Goal: Information Seeking & Learning: Learn about a topic

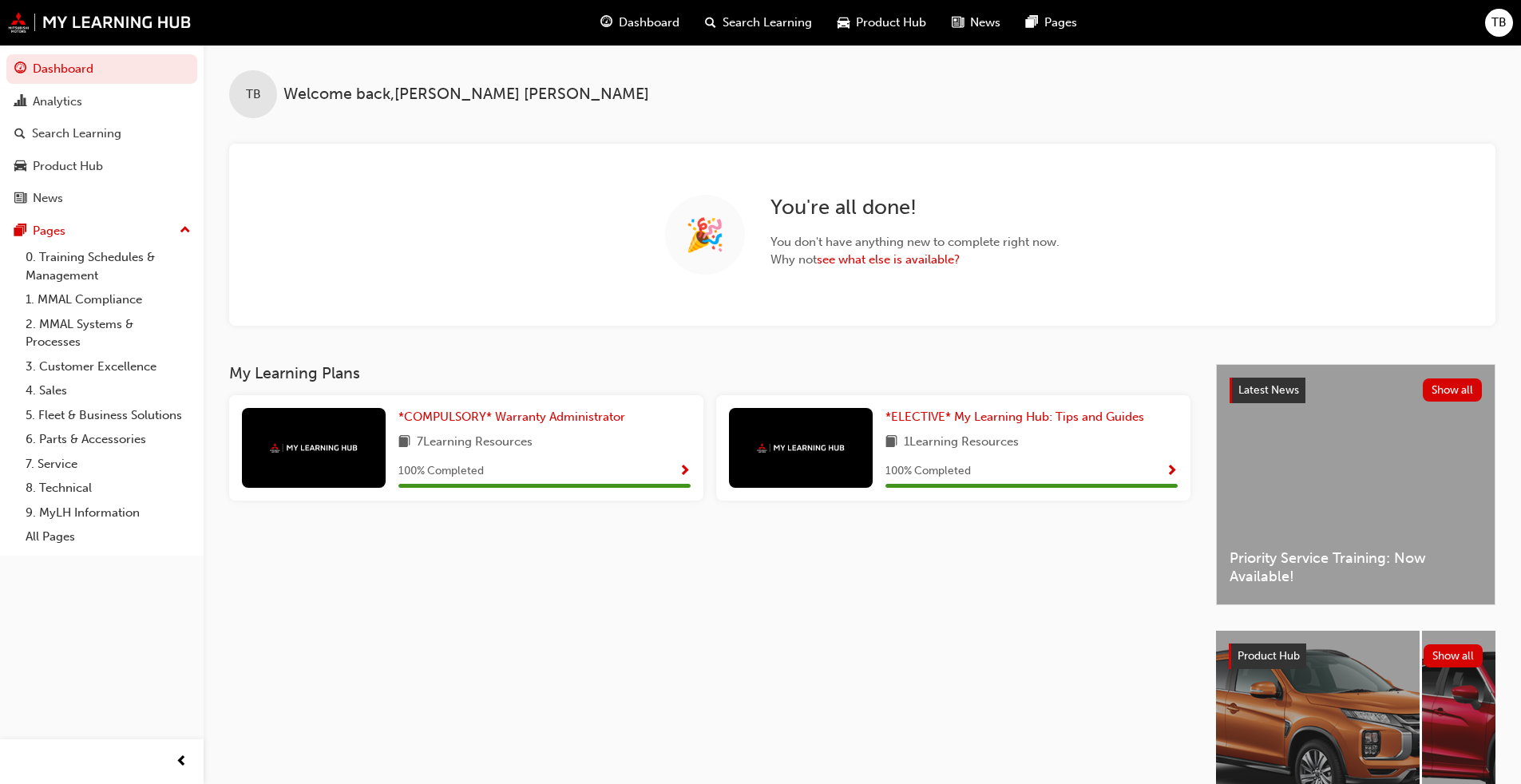
click at [683, 468] on span "Show Progress" at bounding box center [685, 471] width 12 height 14
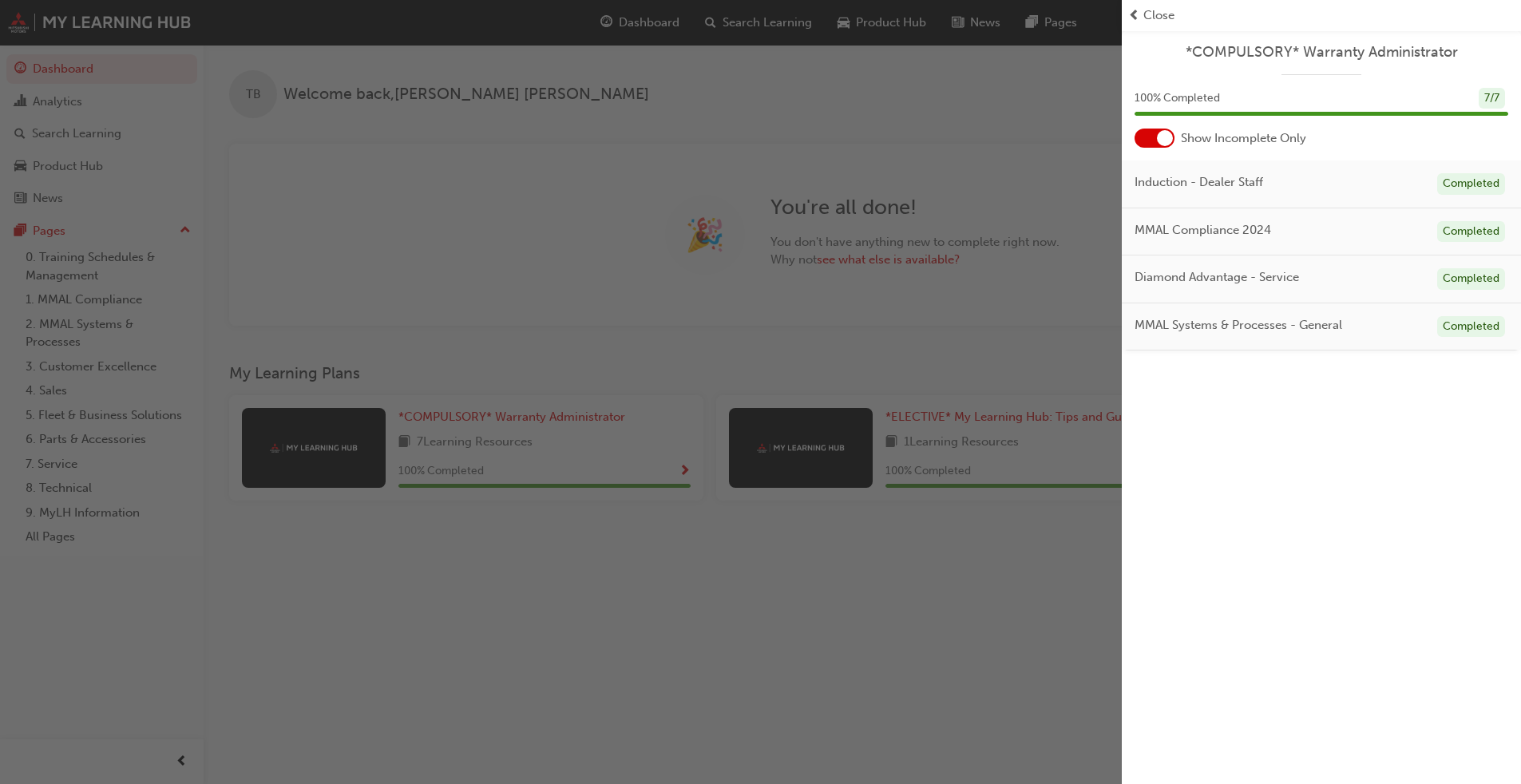
drag, startPoint x: 920, startPoint y: 534, endPoint x: 920, endPoint y: 524, distance: 10.0
click at [920, 531] on div "button" at bounding box center [560, 392] width 1121 height 784
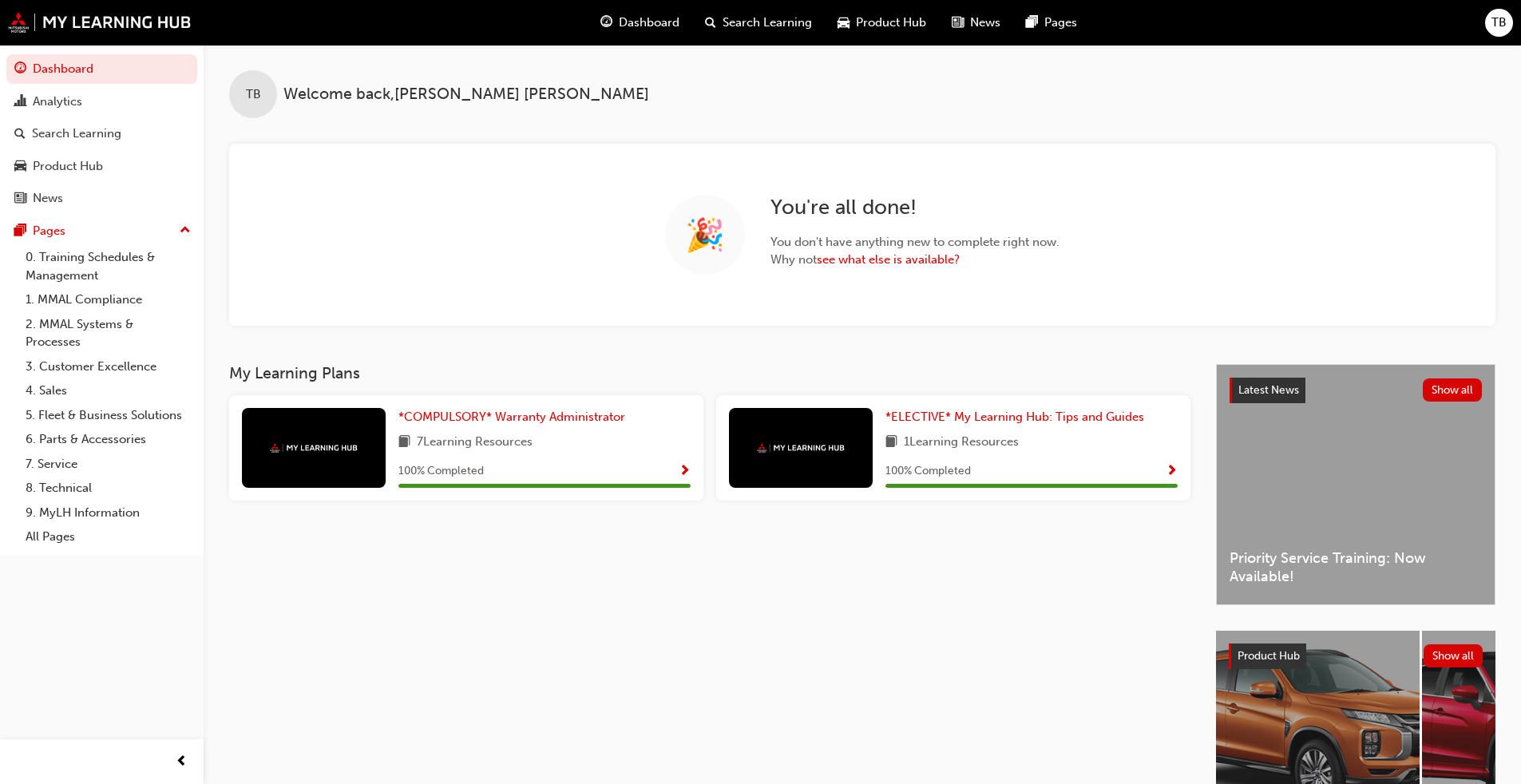
click at [1167, 466] on span "Show Progress" at bounding box center [1171, 471] width 12 height 14
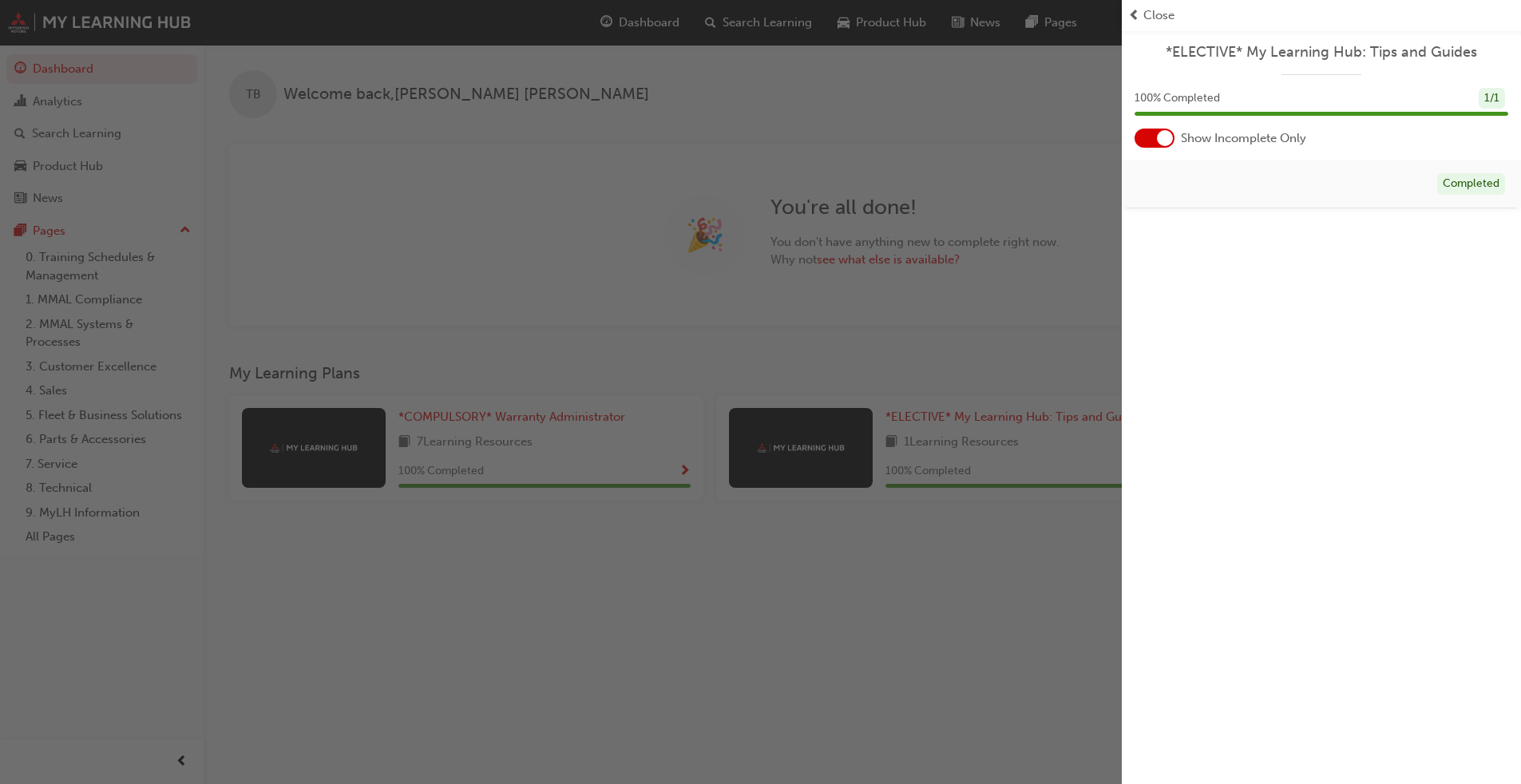
click at [835, 566] on div "button" at bounding box center [560, 392] width 1121 height 784
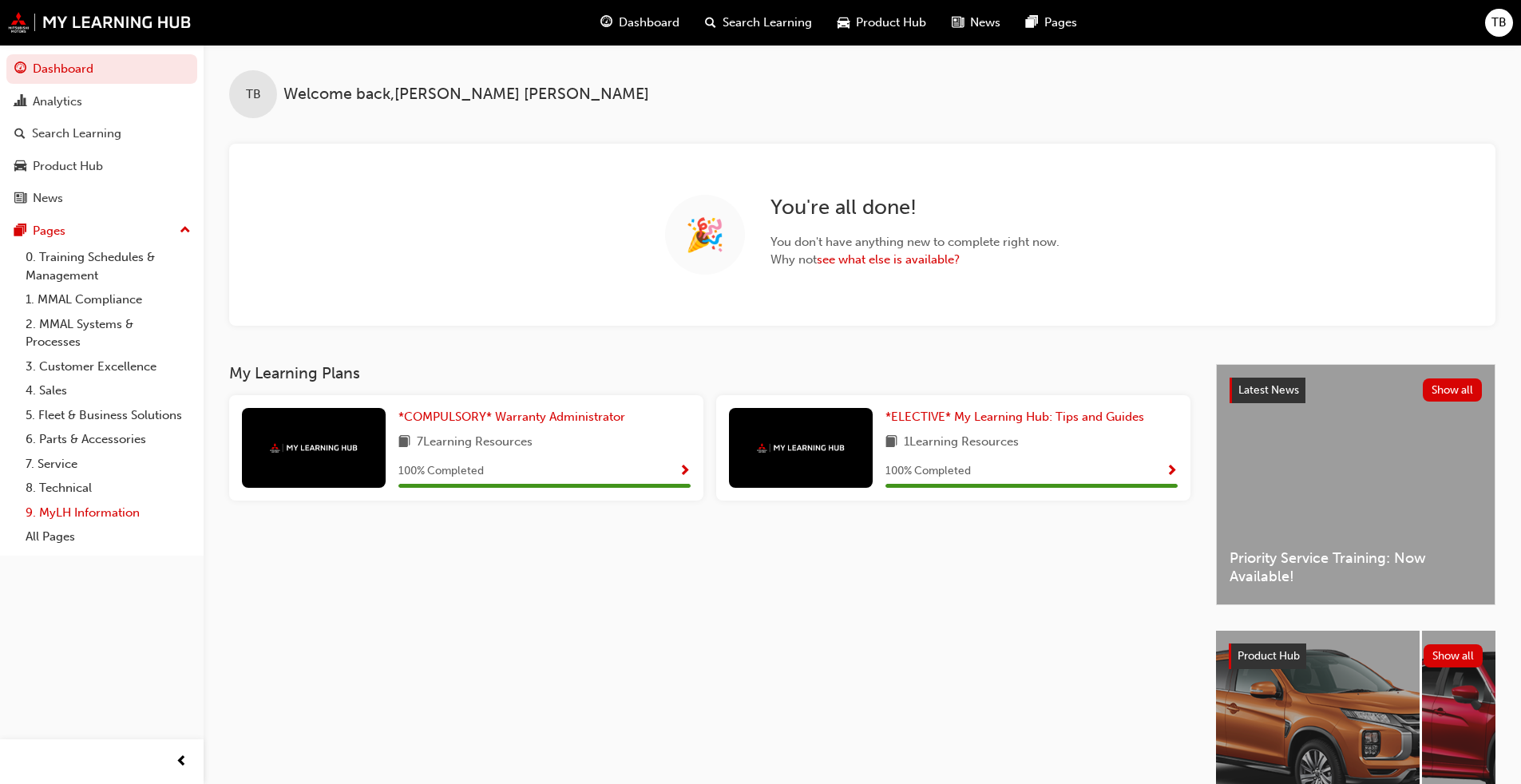
click at [66, 509] on link "9. MyLH Information" at bounding box center [108, 513] width 178 height 25
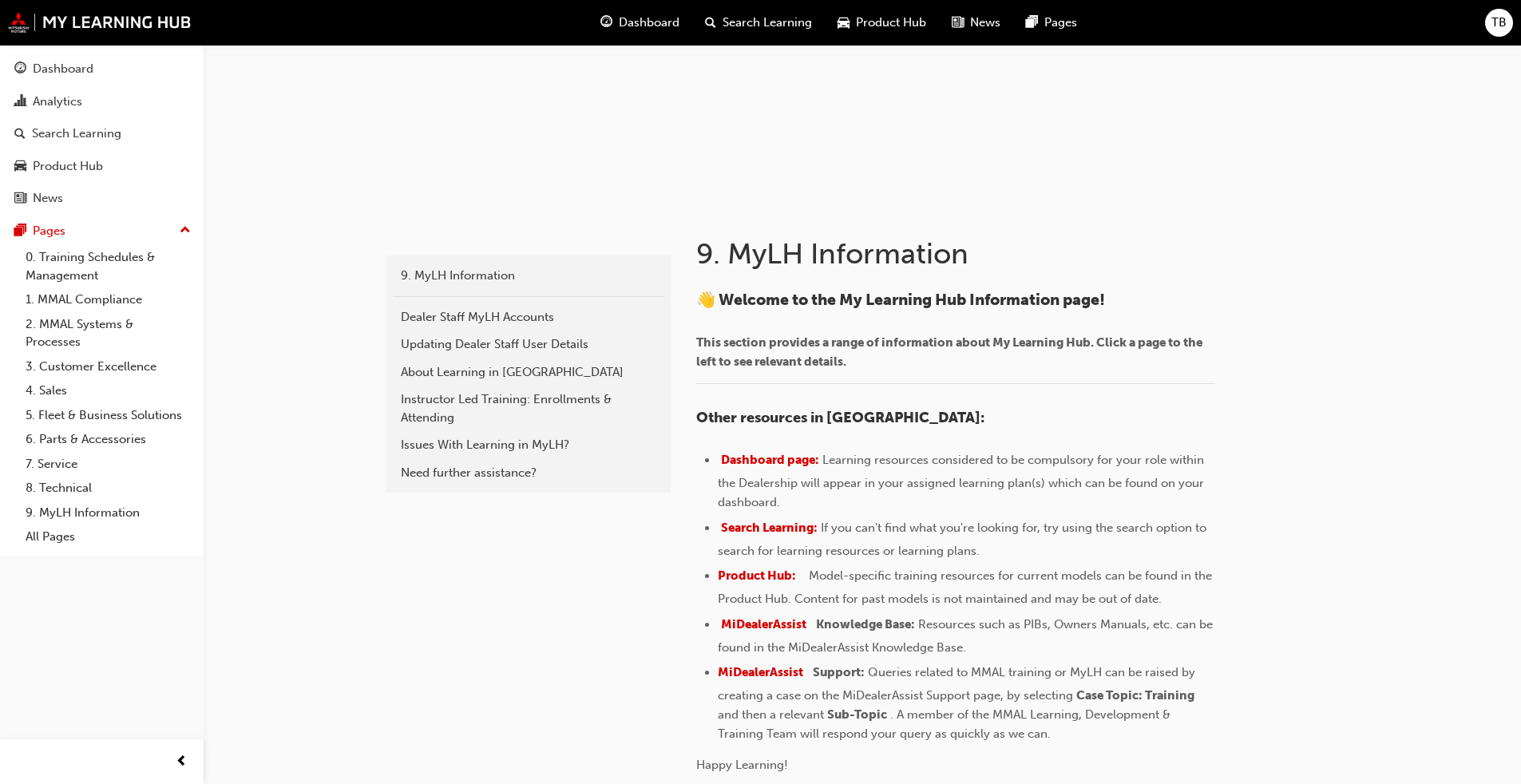
scroll to position [240, 0]
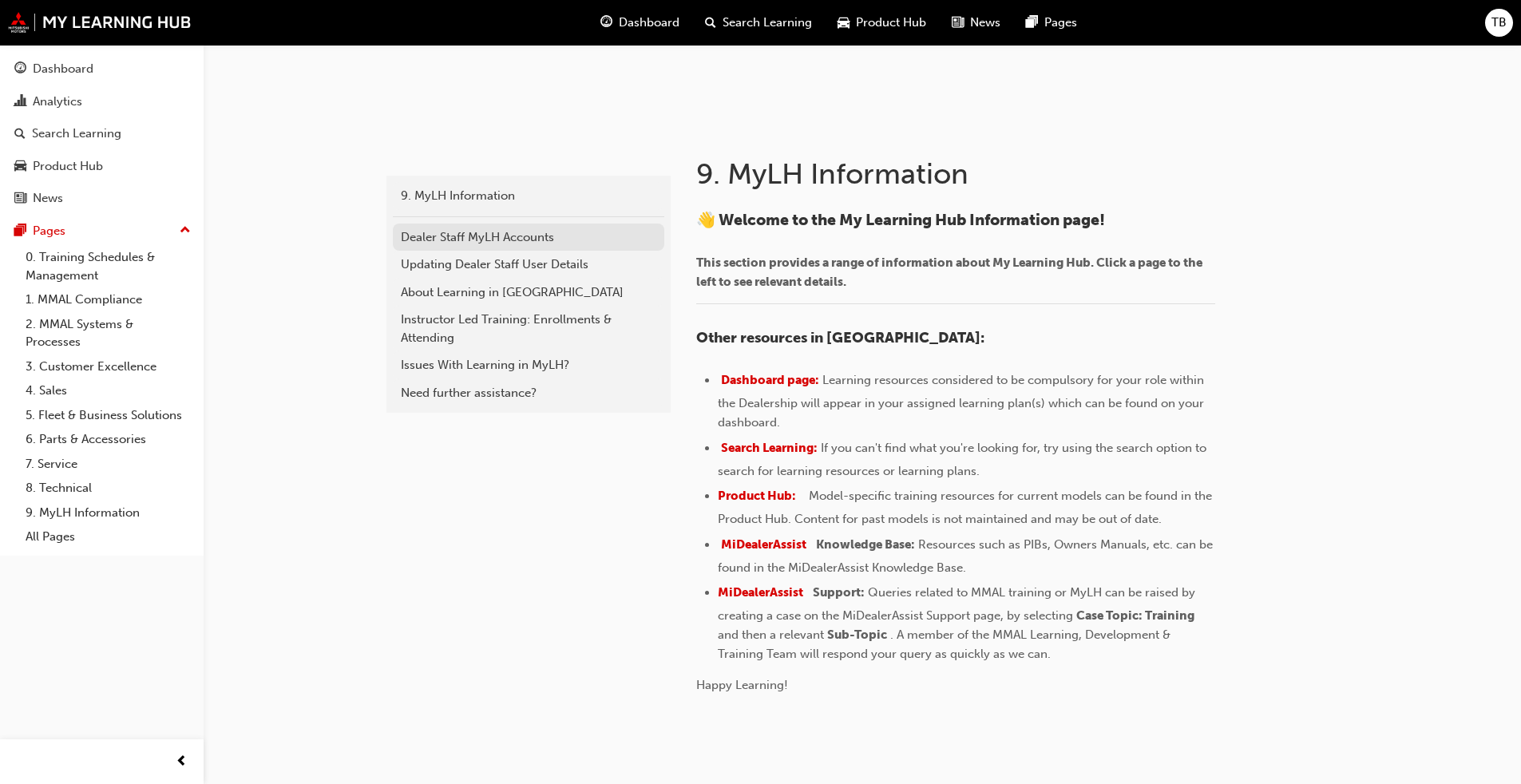
click at [465, 233] on div "Dealer Staff MyLH Accounts" at bounding box center [528, 237] width 256 height 18
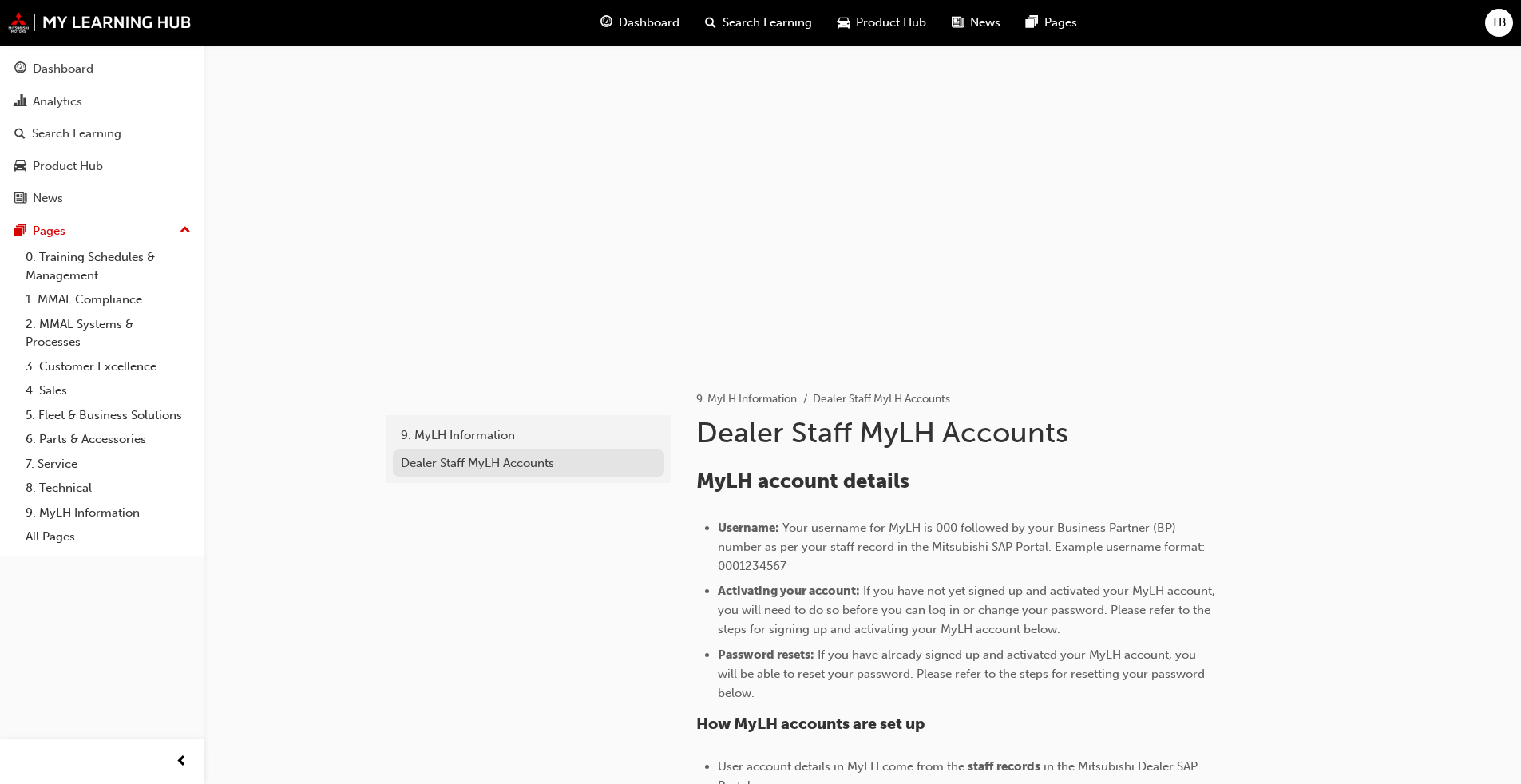
click at [496, 464] on div "Dealer Staff MyLH Accounts" at bounding box center [528, 463] width 256 height 18
click at [58, 366] on link "3. Customer Excellence" at bounding box center [108, 367] width 178 height 25
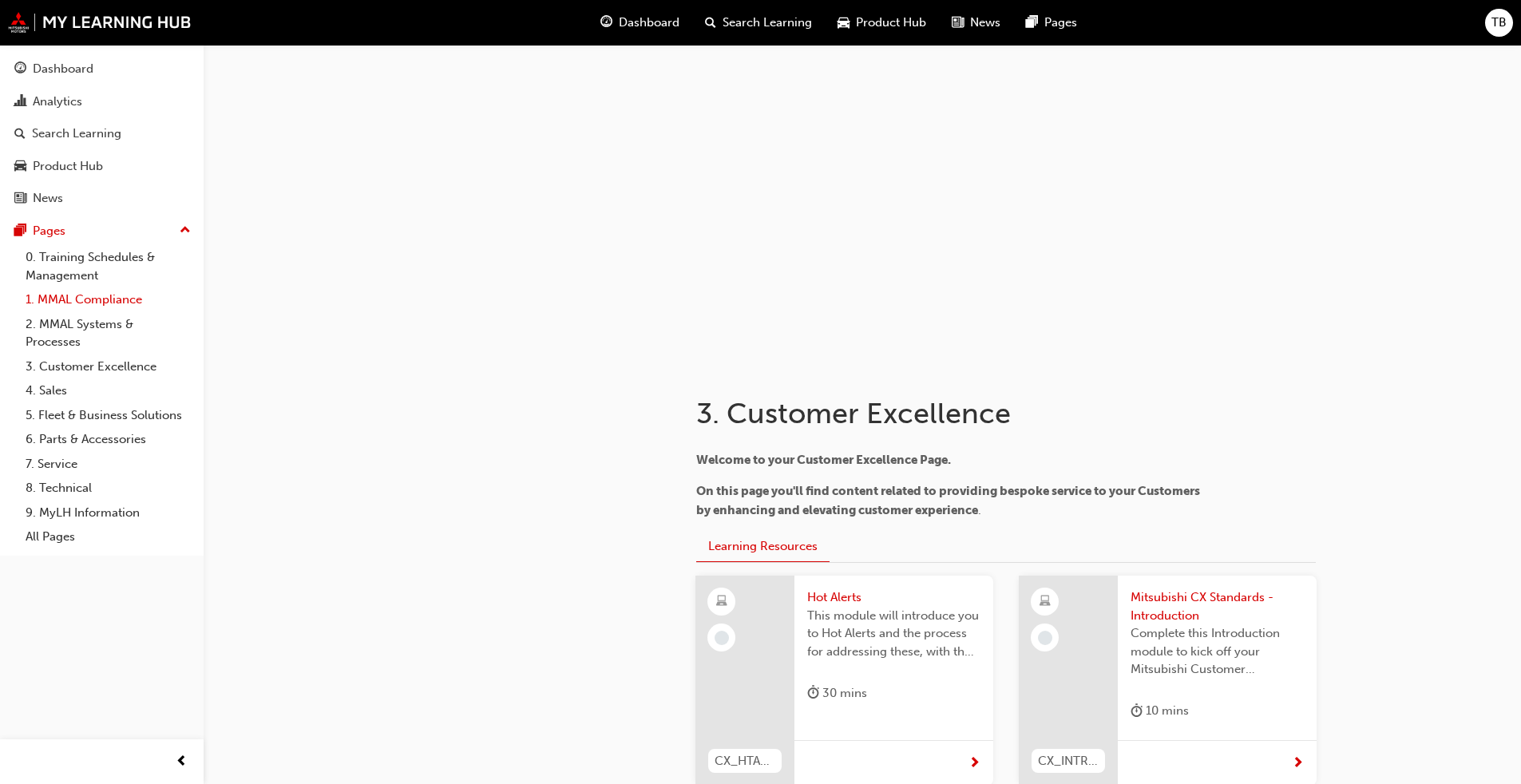
click at [127, 296] on link "1. MMAL Compliance" at bounding box center [108, 299] width 178 height 25
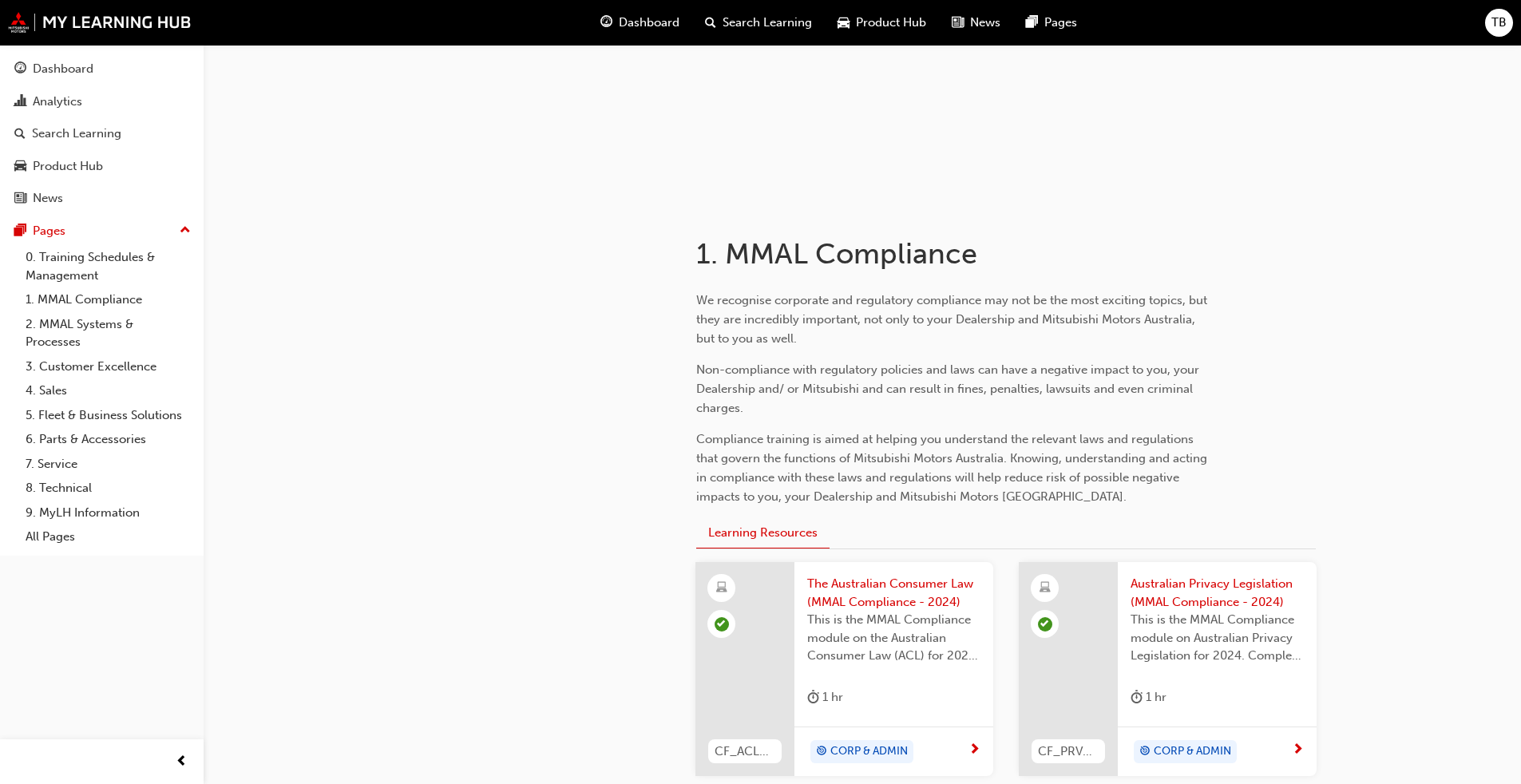
scroll to position [320, 0]
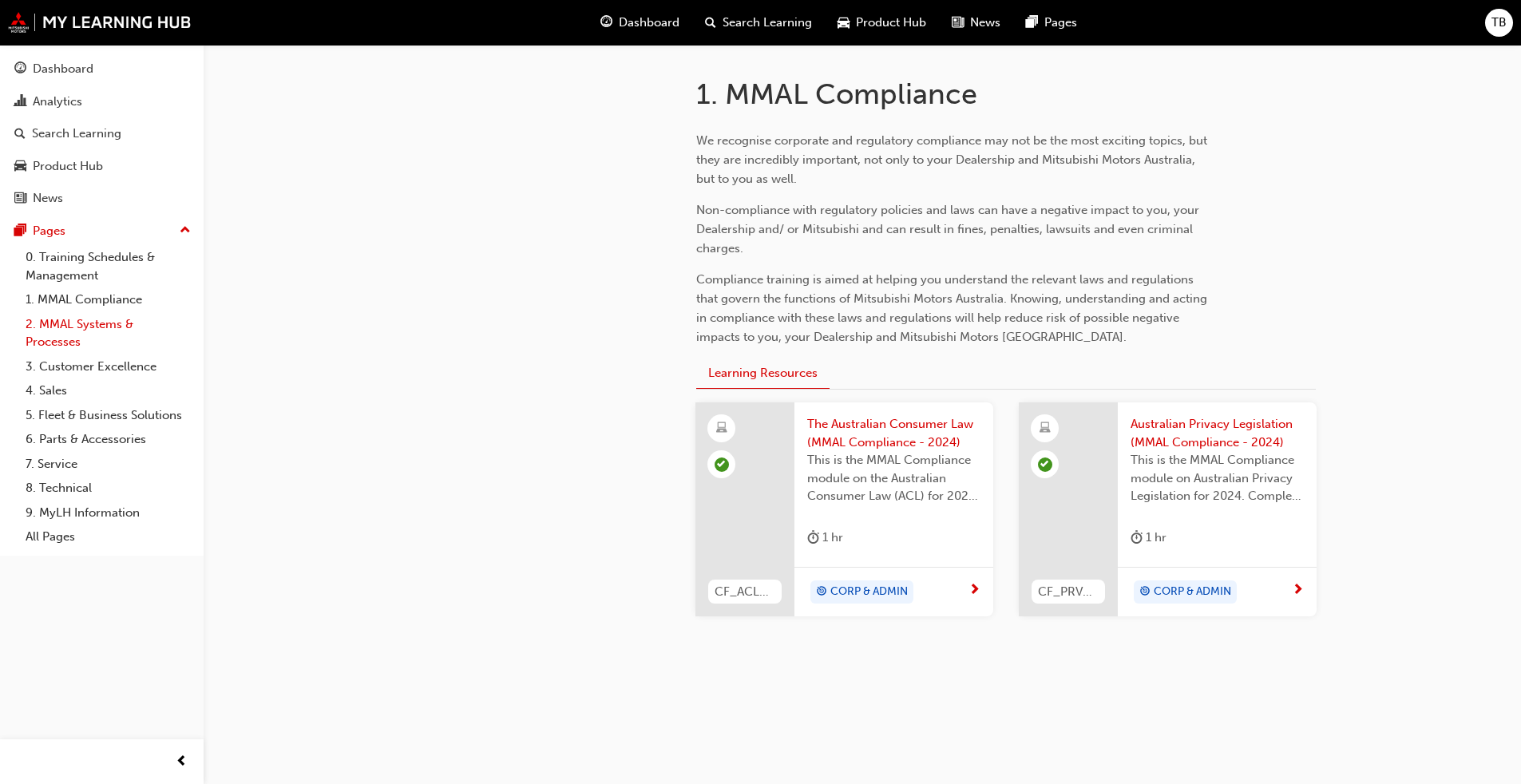
click at [92, 326] on link "2. MMAL Systems & Processes" at bounding box center [108, 333] width 178 height 42
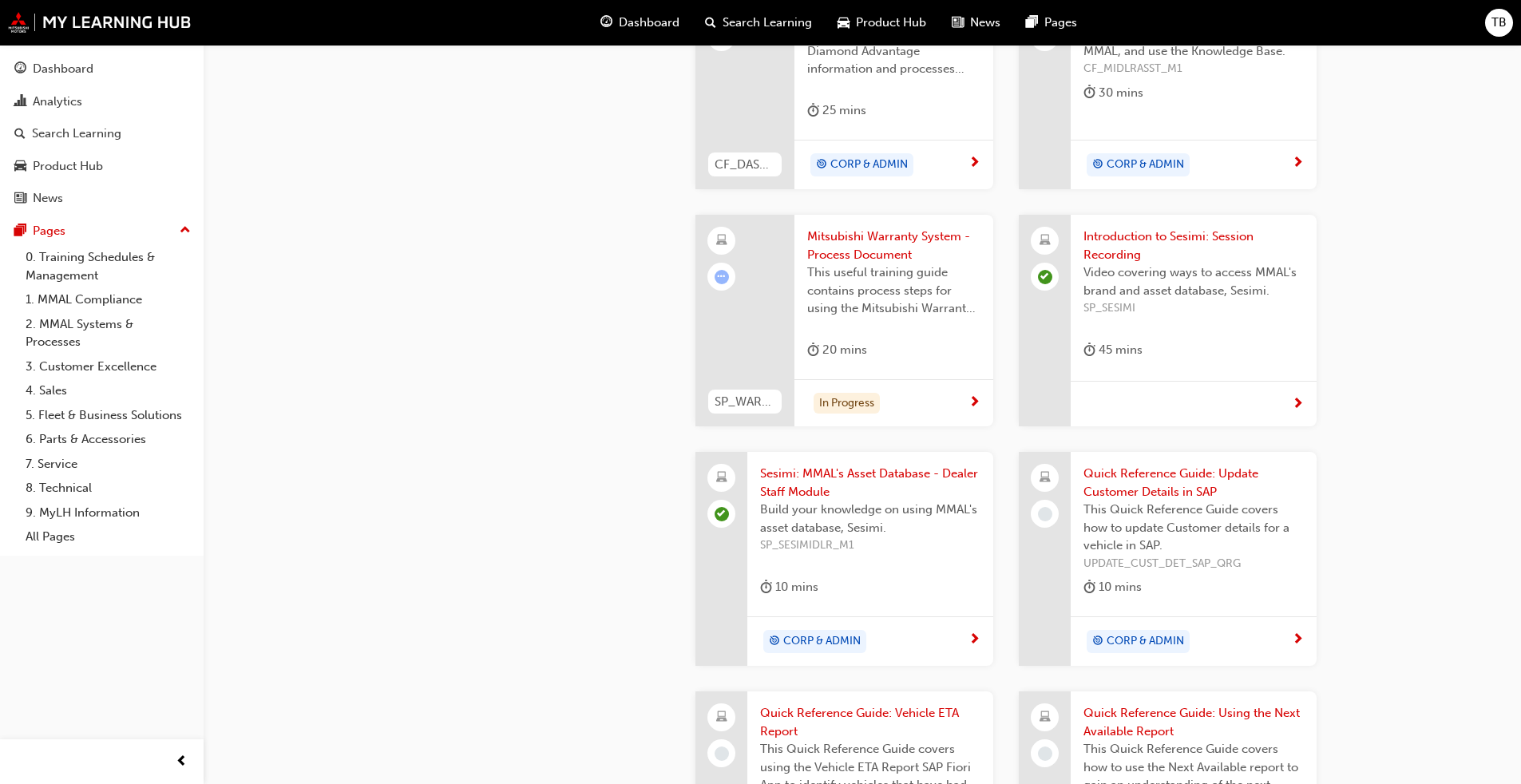
scroll to position [1356, 0]
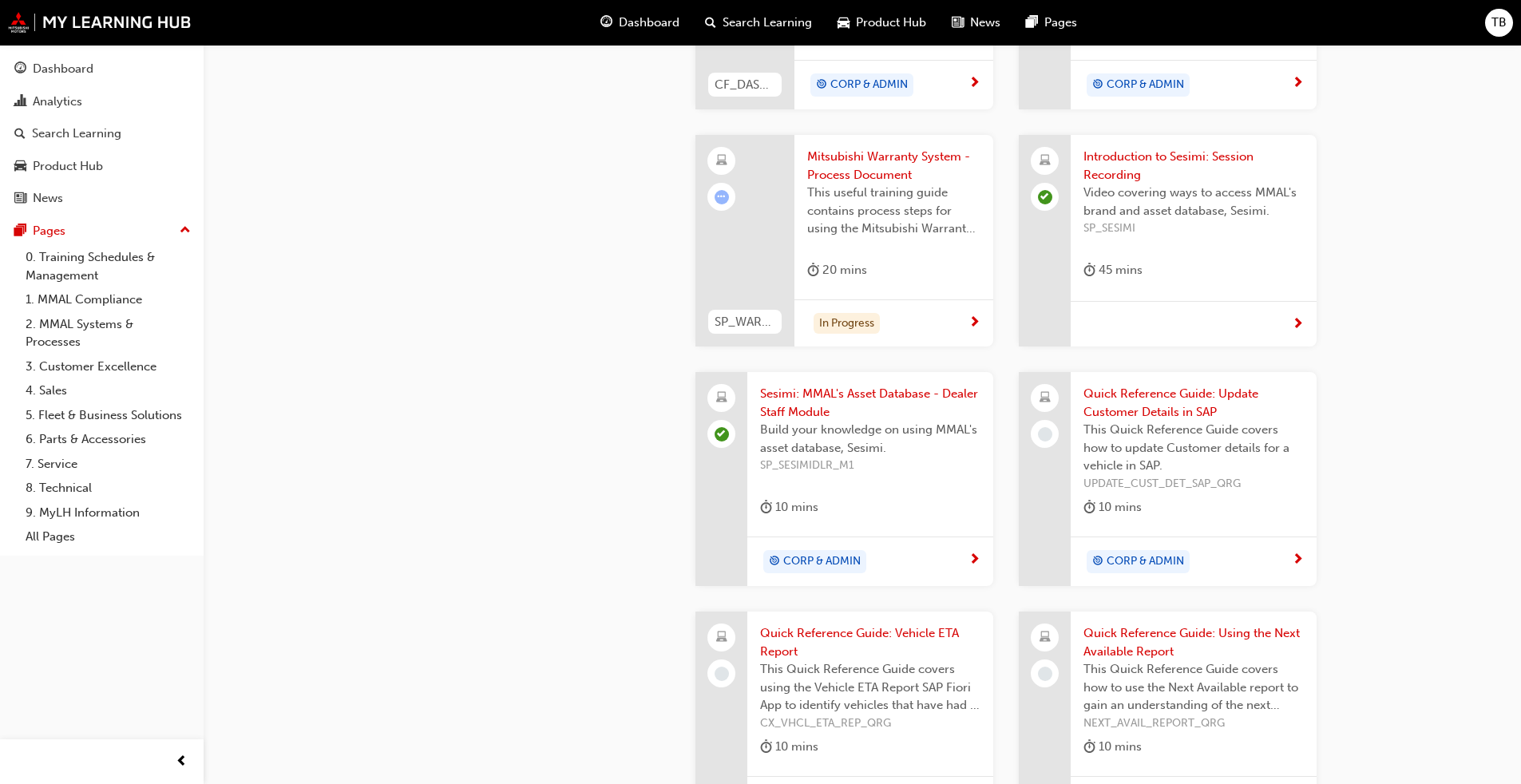
click at [968, 320] on div "In Progress" at bounding box center [888, 323] width 162 height 22
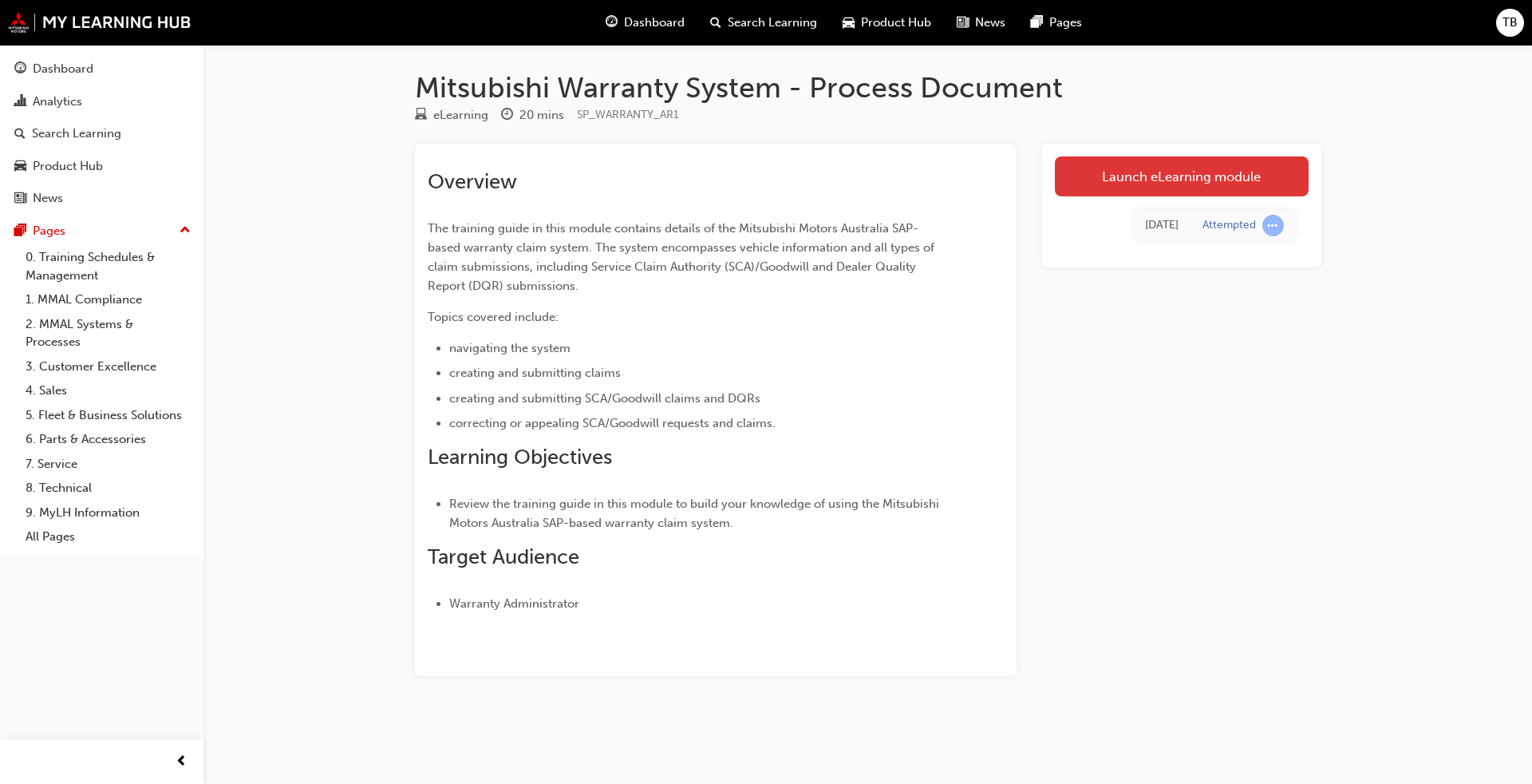
click at [1167, 176] on link "Launch eLearning module" at bounding box center [1182, 176] width 254 height 40
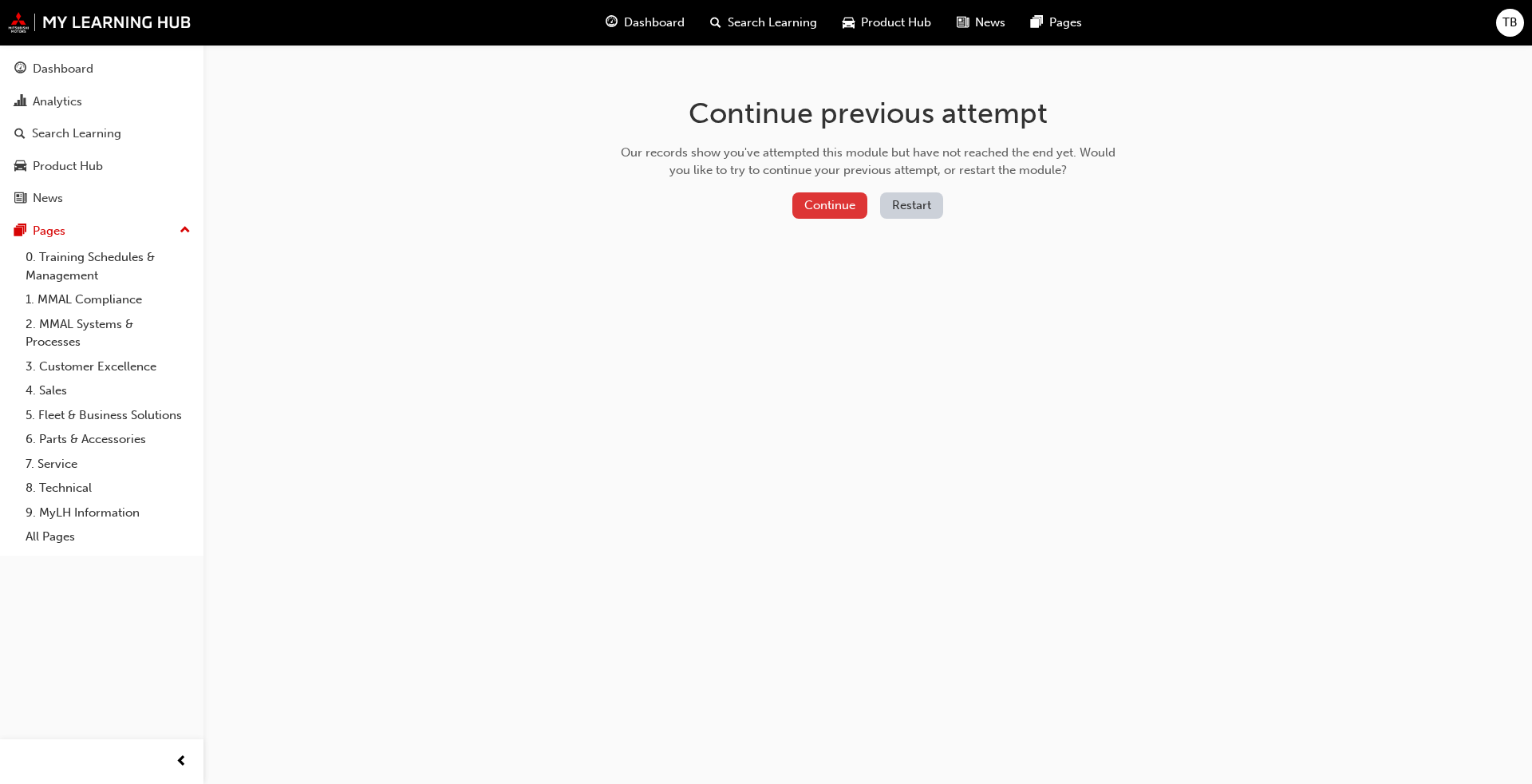
click at [844, 206] on button "Continue" at bounding box center [830, 205] width 75 height 26
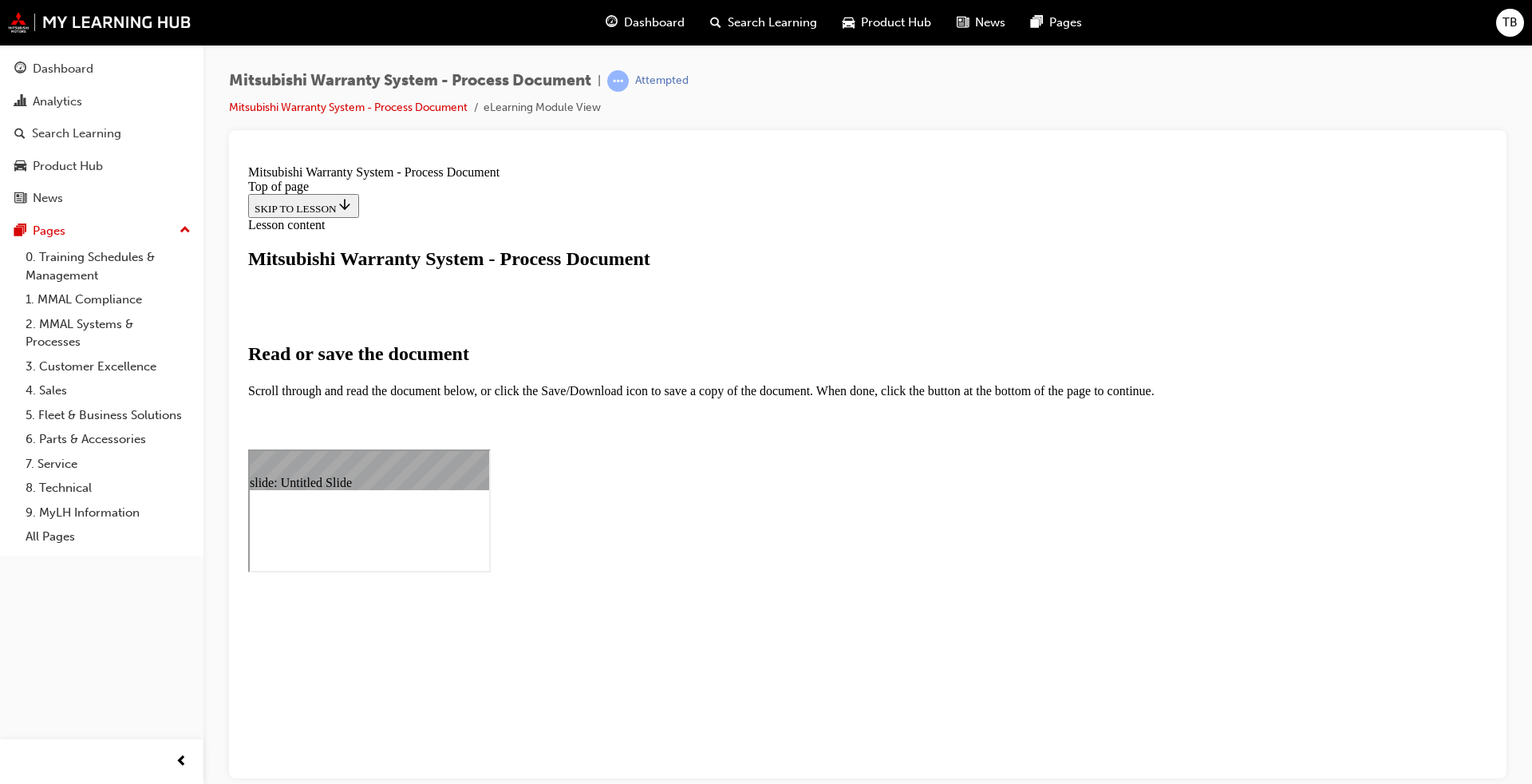
type input "69"
select select "auto"
type input "84"
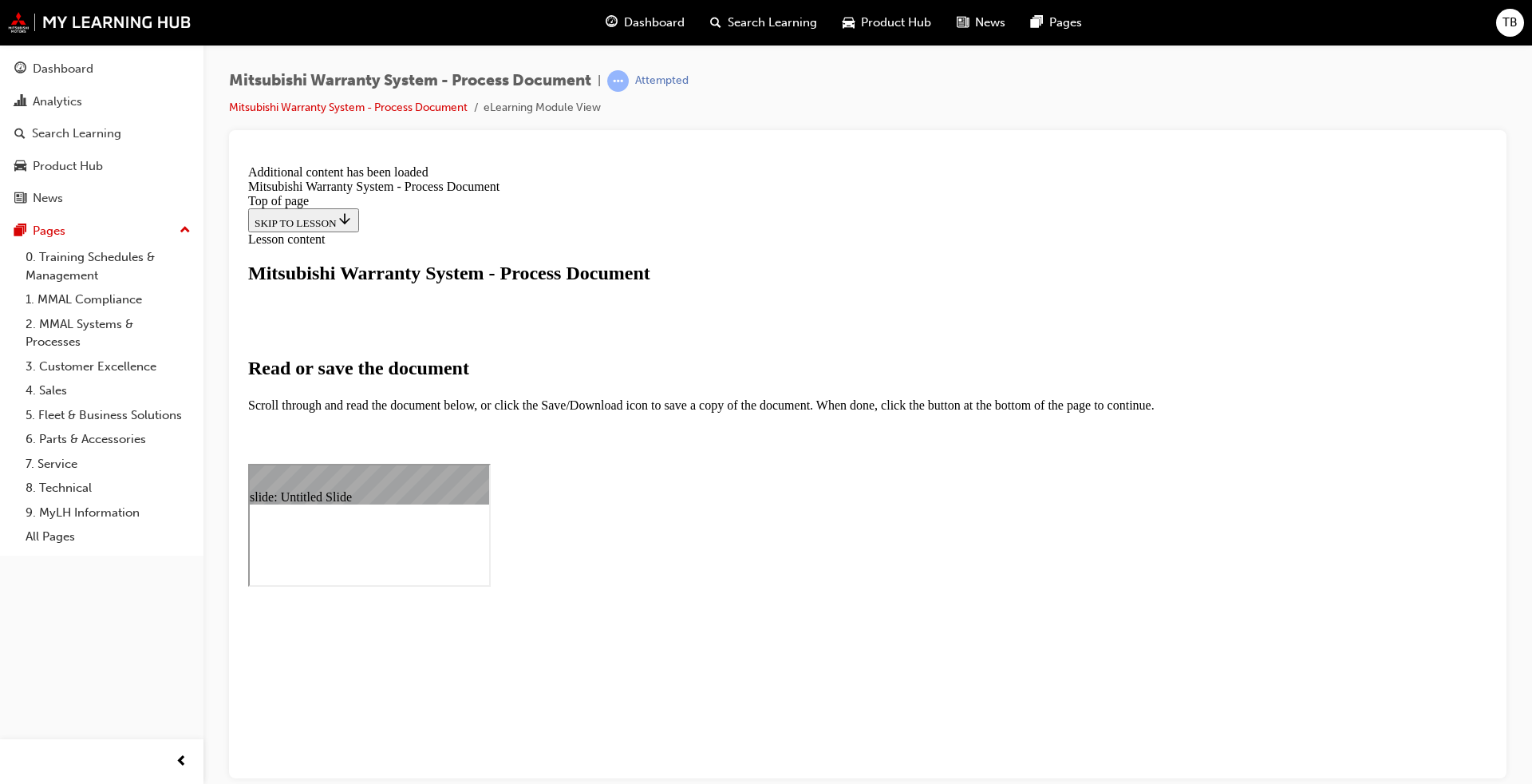
scroll to position [694, 0]
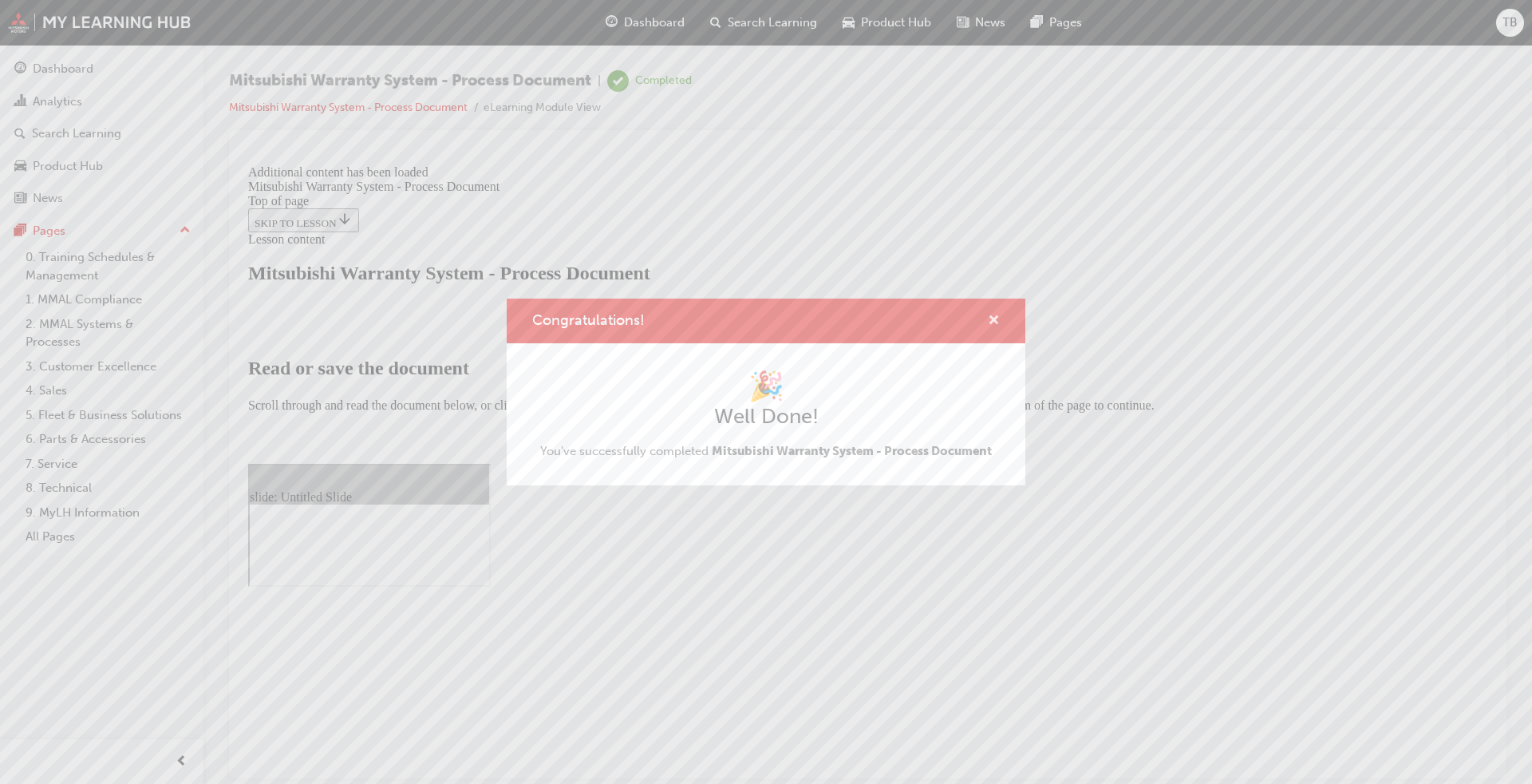
click at [996, 320] on span "cross-icon" at bounding box center [994, 321] width 12 height 14
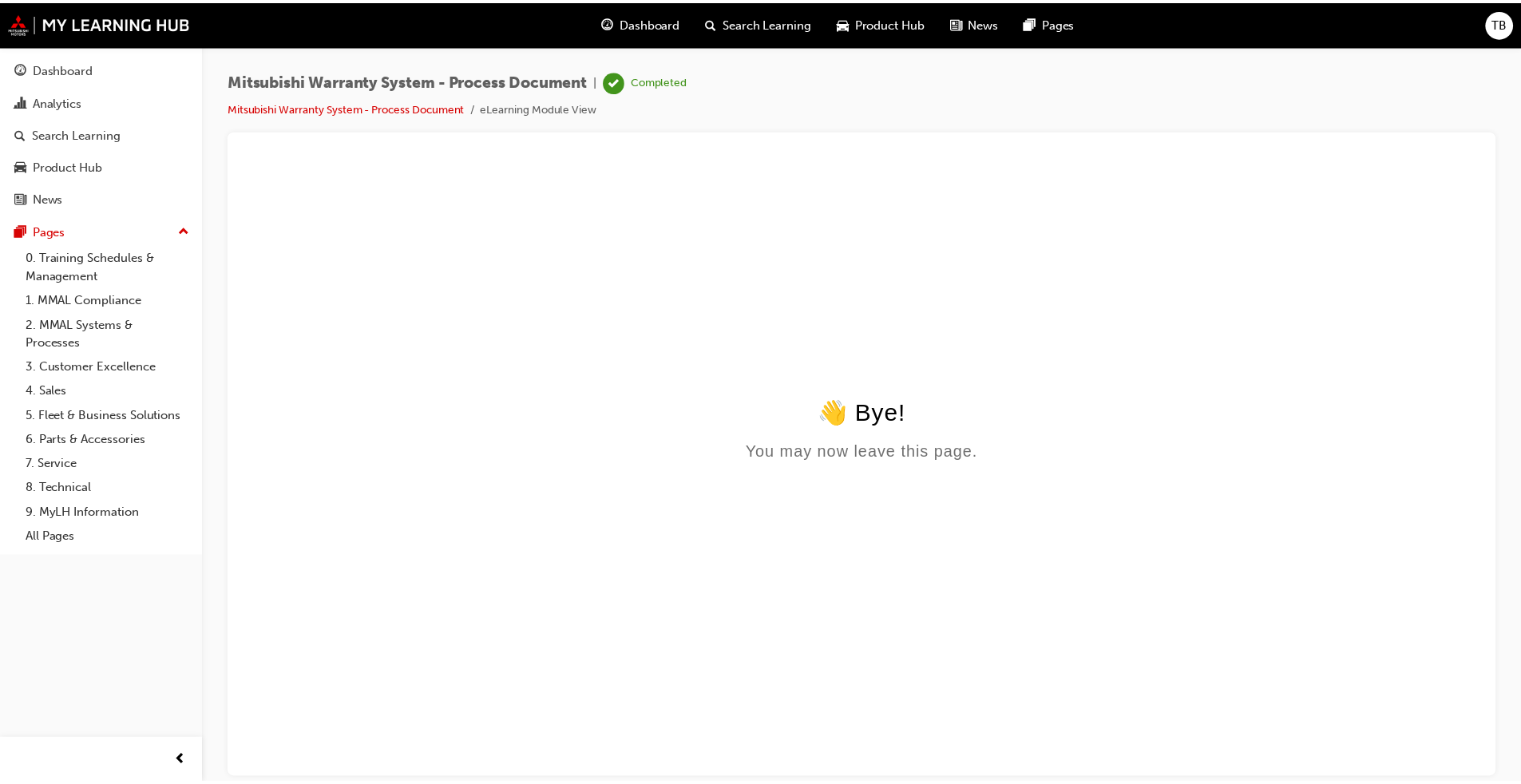
scroll to position [0, 0]
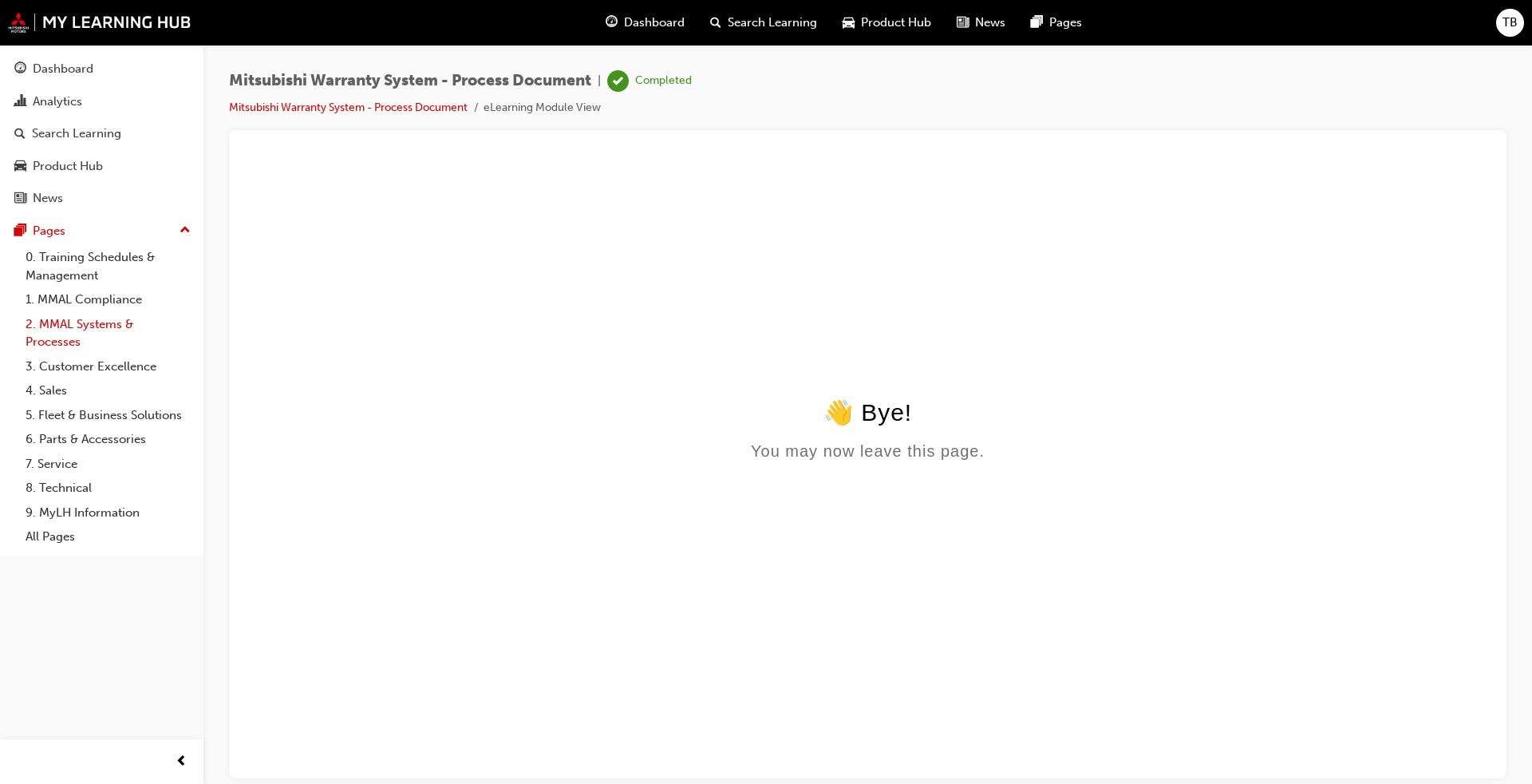
click at [57, 335] on link "2. MMAL Systems & Processes" at bounding box center [108, 333] width 178 height 42
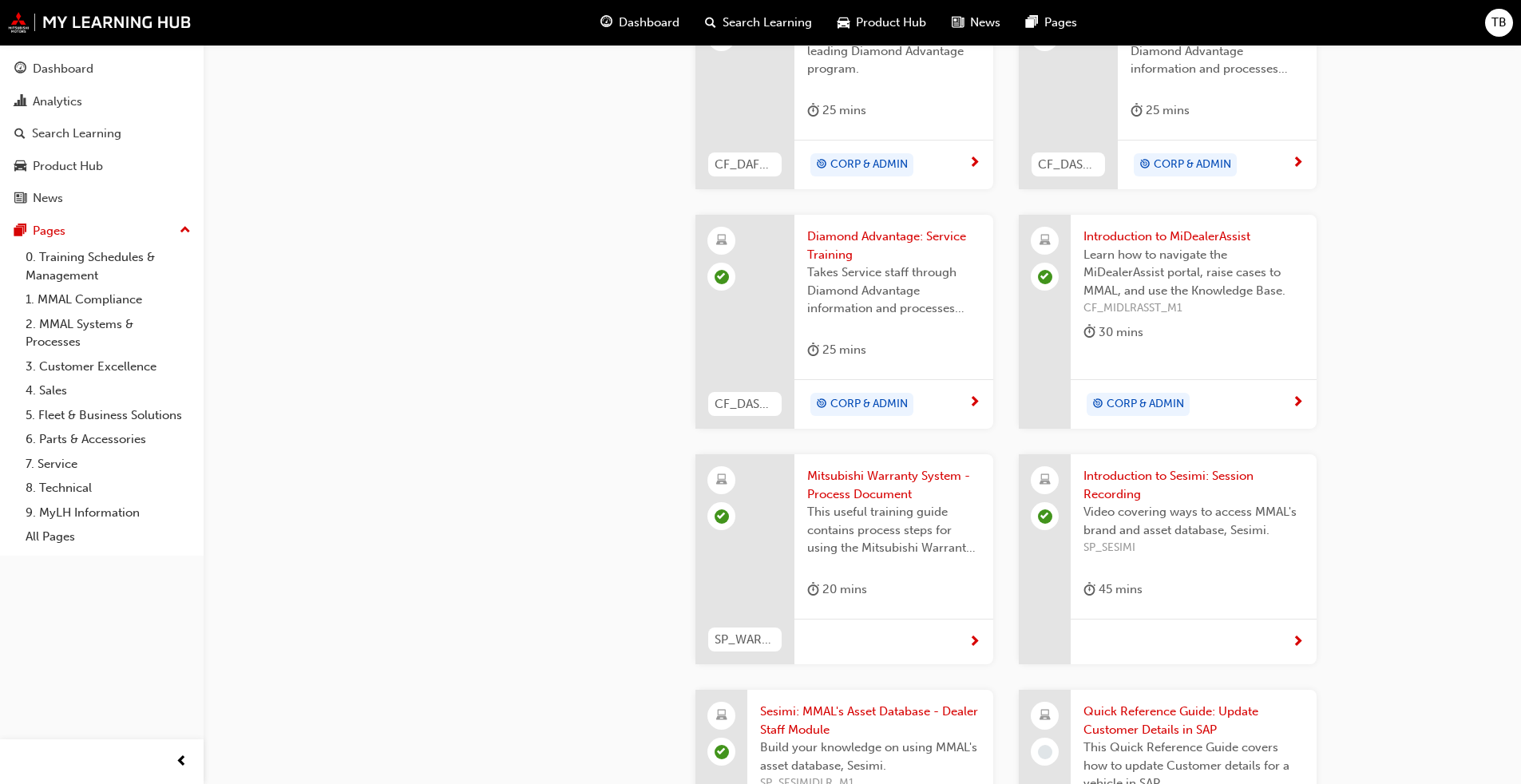
scroll to position [1118, 0]
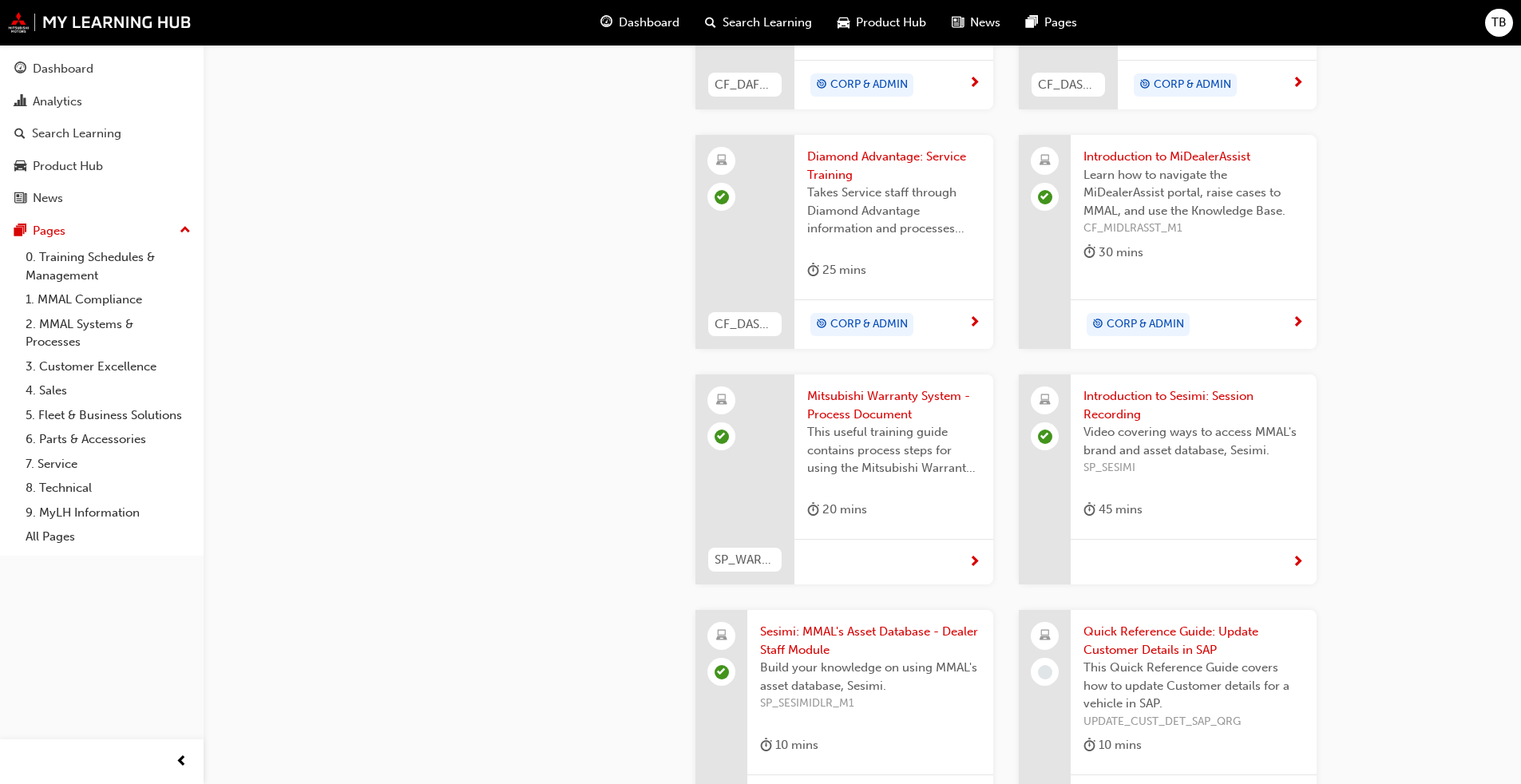
click at [973, 564] on span "next-icon" at bounding box center [975, 563] width 12 height 14
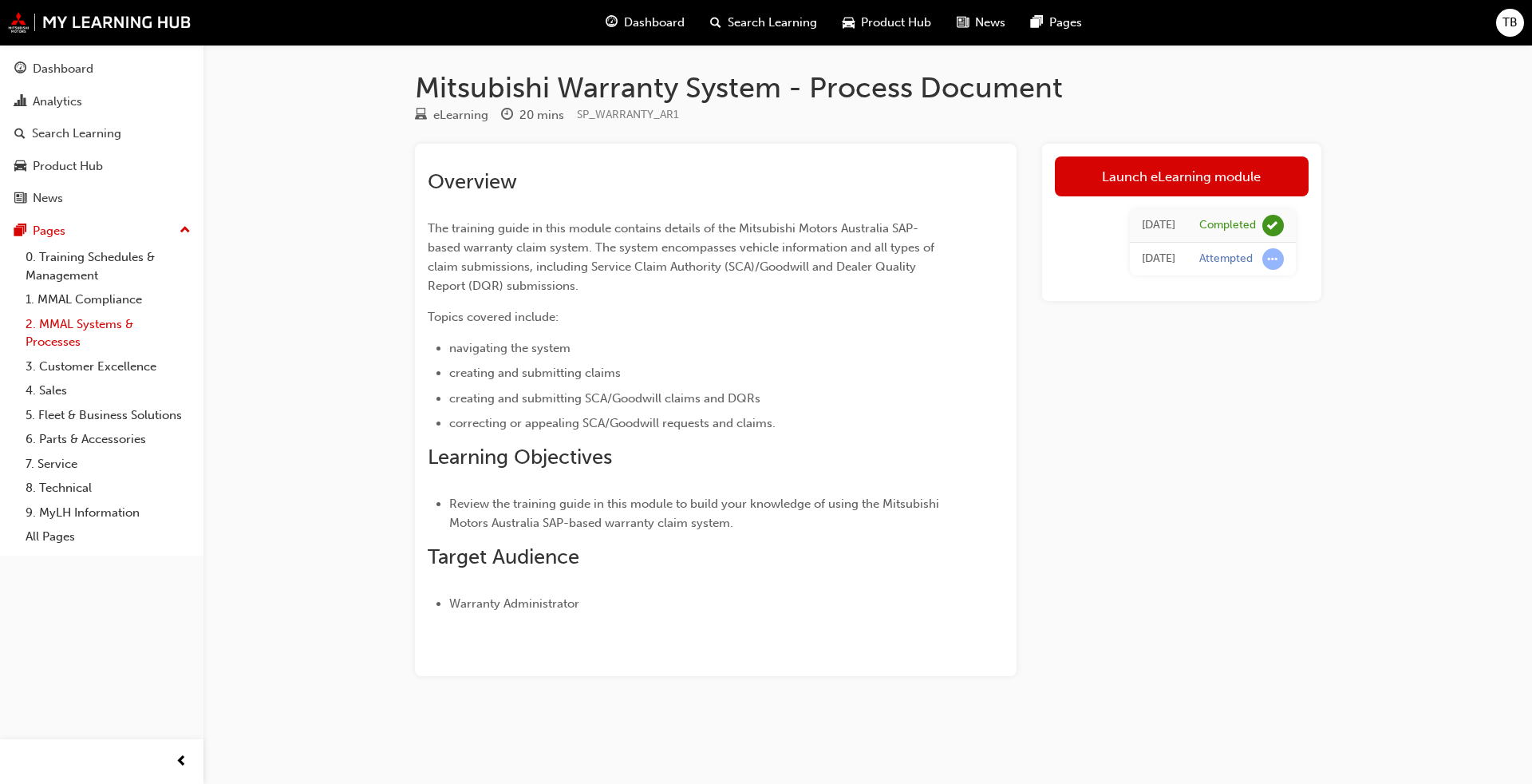
click at [69, 334] on link "2. MMAL Systems & Processes" at bounding box center [108, 333] width 178 height 42
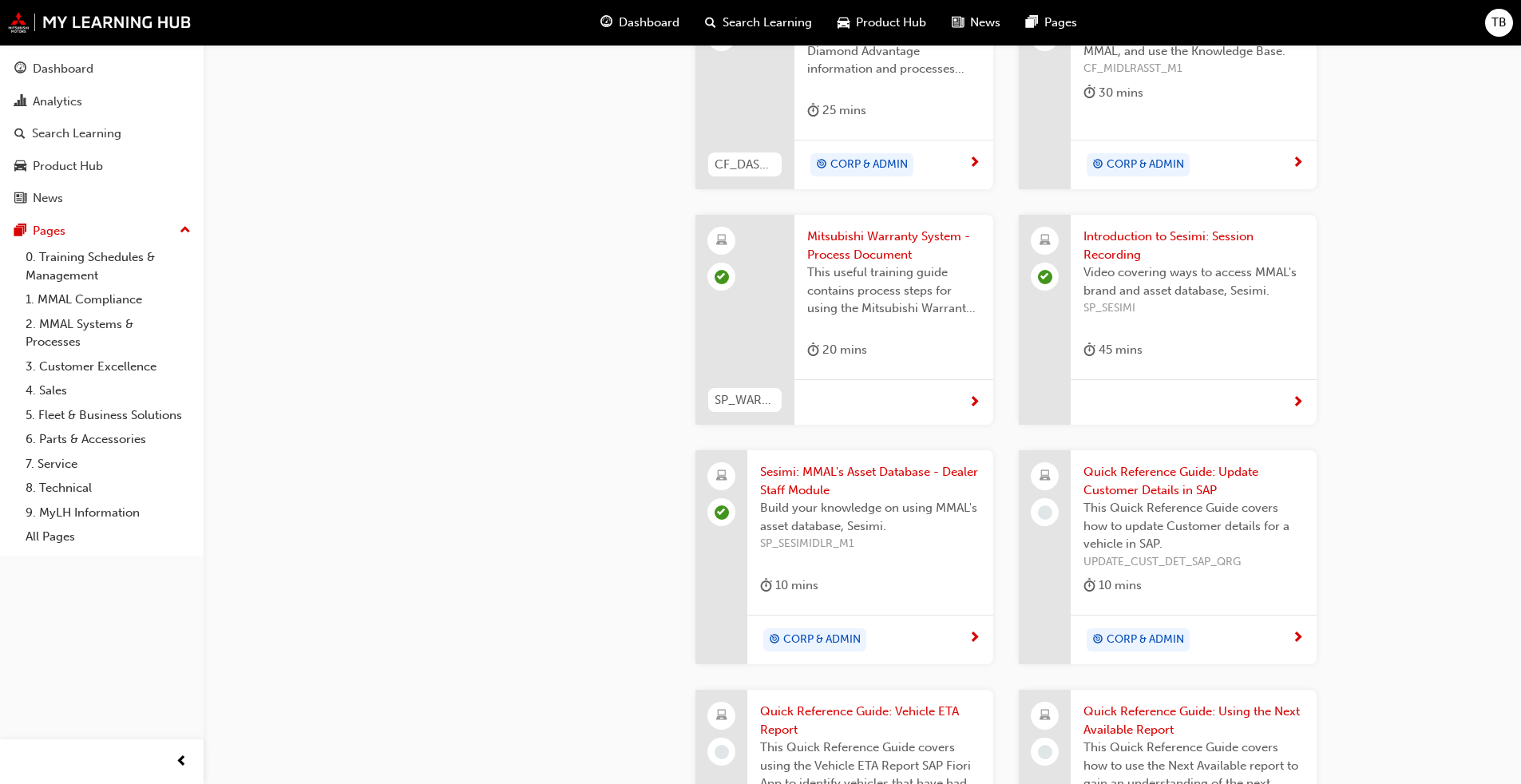
scroll to position [1356, 0]
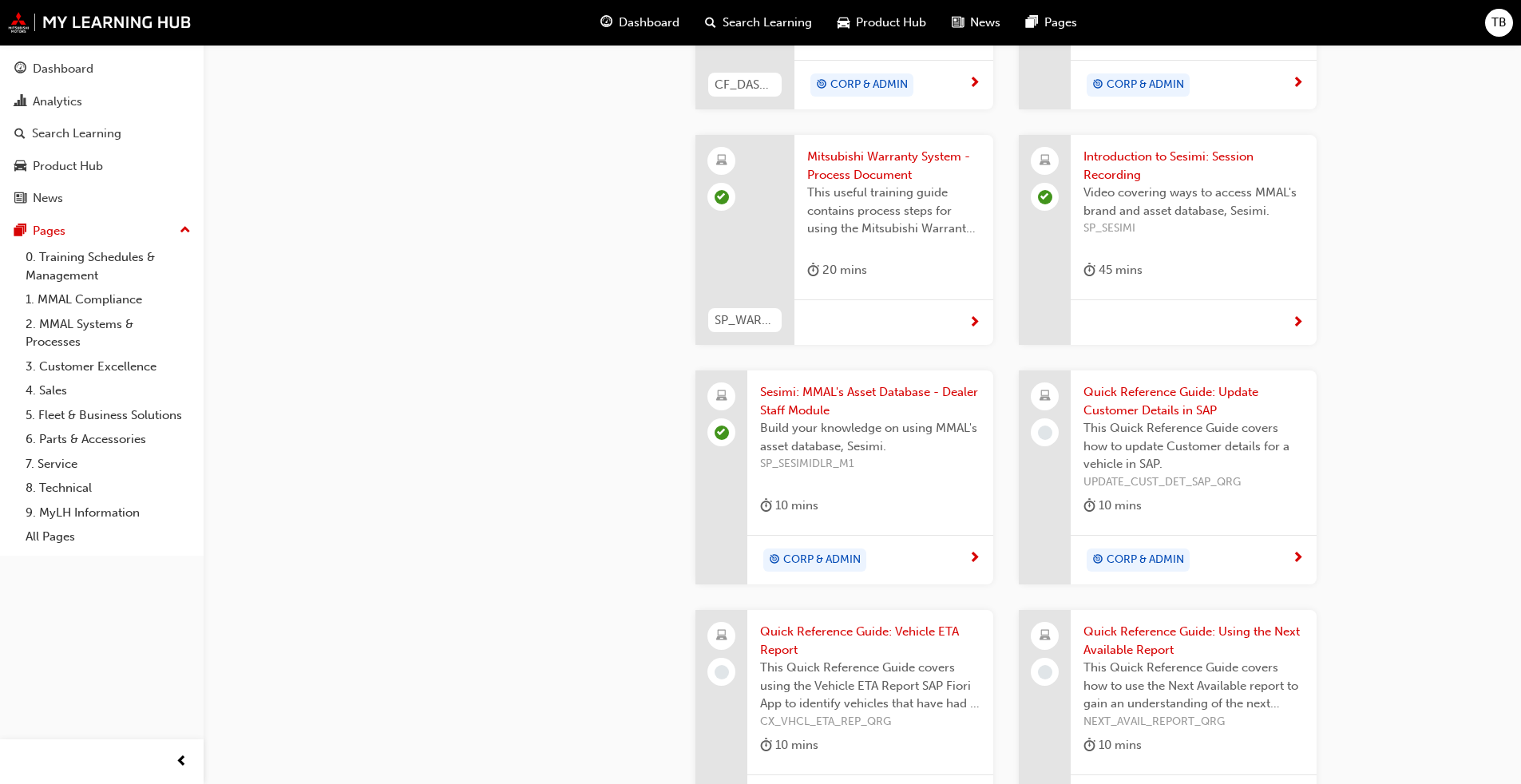
click at [1291, 553] on div "CORP & ADMIN" at bounding box center [1187, 560] width 208 height 24
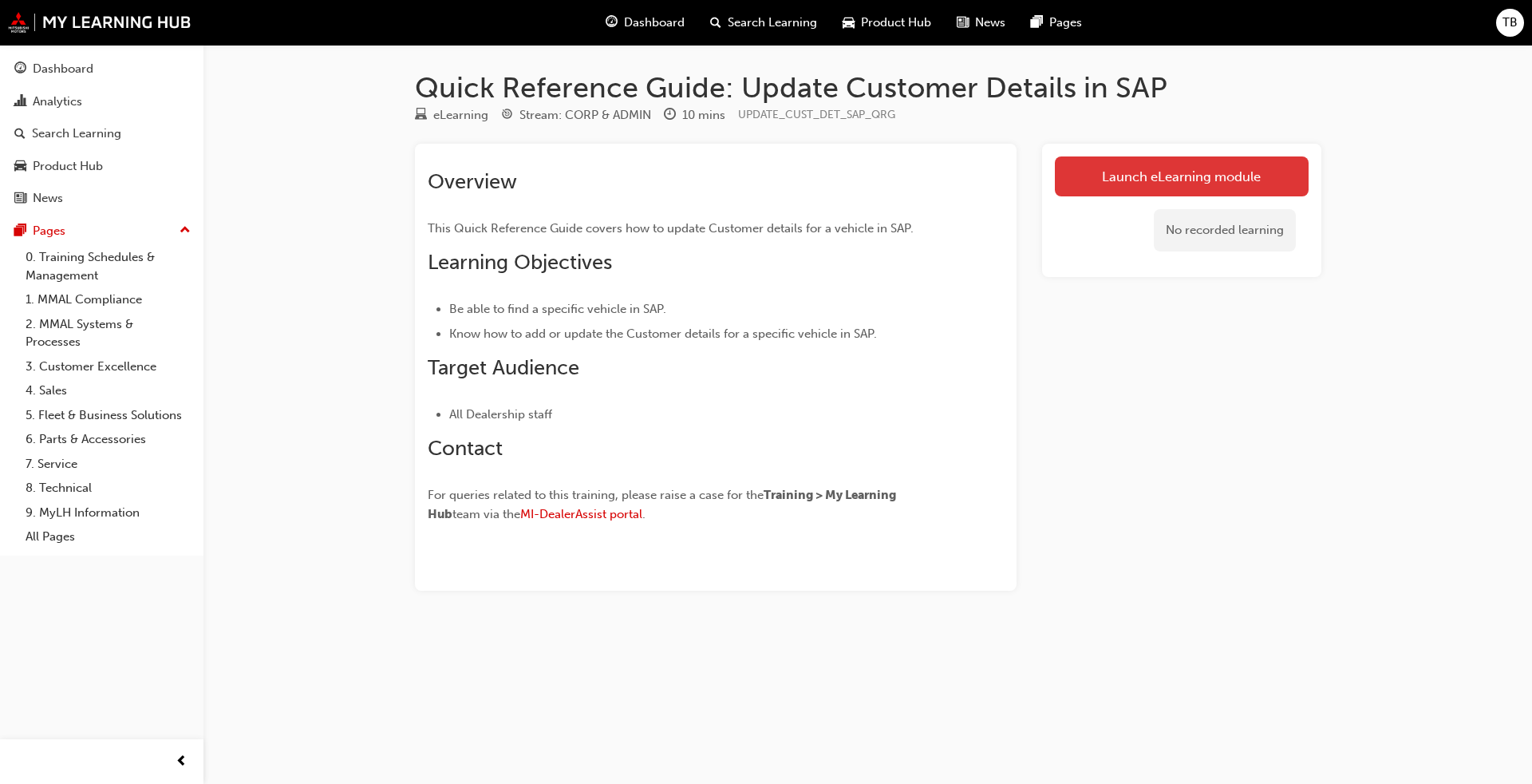
click at [1178, 169] on link "Launch eLearning module" at bounding box center [1182, 176] width 254 height 40
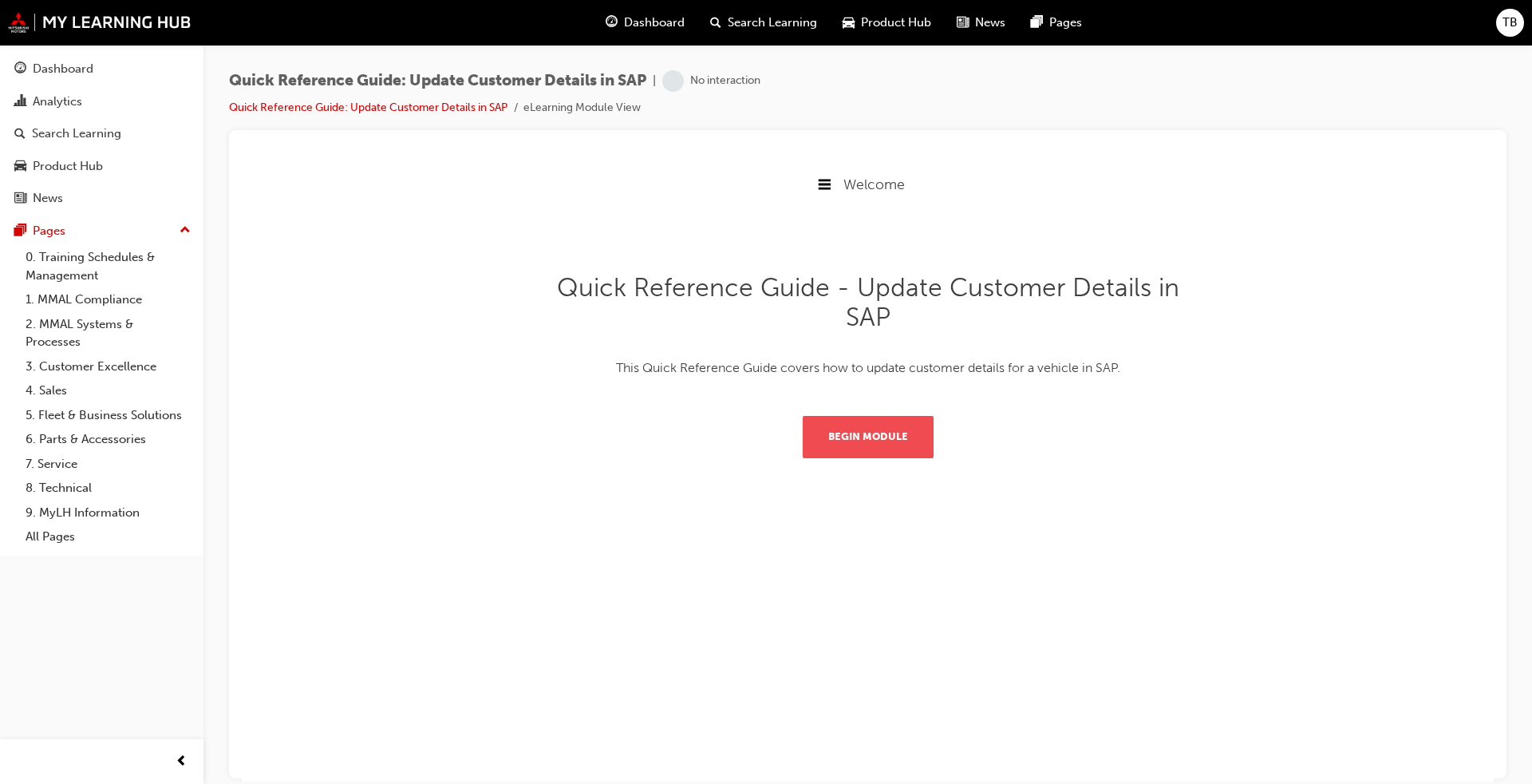
click at [868, 443] on button "Begin Module" at bounding box center [868, 435] width 131 height 41
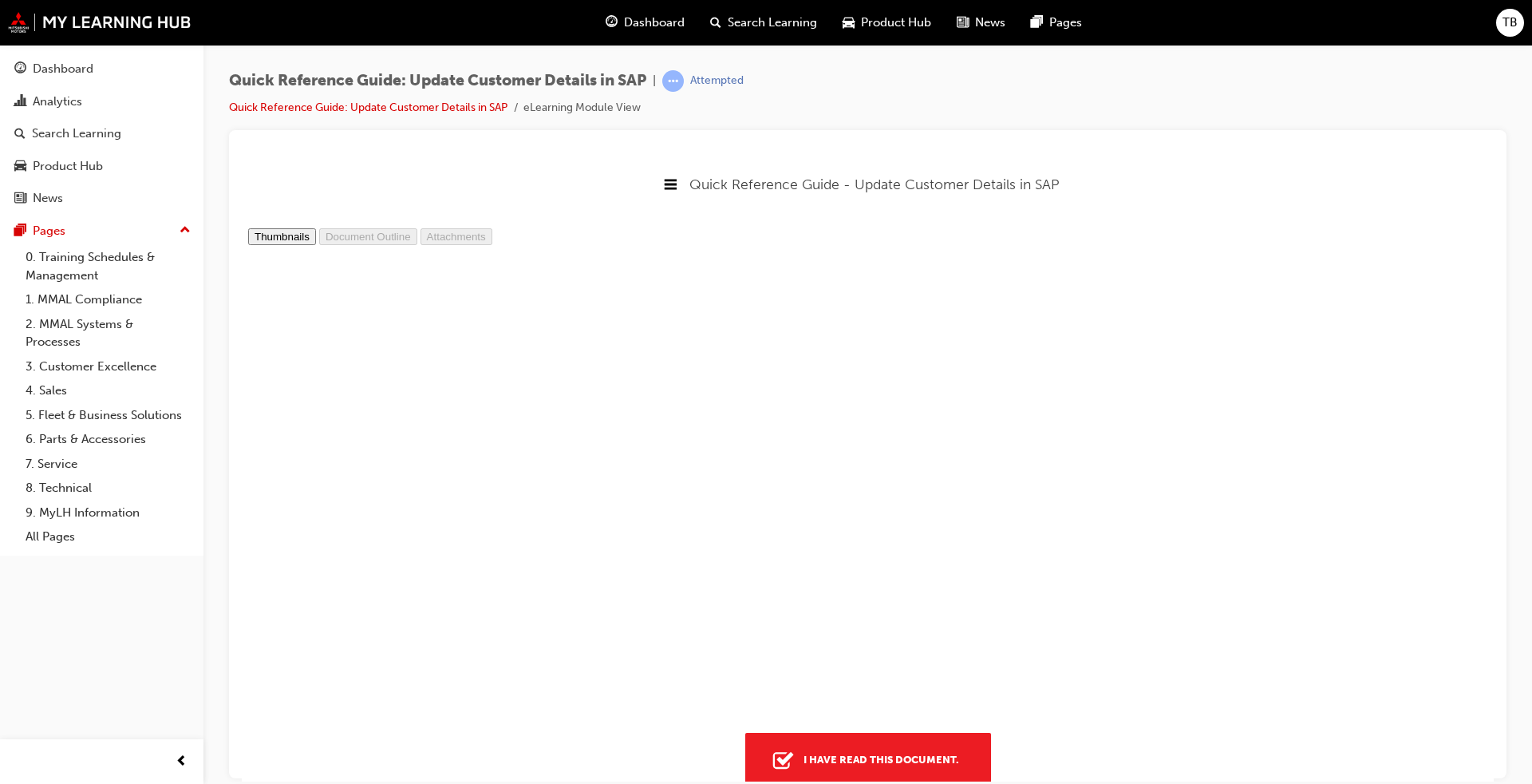
scroll to position [2562, 0]
type input "5"
click at [874, 771] on div "I have read this document." at bounding box center [881, 759] width 169 height 29
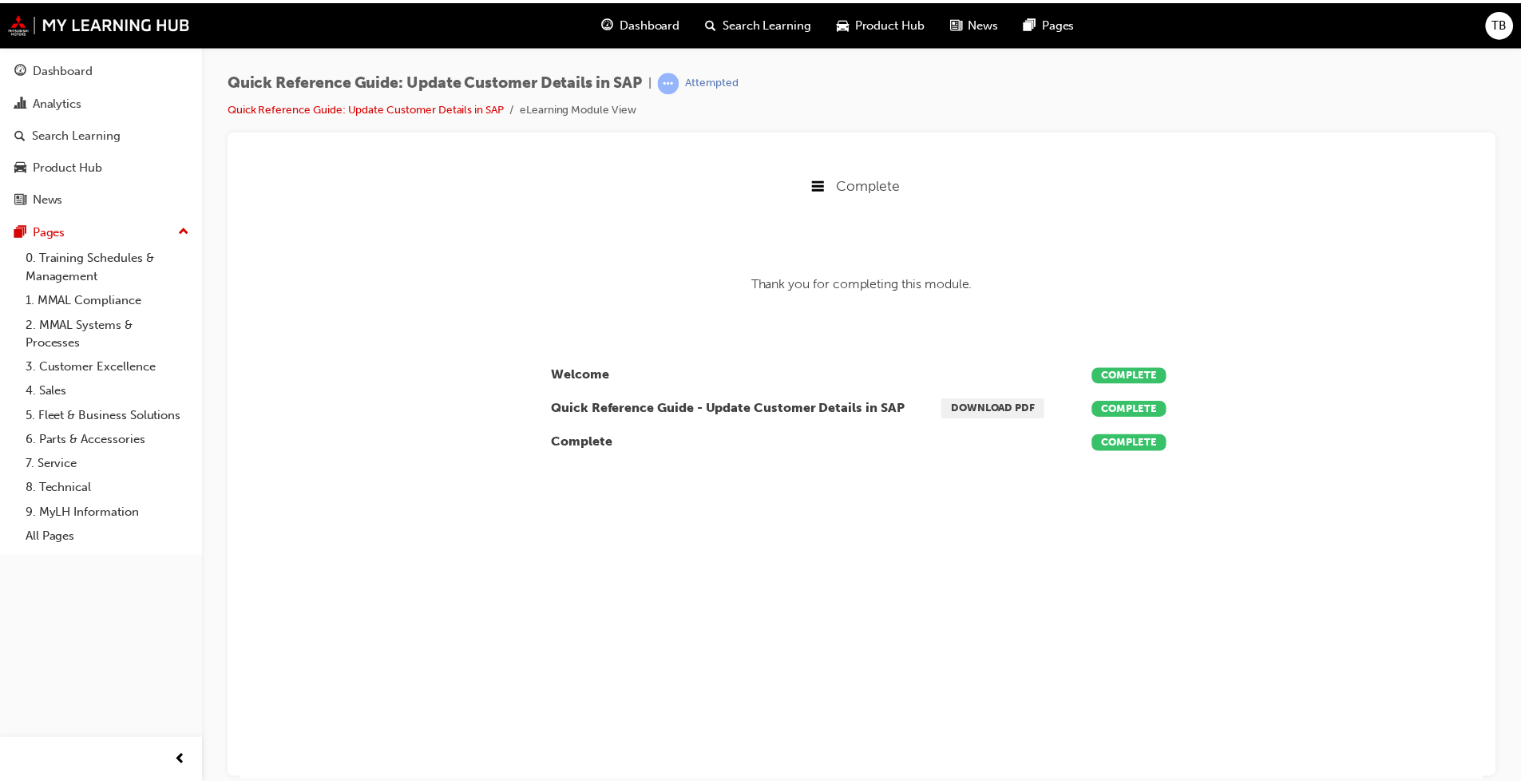
scroll to position [324, 1278]
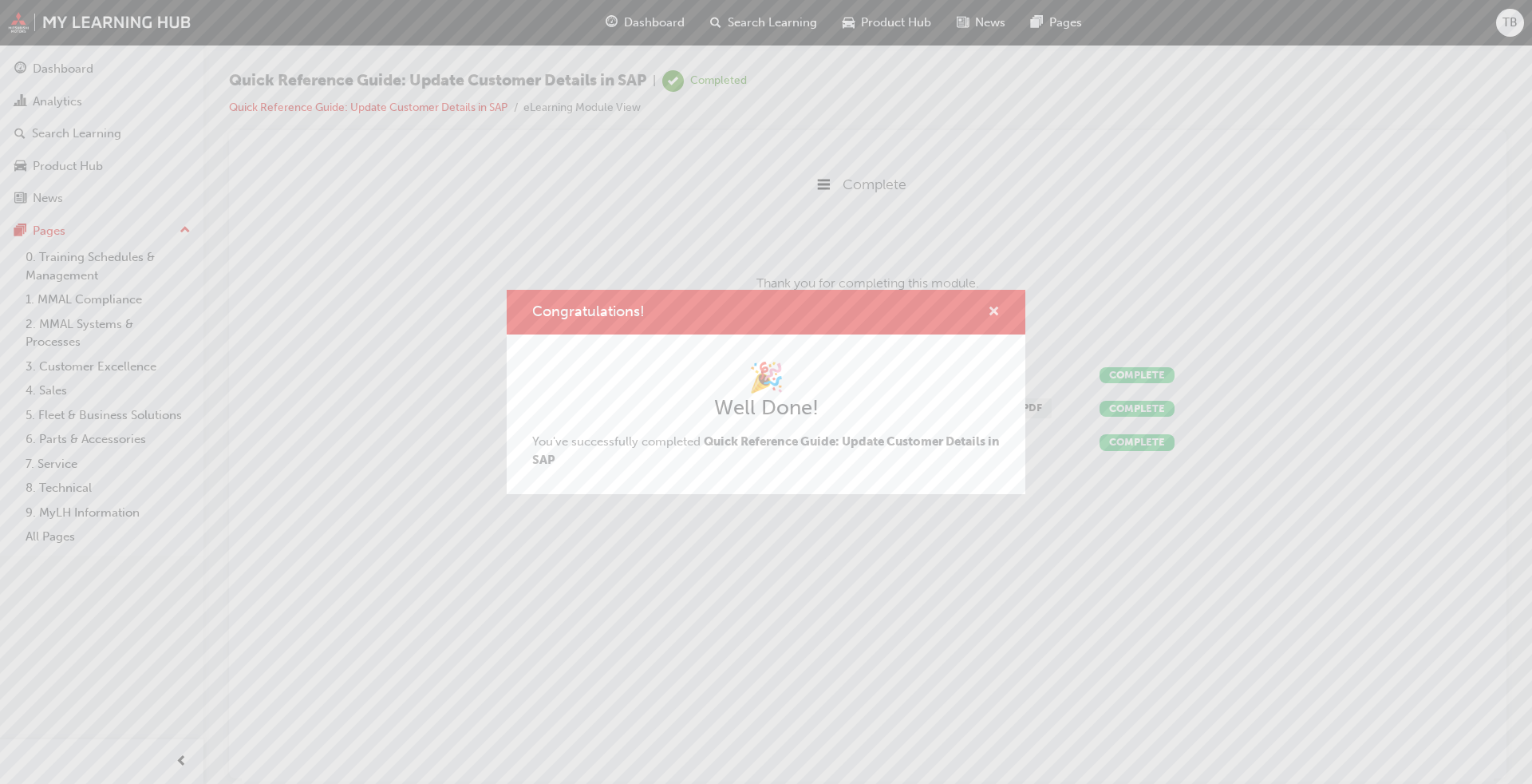
click at [989, 309] on span "cross-icon" at bounding box center [994, 313] width 12 height 14
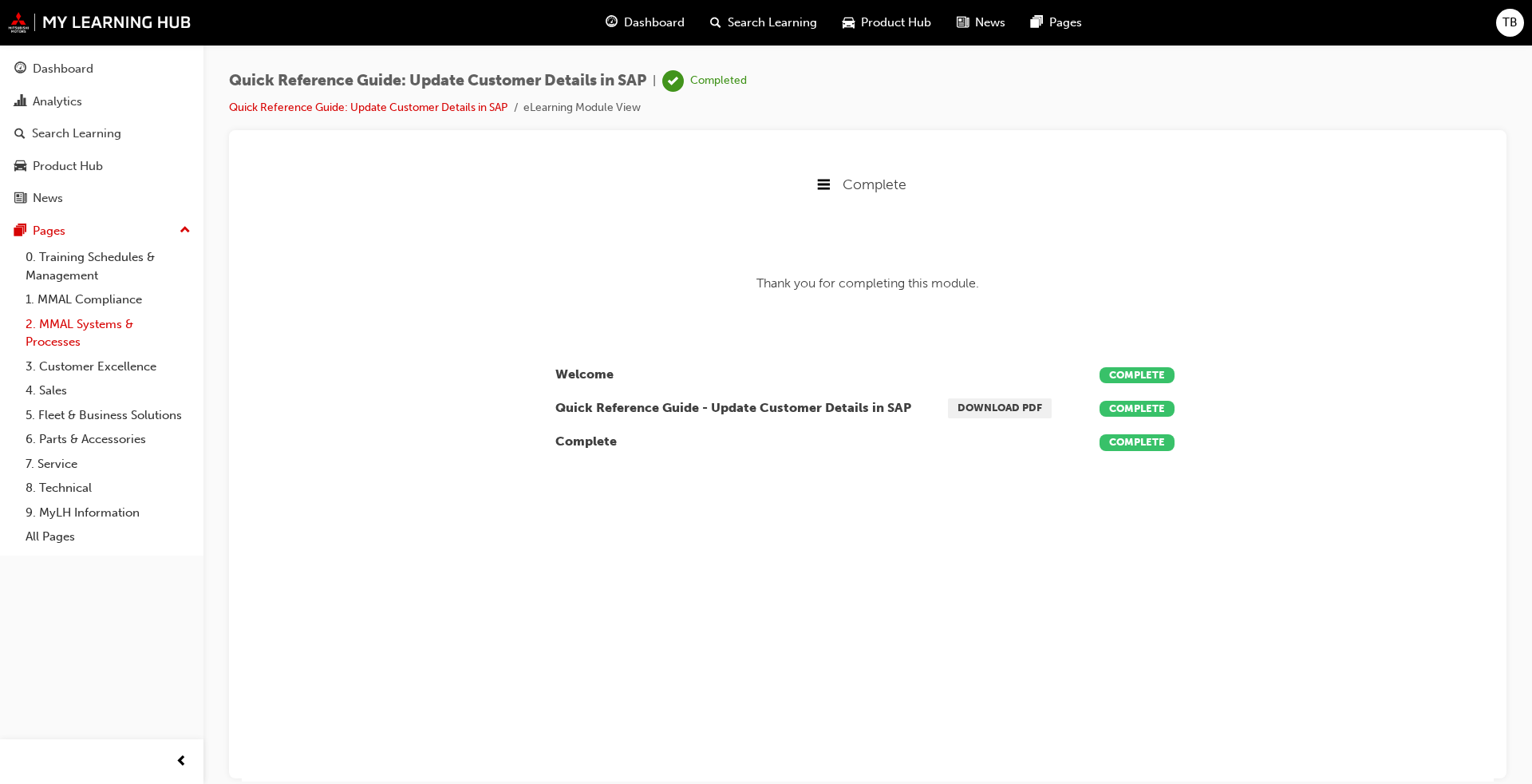
click at [75, 328] on link "2. MMAL Systems & Processes" at bounding box center [108, 333] width 178 height 42
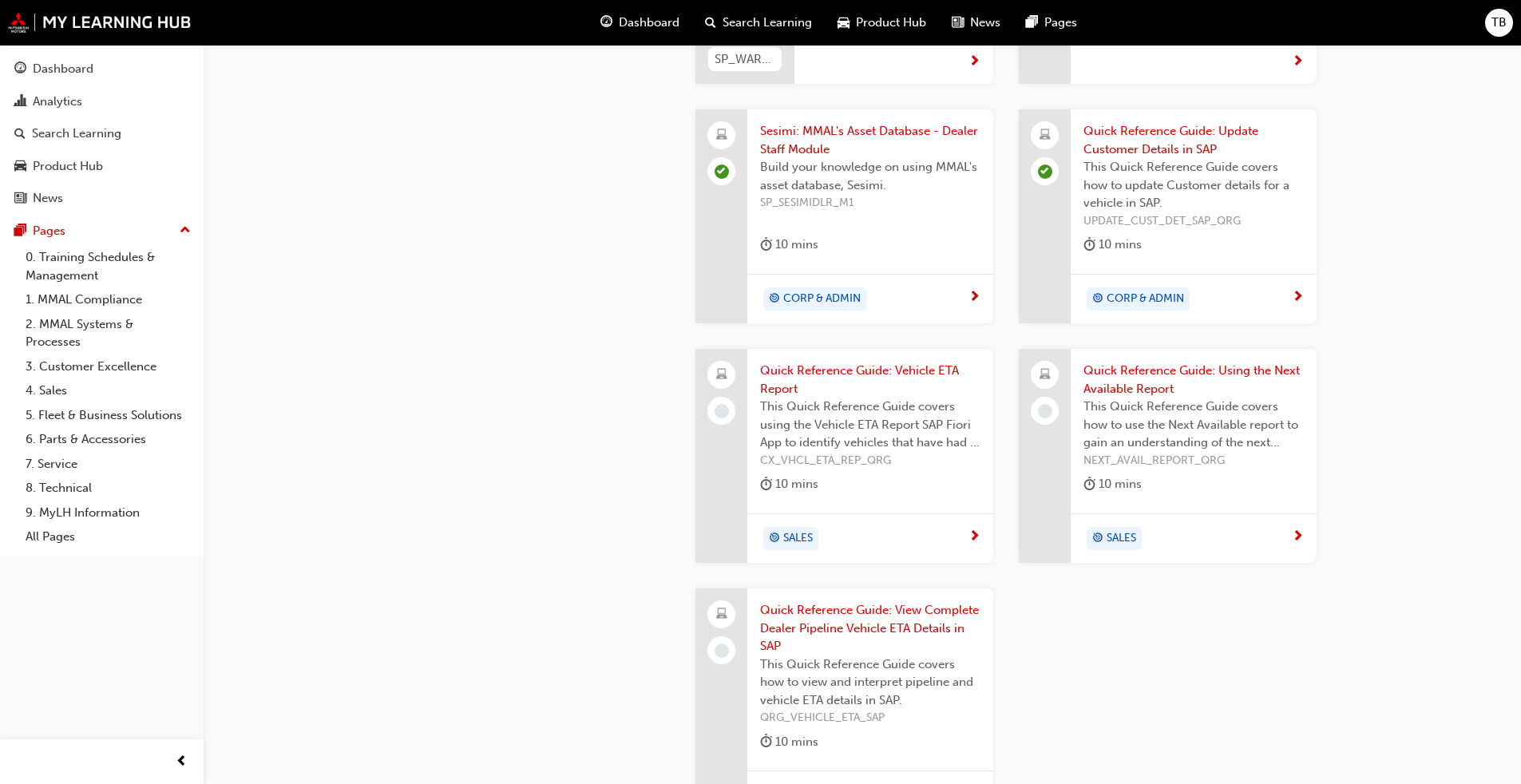
scroll to position [1538, 0]
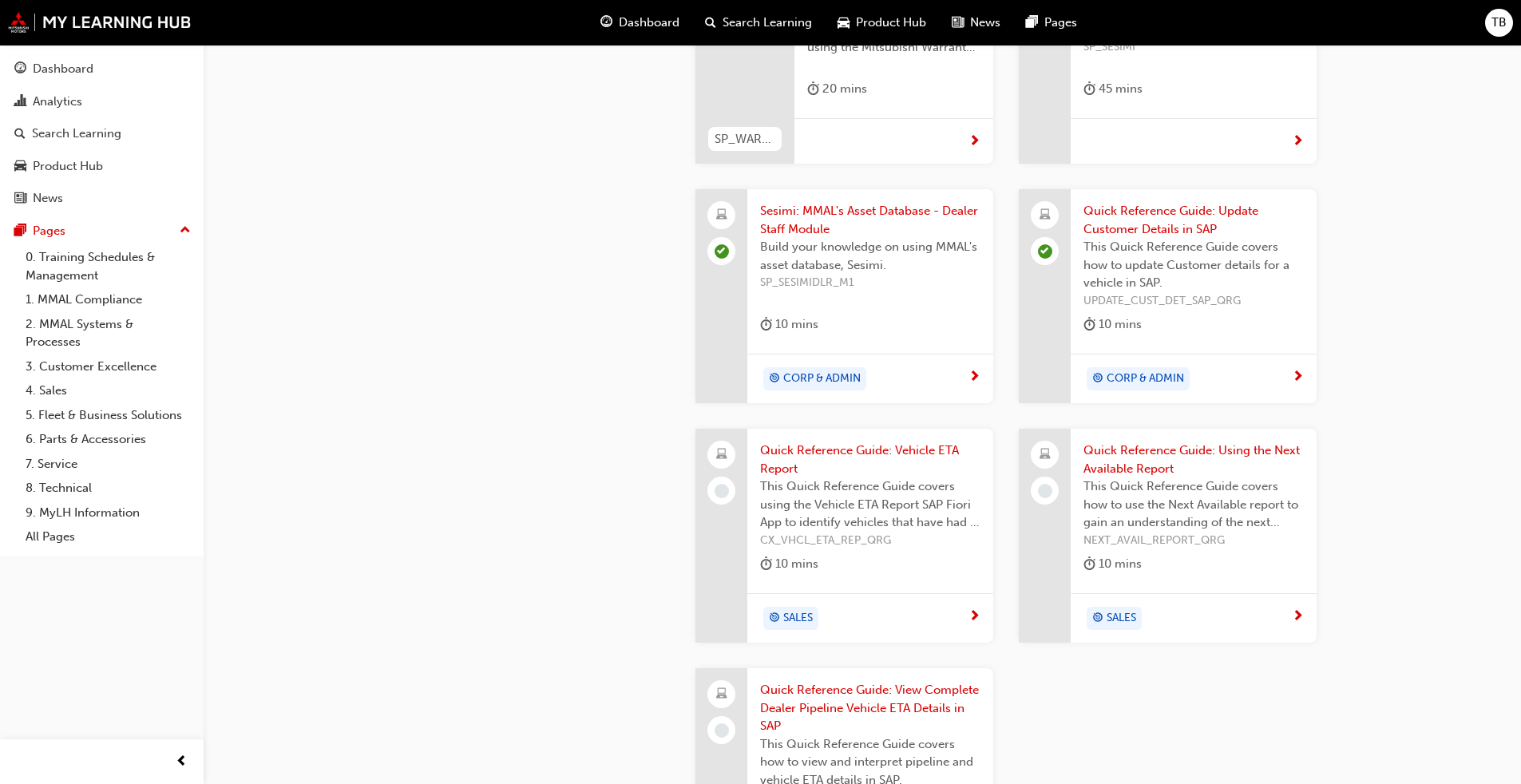
click at [1304, 373] on div "CORP & ADMIN" at bounding box center [1193, 378] width 246 height 50
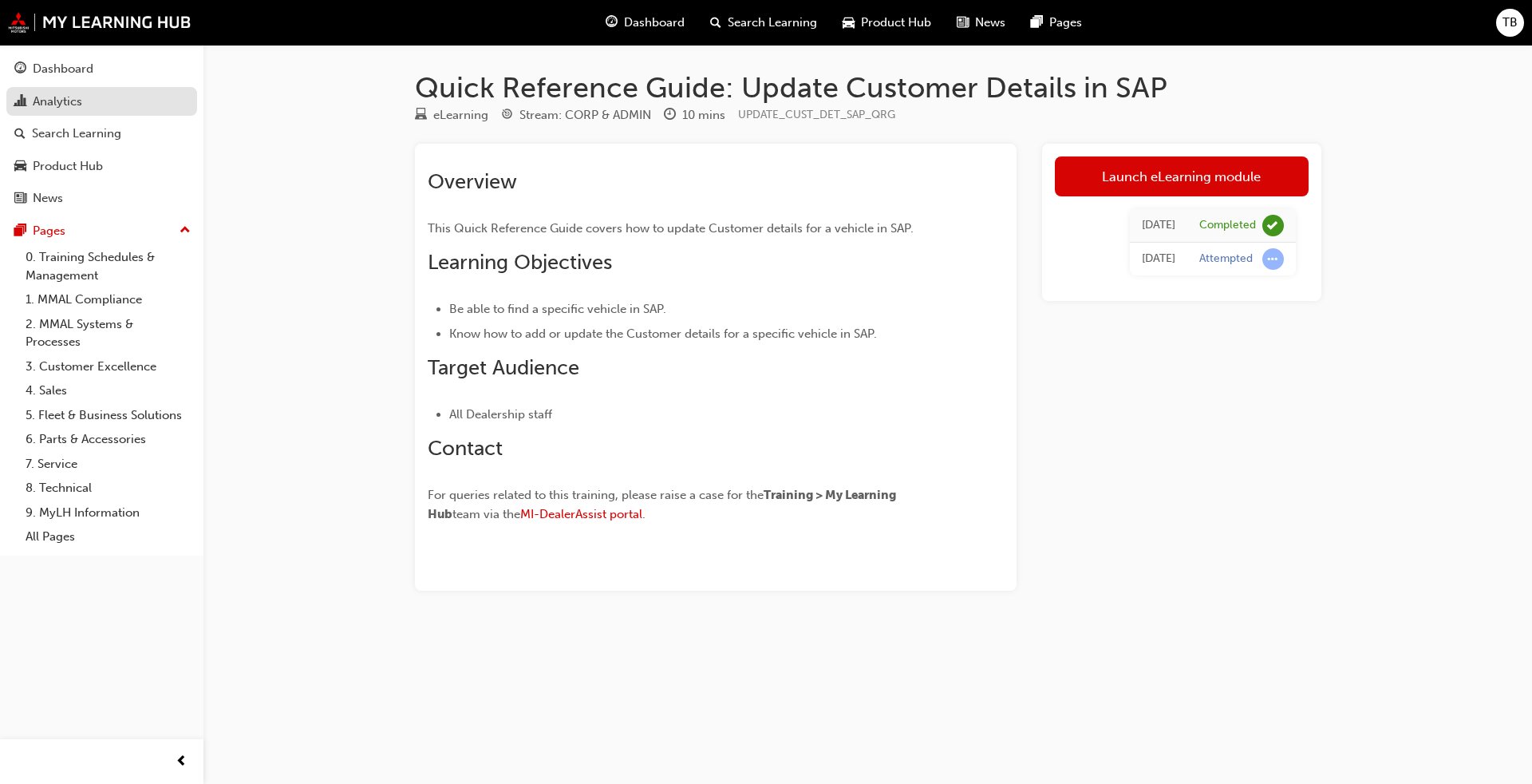
click at [57, 97] on div "Analytics" at bounding box center [57, 101] width 49 height 18
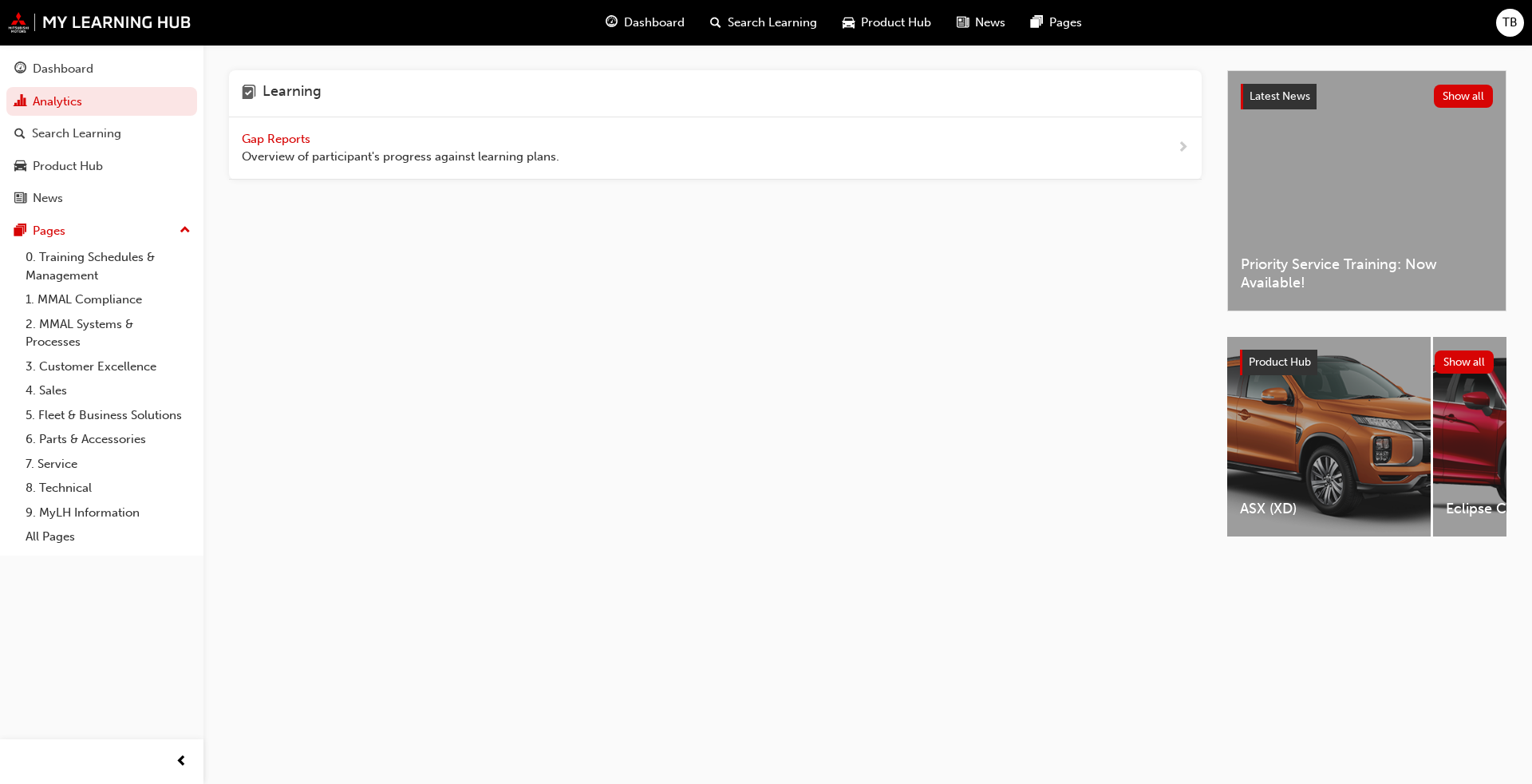
click at [295, 136] on span "Gap Reports" at bounding box center [277, 139] width 72 height 14
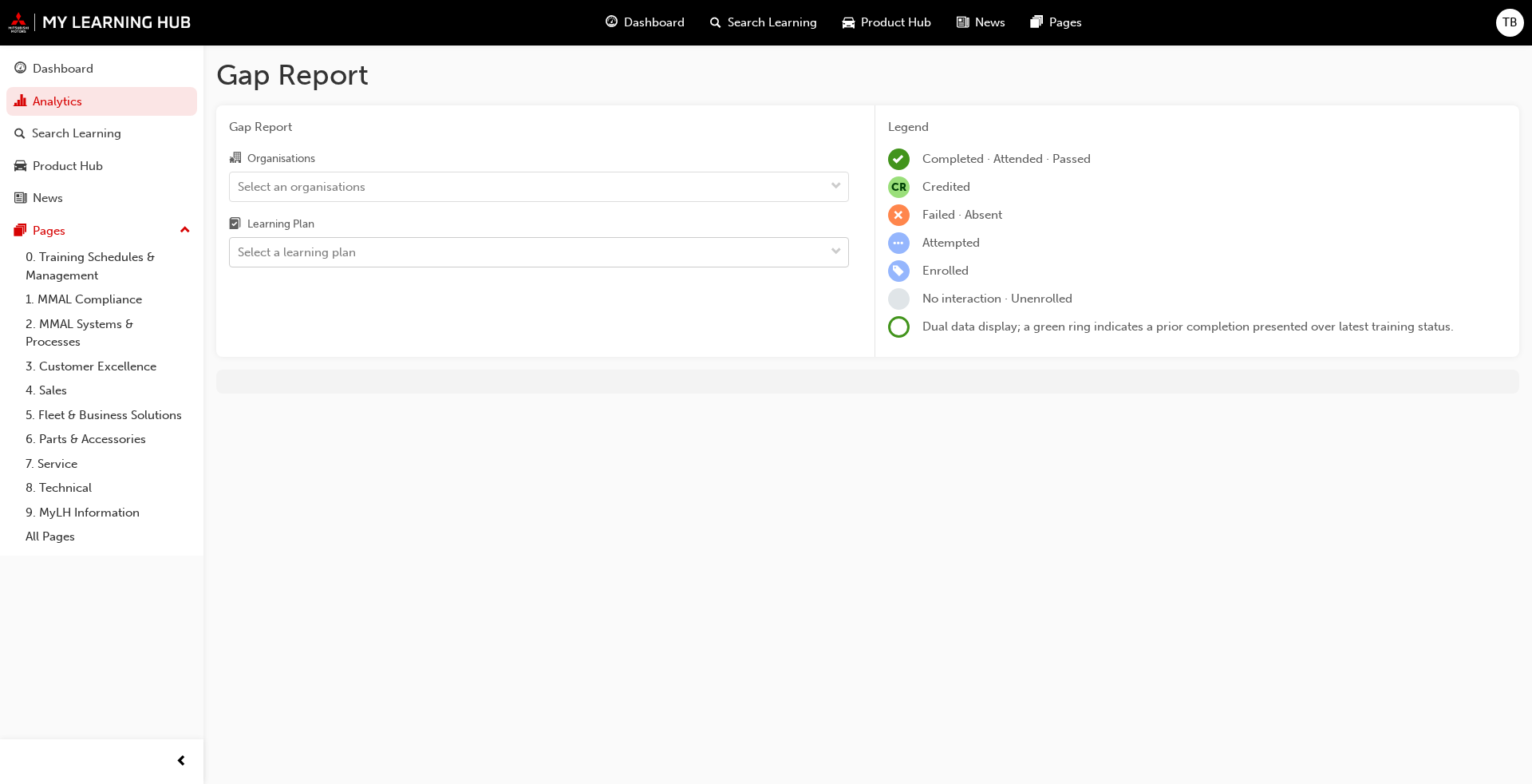
click at [838, 250] on span "down-icon" at bounding box center [836, 252] width 11 height 21
click at [240, 250] on input "Learning Plan Select a learning plan" at bounding box center [239, 251] width 2 height 13
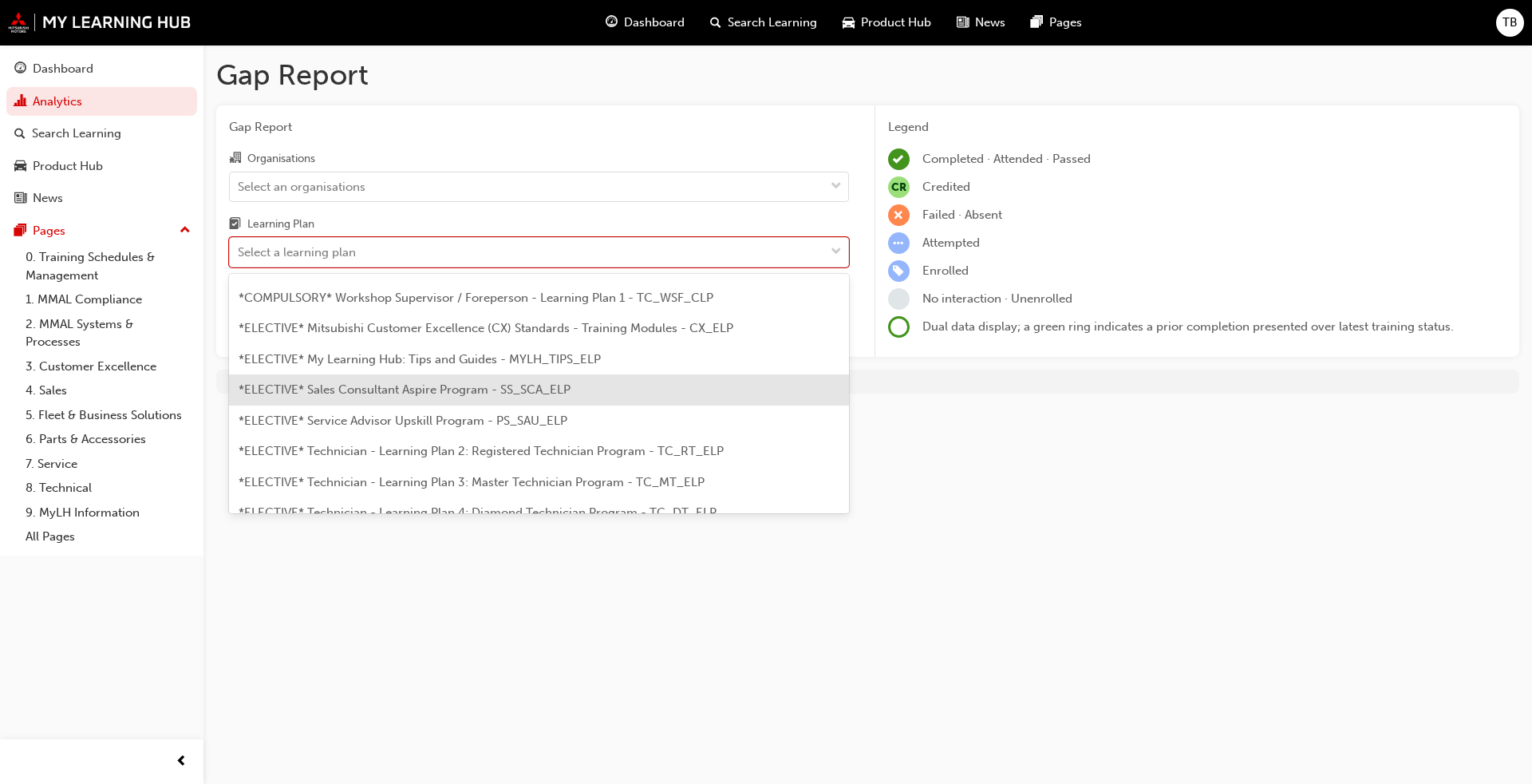
scroll to position [622, 0]
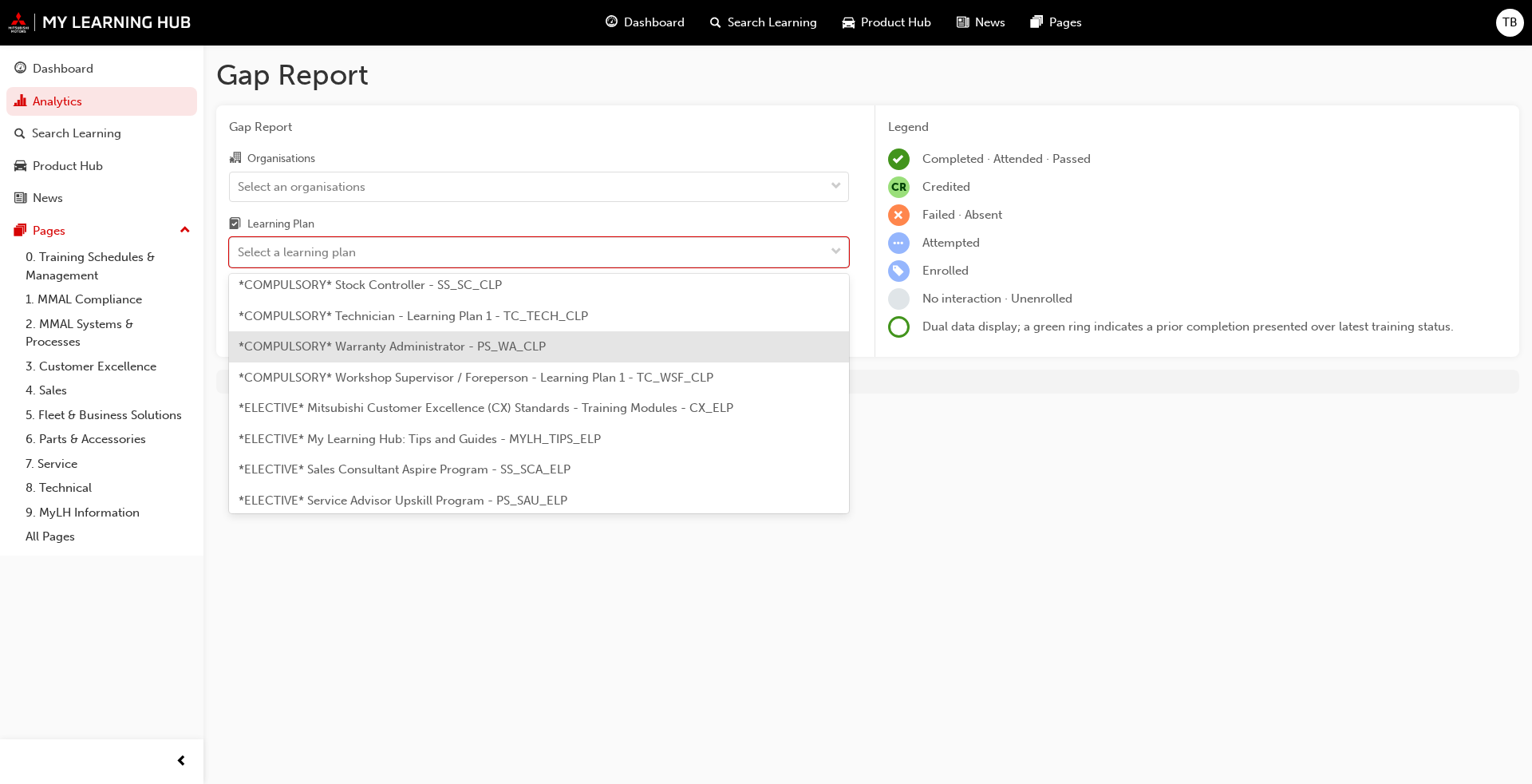
click at [343, 338] on div "*COMPULSORY* Warranty Administrator - PS_WA_CLP" at bounding box center [539, 346] width 620 height 31
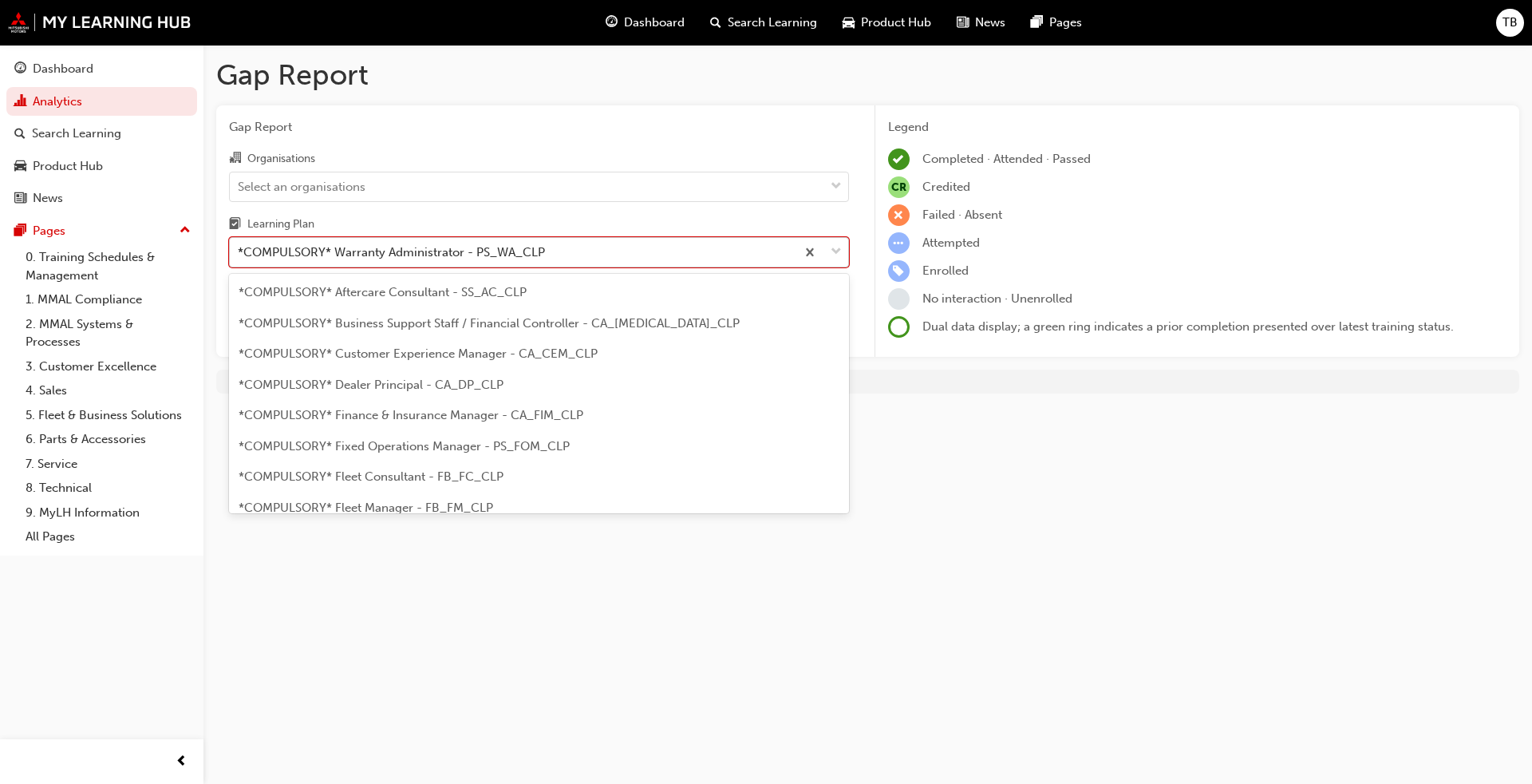
click at [834, 253] on span "down-icon" at bounding box center [836, 252] width 11 height 21
click at [240, 253] on input "Learning Plan option *COMPULSORY* Warranty Administrator - PS_WA_CLP, selected.…" at bounding box center [239, 251] width 2 height 13
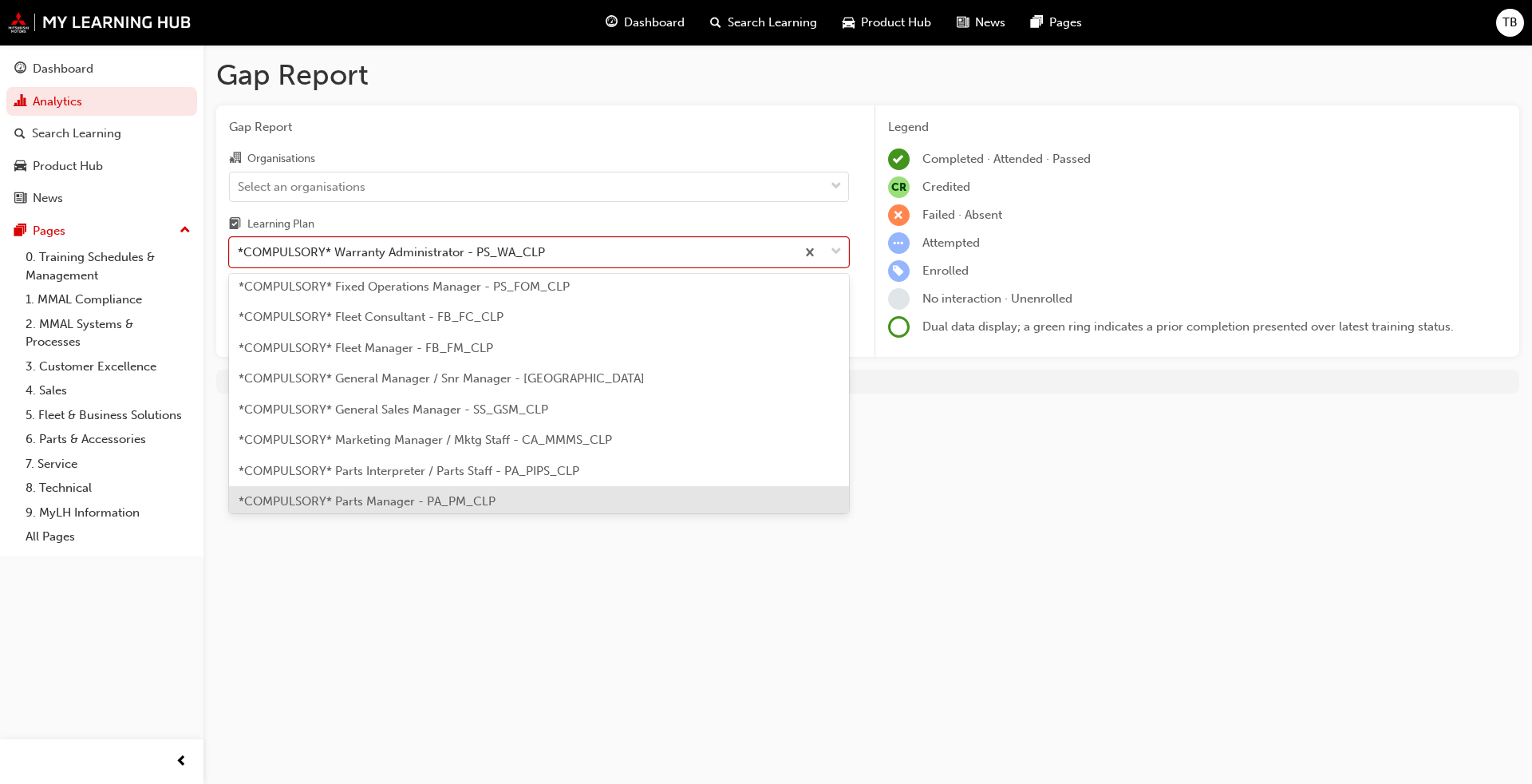
scroll to position [240, 0]
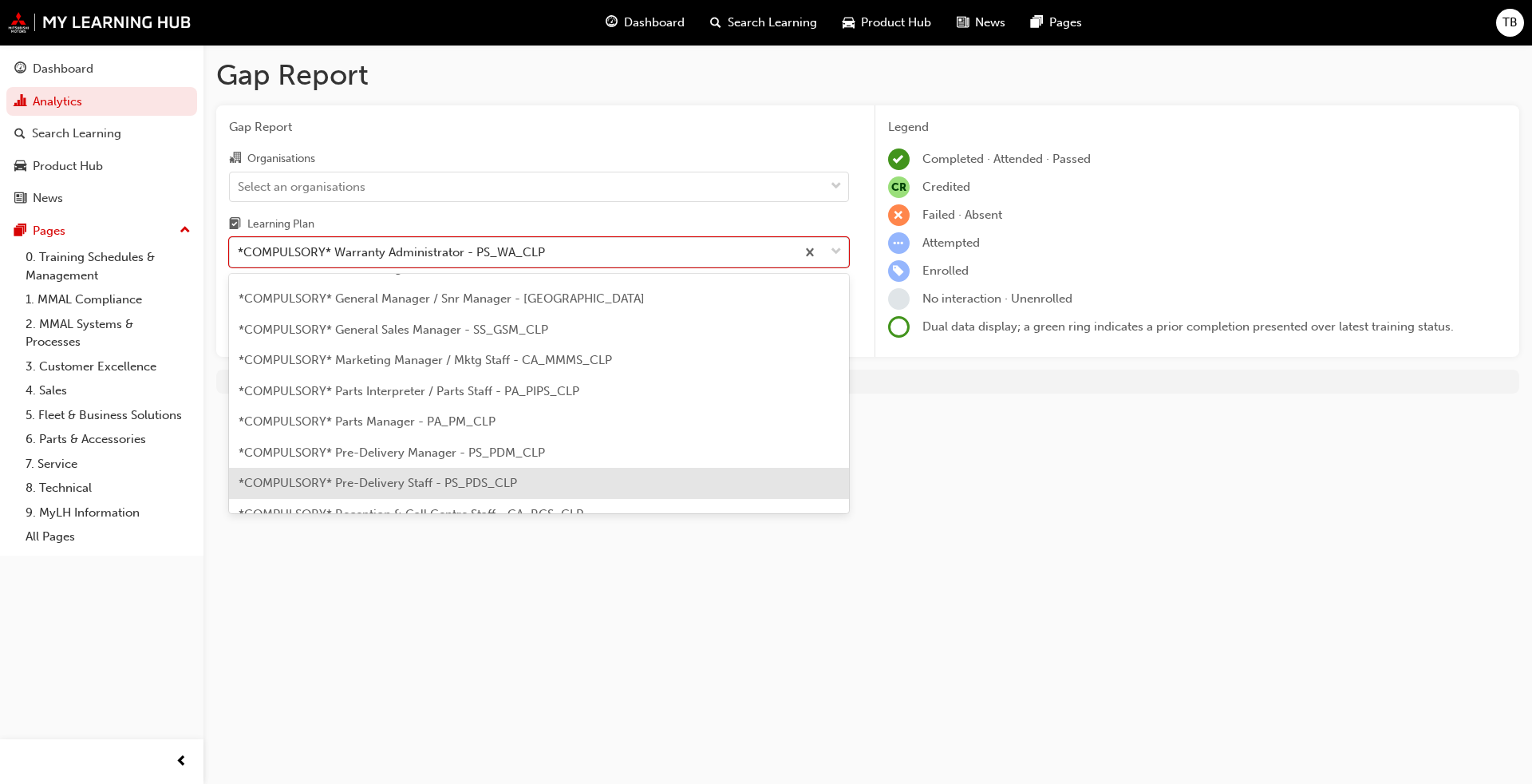
click at [456, 482] on span "*COMPULSORY* Pre-Delivery Staff - PS_PDS_CLP" at bounding box center [378, 483] width 278 height 14
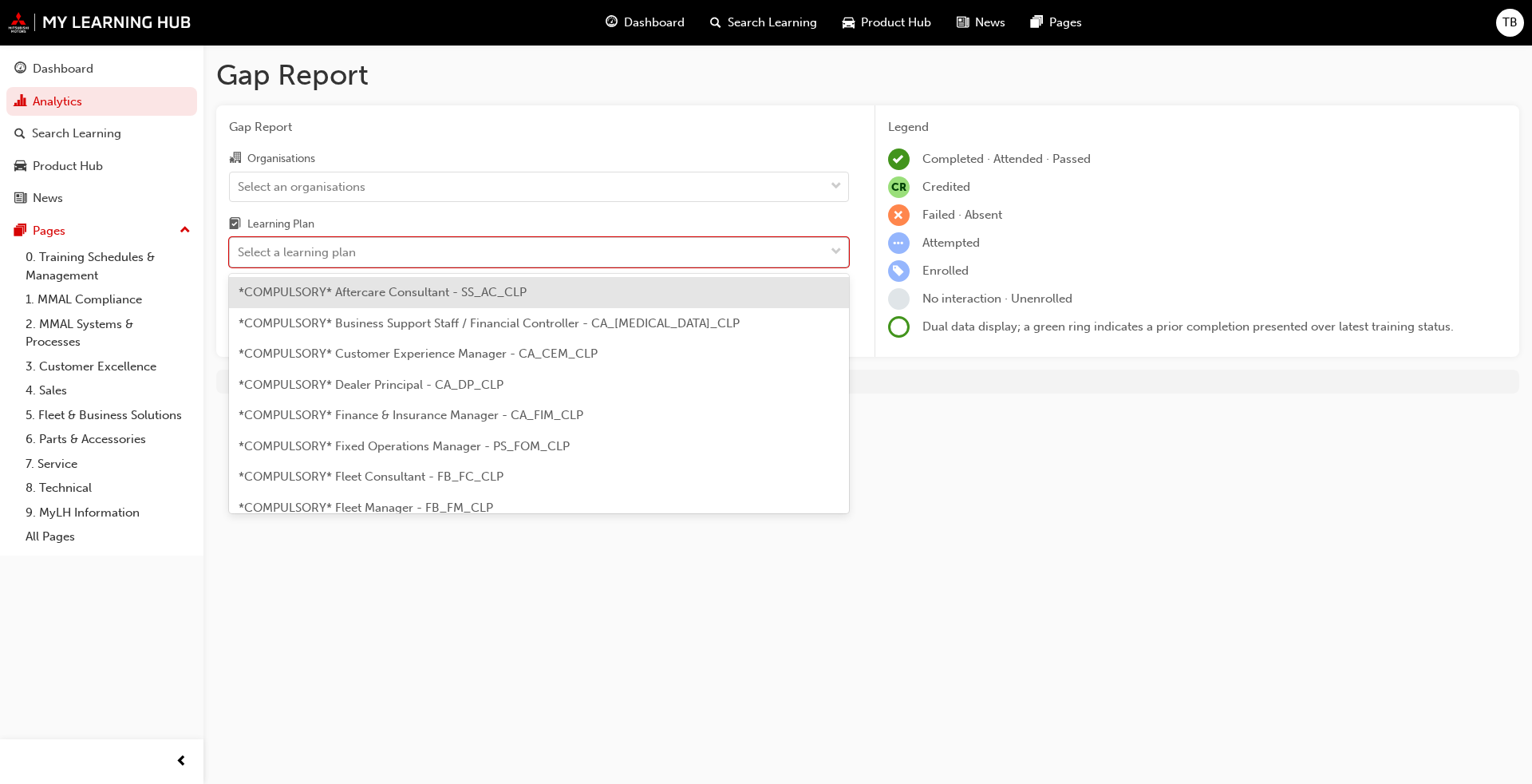
click at [841, 253] on span "down-icon" at bounding box center [836, 252] width 11 height 21
click at [240, 253] on input "Learning Plan option *COMPULSORY* Pre-Delivery Staff - PS_PDS_CLP, selected. op…" at bounding box center [239, 251] width 2 height 13
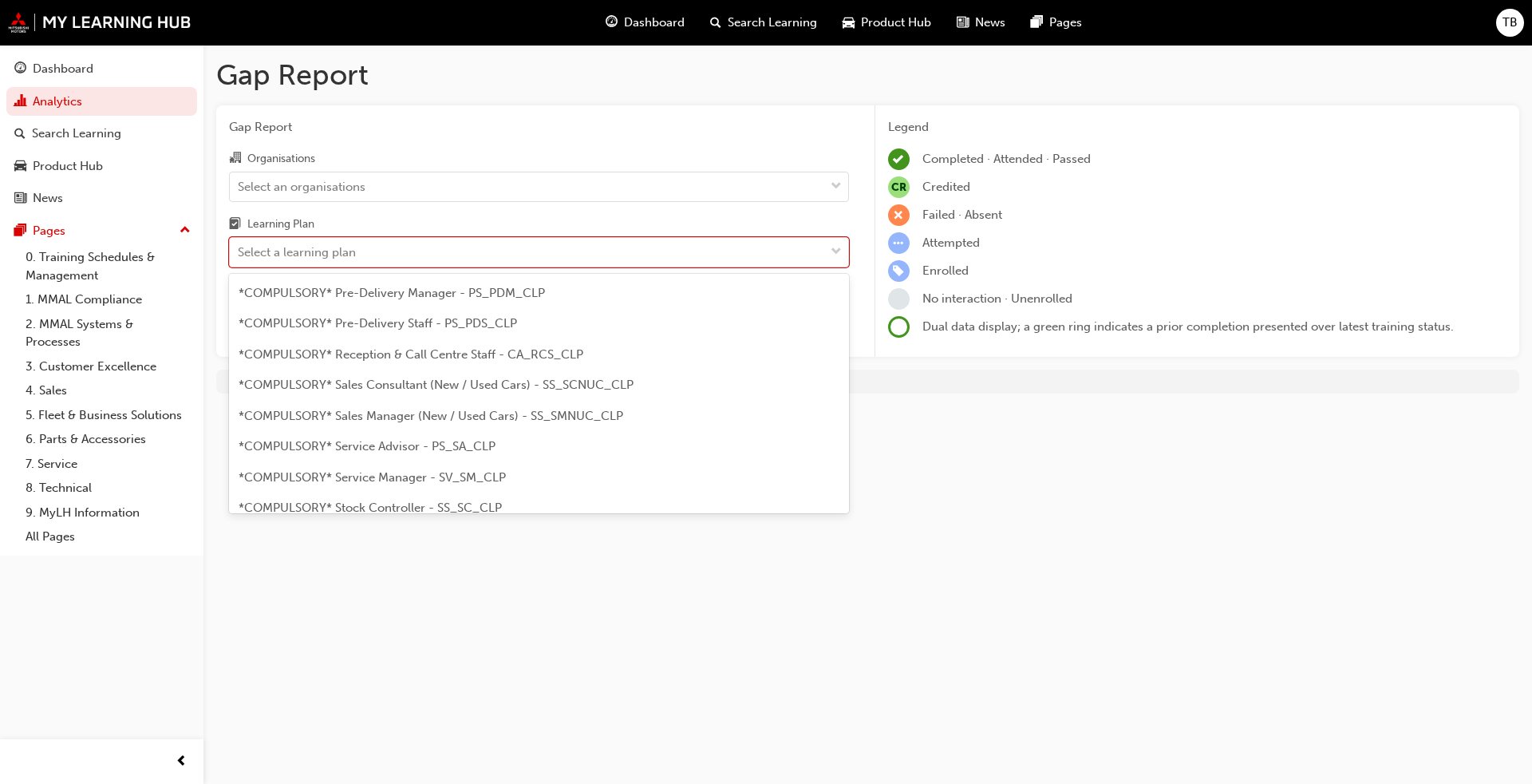
scroll to position [558, 0]
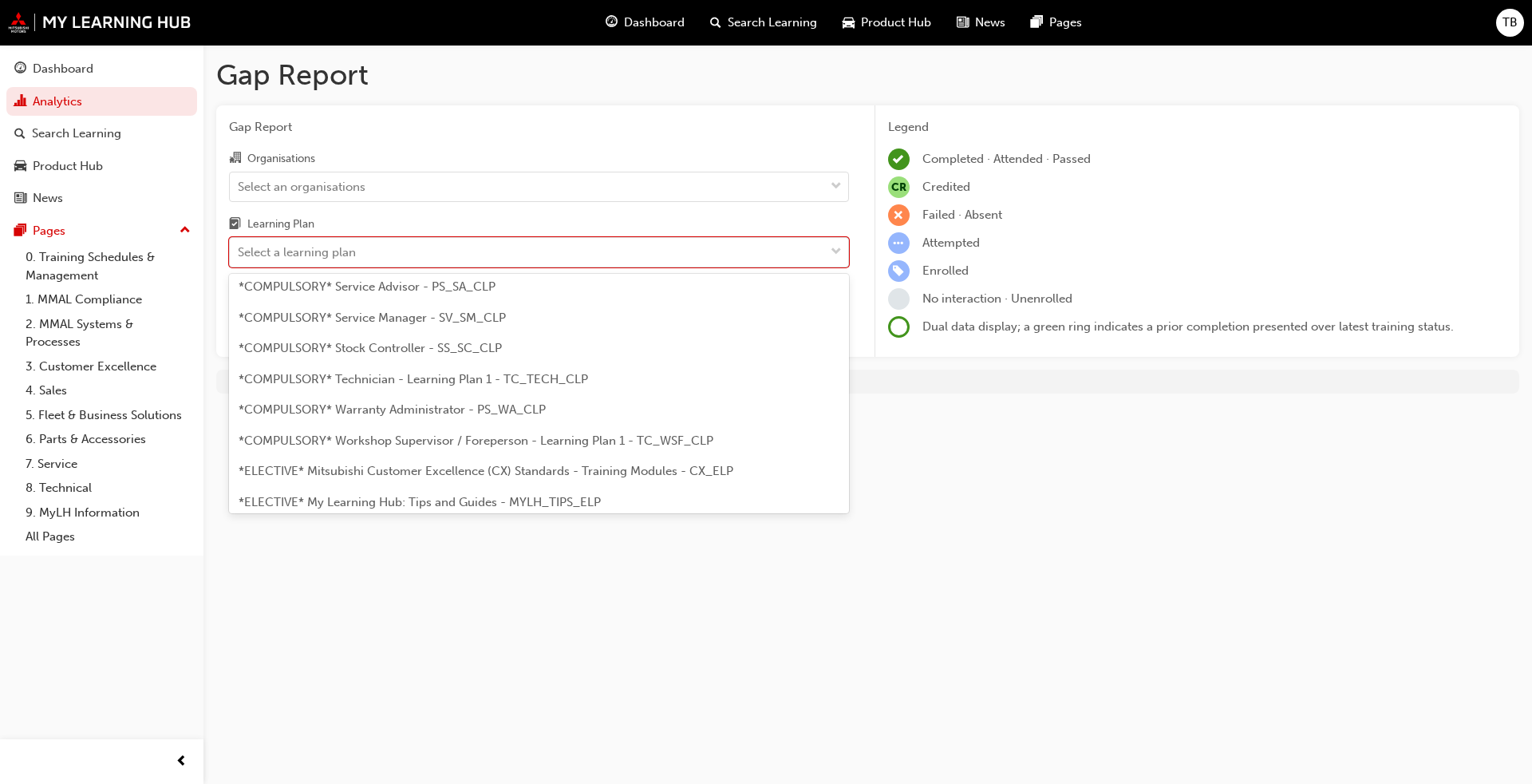
click at [471, 347] on span "*COMPULSORY* Stock Controller - SS_SC_CLP" at bounding box center [370, 348] width 263 height 14
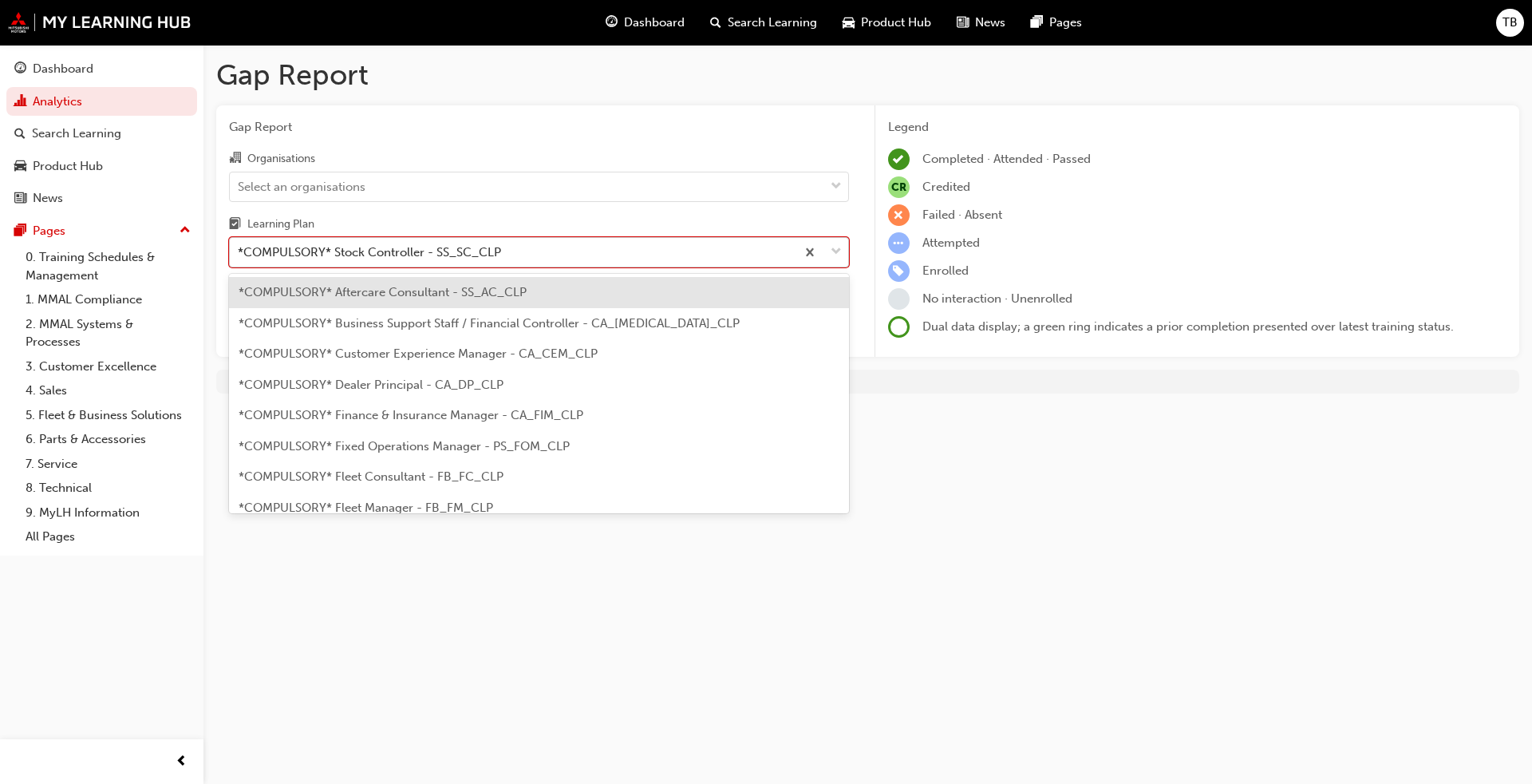
click at [838, 252] on span "down-icon" at bounding box center [836, 252] width 11 height 21
click at [240, 252] on input "Learning Plan option *COMPULSORY* Stock Controller - SS_SC_CLP, selected. optio…" at bounding box center [239, 251] width 2 height 13
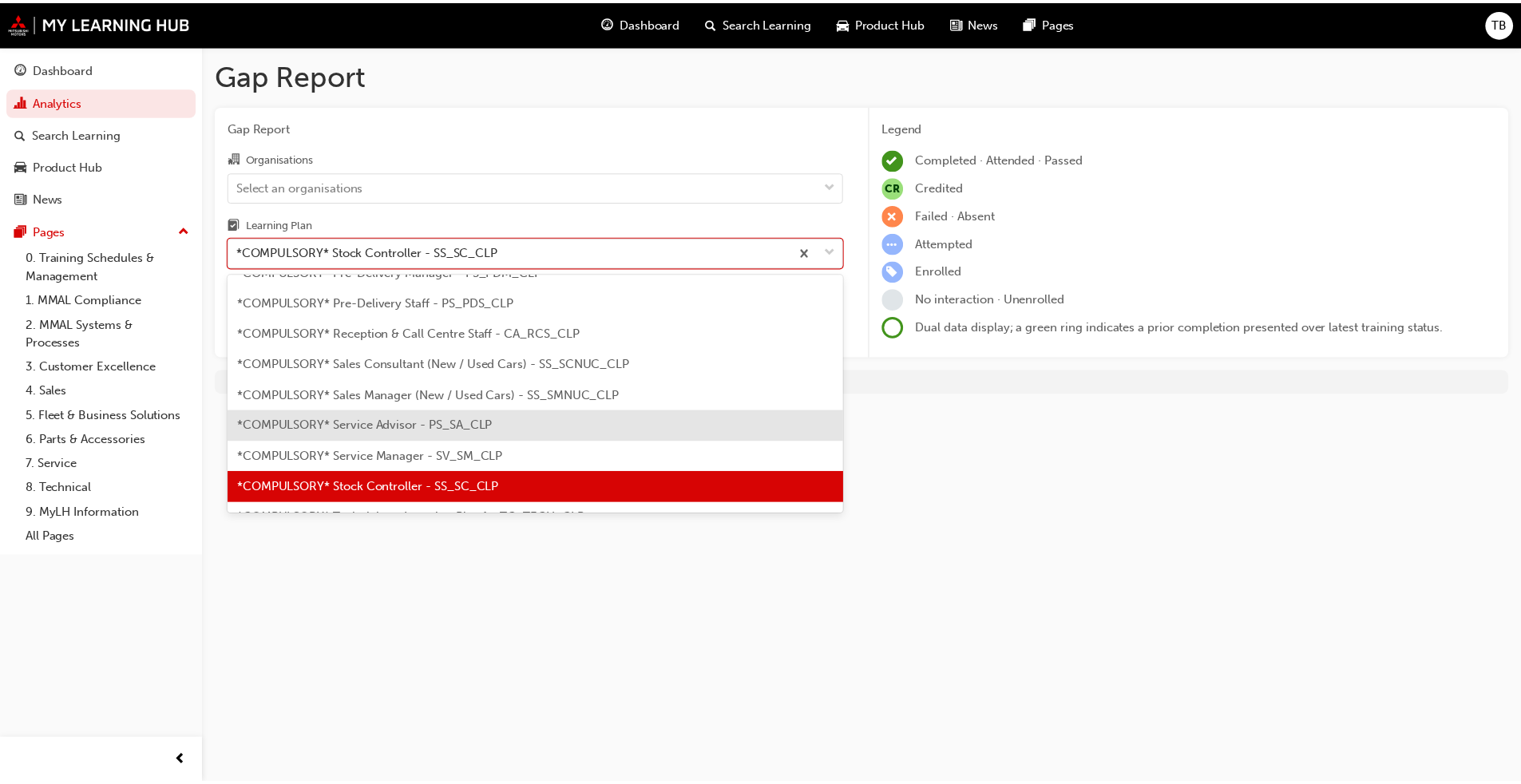
scroll to position [579, 0]
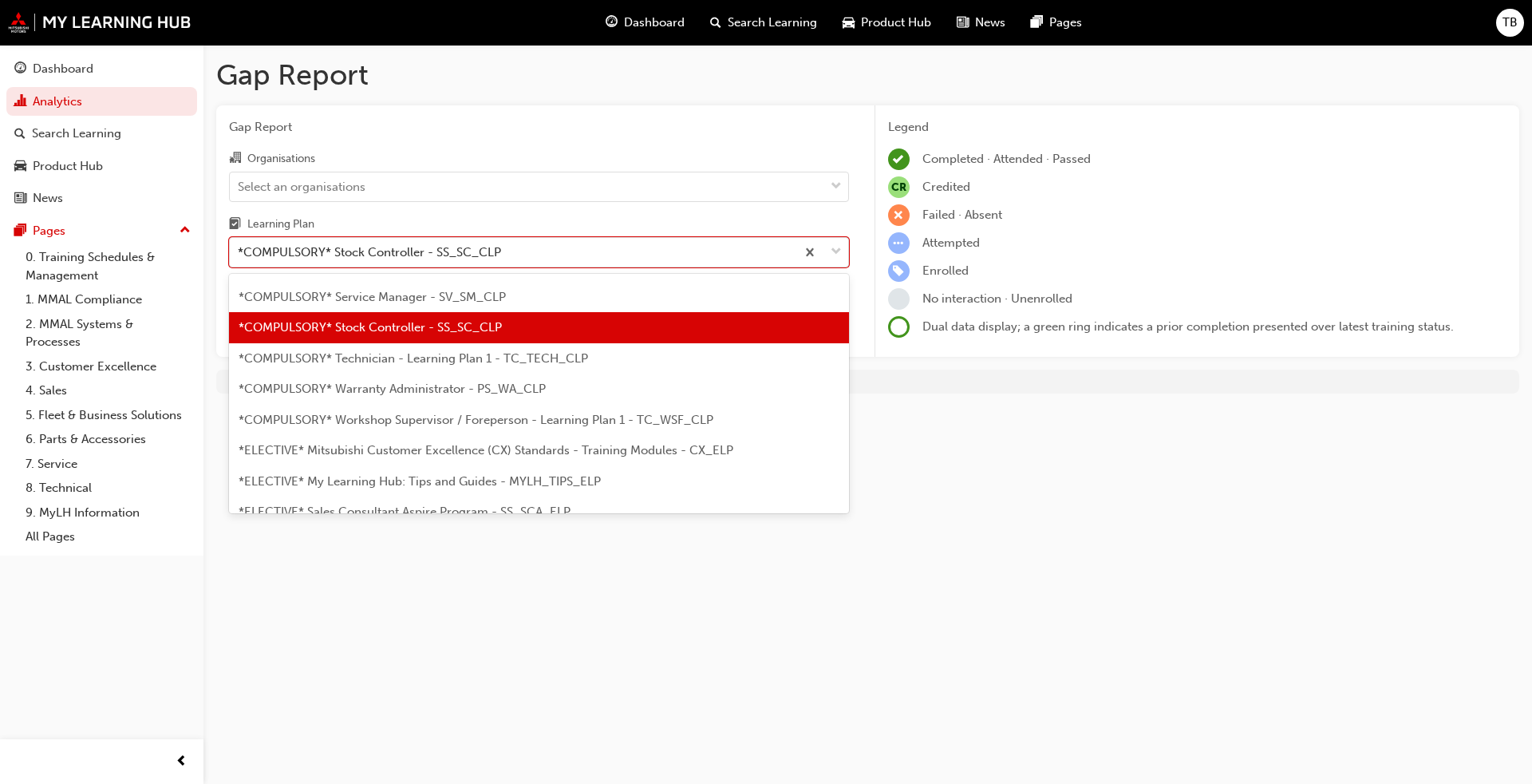
click at [379, 395] on span "*COMPULSORY* Warranty Administrator - PS_WA_CLP" at bounding box center [392, 389] width 307 height 14
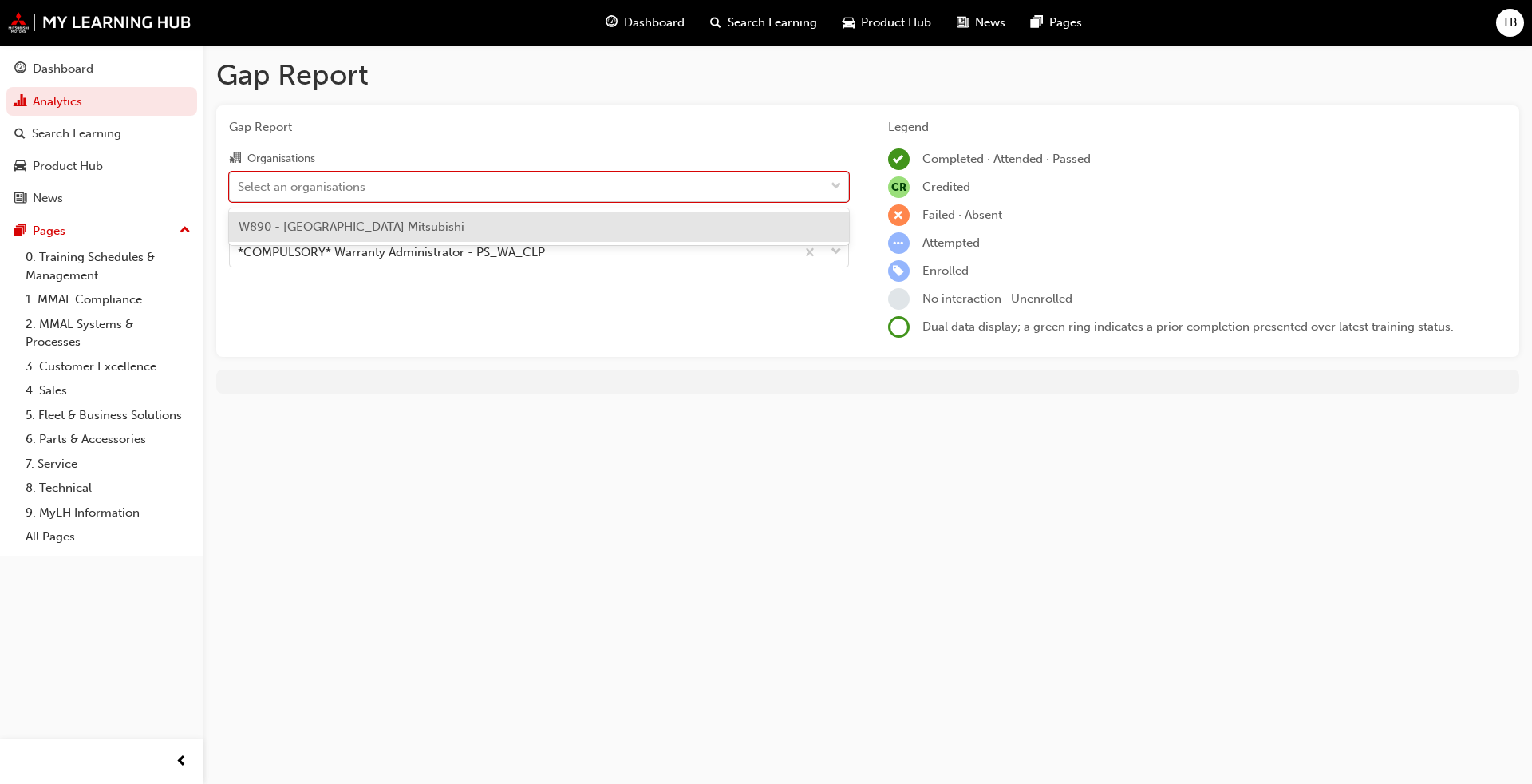
click at [834, 185] on span "down-icon" at bounding box center [836, 187] width 11 height 21
click at [240, 185] on input "Organisations option W890 - Avon Valley Mitsubishi focused, 1 of 1. 1 result av…" at bounding box center [239, 185] width 2 height 13
click at [711, 227] on div "W890 - Avon Valley Mitsubishi" at bounding box center [539, 227] width 620 height 31
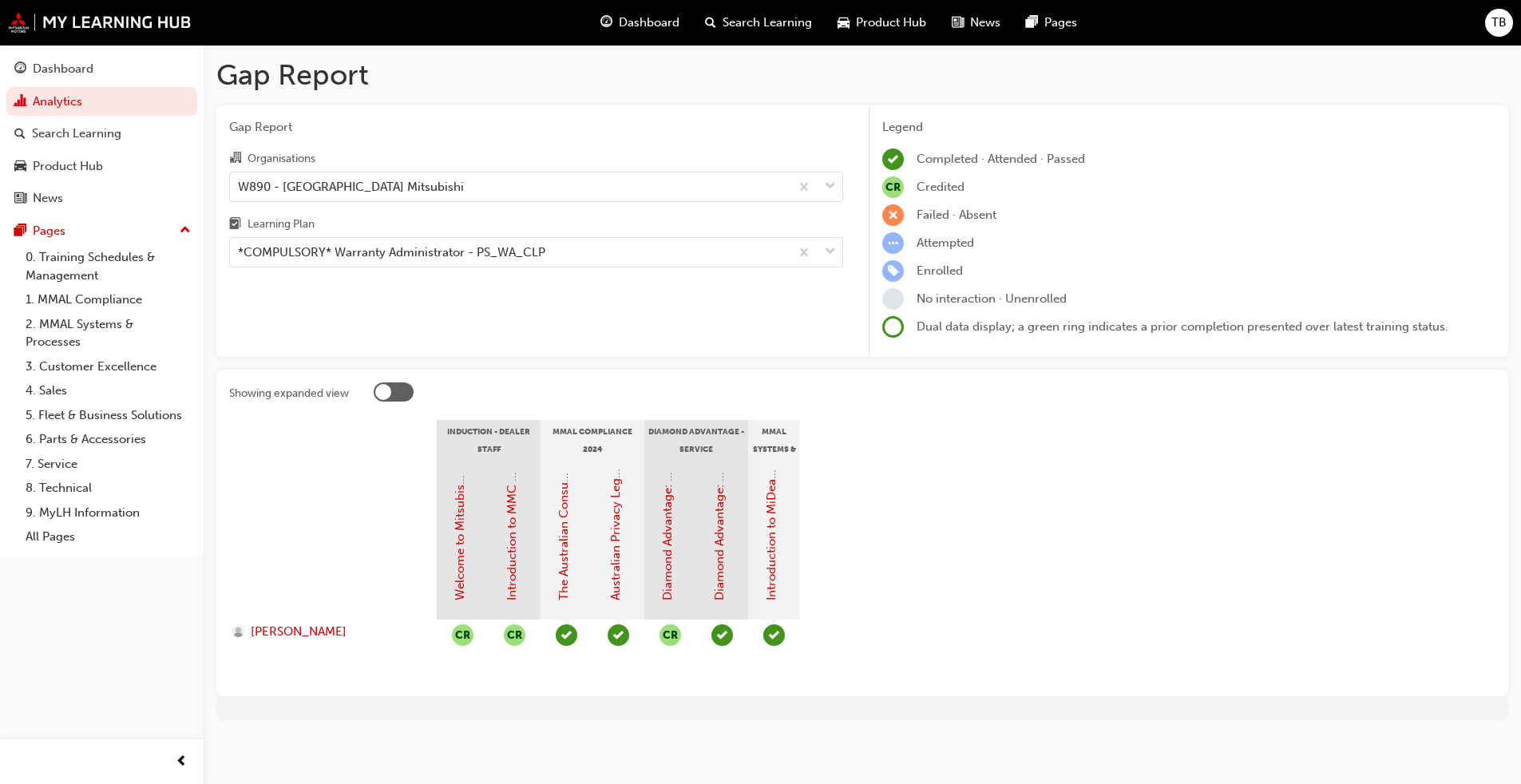
click at [380, 399] on div at bounding box center [383, 392] width 16 height 16
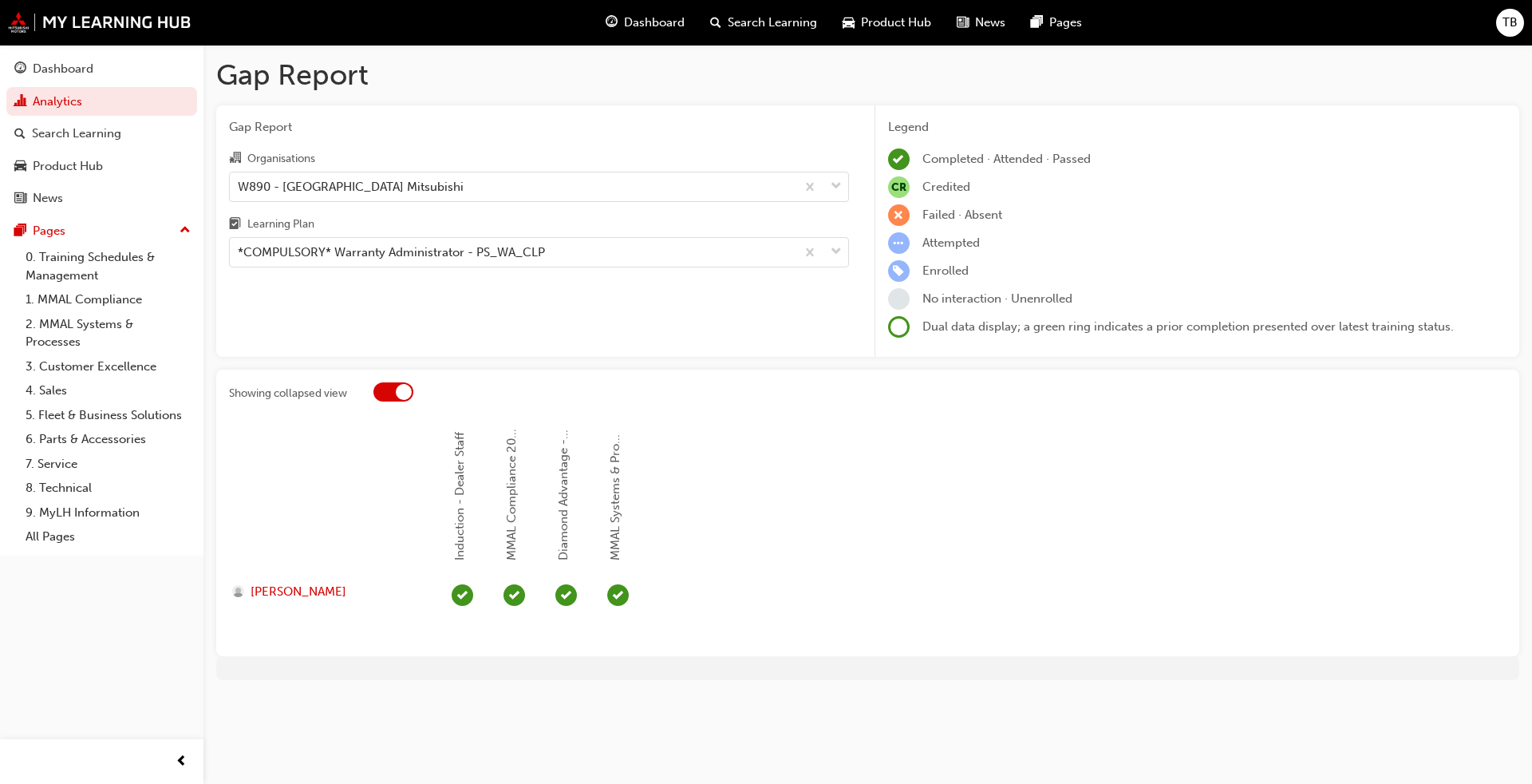
click at [399, 387] on div at bounding box center [404, 392] width 16 height 16
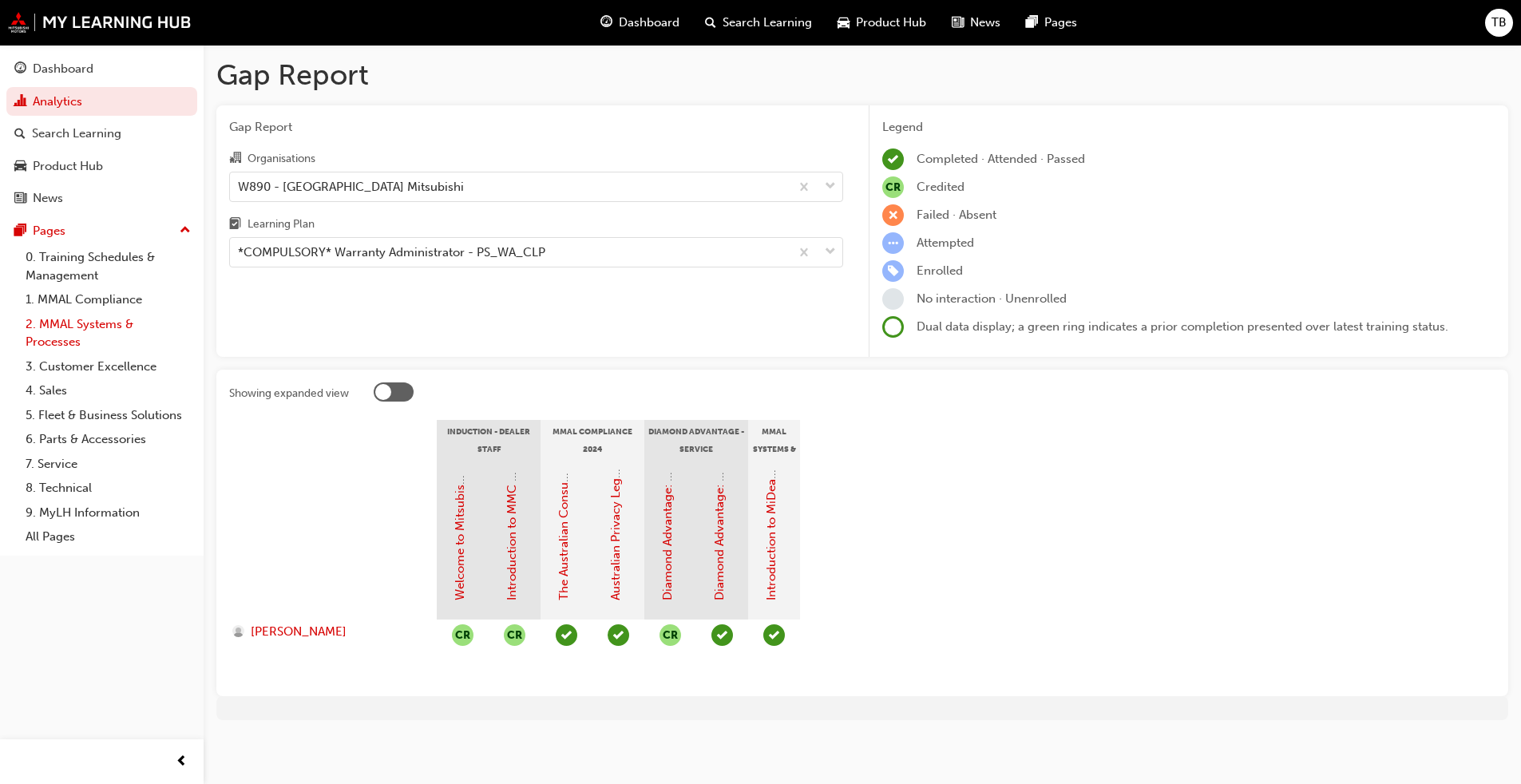
click at [75, 330] on link "2. MMAL Systems & Processes" at bounding box center [108, 333] width 178 height 42
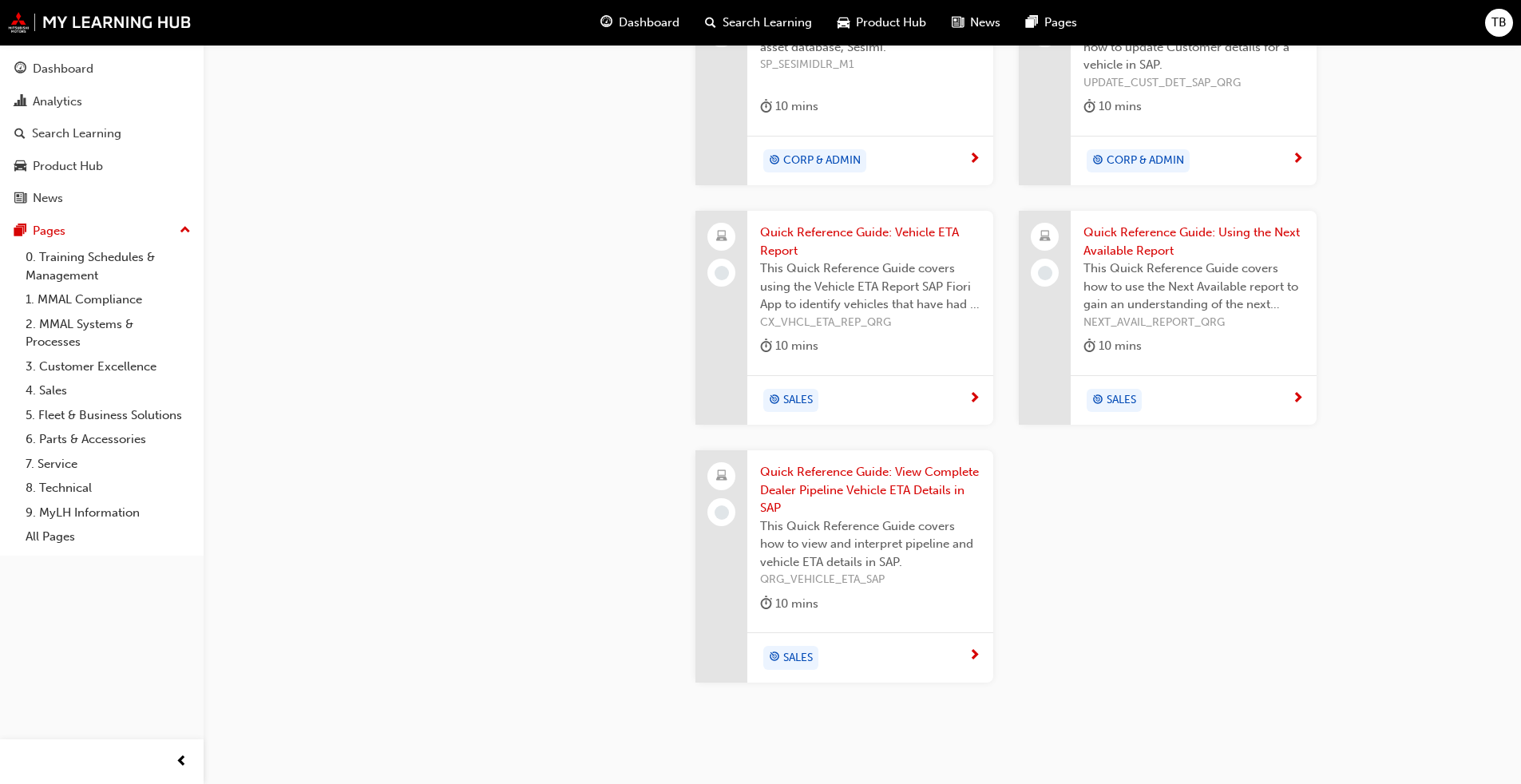
scroll to position [1822, 0]
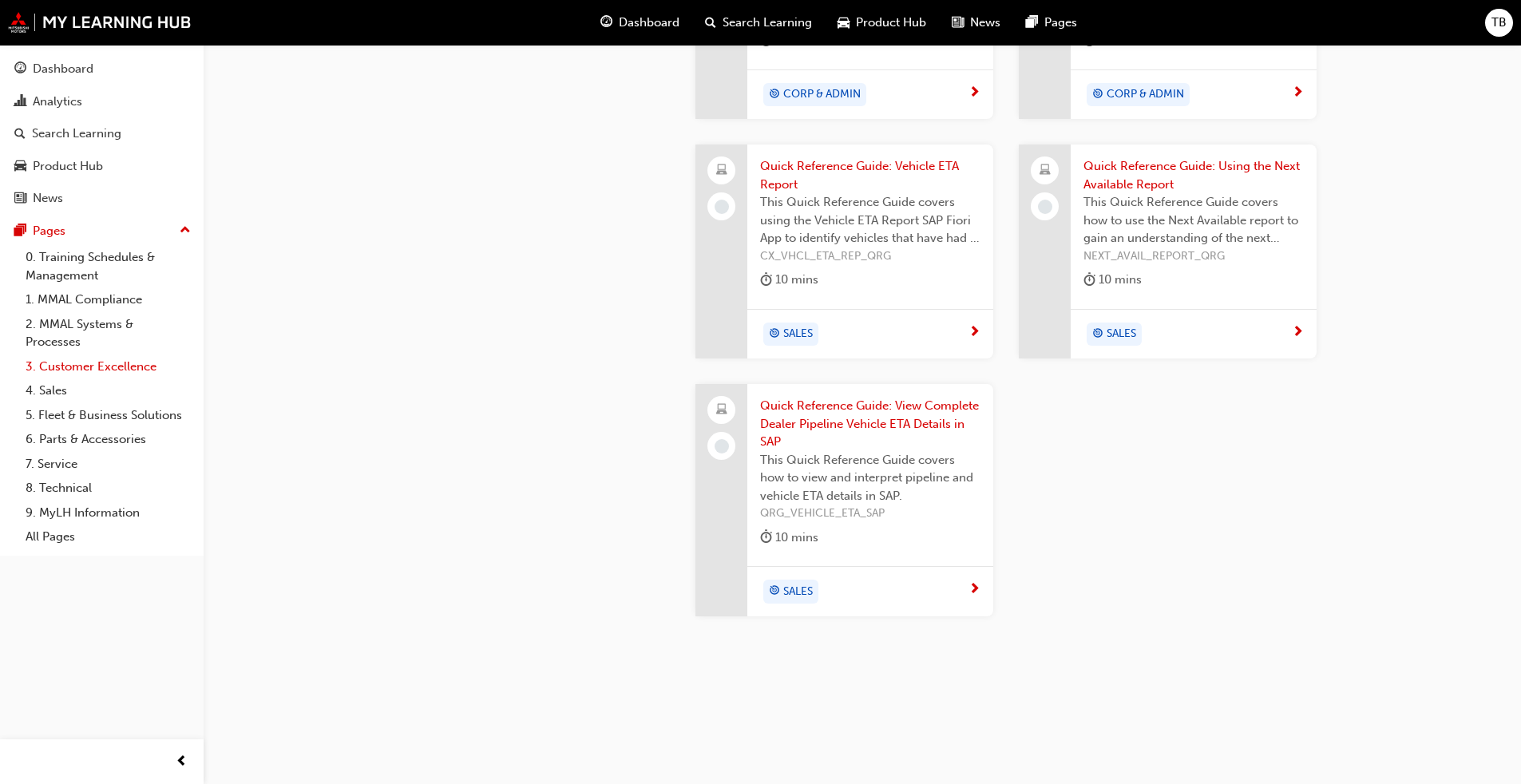
click at [83, 365] on link "3. Customer Excellence" at bounding box center [108, 367] width 178 height 25
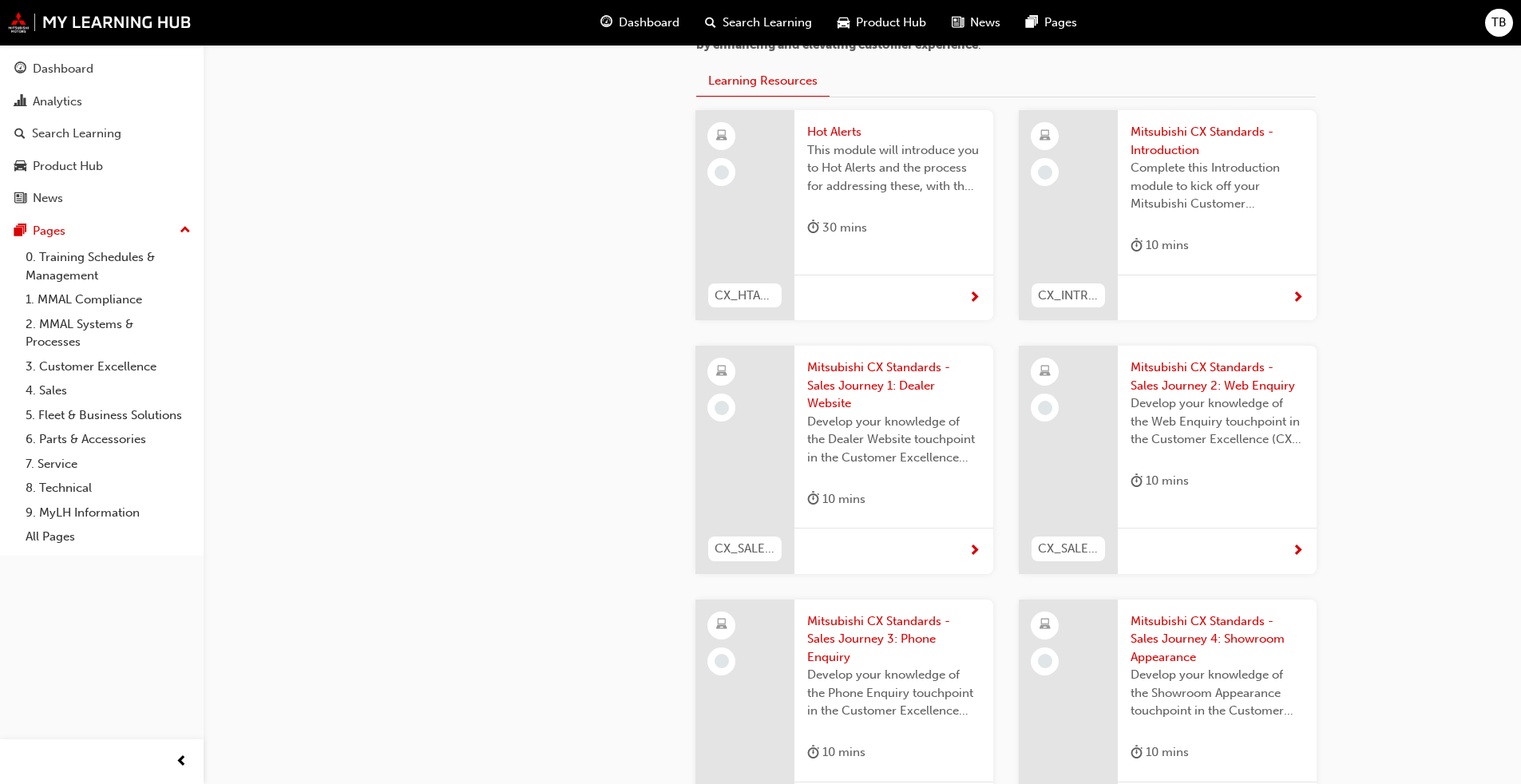
scroll to position [385, 0]
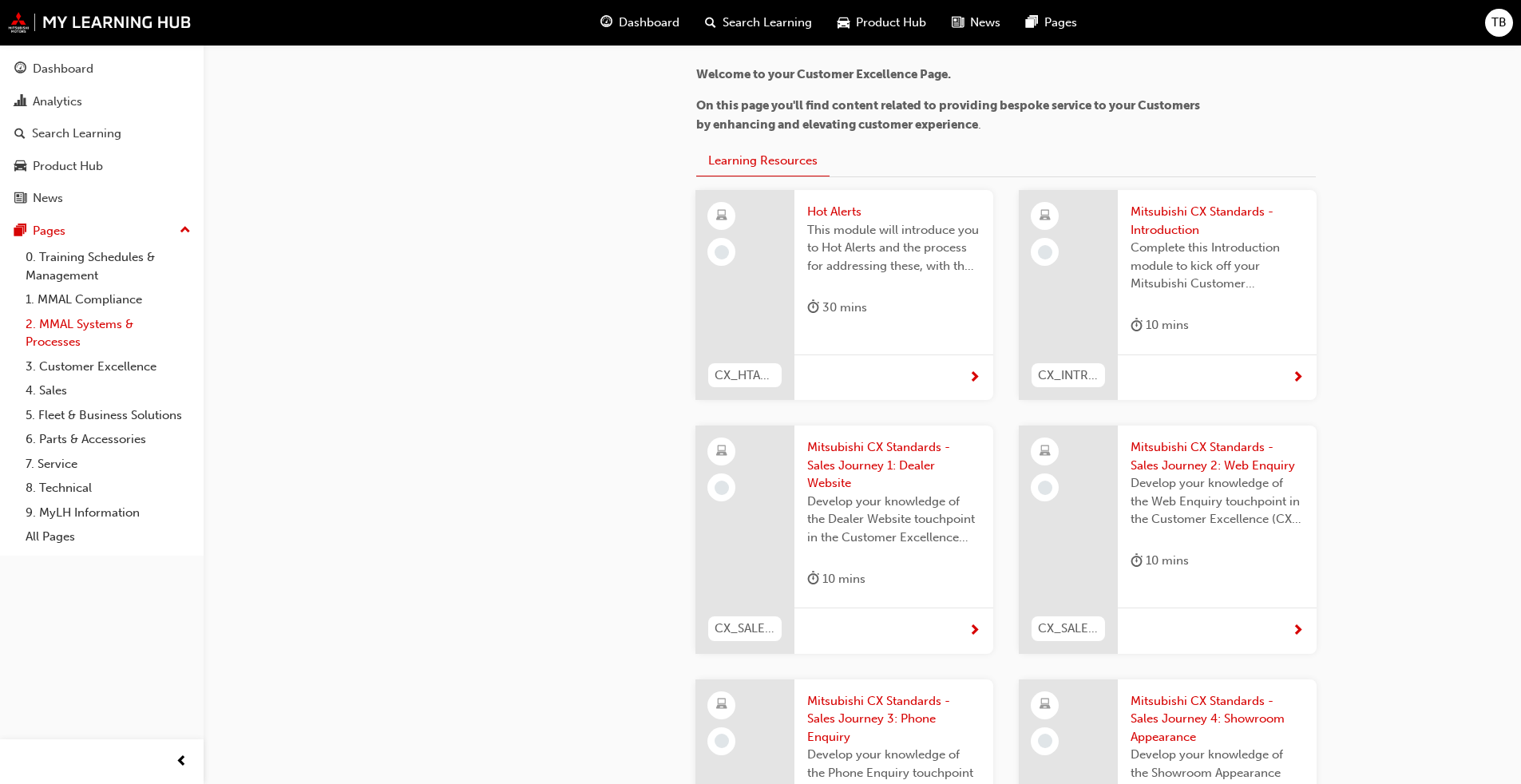
click at [58, 326] on link "2. MMAL Systems & Processes" at bounding box center [108, 333] width 178 height 42
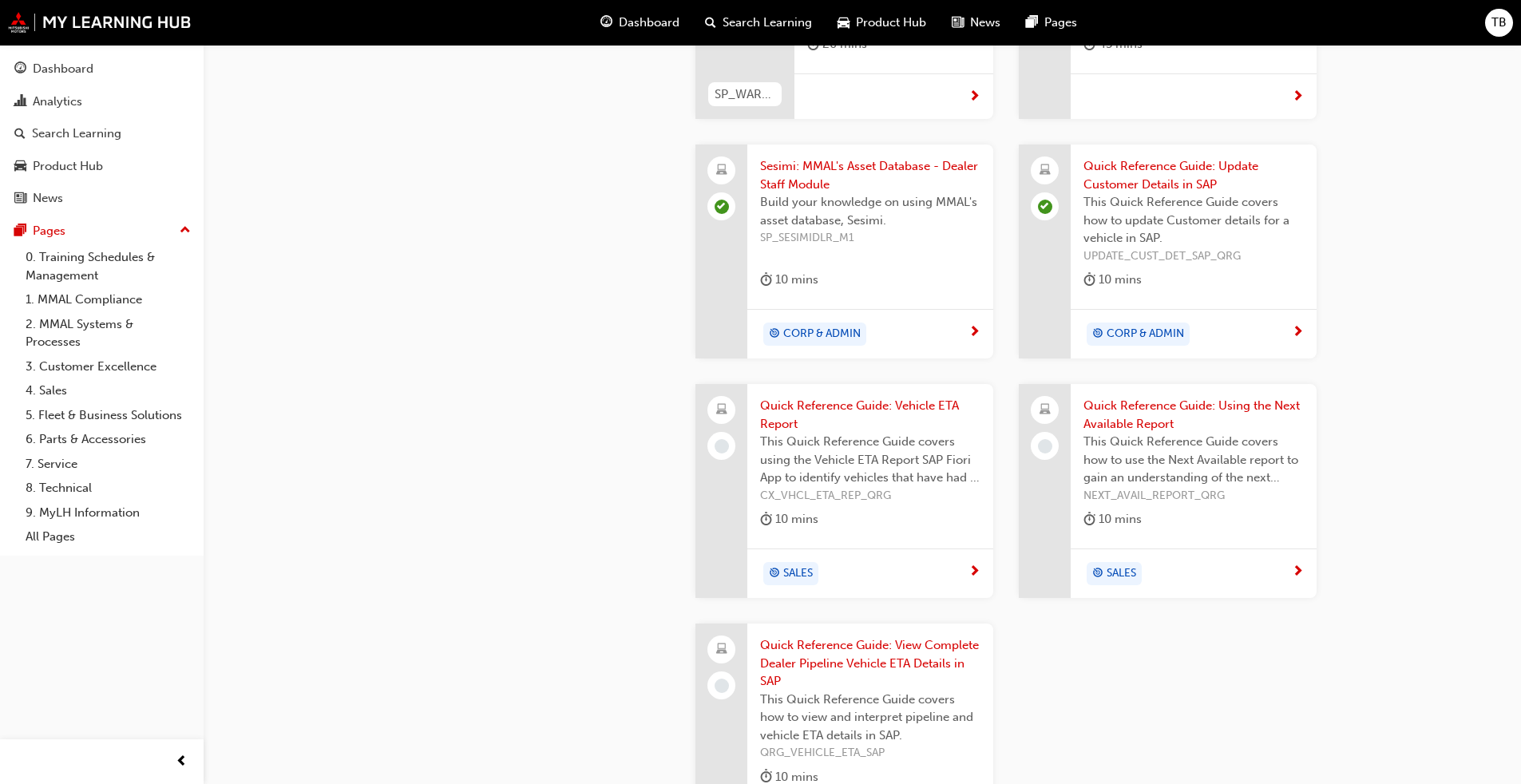
scroll to position [1663, 0]
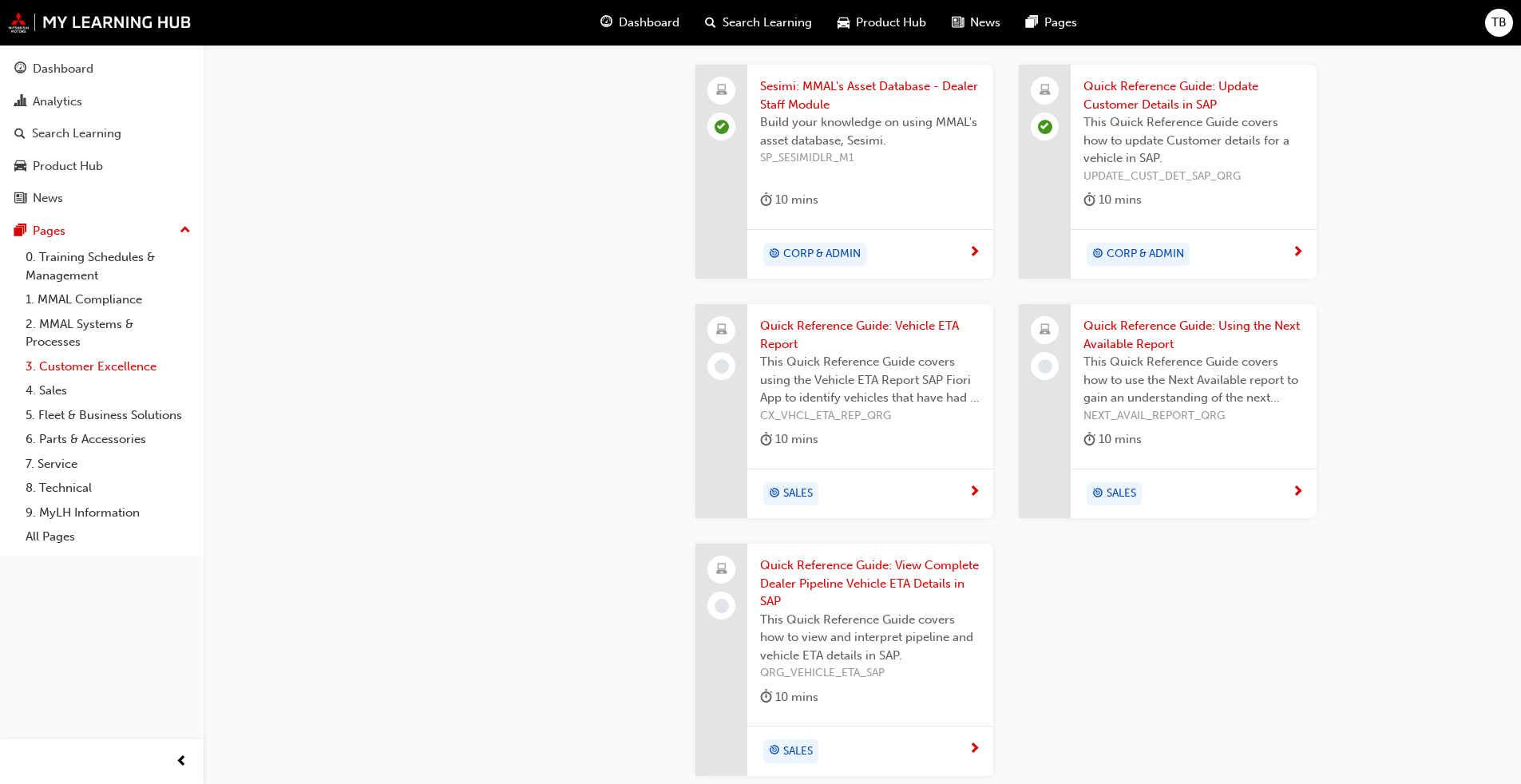
click at [105, 363] on link "3. Customer Excellence" at bounding box center [108, 367] width 178 height 25
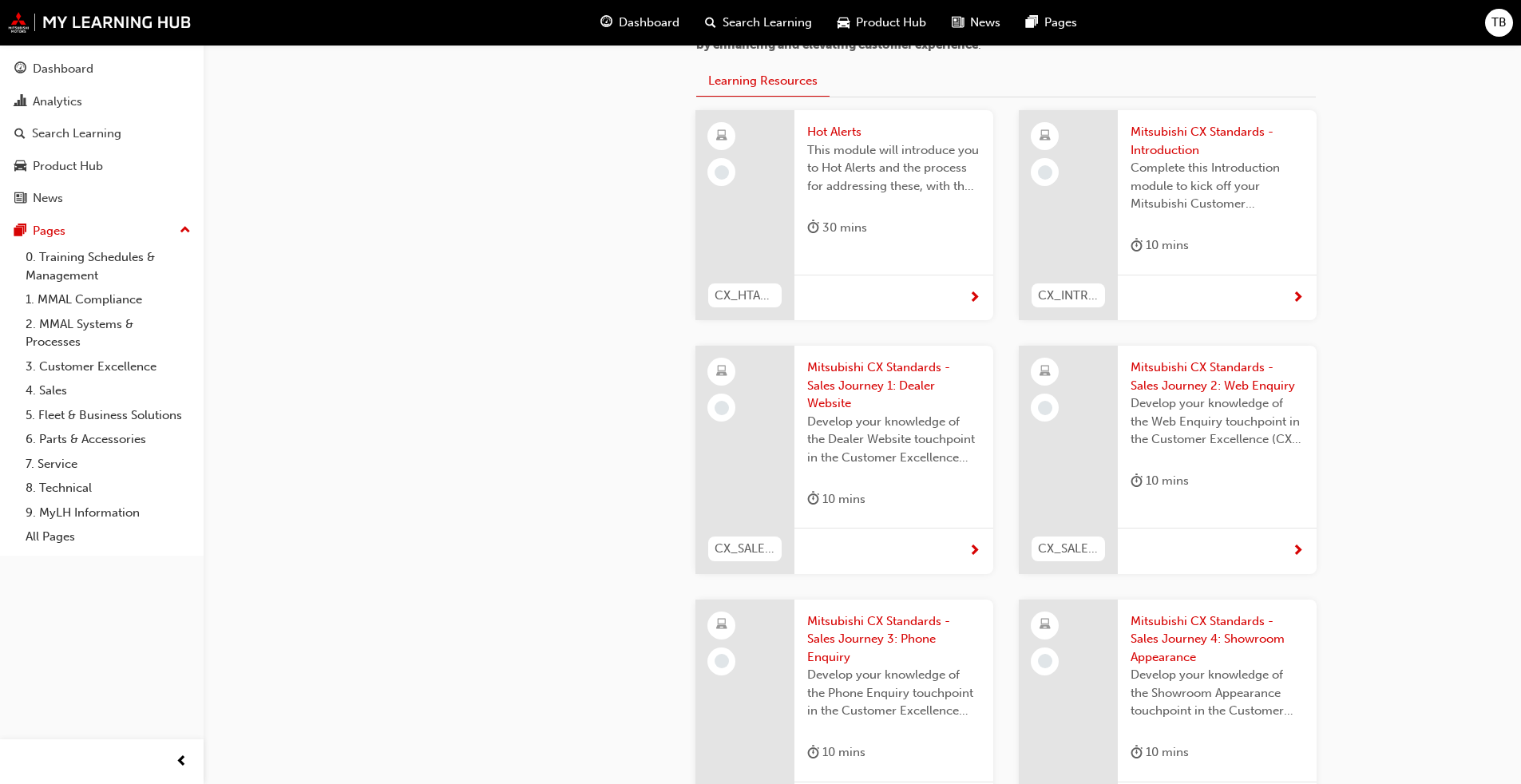
scroll to position [306, 0]
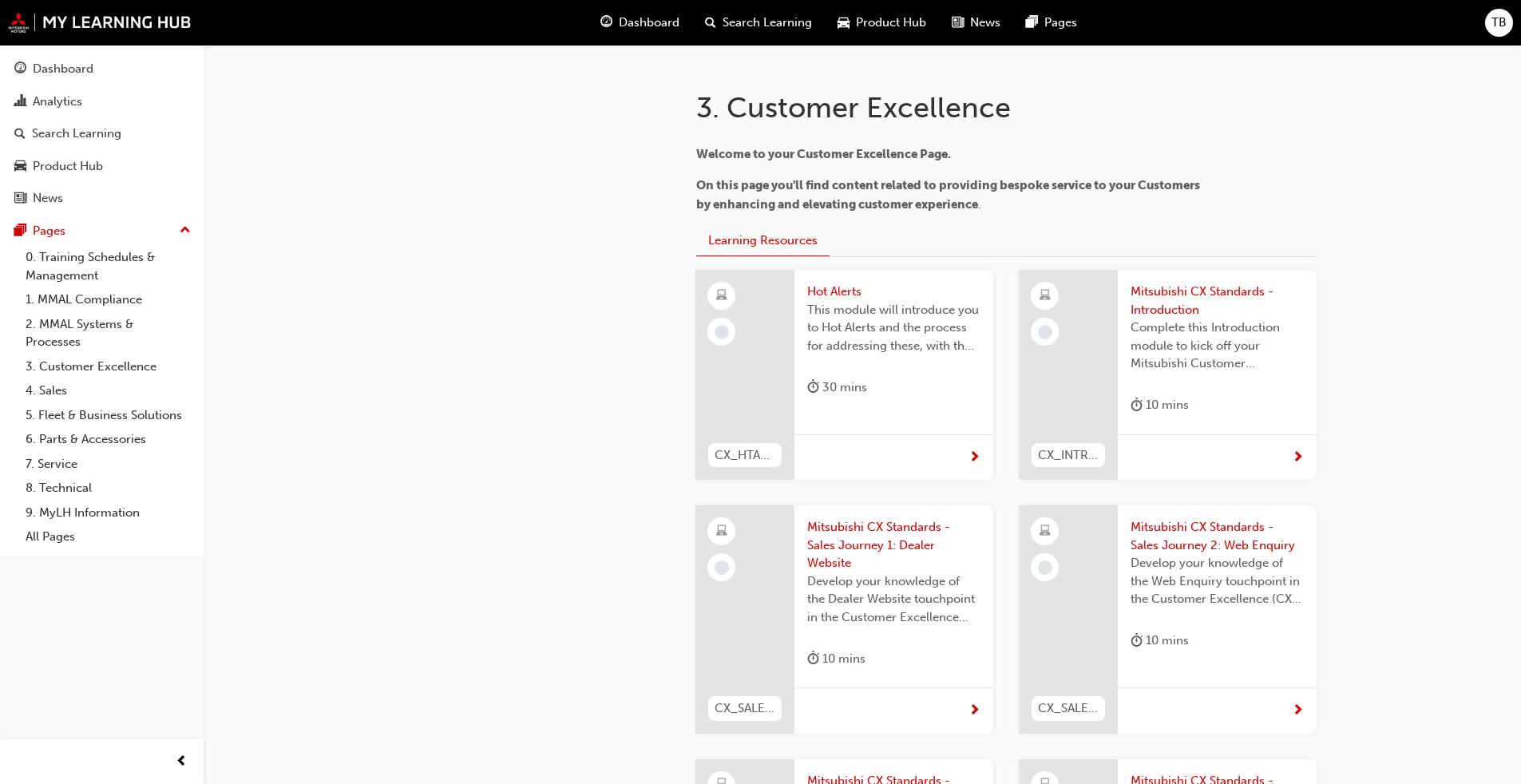
click at [975, 452] on span "next-icon" at bounding box center [975, 458] width 12 height 14
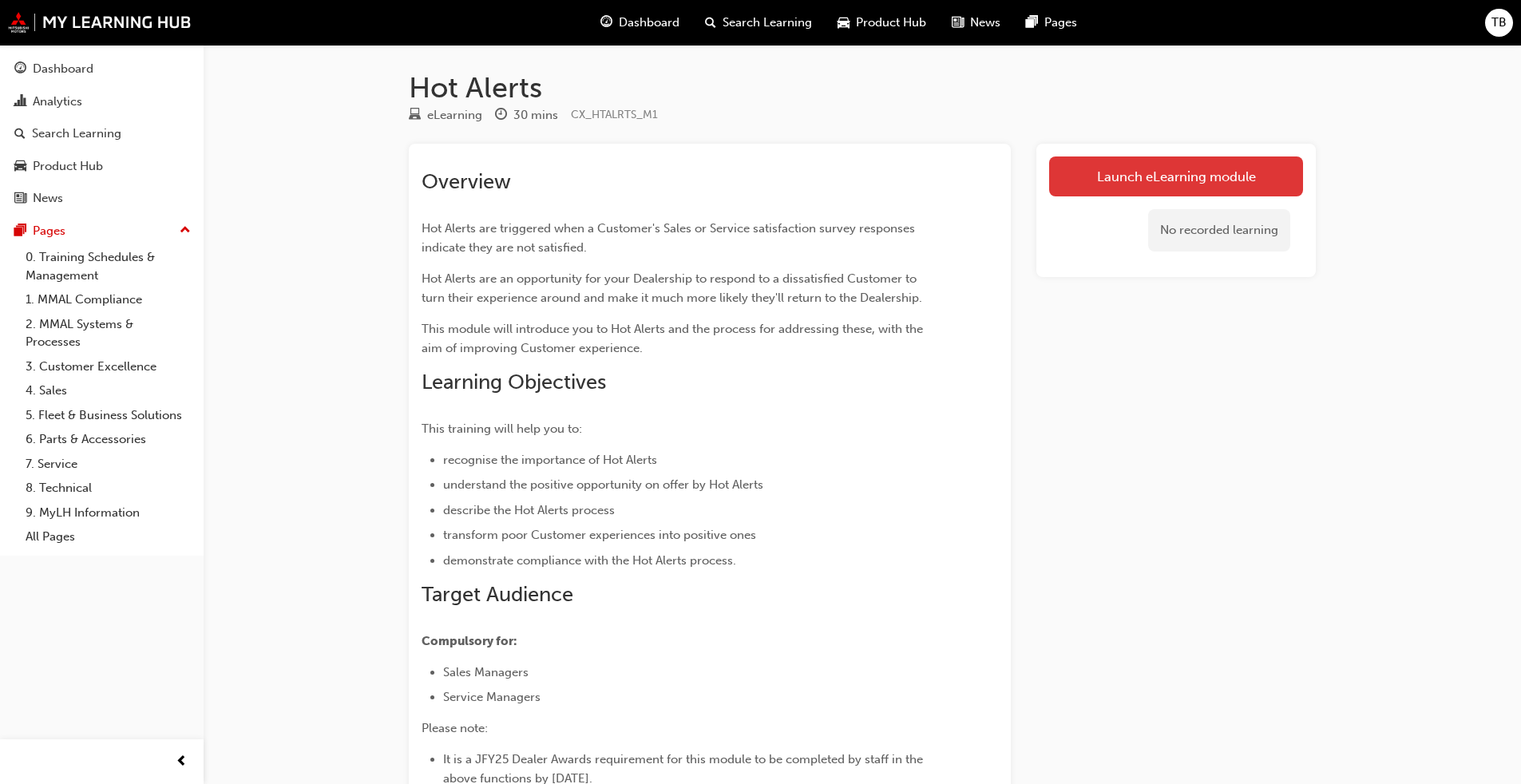
click at [1207, 173] on link "Launch eLearning module" at bounding box center [1176, 176] width 254 height 40
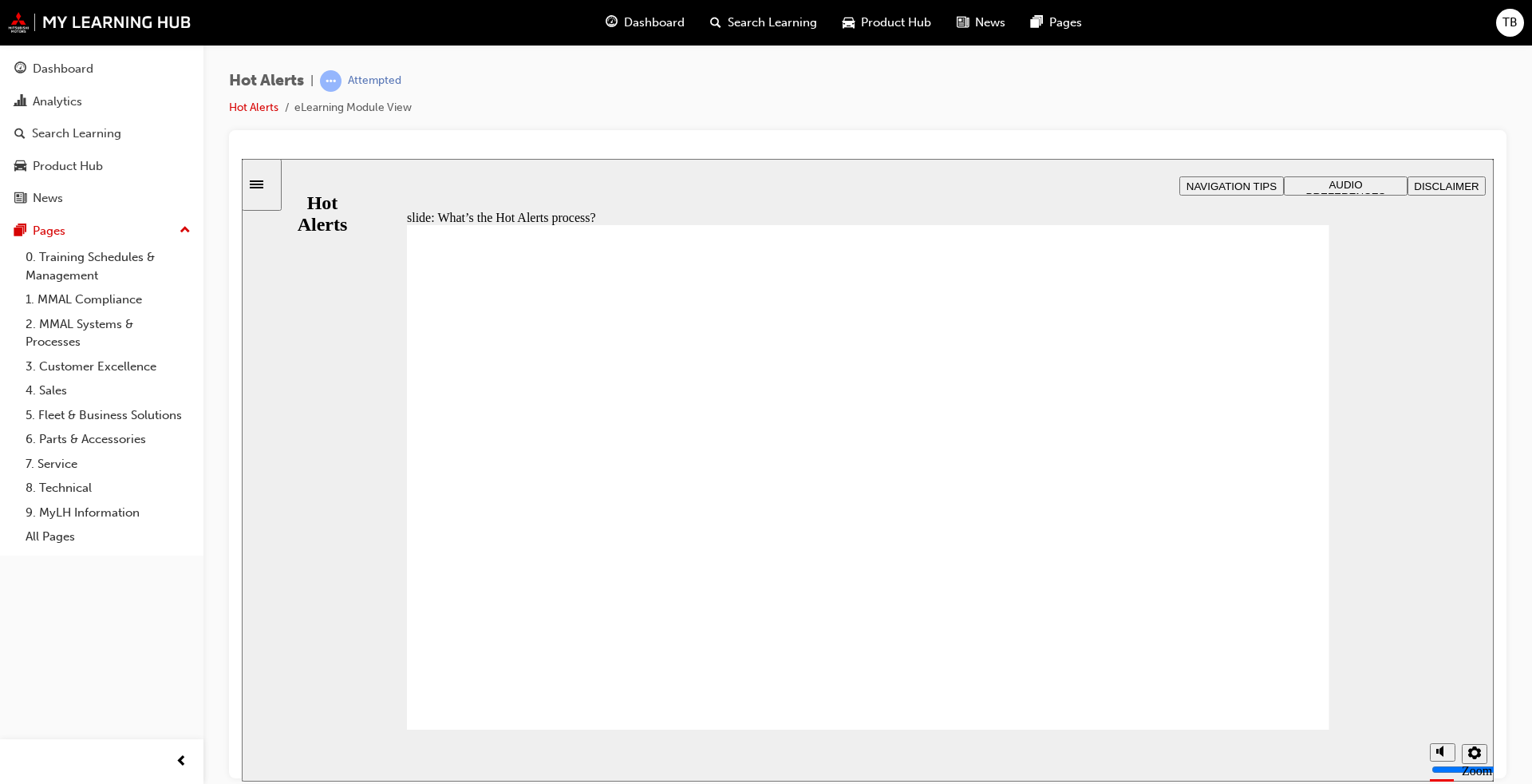
drag, startPoint x: 1286, startPoint y: 255, endPoint x: 1269, endPoint y: 251, distance: 17.5
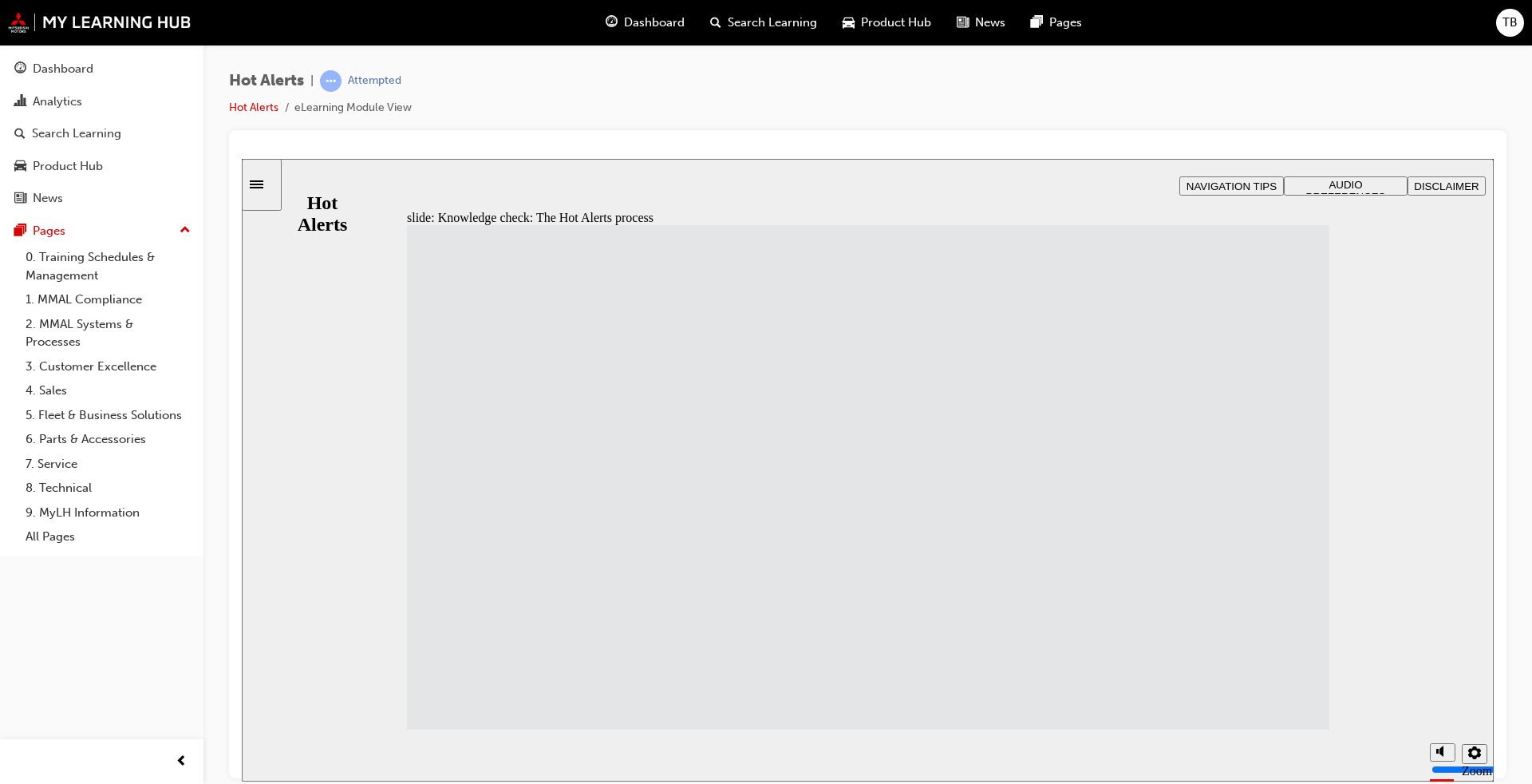
drag, startPoint x: 531, startPoint y: 680, endPoint x: 874, endPoint y: 684, distance: 343.0
drag, startPoint x: 446, startPoint y: 571, endPoint x: 788, endPoint y: 315, distance: 427.2
drag, startPoint x: 522, startPoint y: 303, endPoint x: 874, endPoint y: 363, distance: 357.1
drag, startPoint x: 497, startPoint y: 373, endPoint x: 840, endPoint y: 438, distance: 349.1
drag, startPoint x: 658, startPoint y: 433, endPoint x: 1010, endPoint y: 496, distance: 357.6
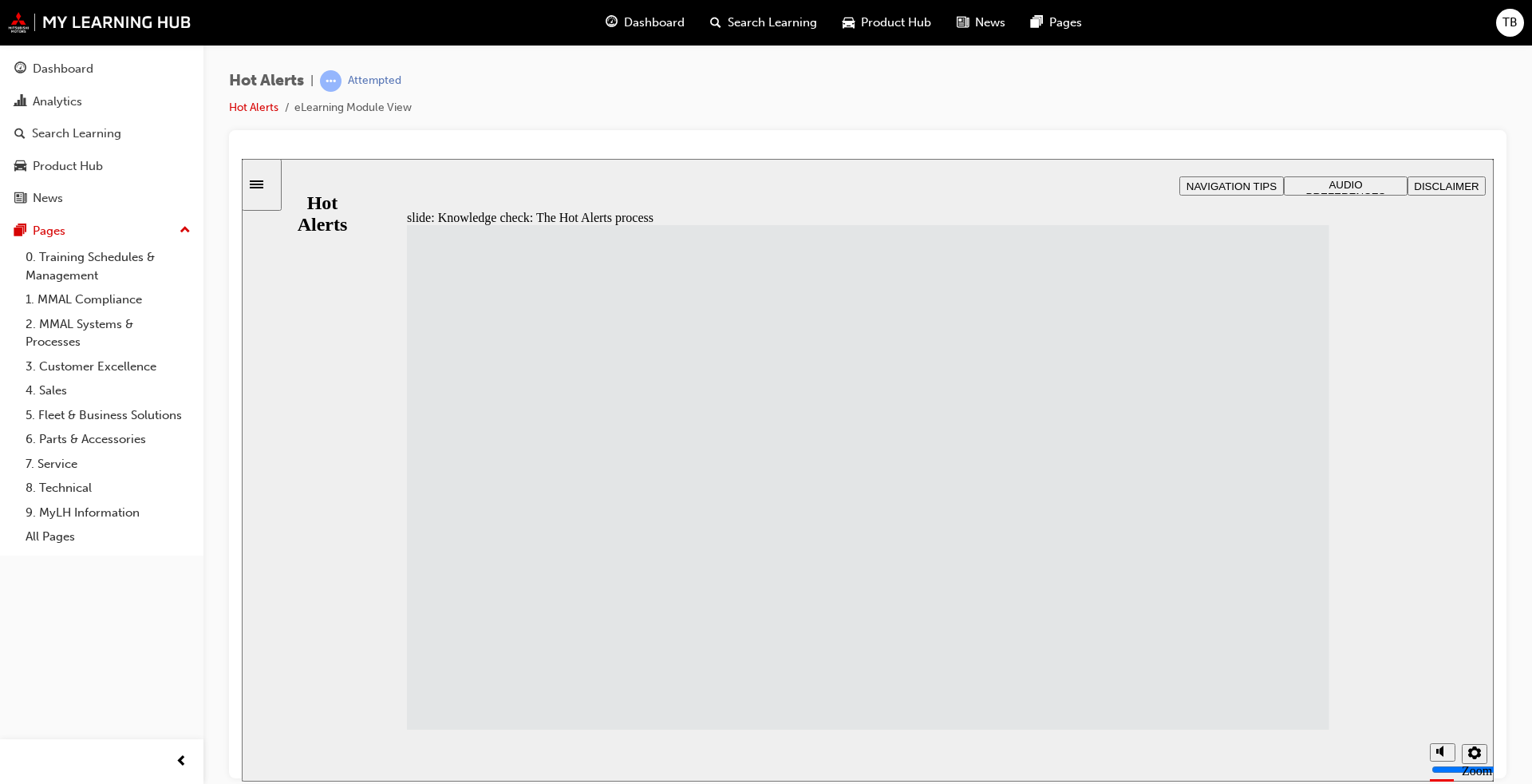
drag, startPoint x: 531, startPoint y: 623, endPoint x: 874, endPoint y: 566, distance: 347.7
drag, startPoint x: 603, startPoint y: 496, endPoint x: 925, endPoint y: 614, distance: 342.9
drag, startPoint x: 850, startPoint y: 567, endPoint x: 842, endPoint y: 516, distance: 51.6
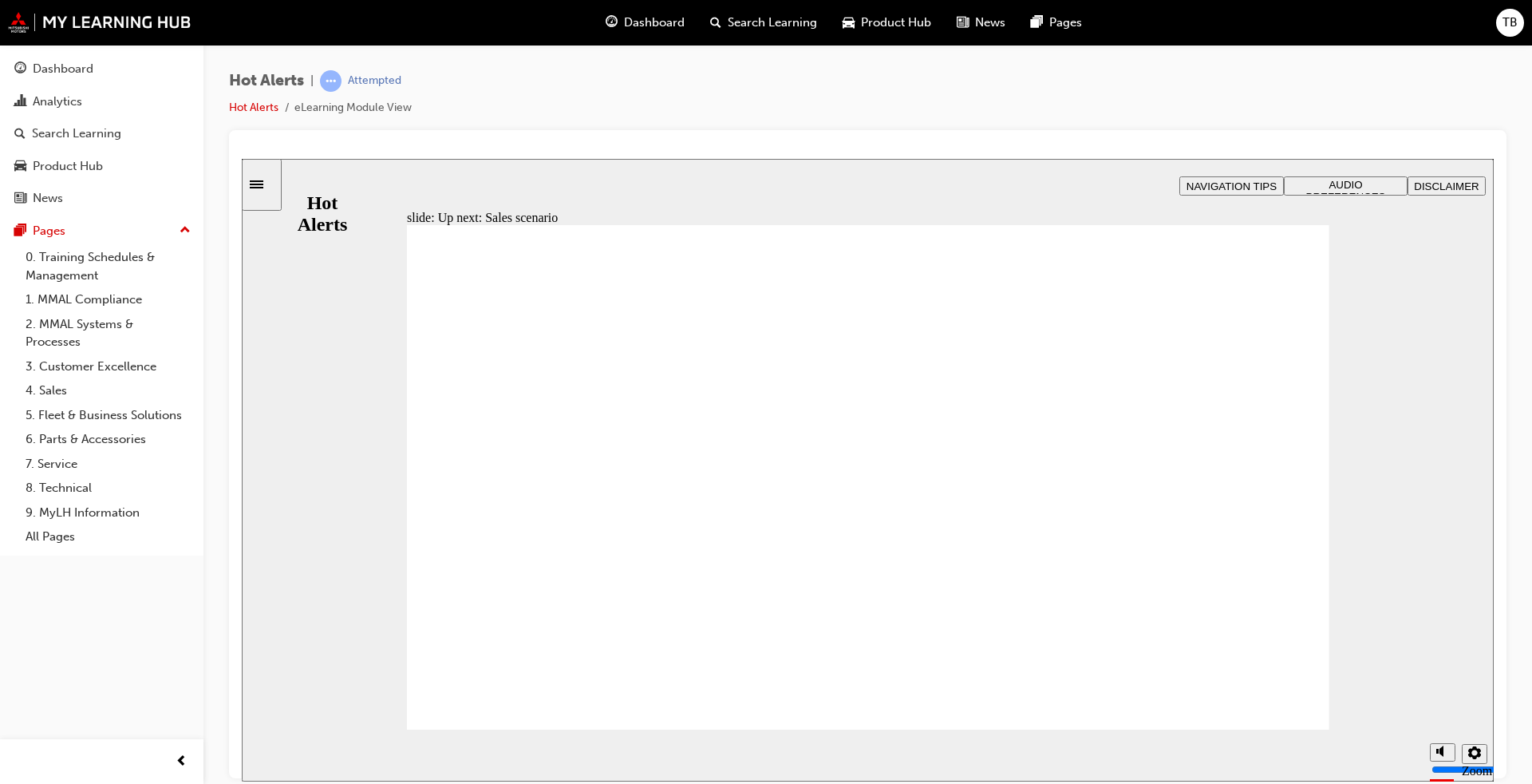
checkbox input "true"
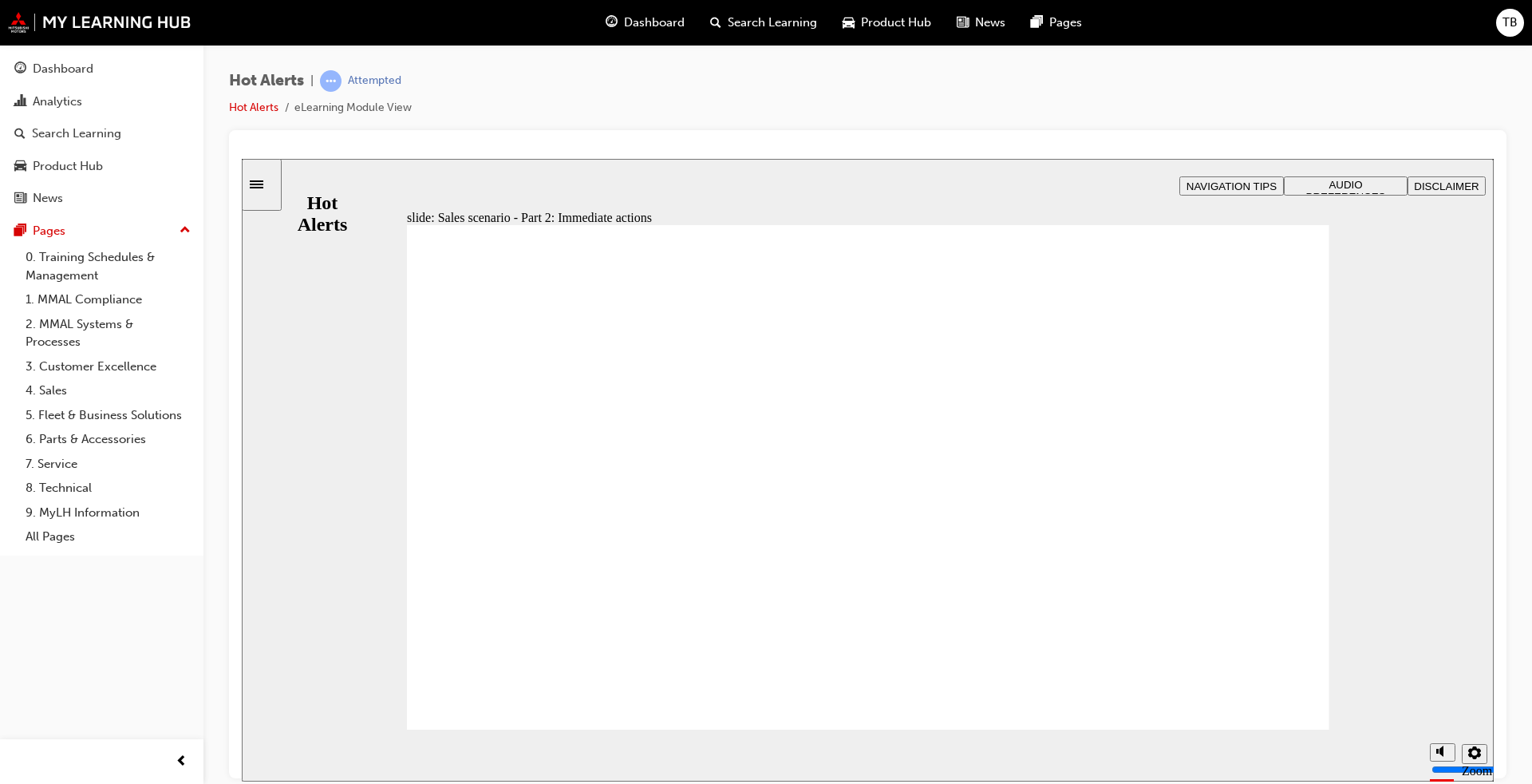
checkbox input "true"
checkbox input "false"
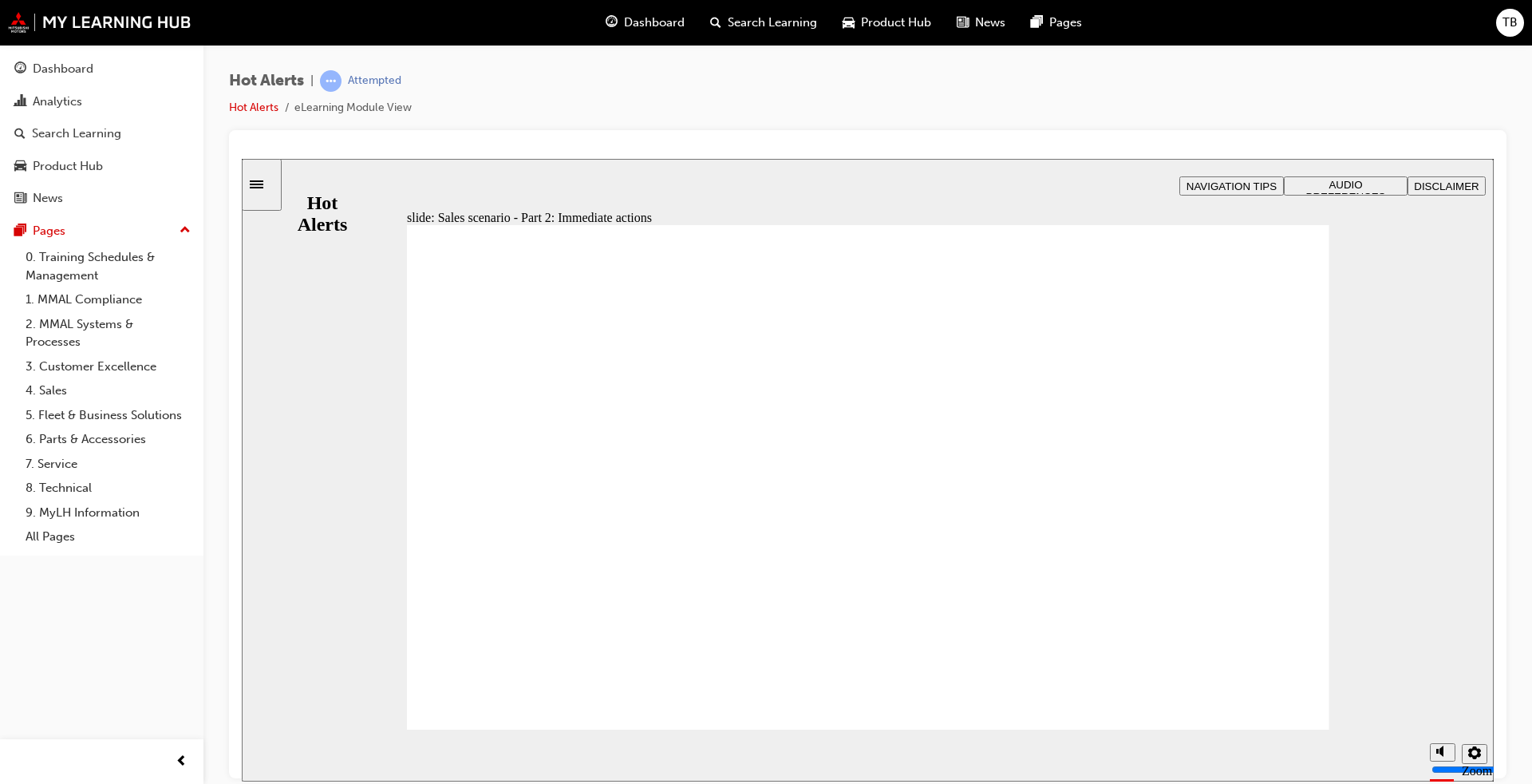
checkbox input "false"
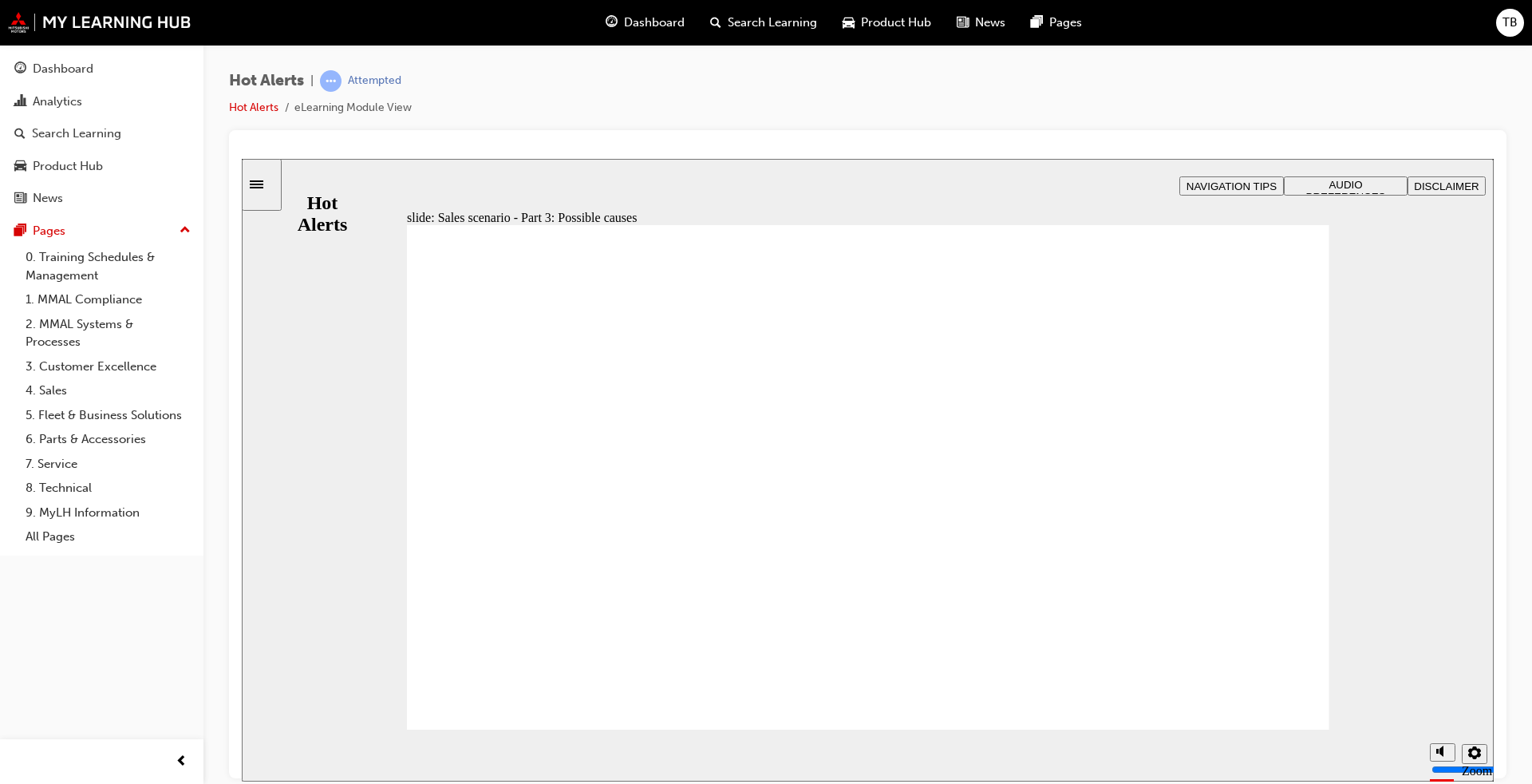
checkbox input "true"
drag, startPoint x: 917, startPoint y: 551, endPoint x: 905, endPoint y: 584, distance: 35.1
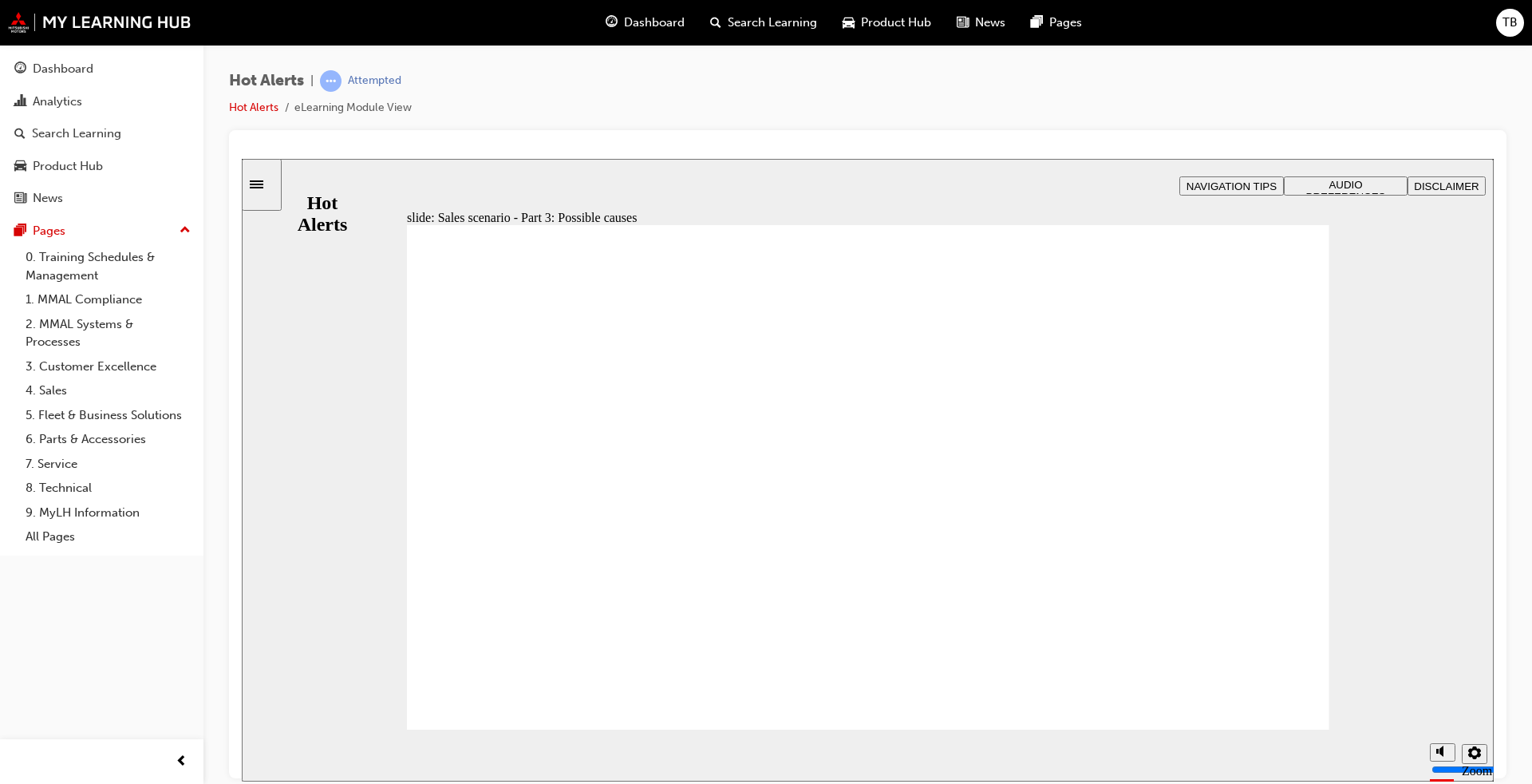
checkbox input "true"
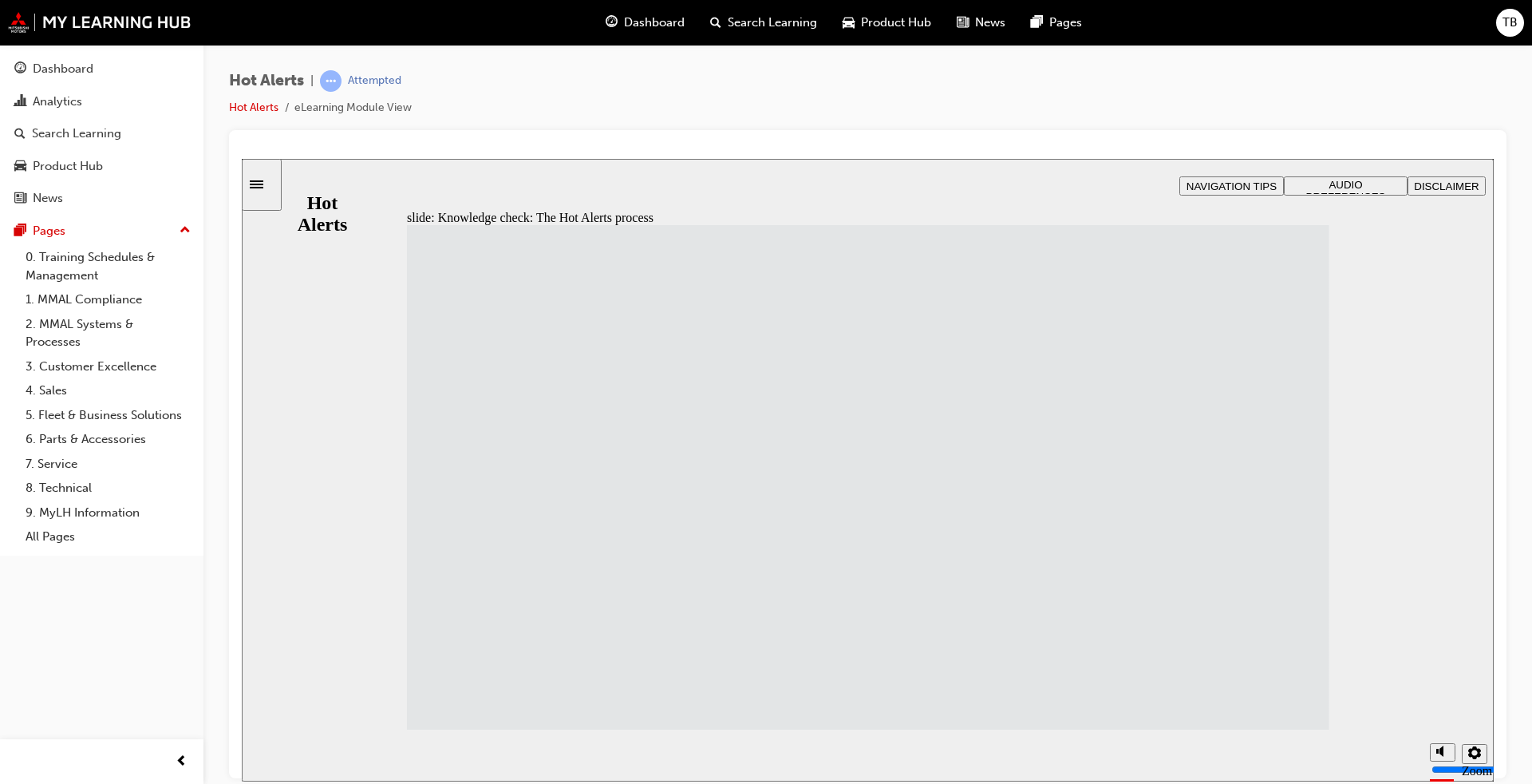
drag, startPoint x: 566, startPoint y: 671, endPoint x: 926, endPoint y: 676, distance: 360.0
drag, startPoint x: 507, startPoint y: 565, endPoint x: 847, endPoint y: 306, distance: 427.4
drag, startPoint x: 511, startPoint y: 298, endPoint x: 867, endPoint y: 354, distance: 360.4
drag, startPoint x: 556, startPoint y: 630, endPoint x: 904, endPoint y: 439, distance: 397.0
drag, startPoint x: 528, startPoint y: 364, endPoint x: 873, endPoint y: 484, distance: 365.3
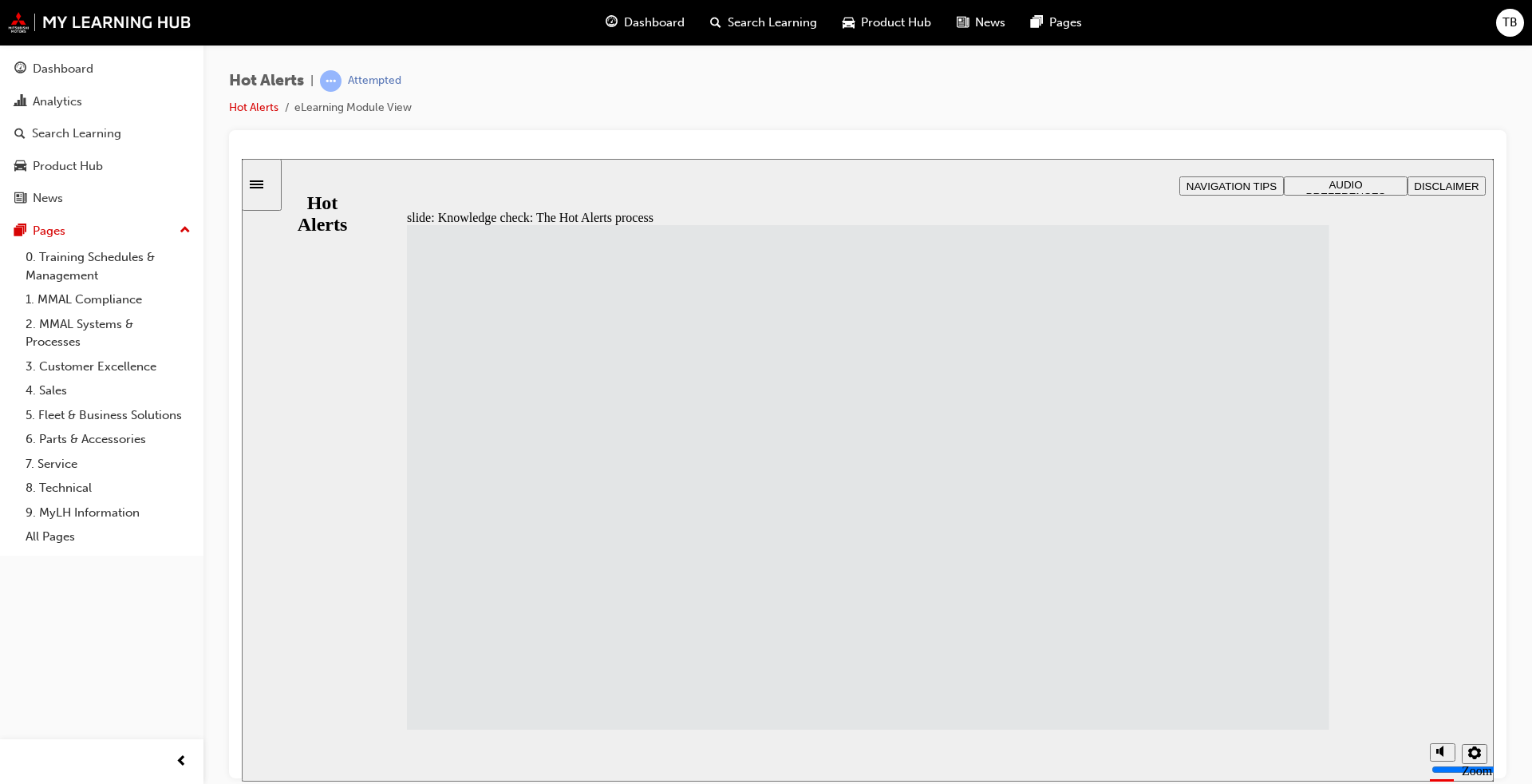
drag, startPoint x: 627, startPoint y: 442, endPoint x: 956, endPoint y: 558, distance: 348.9
drag, startPoint x: 628, startPoint y: 490, endPoint x: 935, endPoint y: 620, distance: 333.4
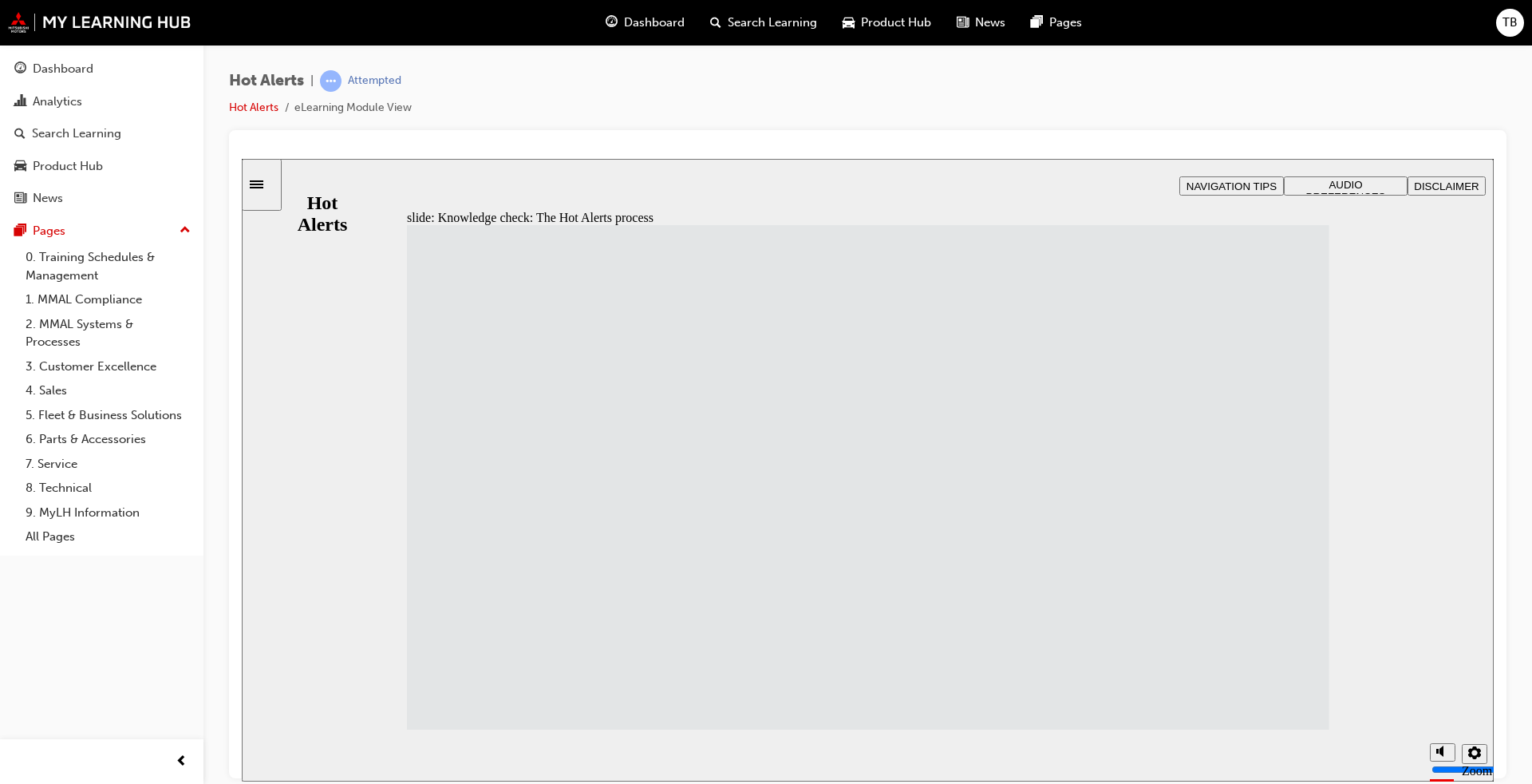
drag, startPoint x: 484, startPoint y: 548, endPoint x: 830, endPoint y: 293, distance: 429.8
drag, startPoint x: 475, startPoint y: 630, endPoint x: 827, endPoint y: 353, distance: 447.9
drag, startPoint x: 512, startPoint y: 325, endPoint x: 860, endPoint y: 438, distance: 365.9
drag, startPoint x: 490, startPoint y: 427, endPoint x: 867, endPoint y: 501, distance: 384.2
drag, startPoint x: 496, startPoint y: 496, endPoint x: 881, endPoint y: 549, distance: 388.6
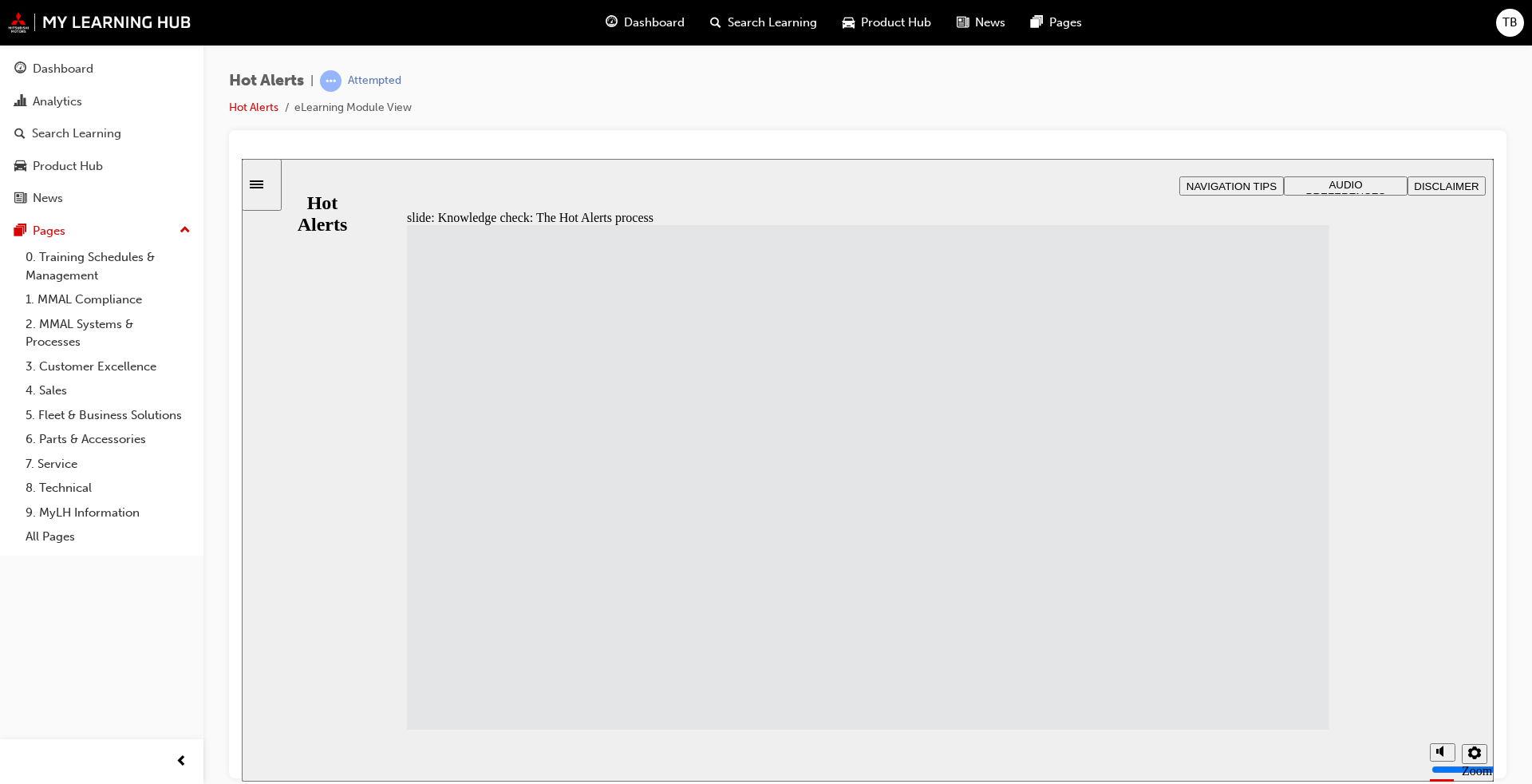
drag, startPoint x: 613, startPoint y: 372, endPoint x: 947, endPoint y: 688, distance: 459.8
drag, startPoint x: 623, startPoint y: 689, endPoint x: 953, endPoint y: 637, distance: 334.1
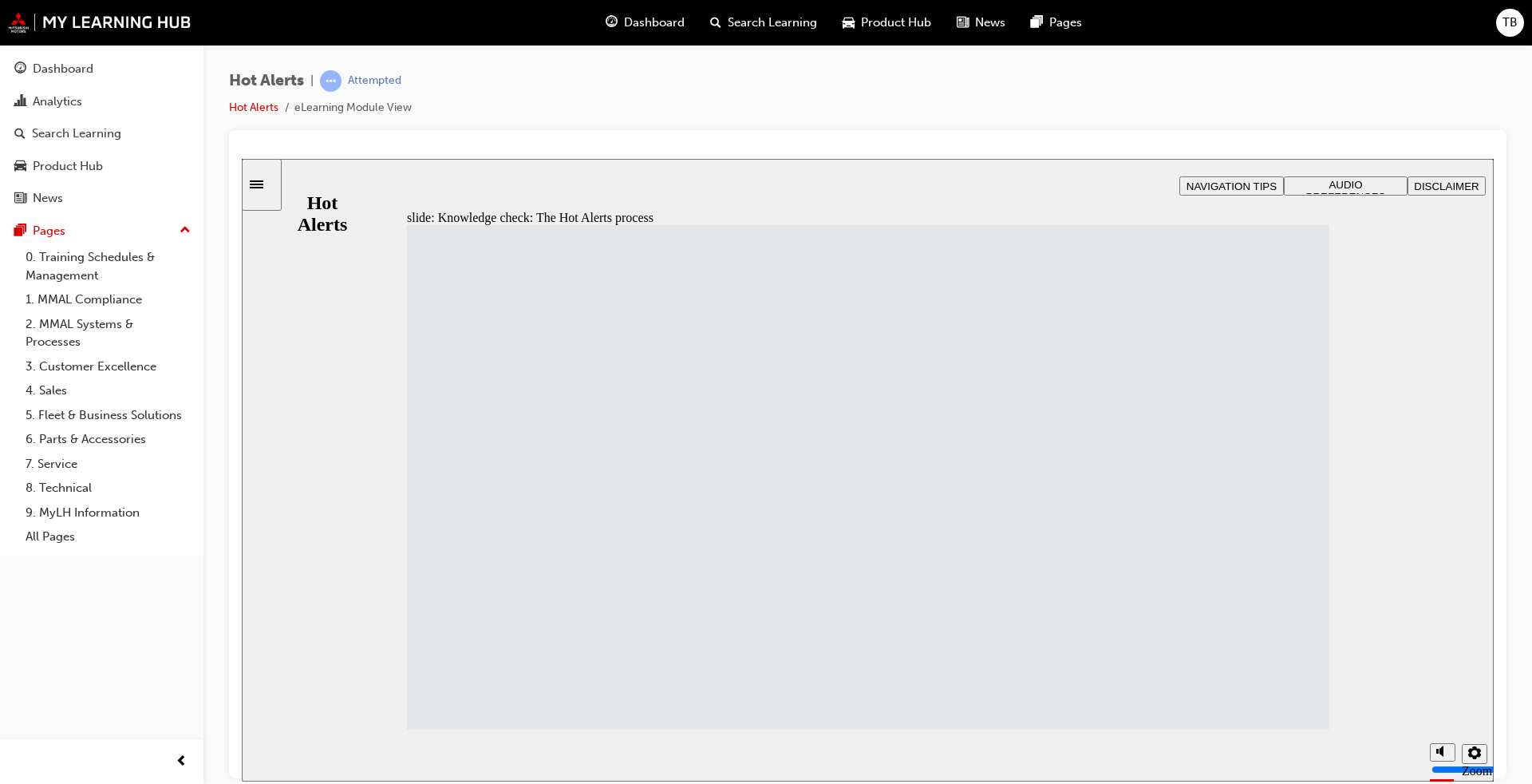
drag, startPoint x: 505, startPoint y: 567, endPoint x: 844, endPoint y: 318, distance: 420.6
drag, startPoint x: 478, startPoint y: 303, endPoint x: 827, endPoint y: 439, distance: 374.6
drag, startPoint x: 575, startPoint y: 628, endPoint x: 887, endPoint y: 370, distance: 404.9
drag, startPoint x: 470, startPoint y: 434, endPoint x: 837, endPoint y: 496, distance: 372.2
drag, startPoint x: 680, startPoint y: 683, endPoint x: 978, endPoint y: 629, distance: 302.9
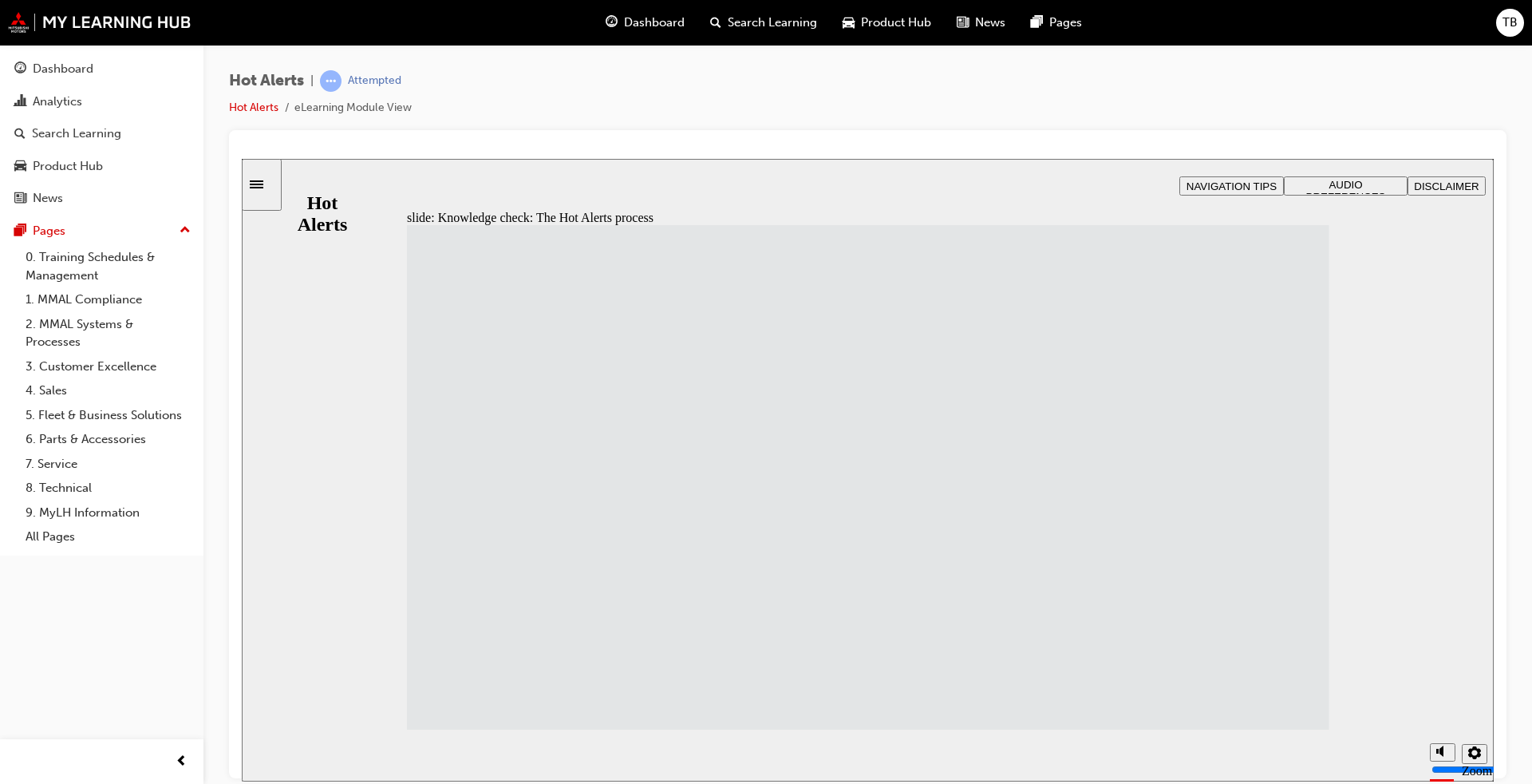
drag, startPoint x: 598, startPoint y: 372, endPoint x: 809, endPoint y: 643, distance: 343.5
drag, startPoint x: 593, startPoint y: 506, endPoint x: 931, endPoint y: 573, distance: 344.6
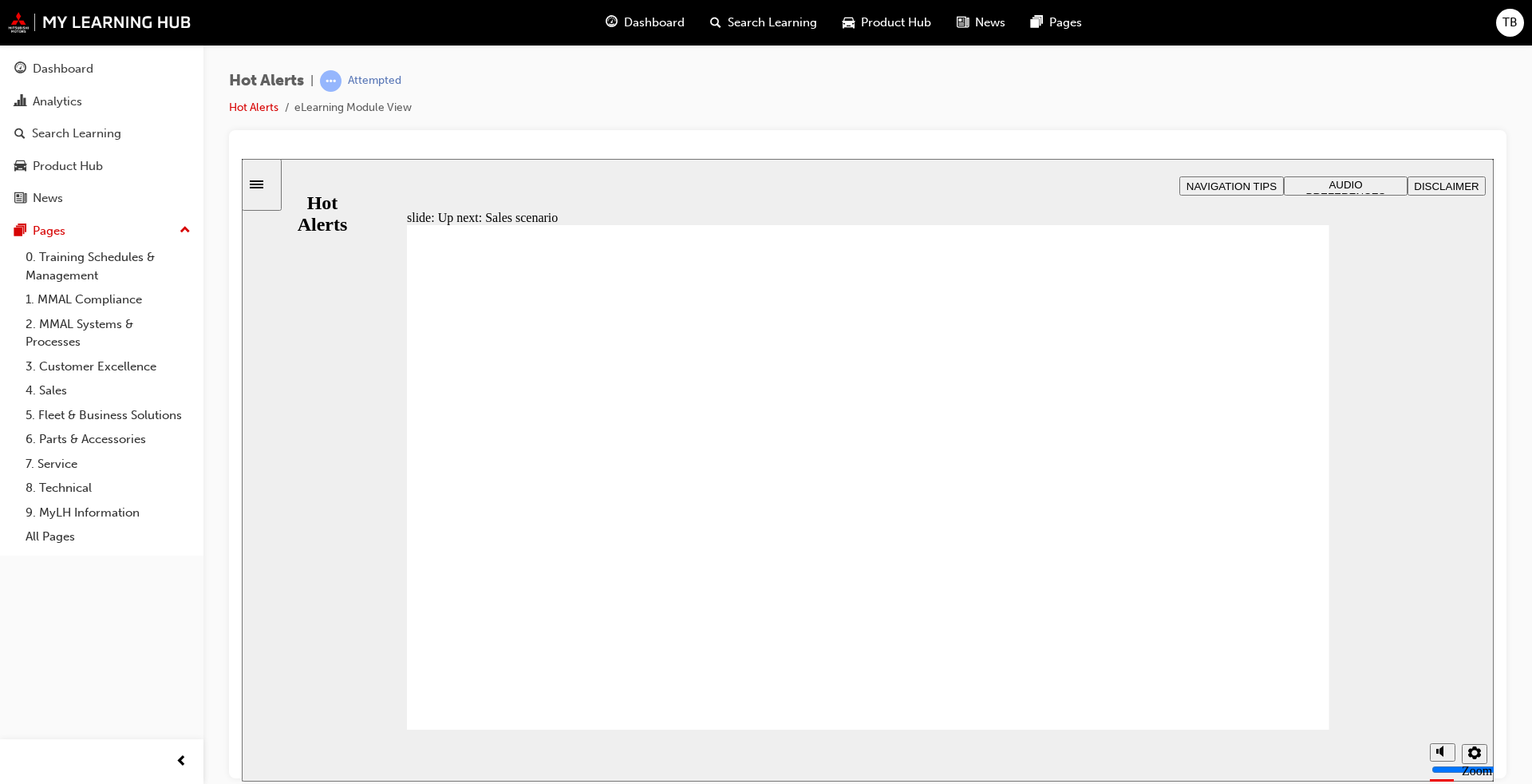
checkbox input "true"
drag, startPoint x: 451, startPoint y: 532, endPoint x: 431, endPoint y: 576, distance: 48.3
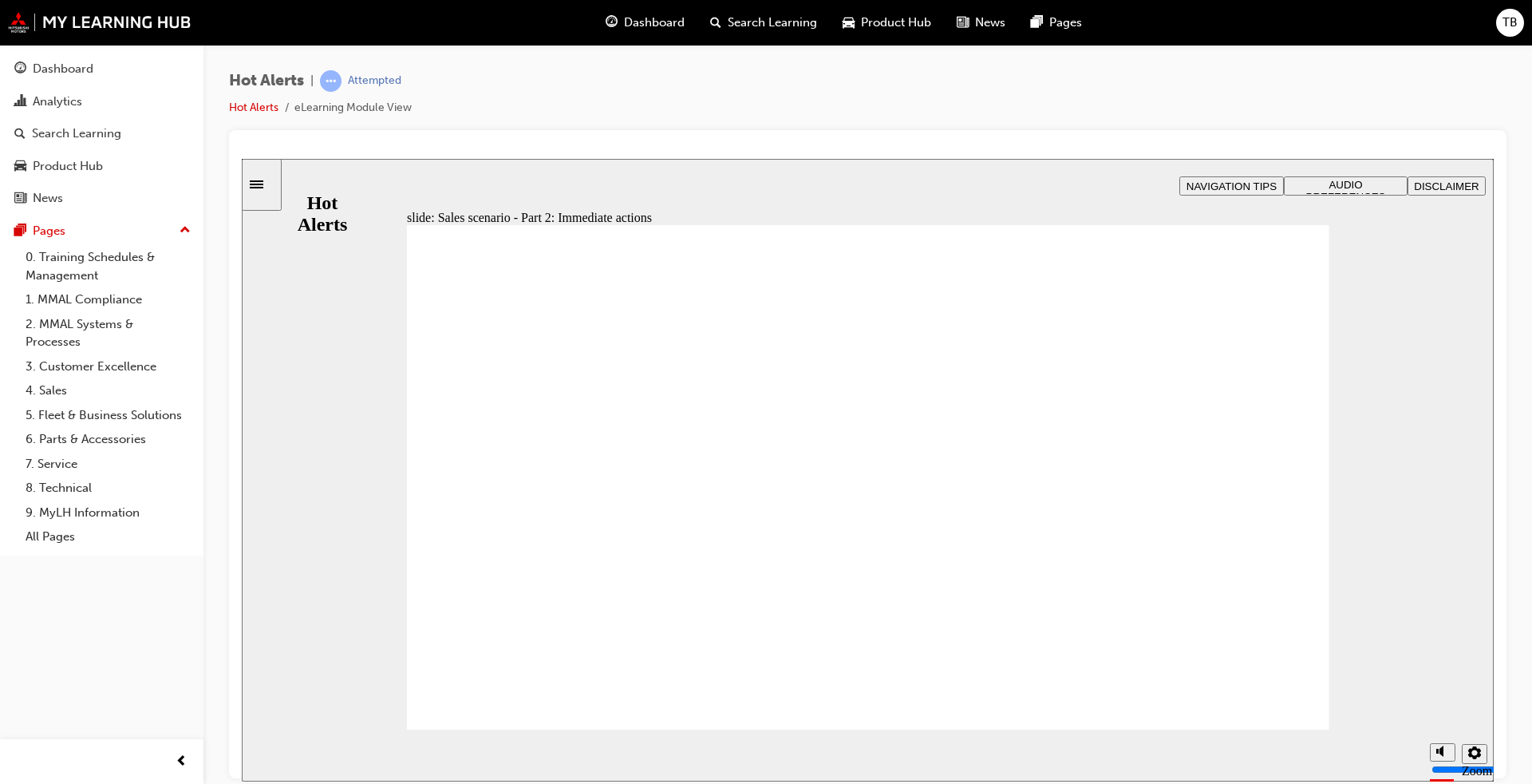
checkbox input "true"
drag, startPoint x: 444, startPoint y: 611, endPoint x: 514, endPoint y: 565, distance: 83.8
checkbox input "true"
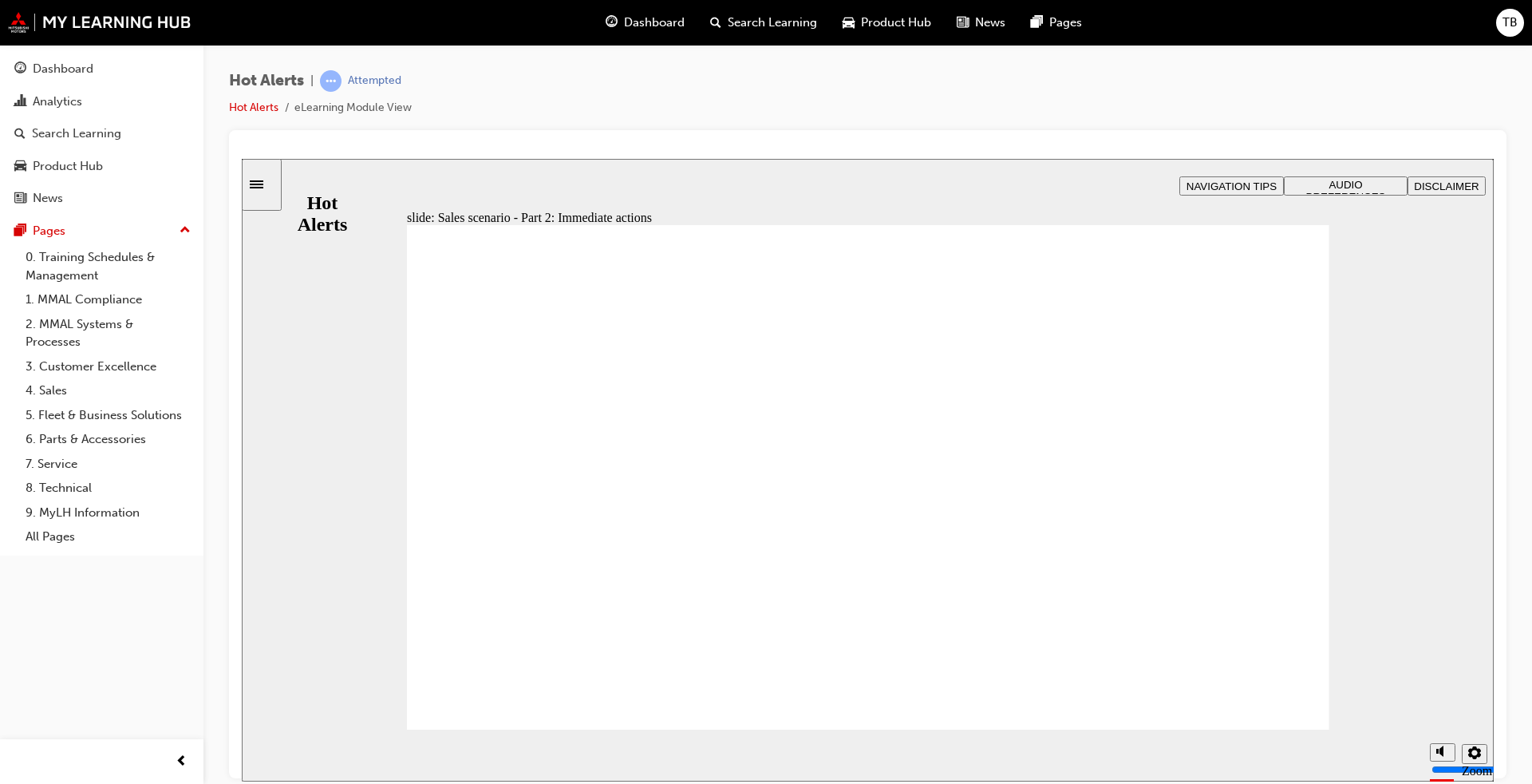
checkbox input "true"
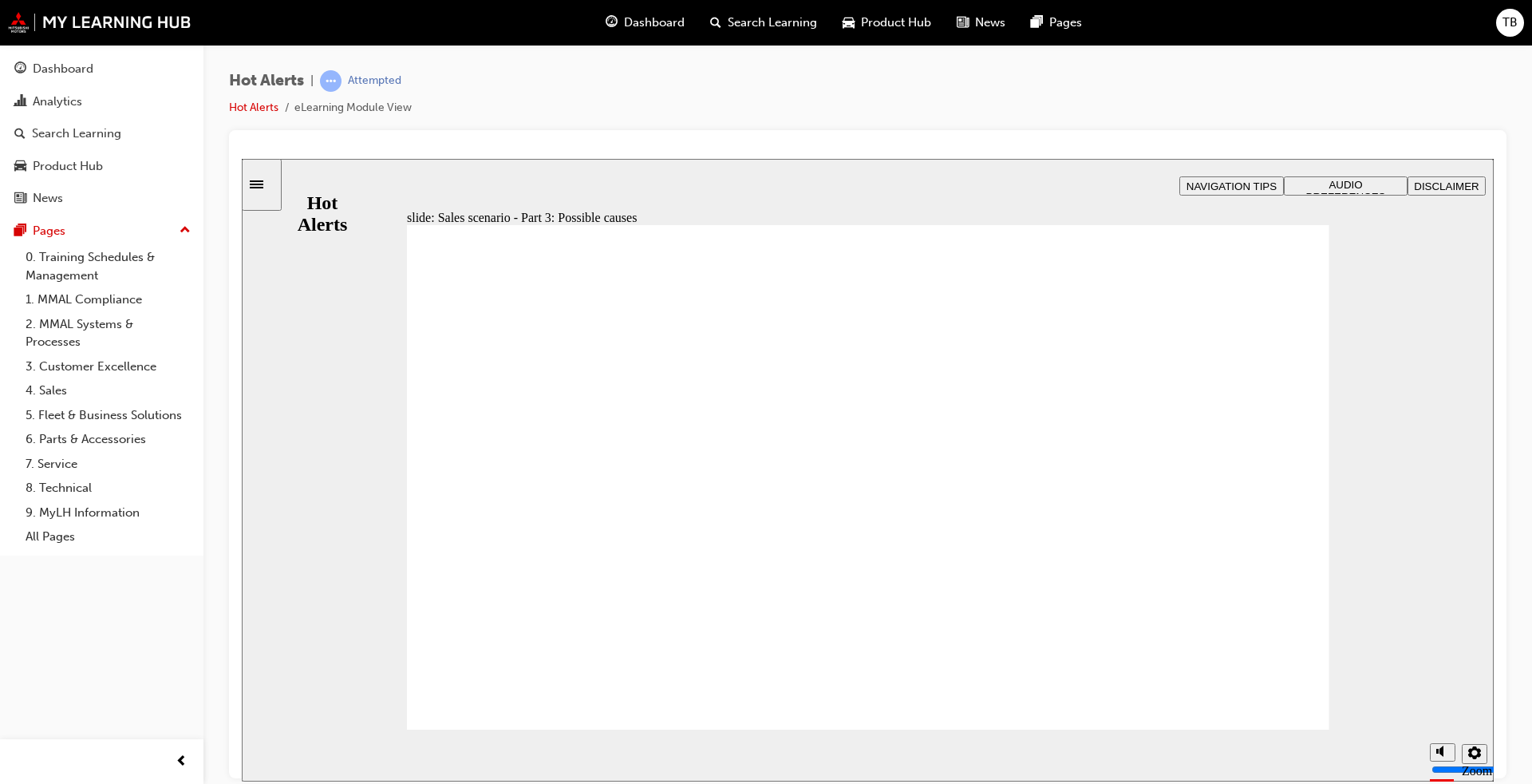
checkbox input "true"
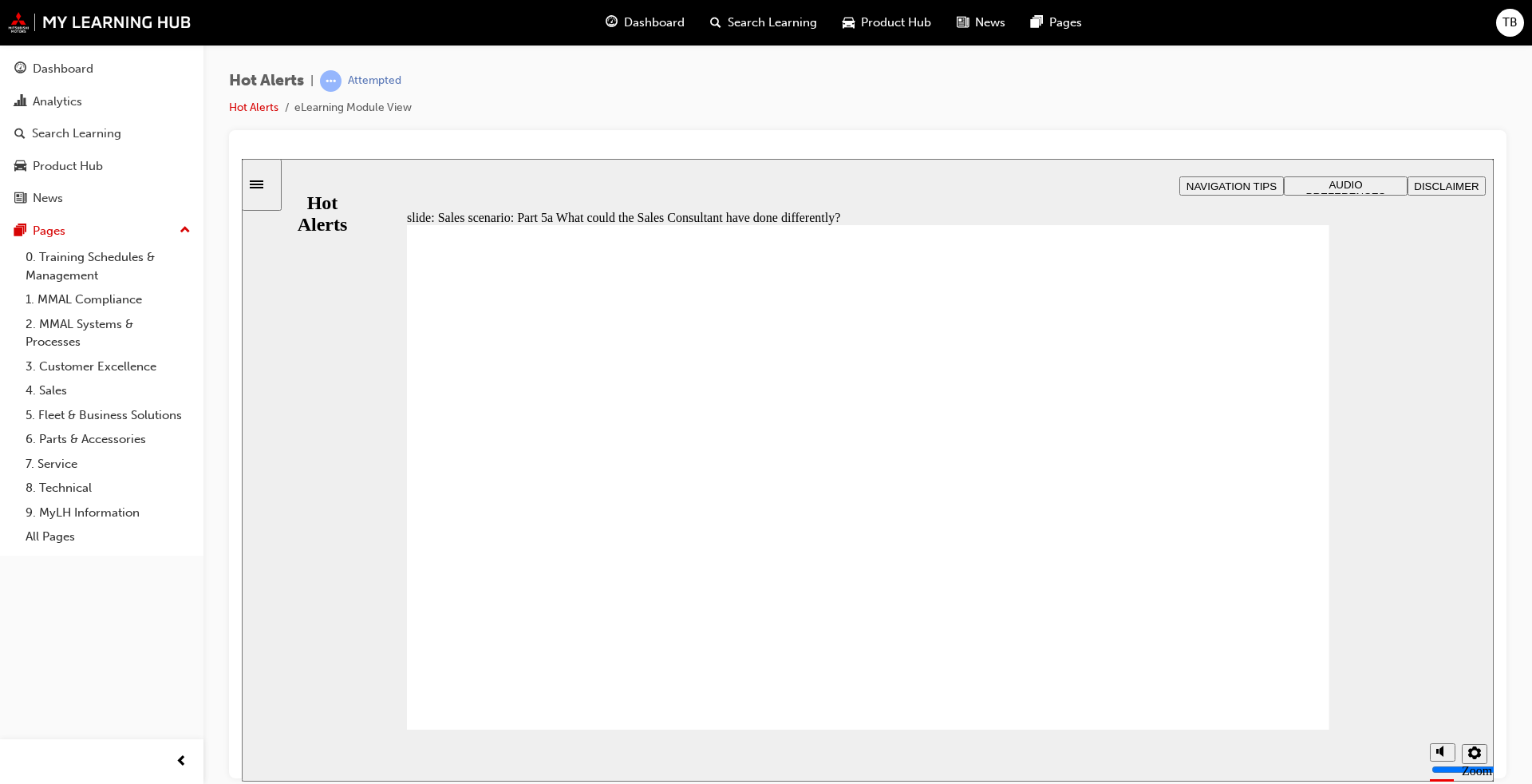
checkbox input "true"
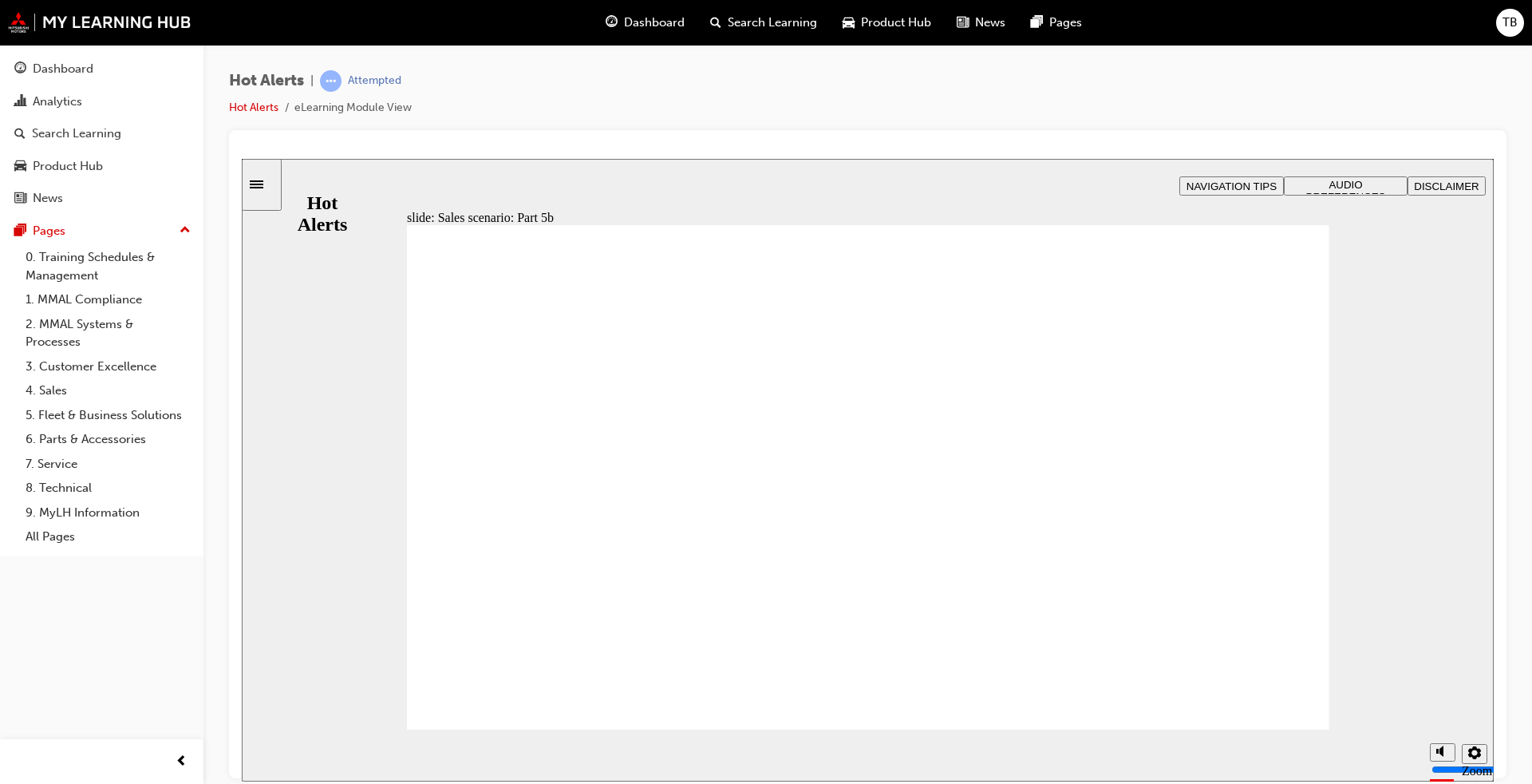
checkbox input "true"
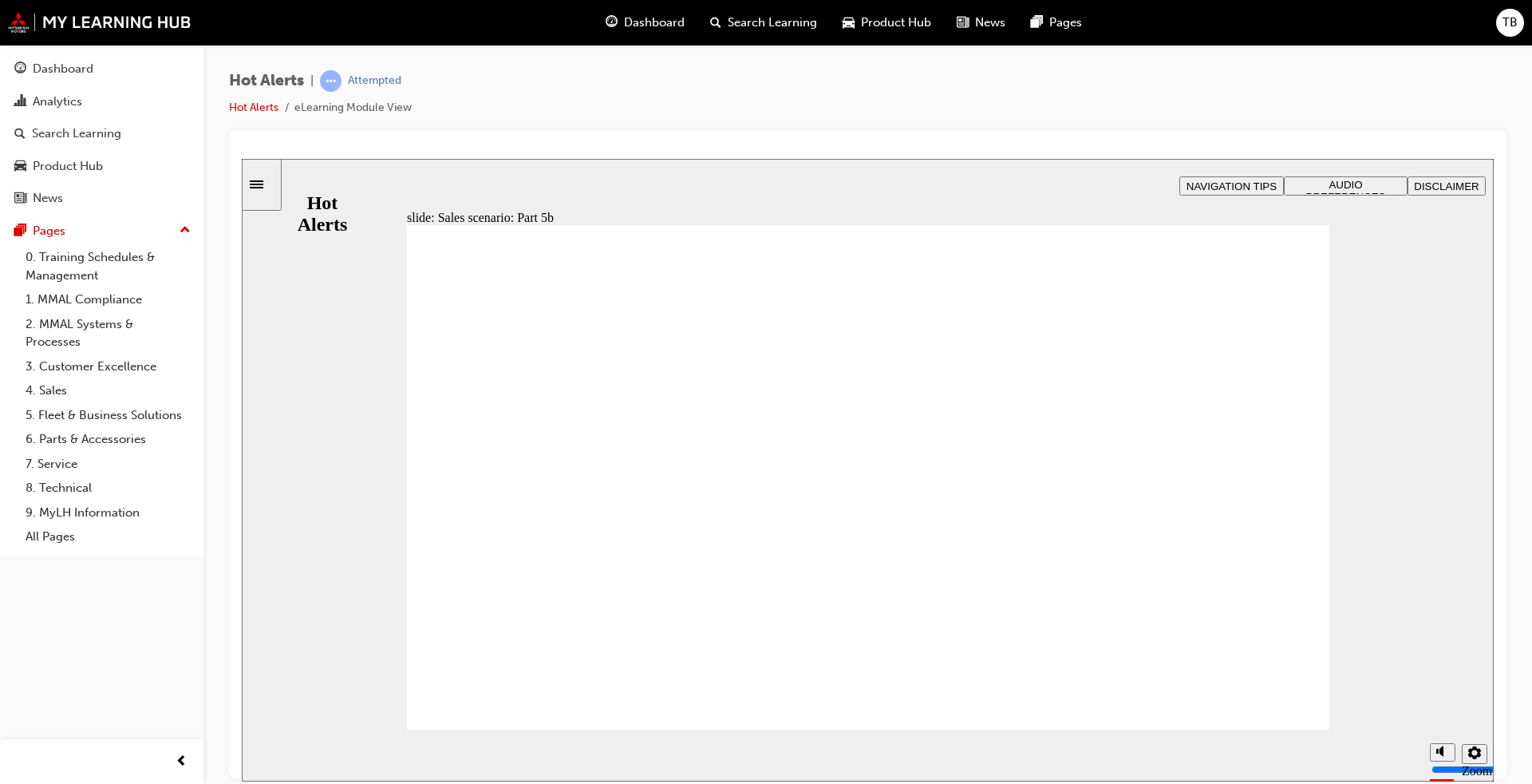
checkbox input "true"
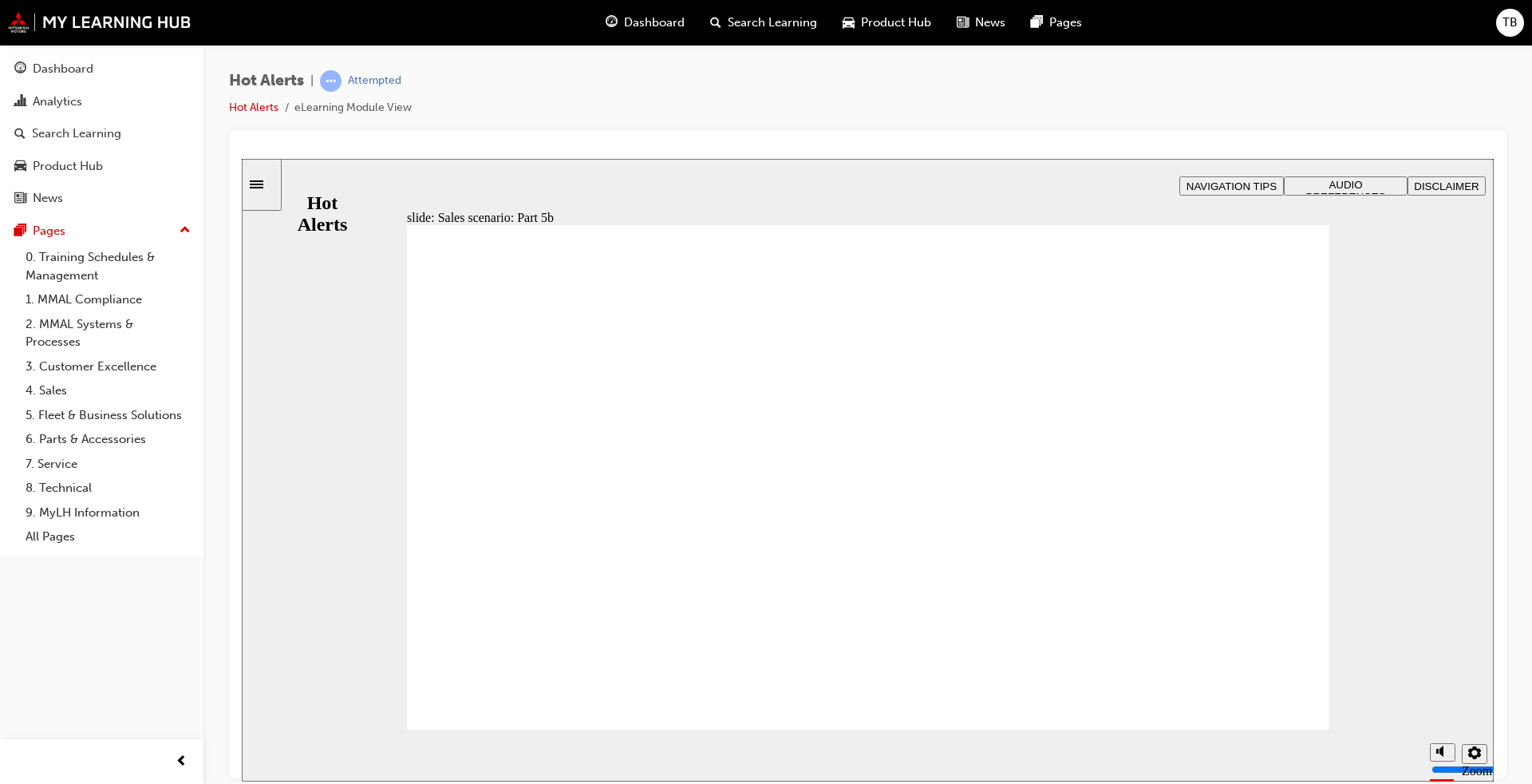
checkbox input "true"
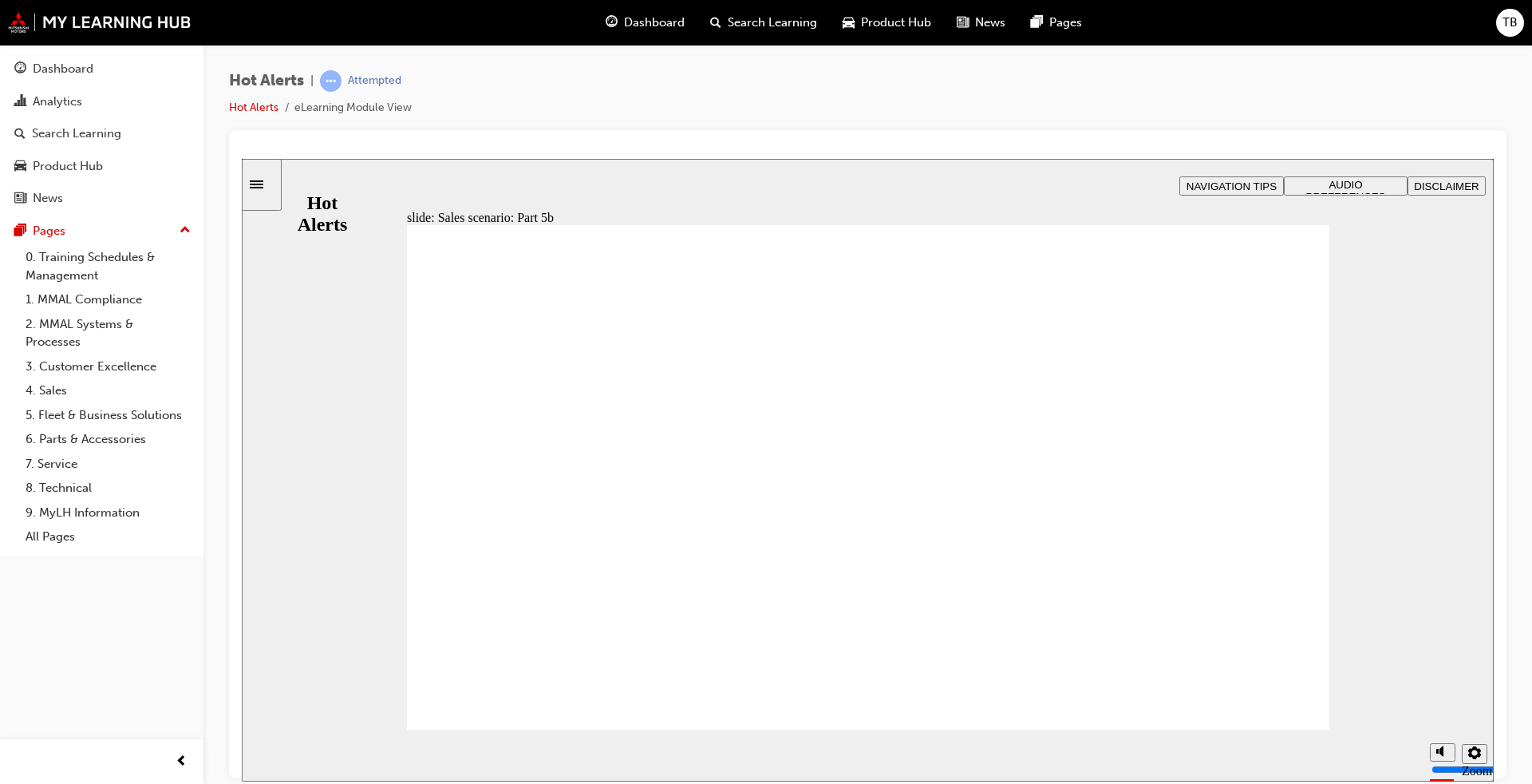
checkbox input "true"
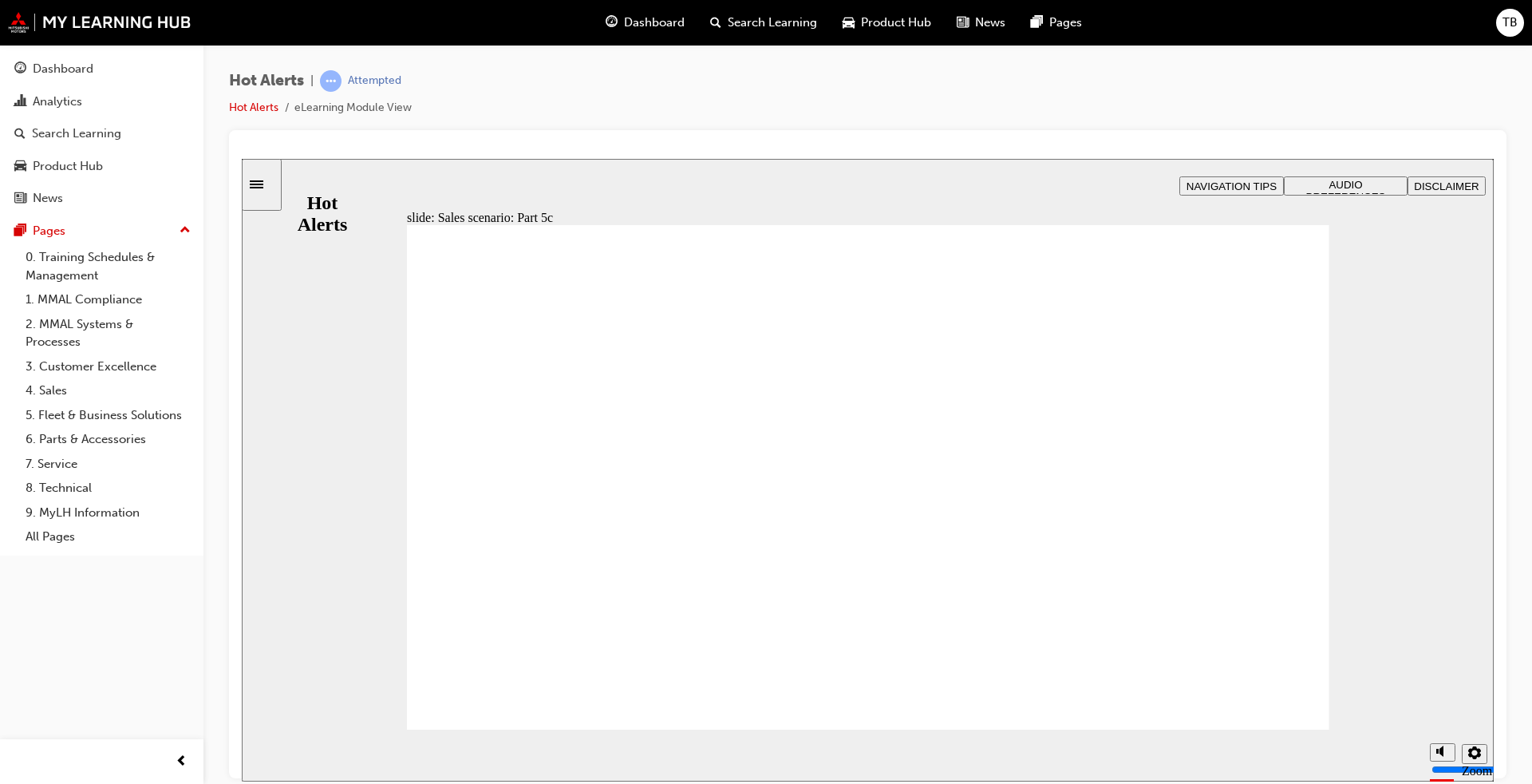
checkbox input "true"
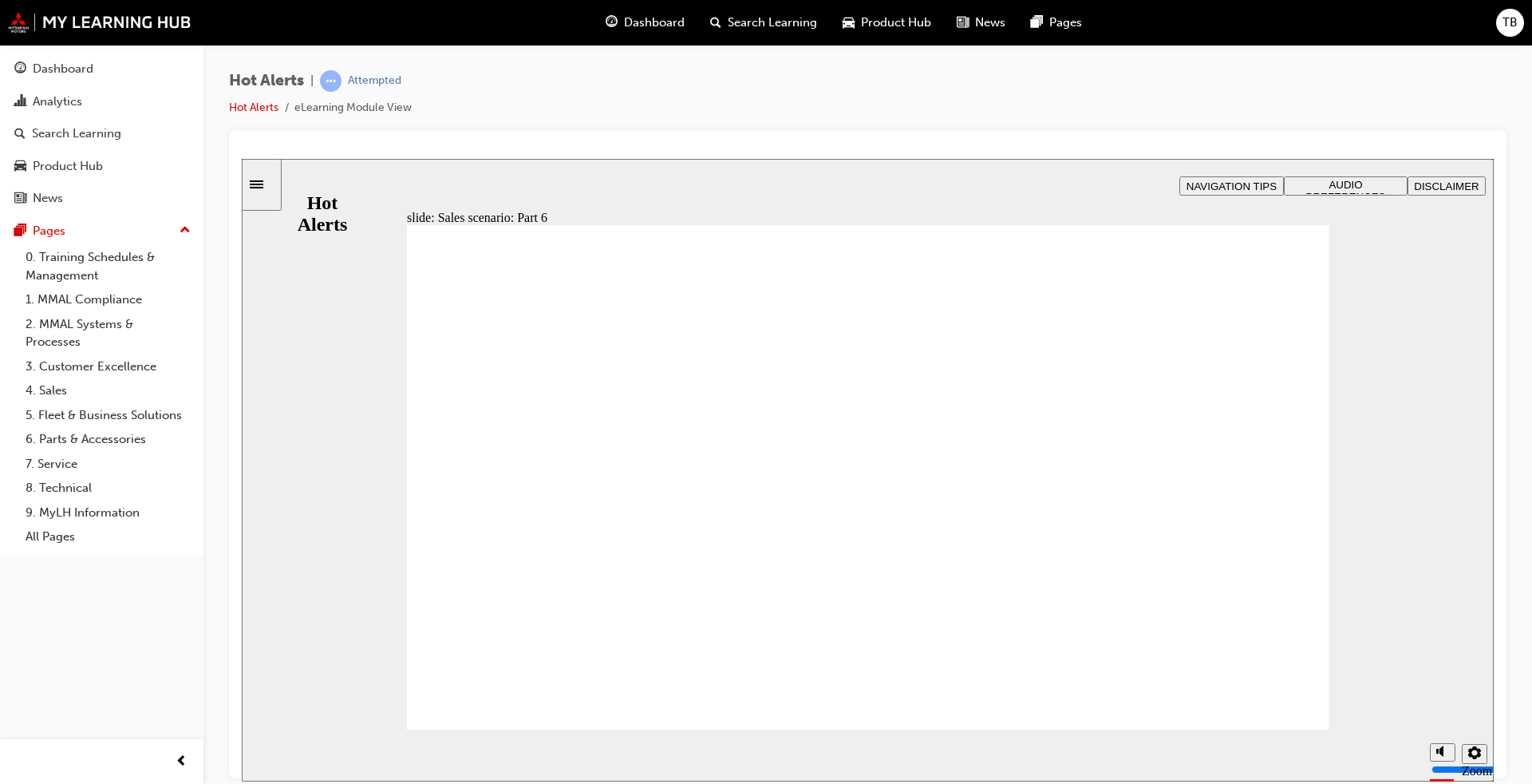
checkbox input "true"
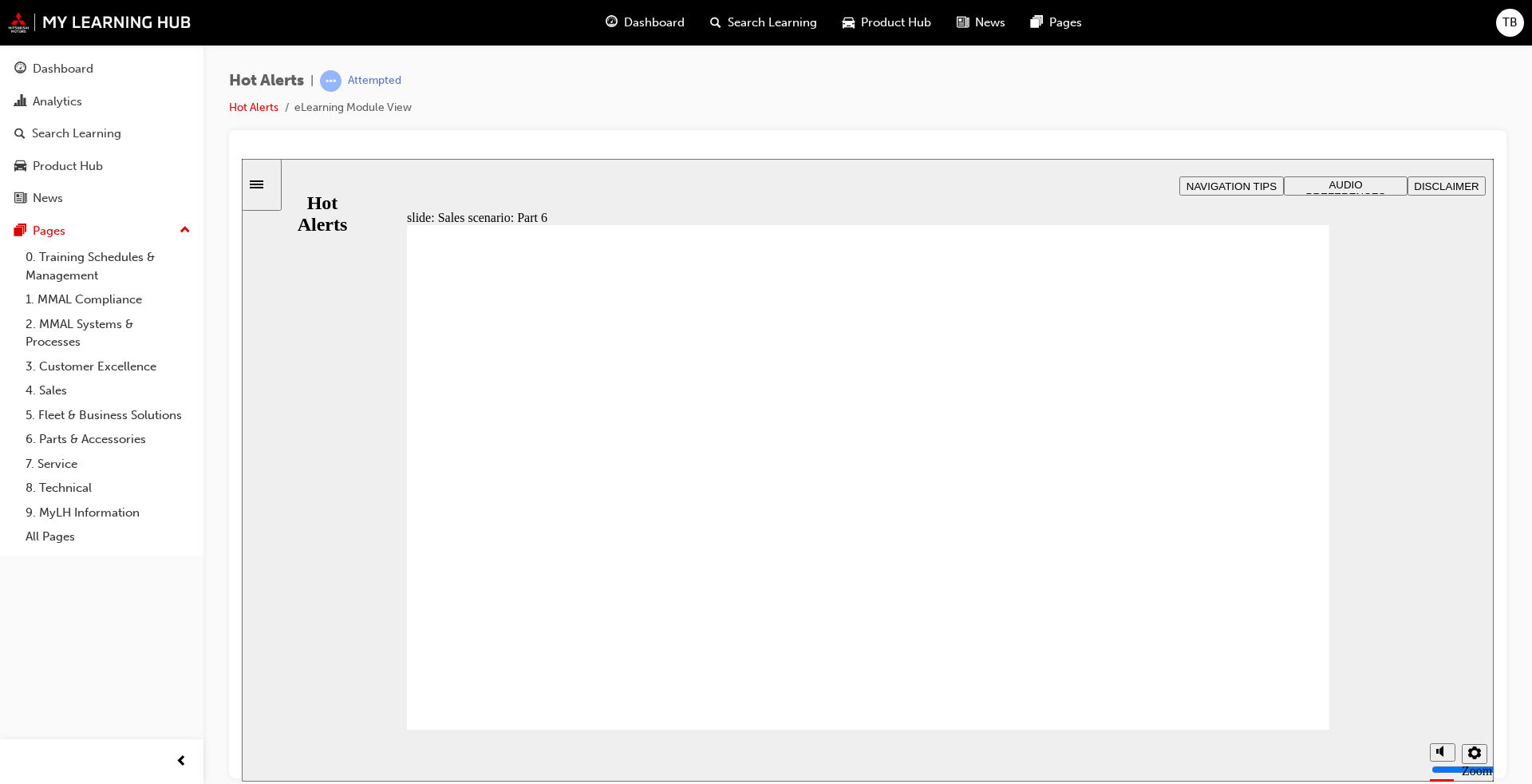
checkbox input "true"
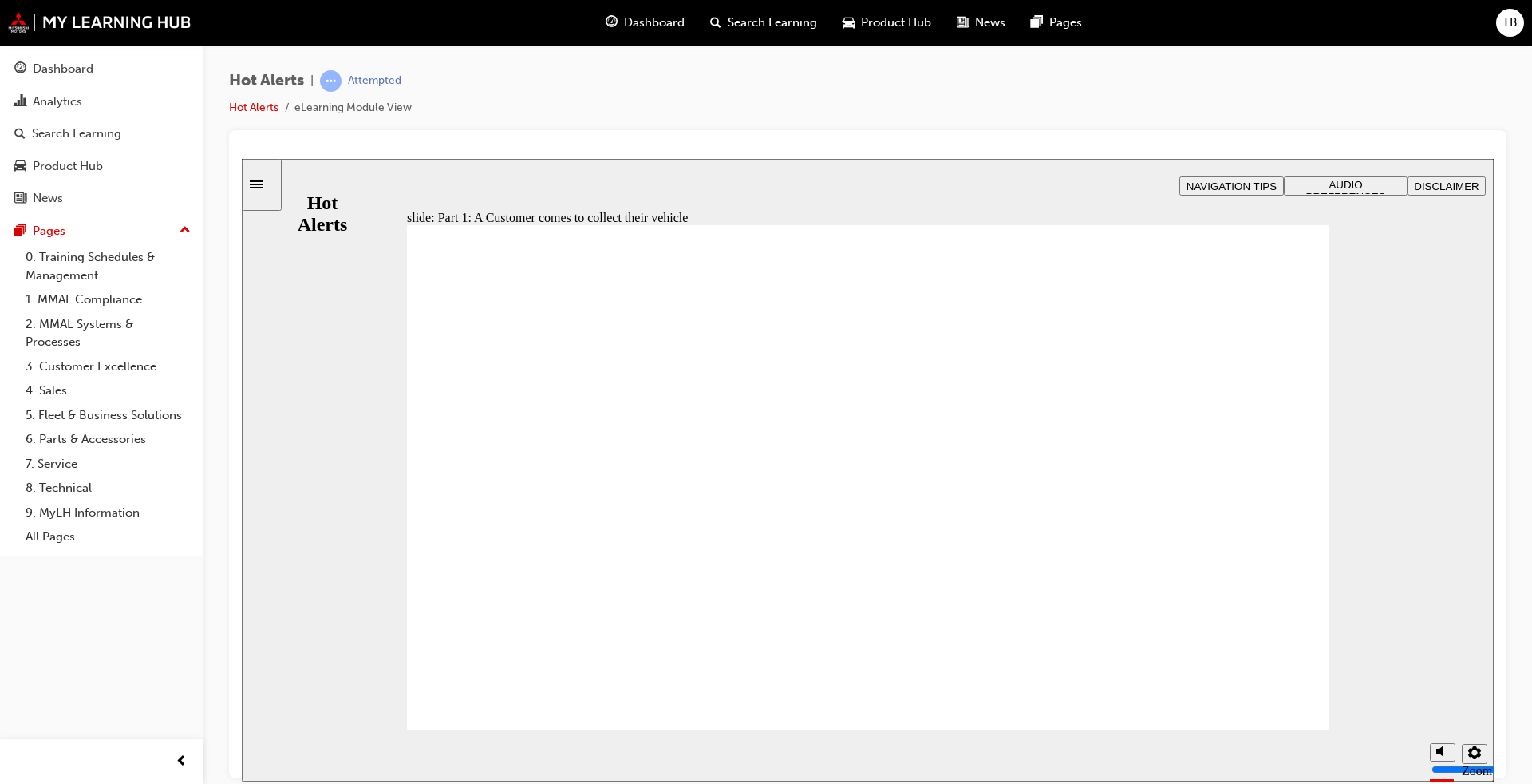
checkbox input "true"
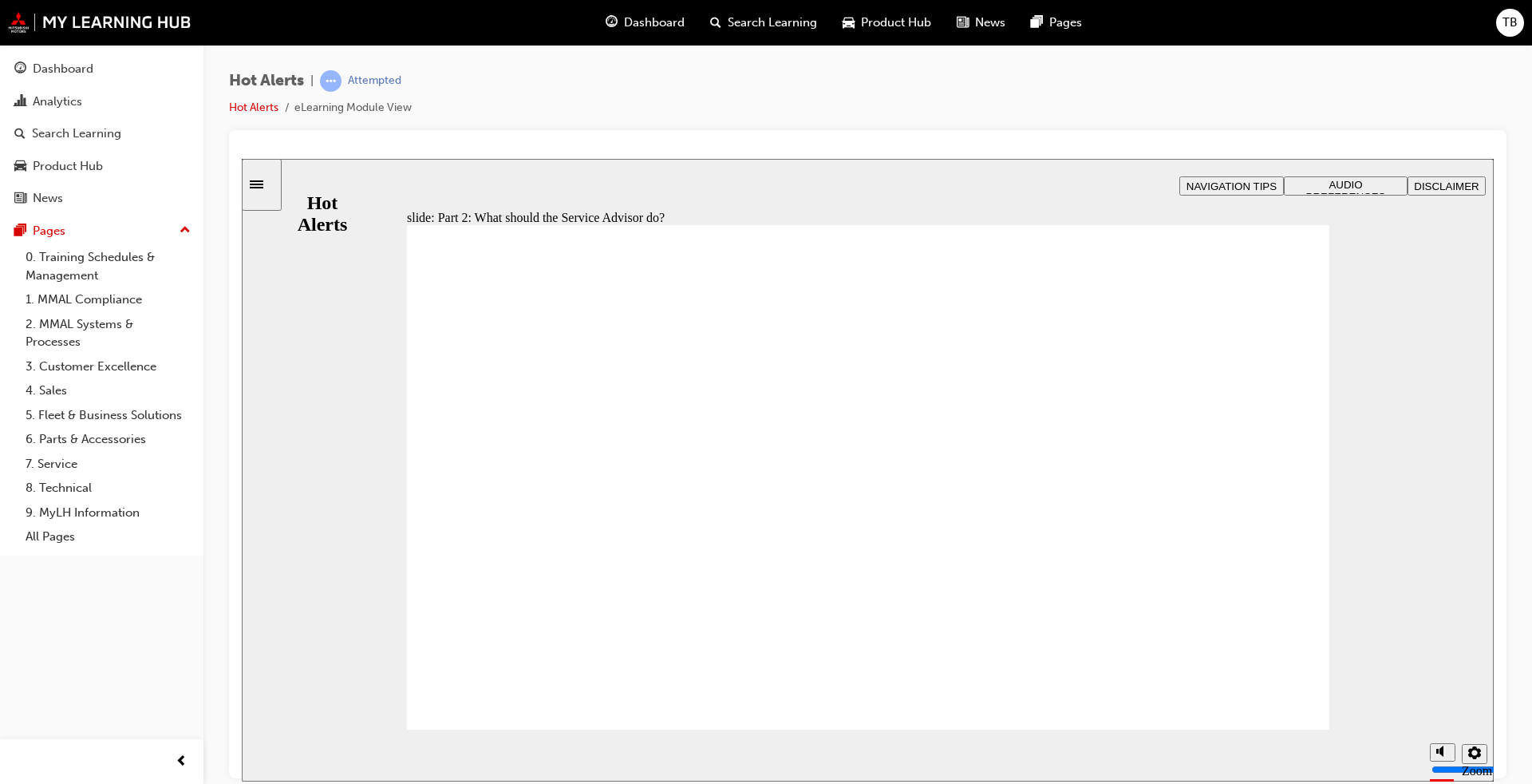
drag, startPoint x: 443, startPoint y: 527, endPoint x: 443, endPoint y: 544, distance: 17.0
checkbox input "true"
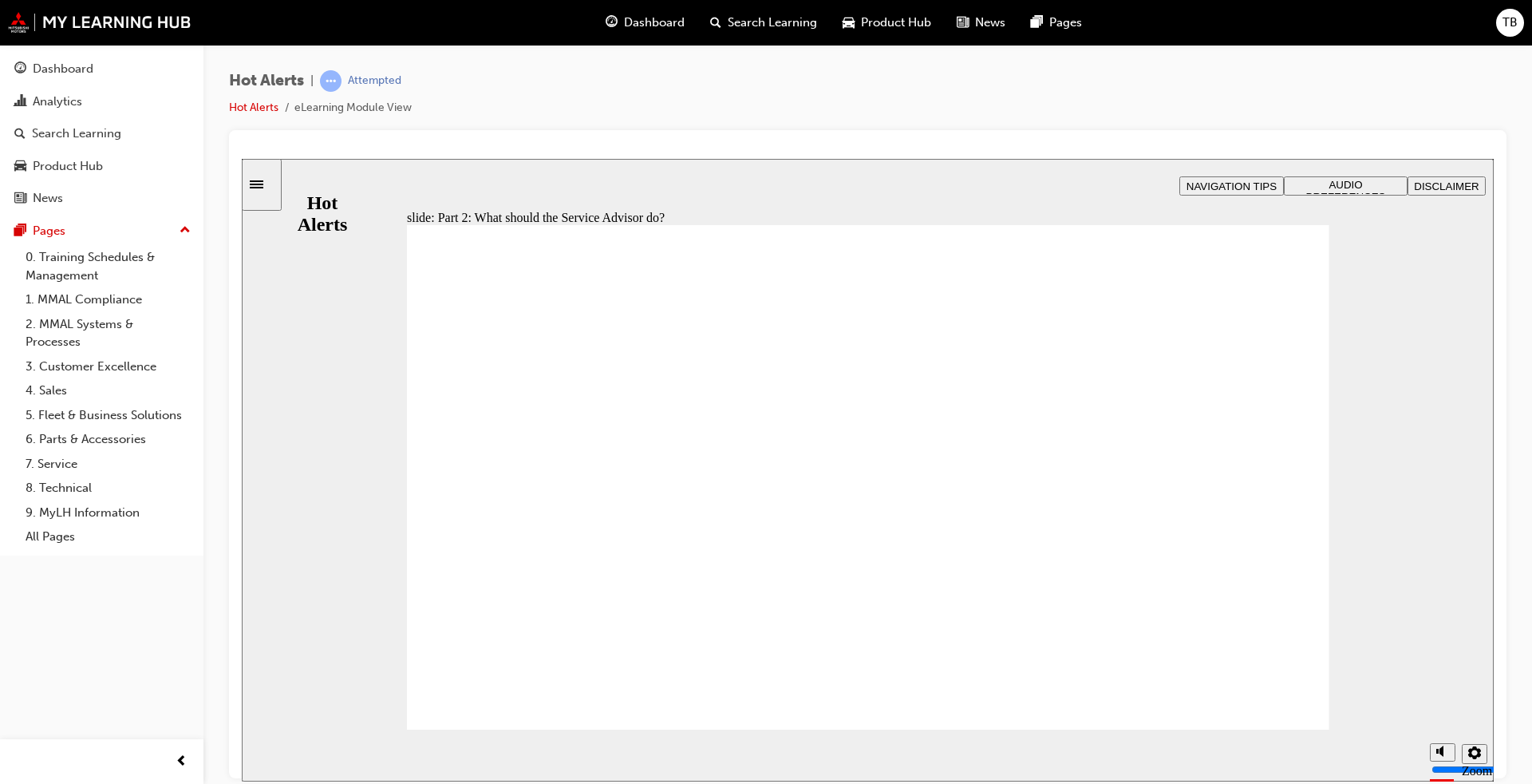
checkbox input "true"
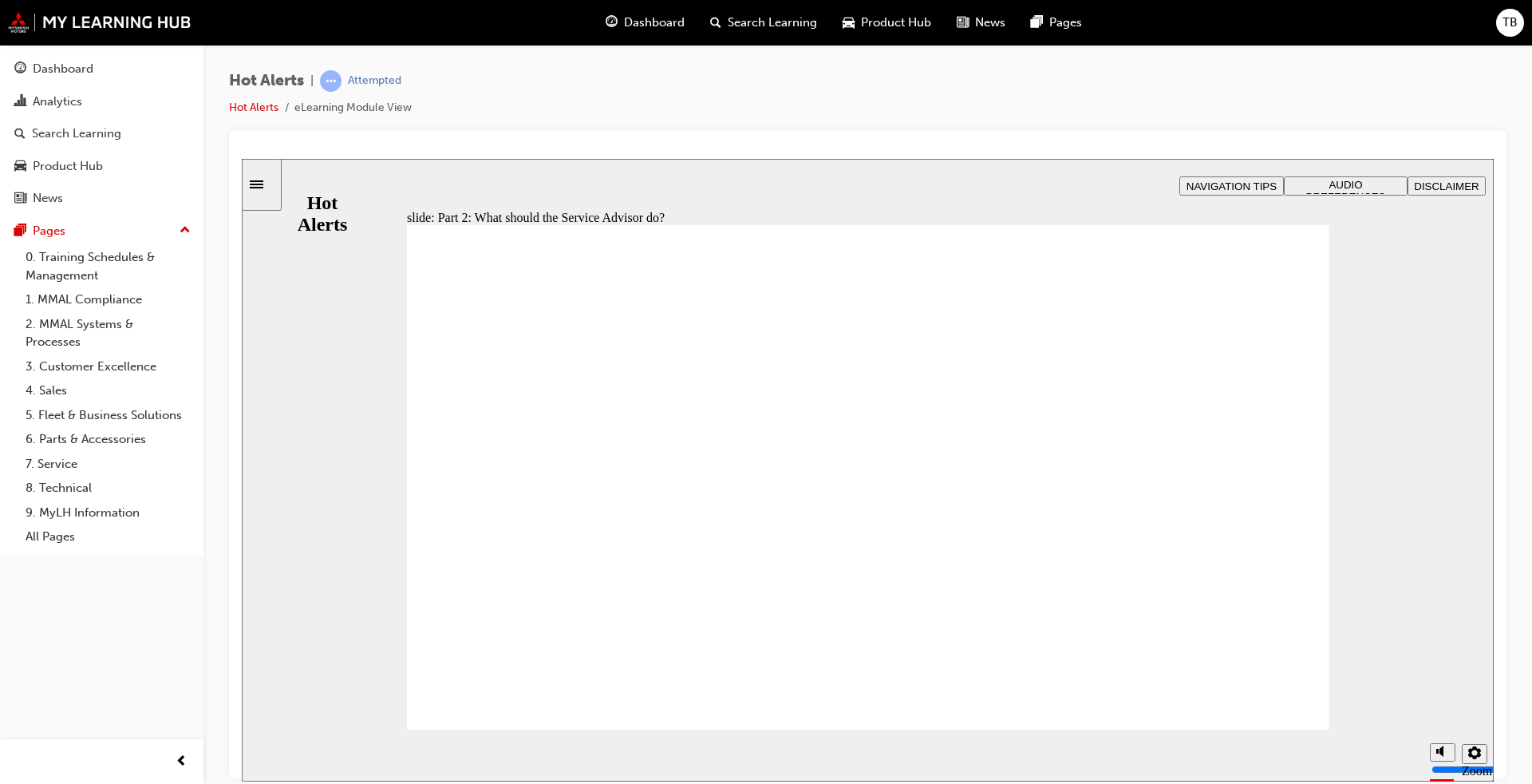
checkbox input "true"
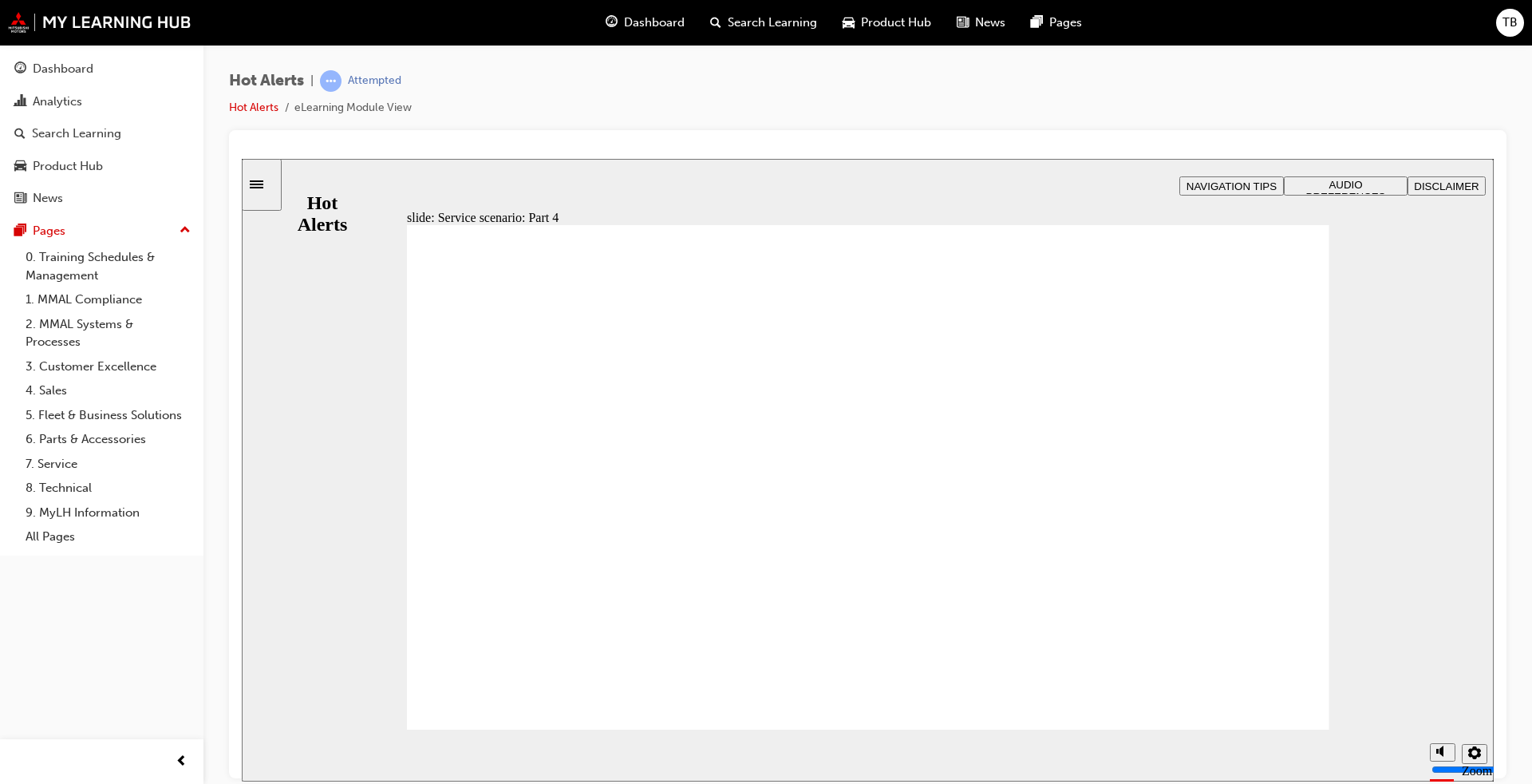
checkbox input "true"
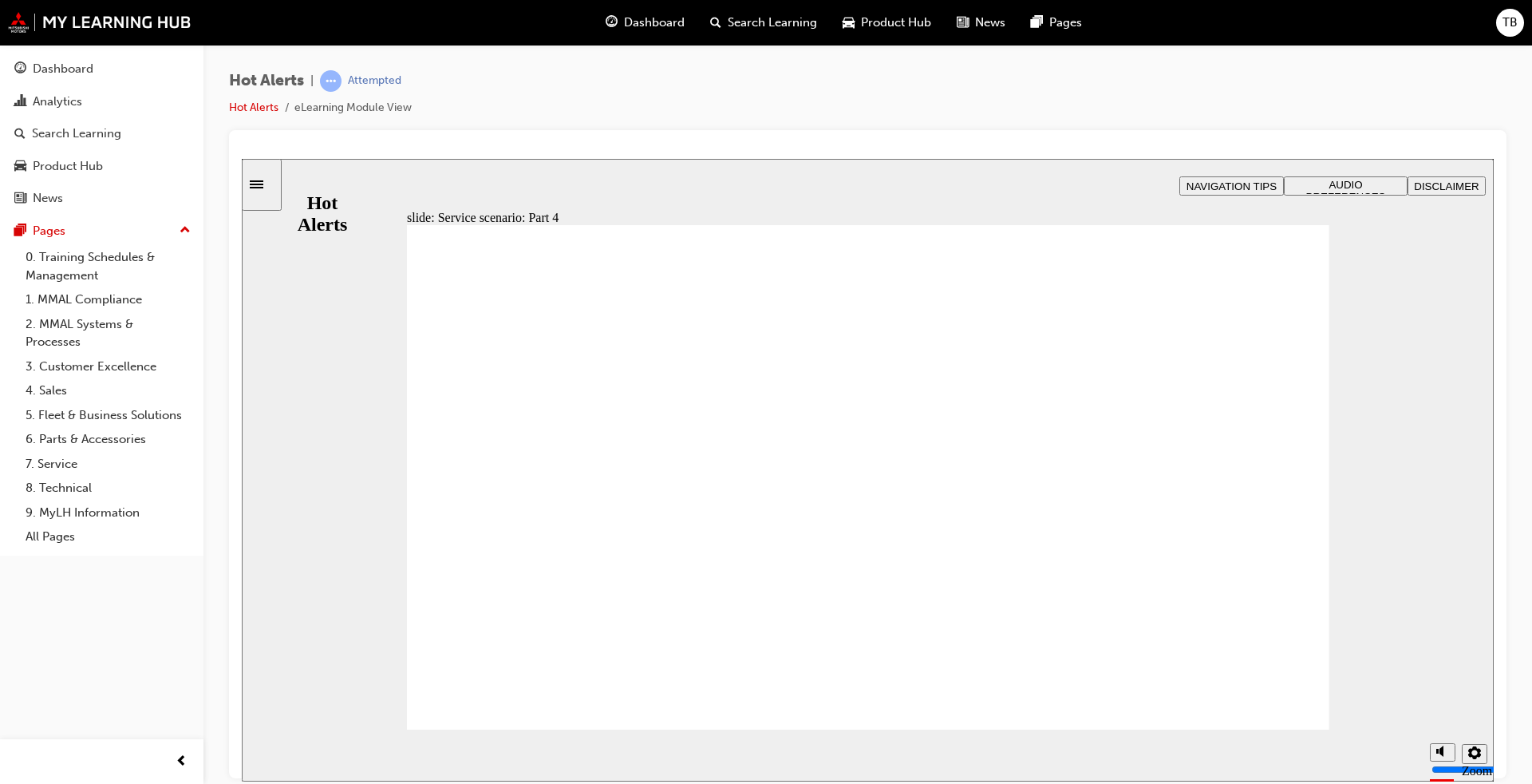
checkbox input "true"
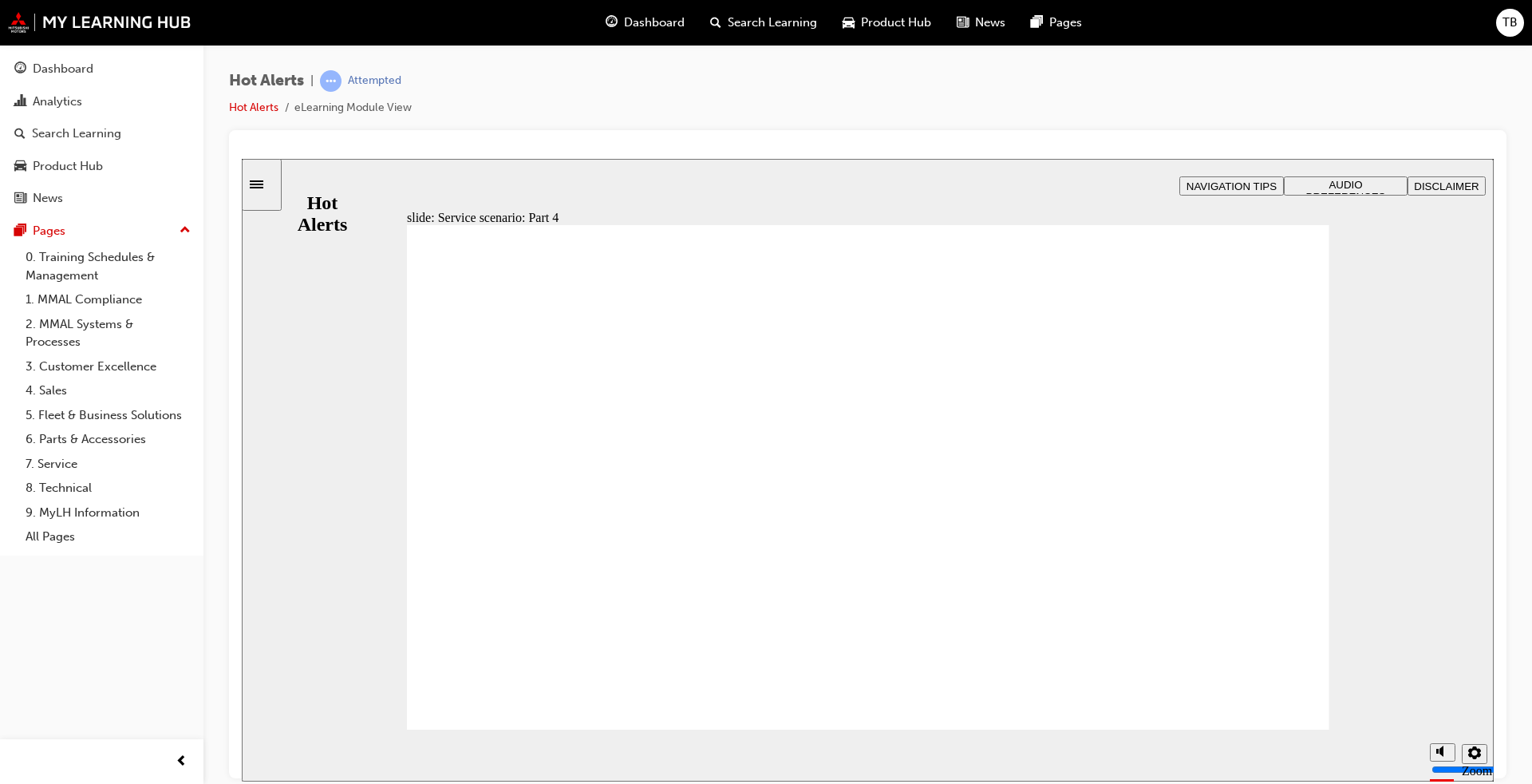
checkbox input "true"
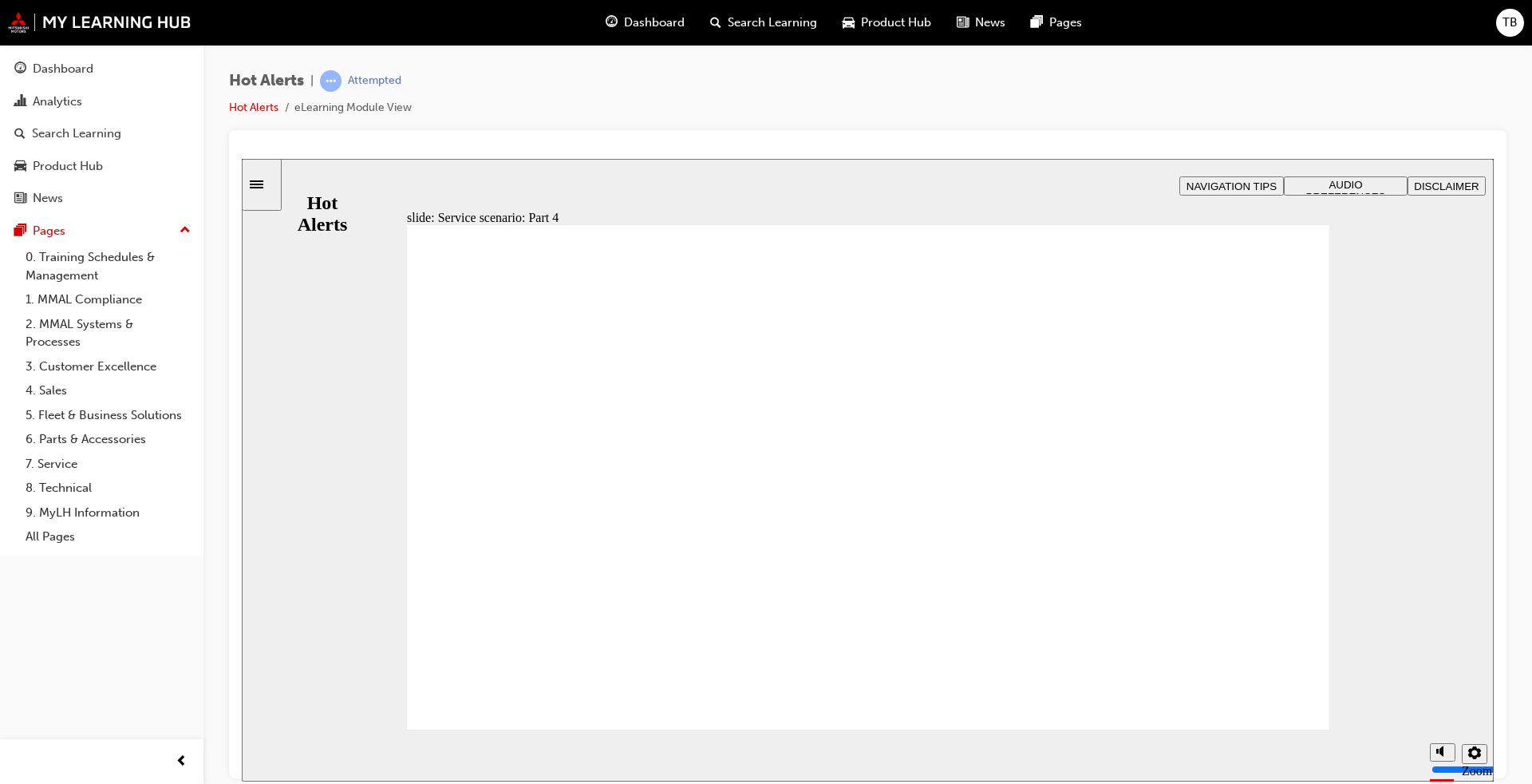
checkbox input "true"
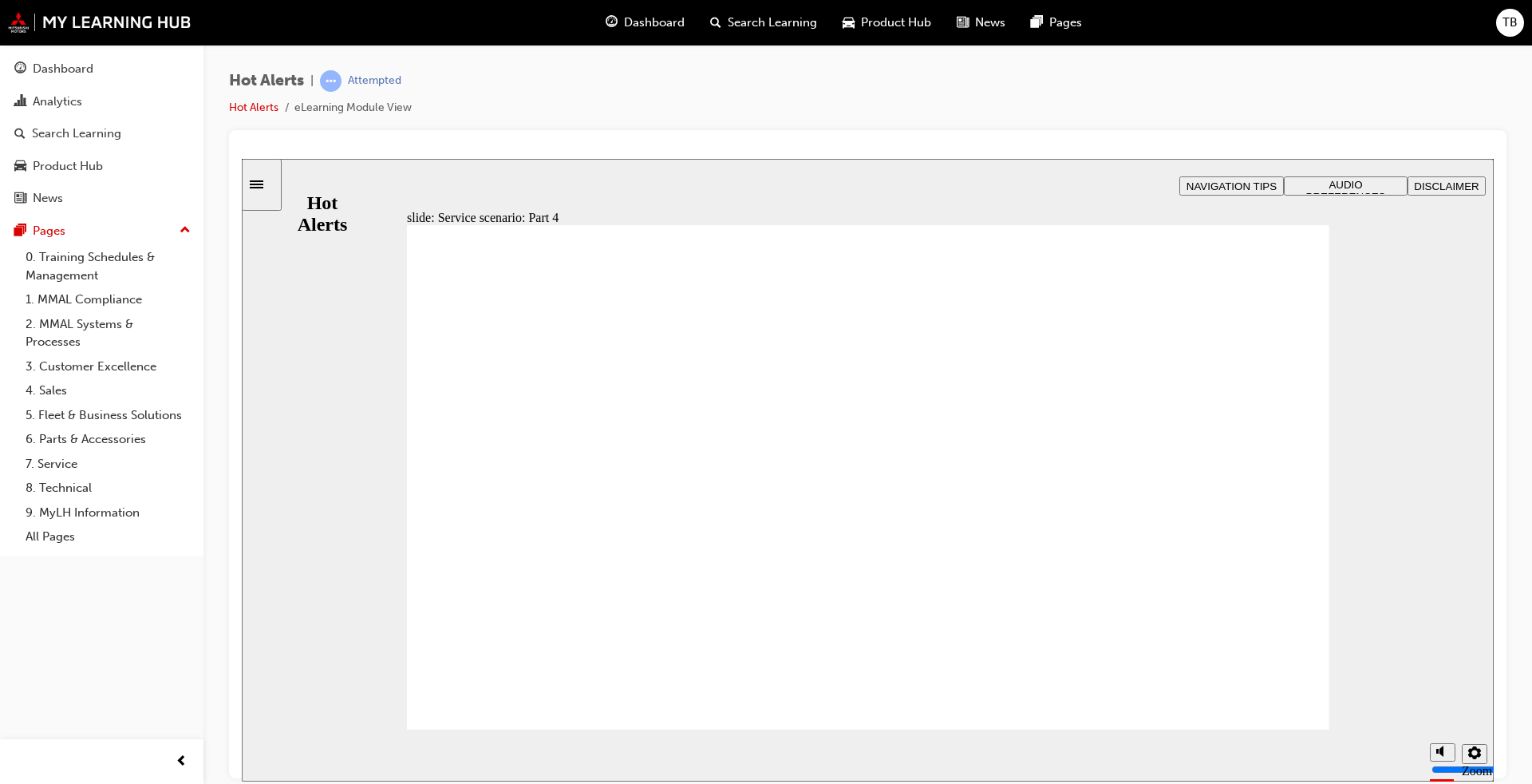
checkbox input "true"
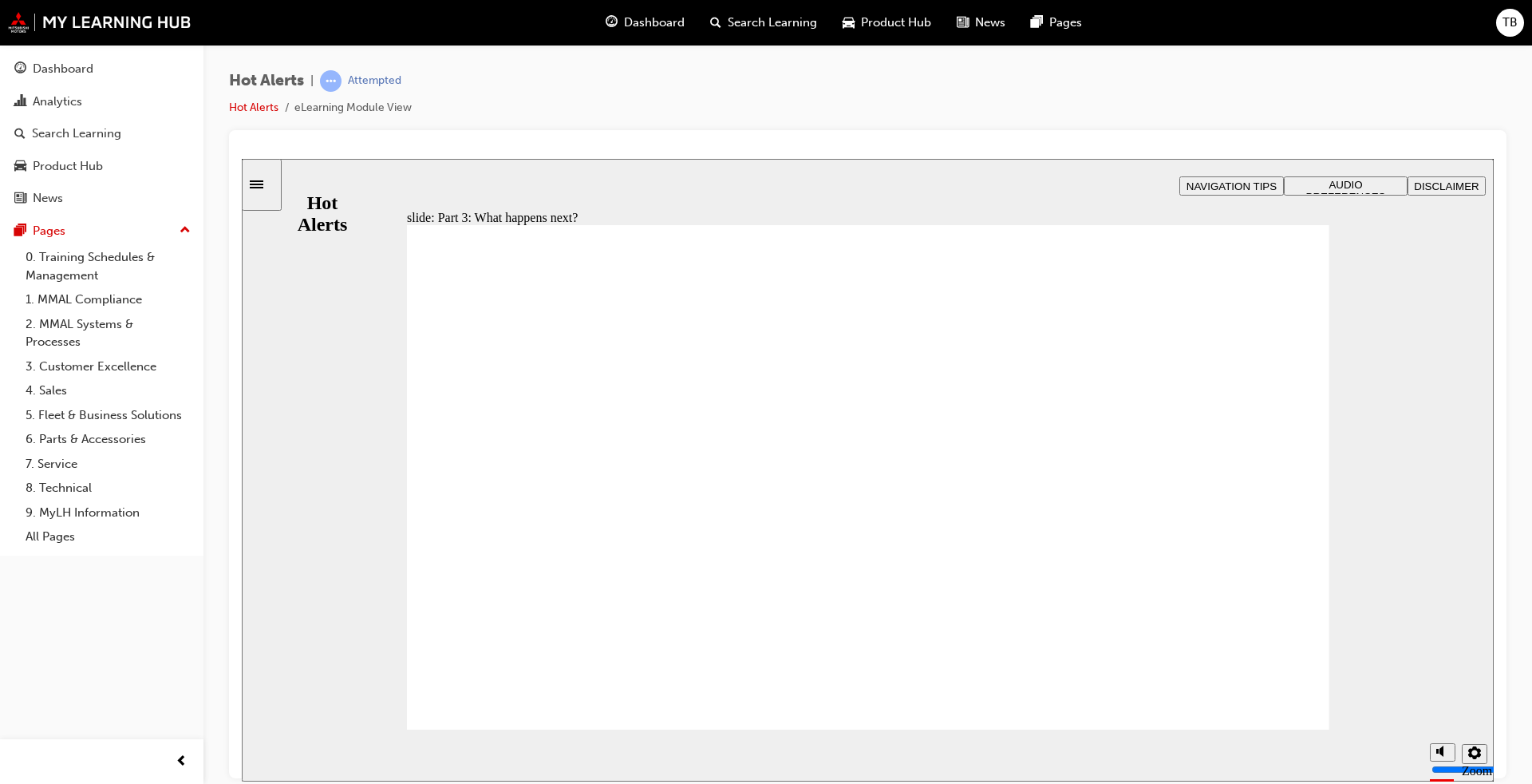
checkbox input "true"
drag, startPoint x: 447, startPoint y: 485, endPoint x: 466, endPoint y: 509, distance: 30.6
checkbox input "true"
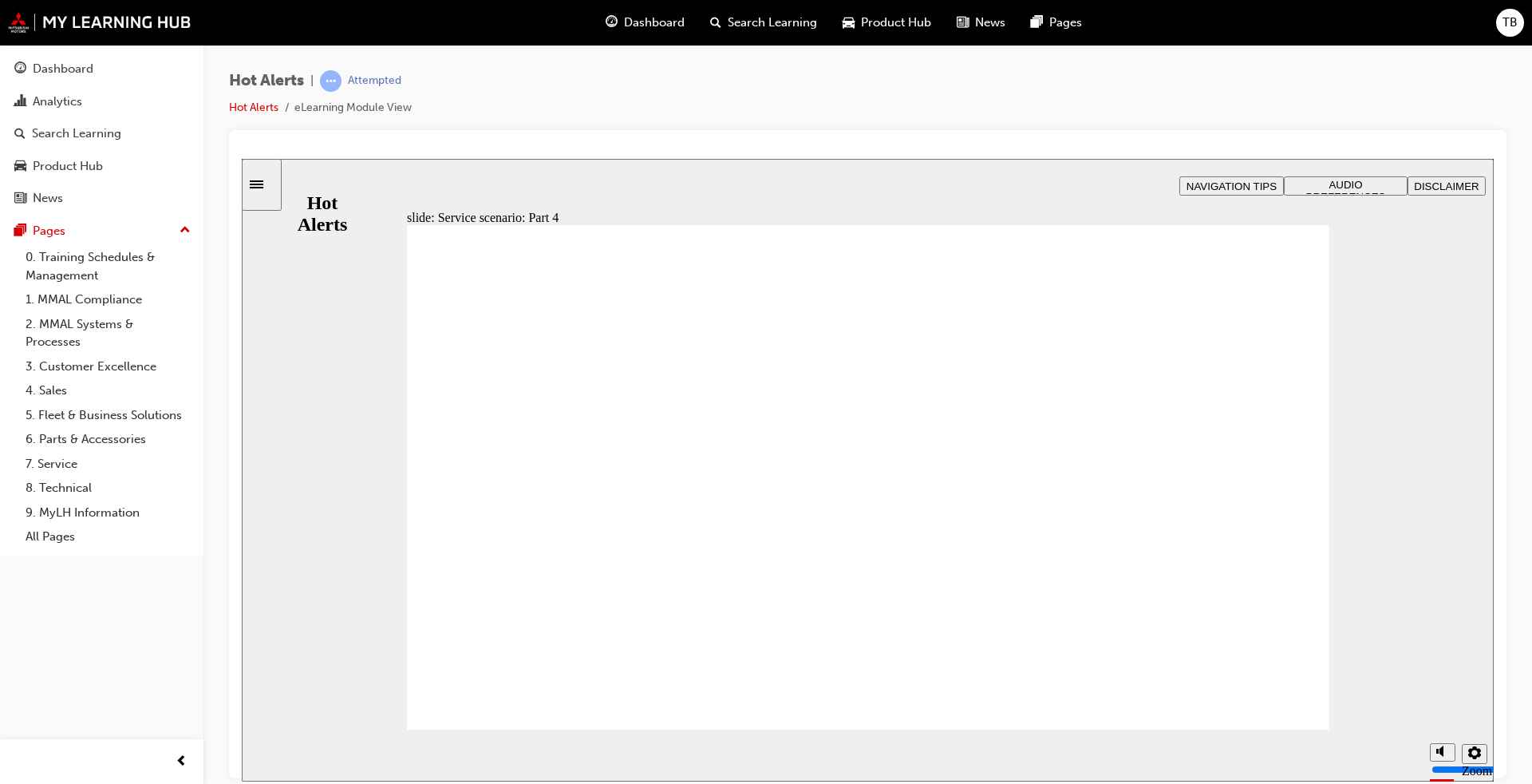
drag, startPoint x: 916, startPoint y: 427, endPoint x: 913, endPoint y: 466, distance: 39.1
checkbox input "true"
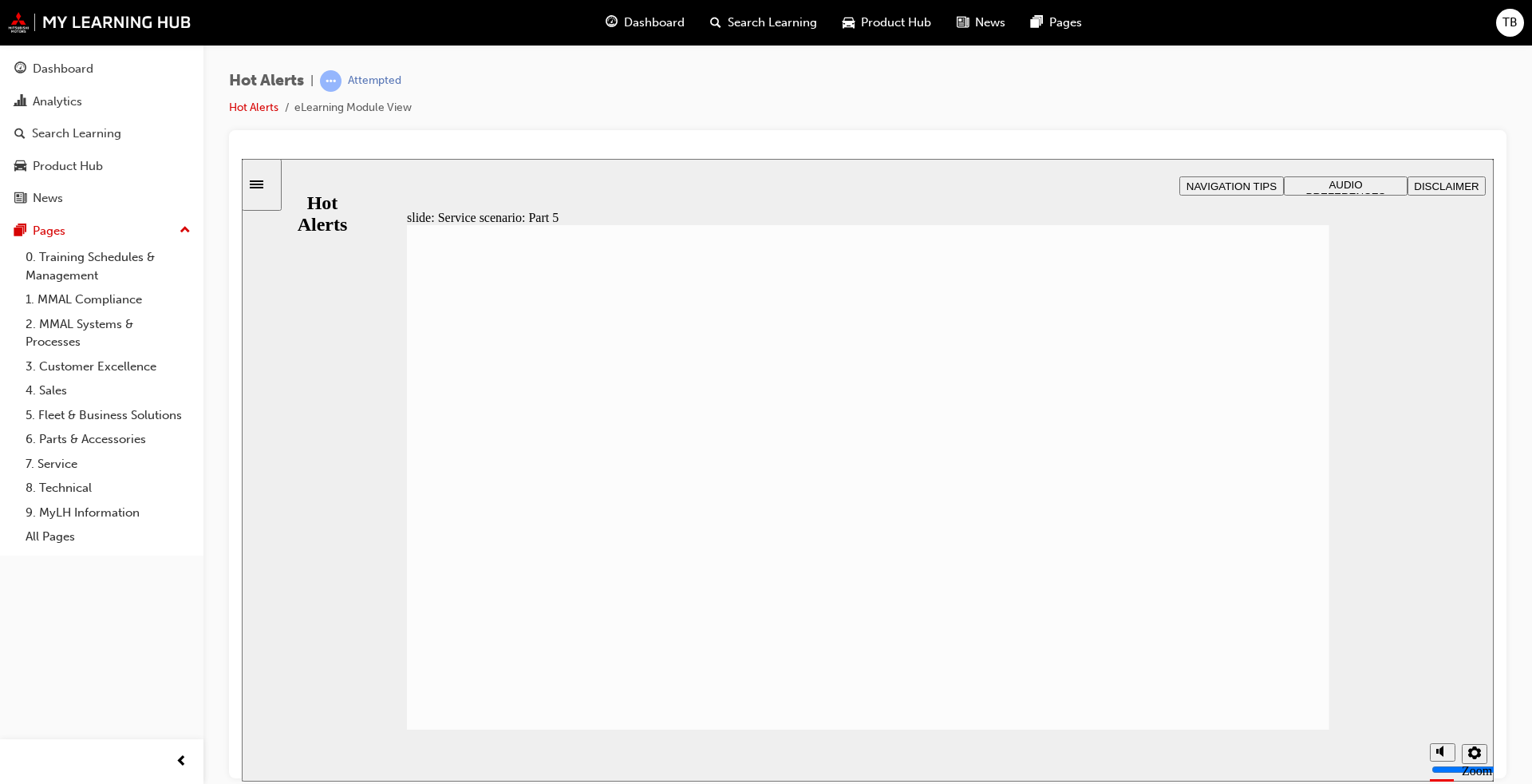
drag, startPoint x: 455, startPoint y: 506, endPoint x: 450, endPoint y: 535, distance: 29.4
checkbox input "true"
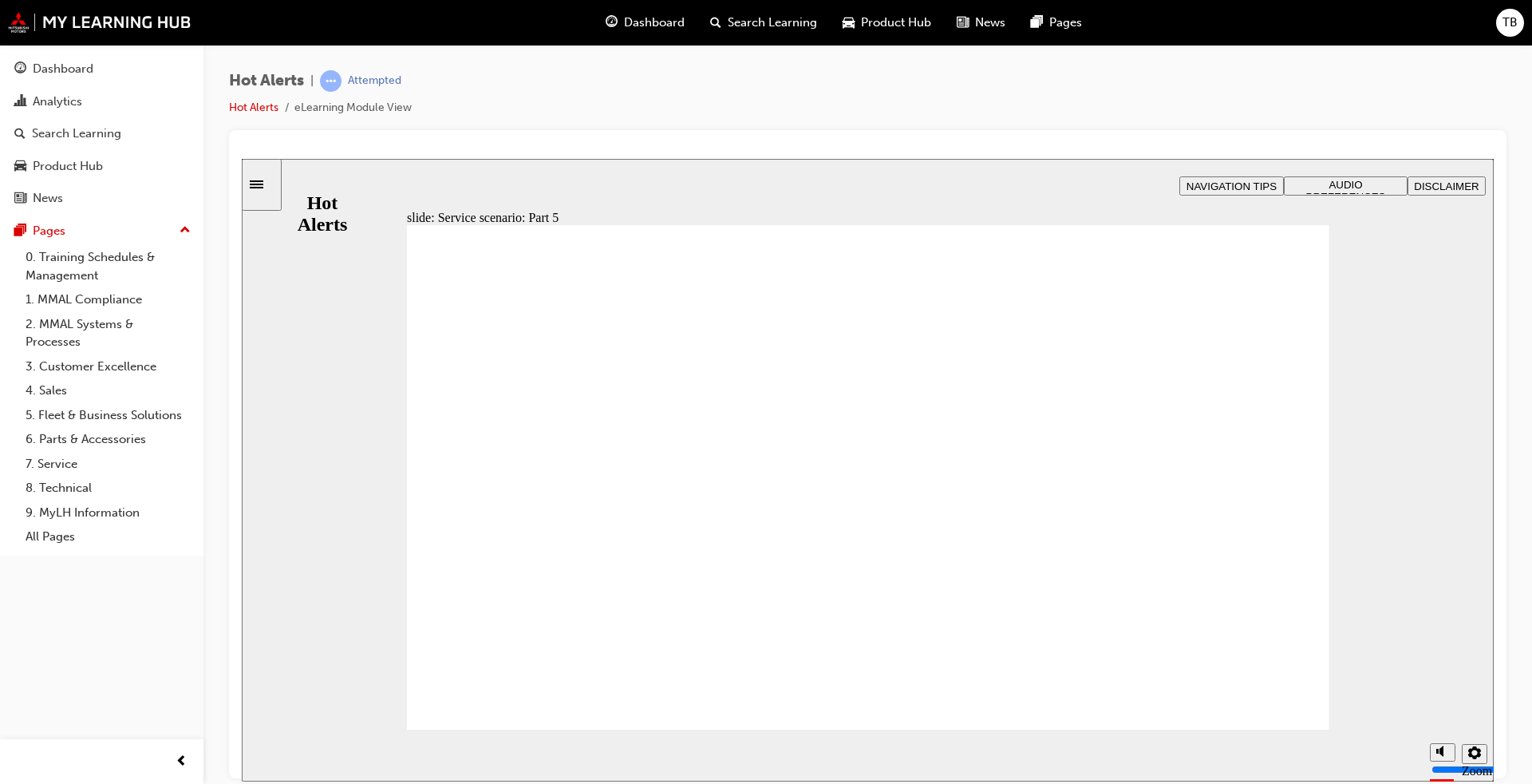
checkbox input "true"
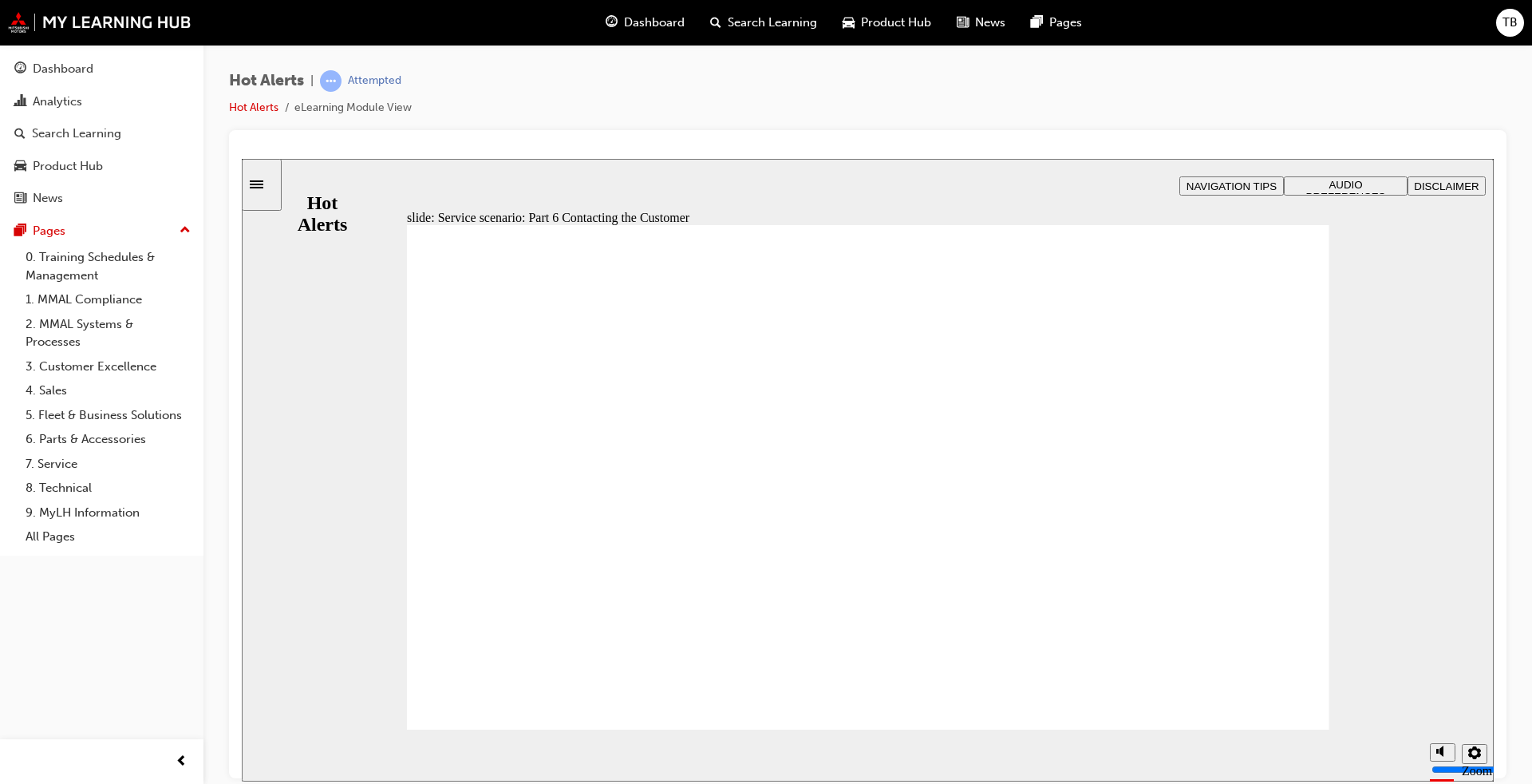
checkbox input "true"
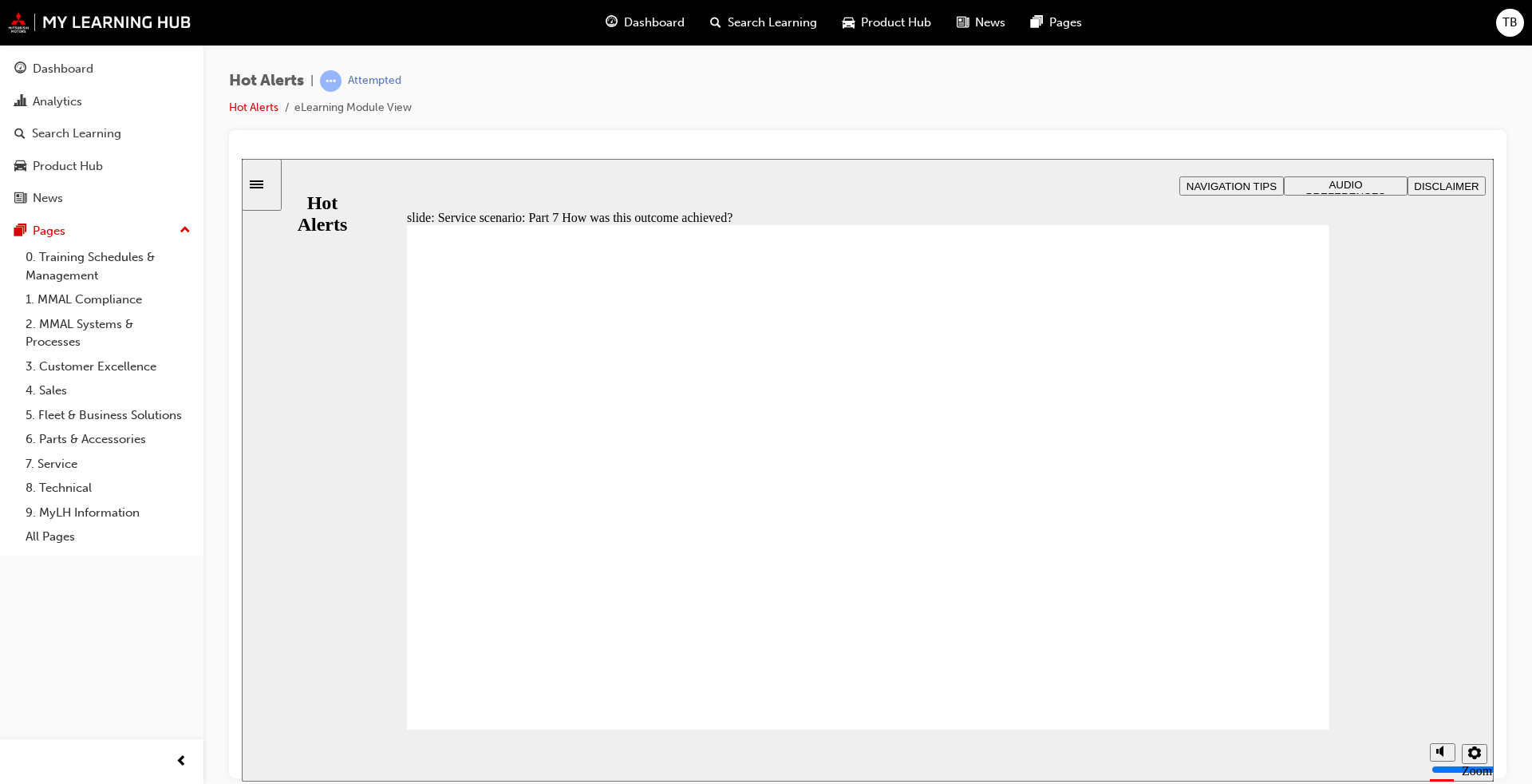
checkbox input "true"
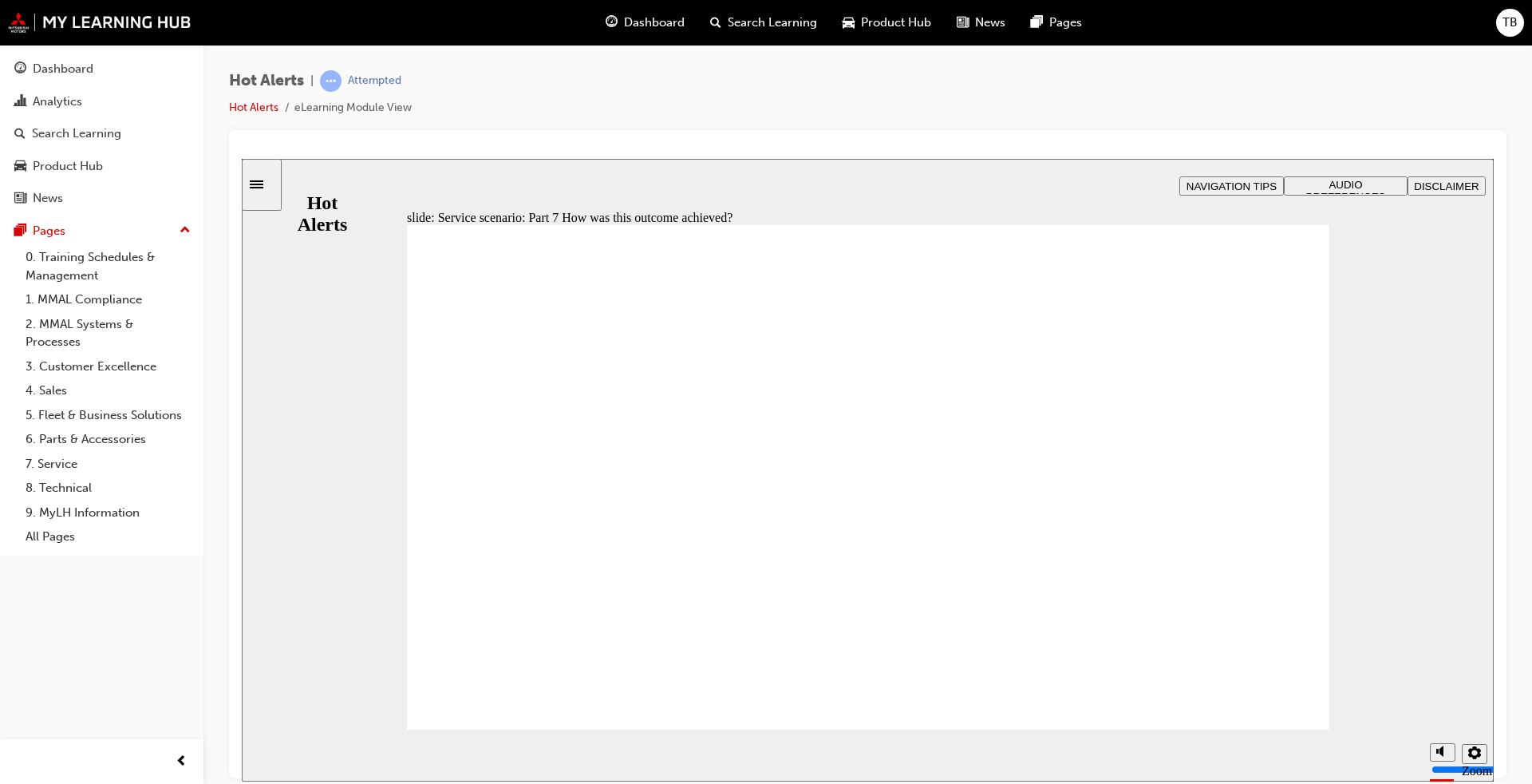
checkbox input "true"
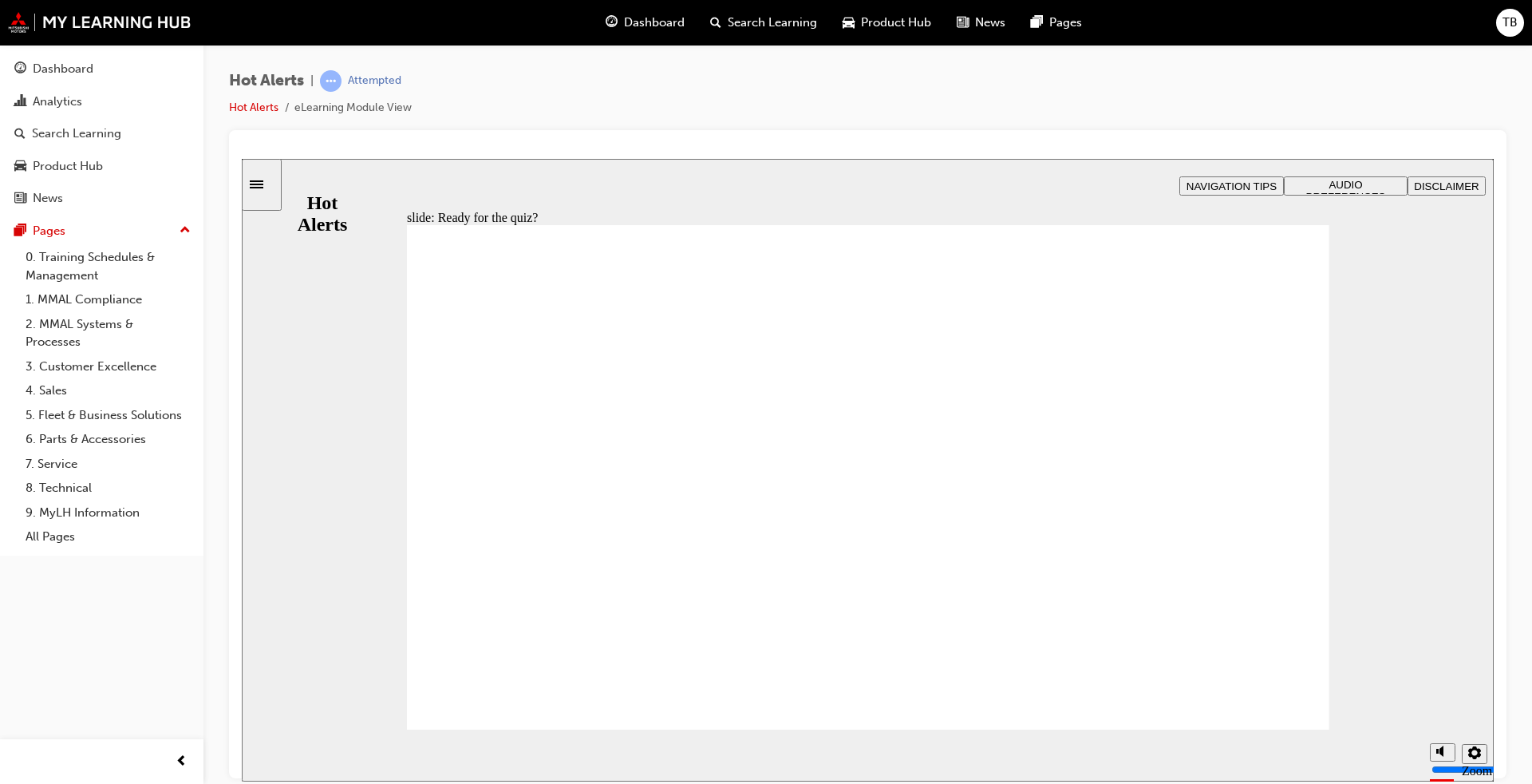
checkbox input "true"
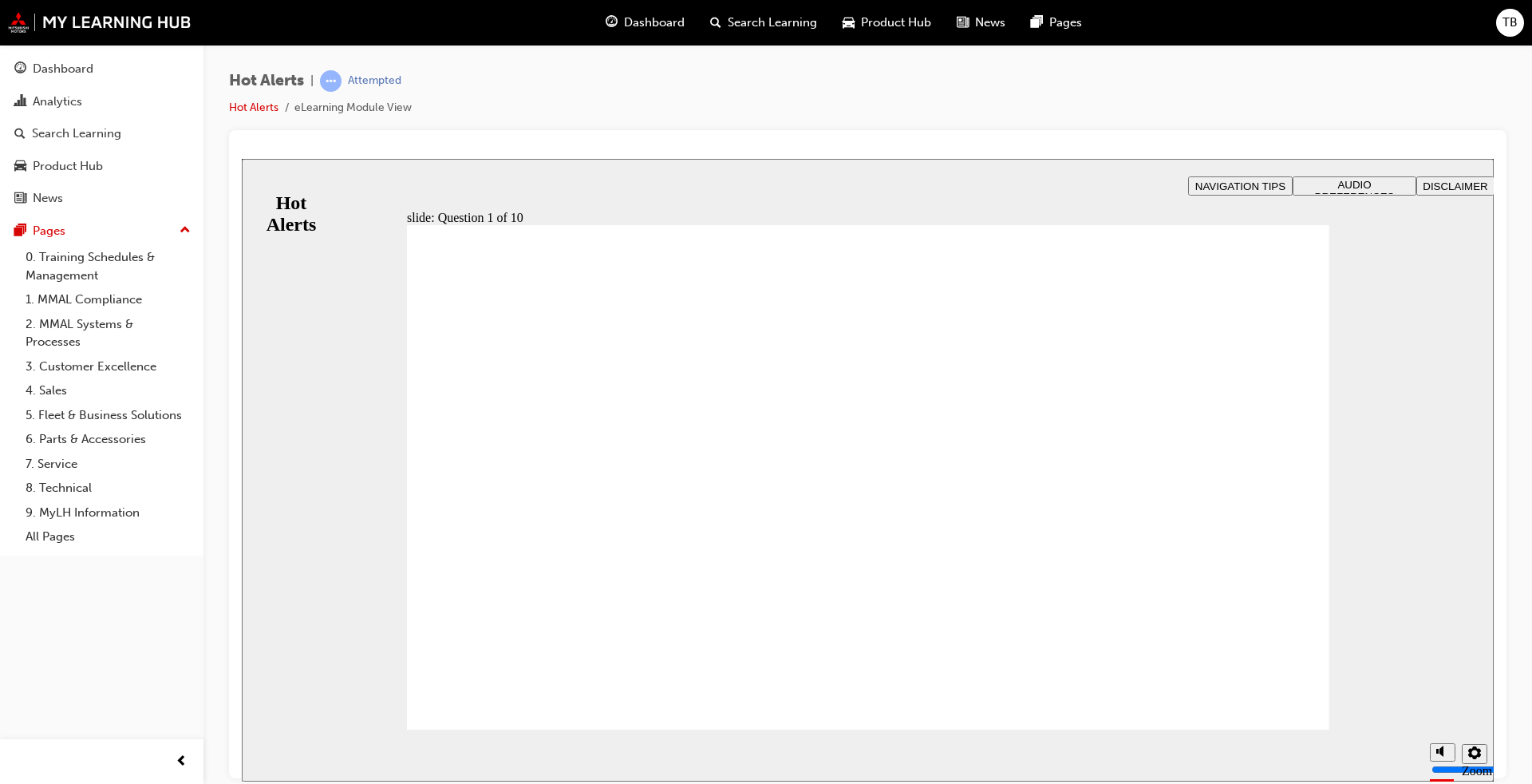
drag, startPoint x: 883, startPoint y: 531, endPoint x: 557, endPoint y: 642, distance: 344.4
drag, startPoint x: 872, startPoint y: 478, endPoint x: 496, endPoint y: 593, distance: 393.2
drag, startPoint x: 955, startPoint y: 411, endPoint x: 590, endPoint y: 406, distance: 365.0
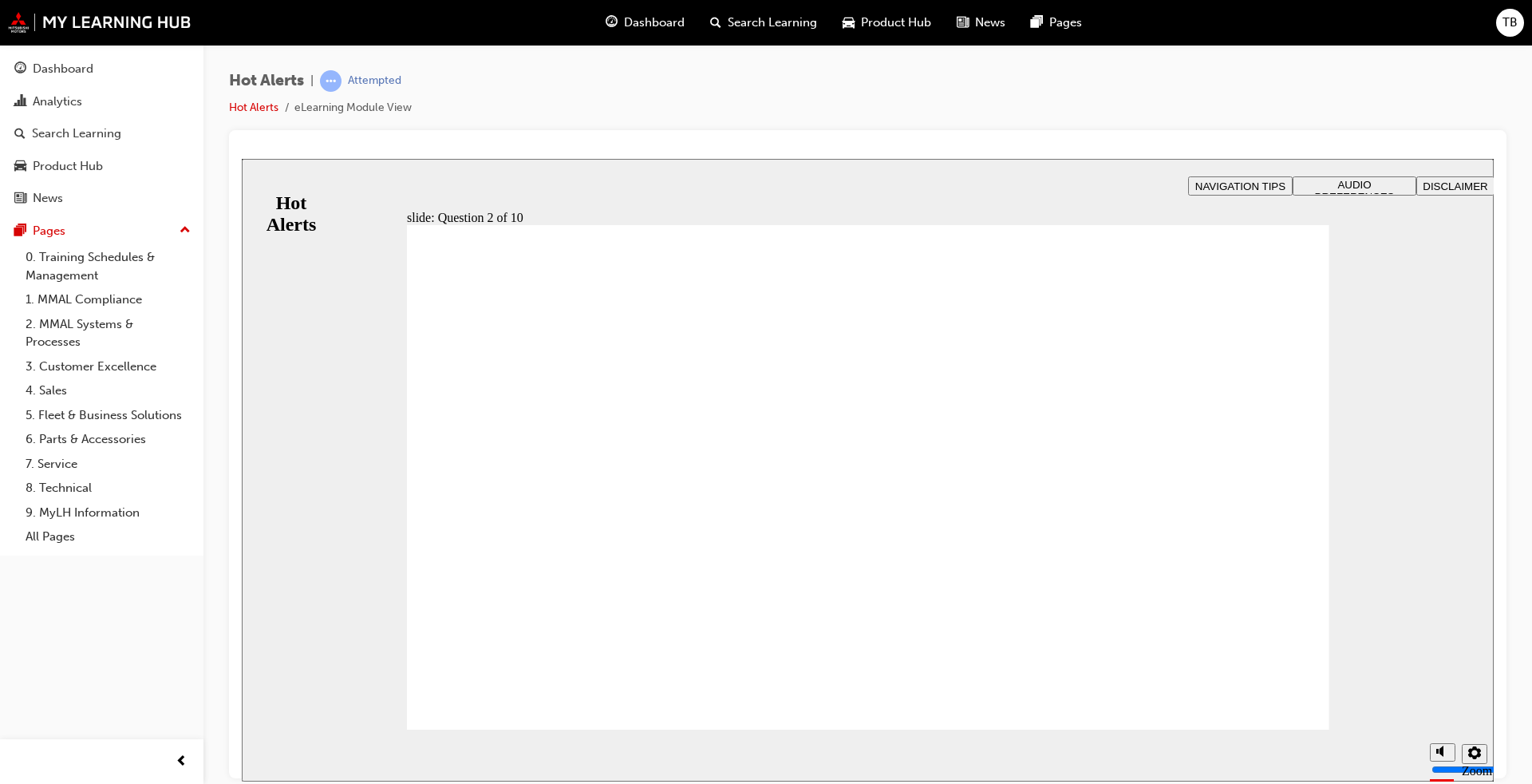
drag, startPoint x: 909, startPoint y: 591, endPoint x: 548, endPoint y: 474, distance: 379.5
drag, startPoint x: 975, startPoint y: 644, endPoint x: 604, endPoint y: 537, distance: 386.1
drag, startPoint x: 862, startPoint y: 644, endPoint x: 886, endPoint y: 662, distance: 30.0
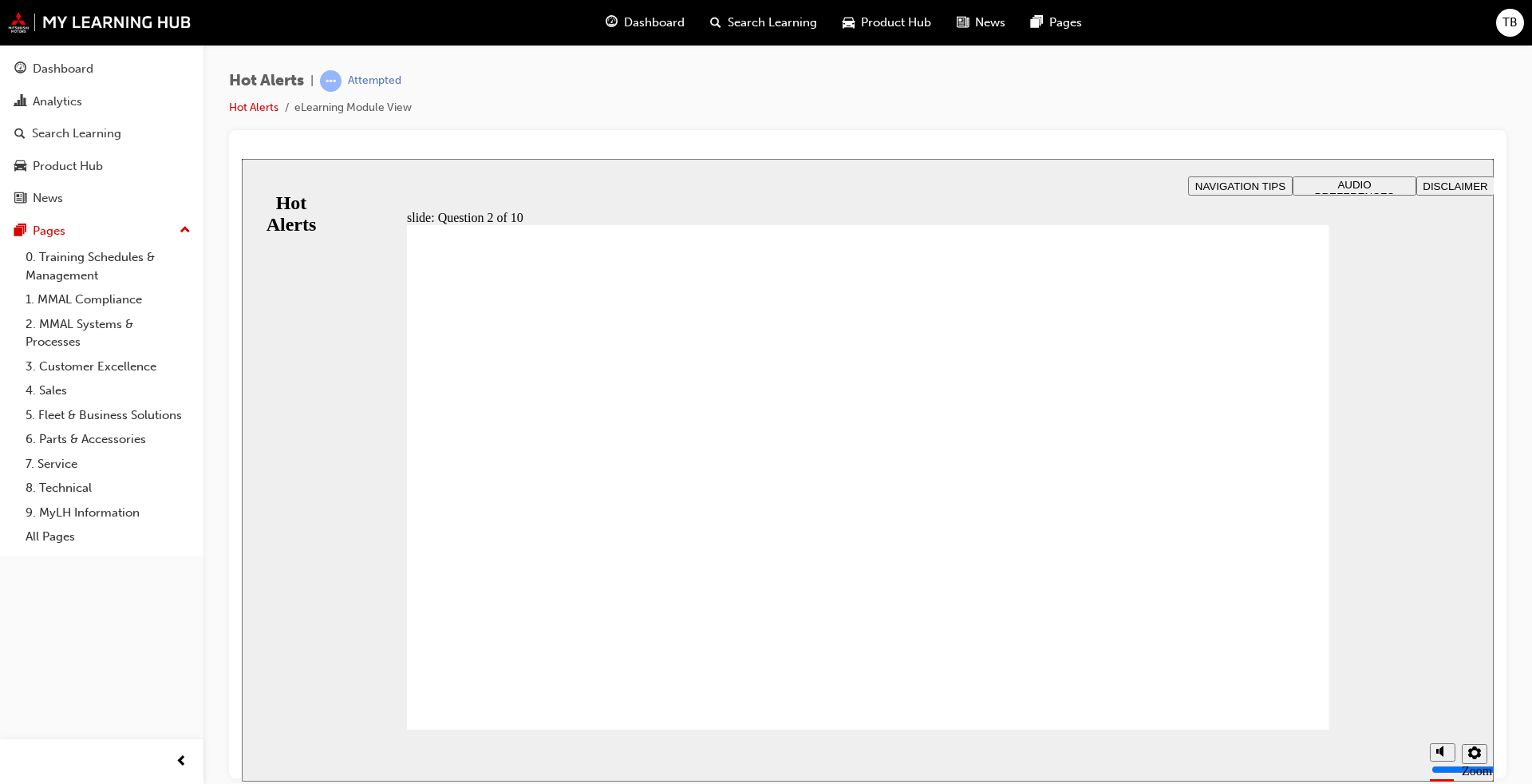
checkbox input "true"
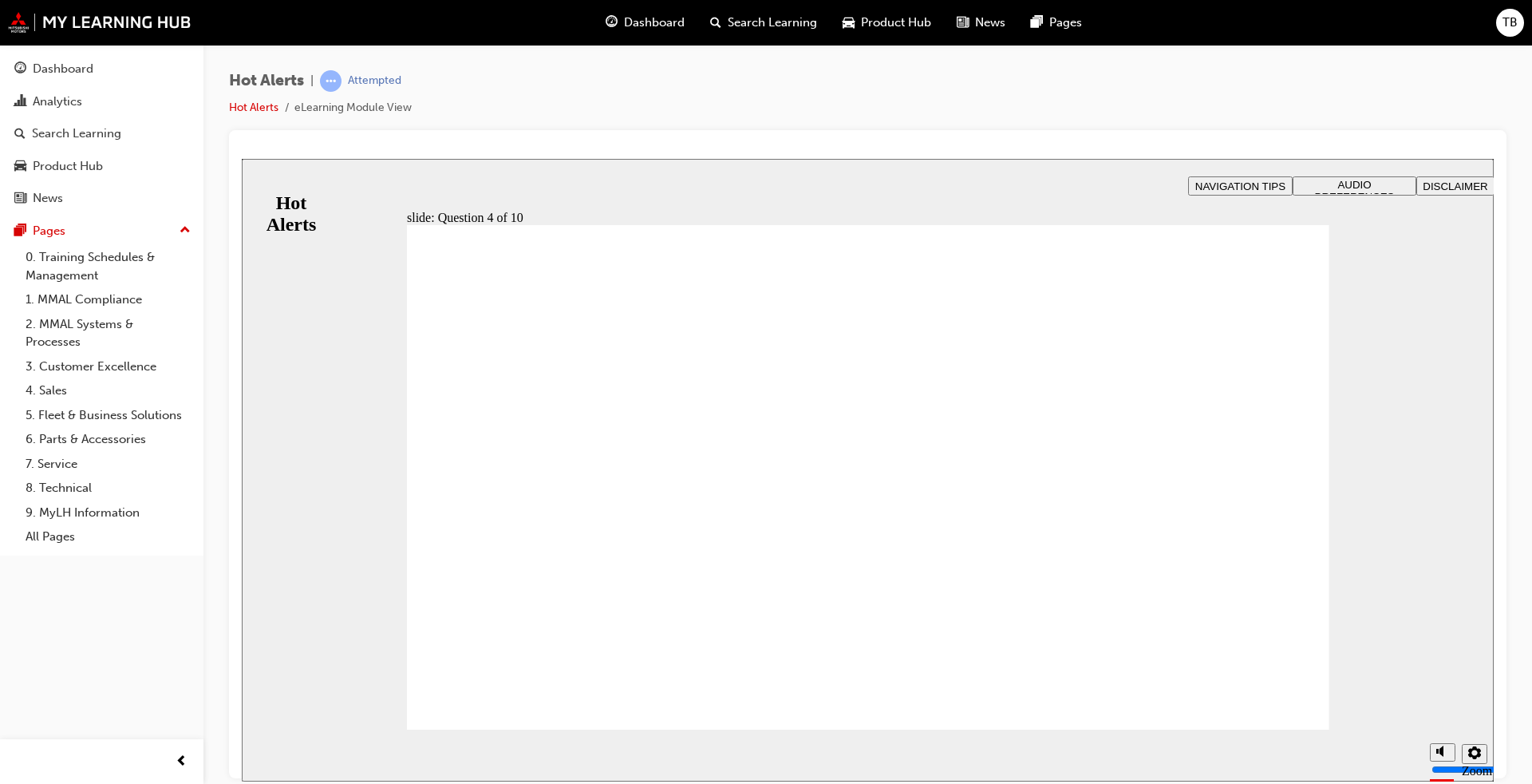
checkbox input "true"
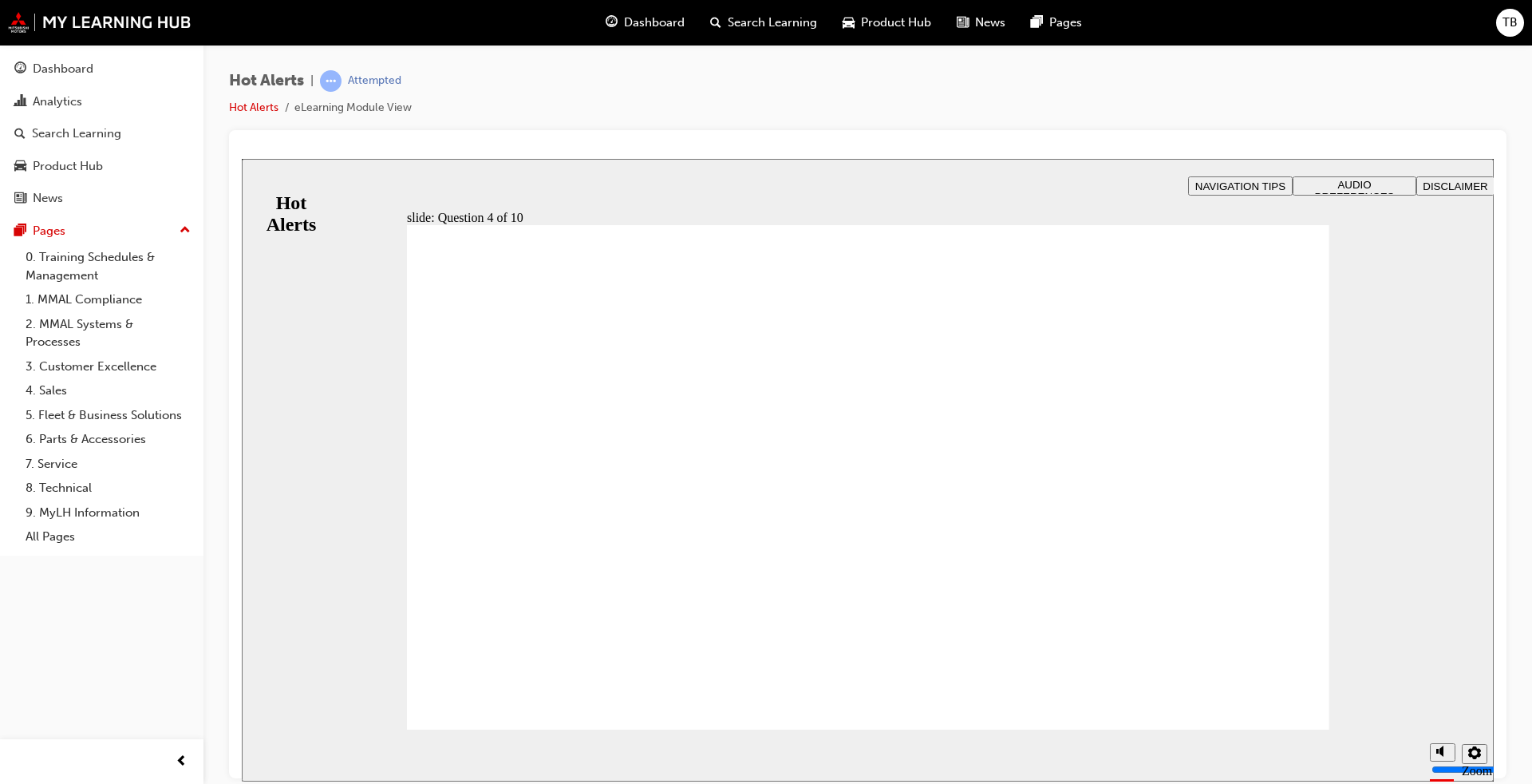
checkbox input "true"
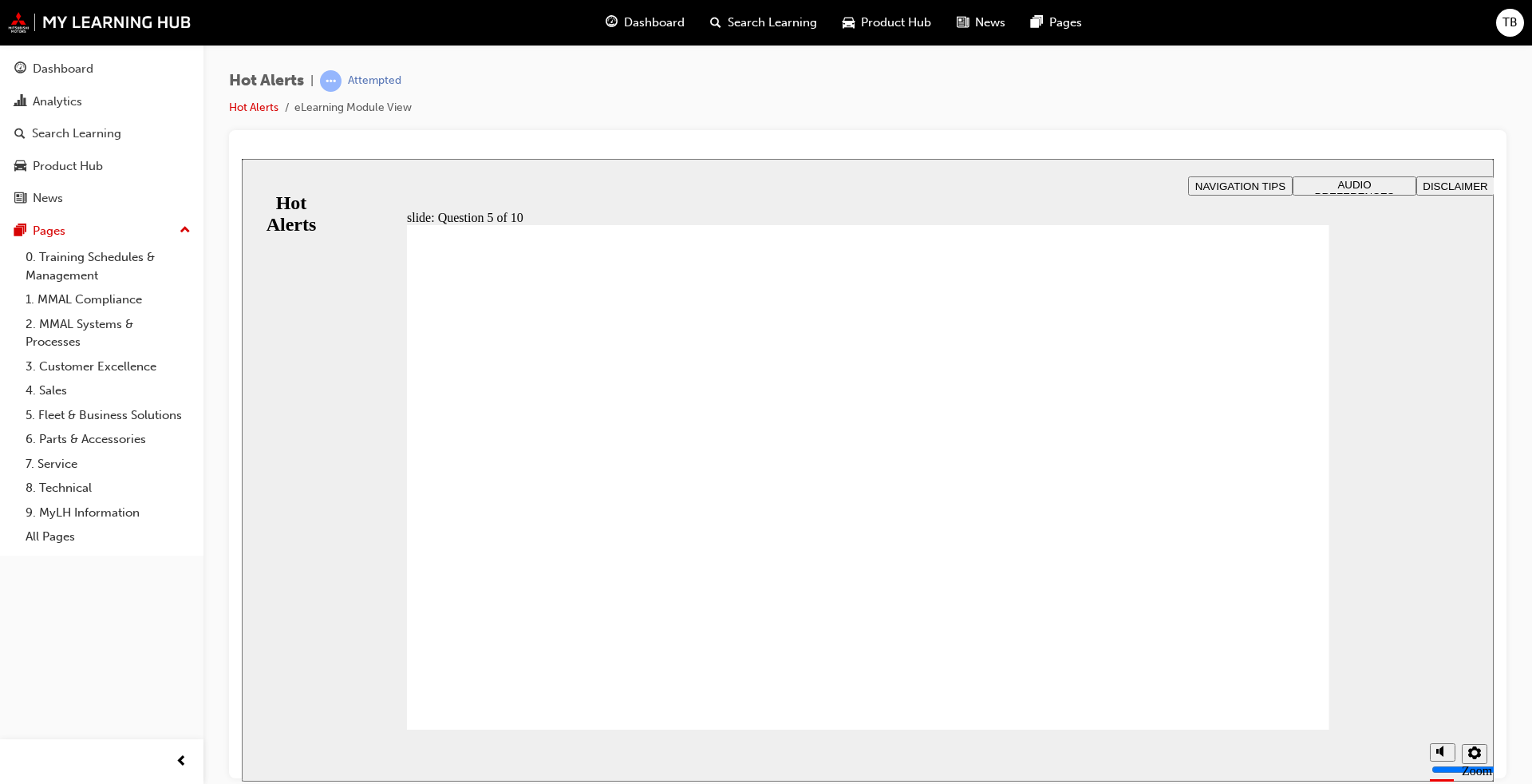
checkbox input "true"
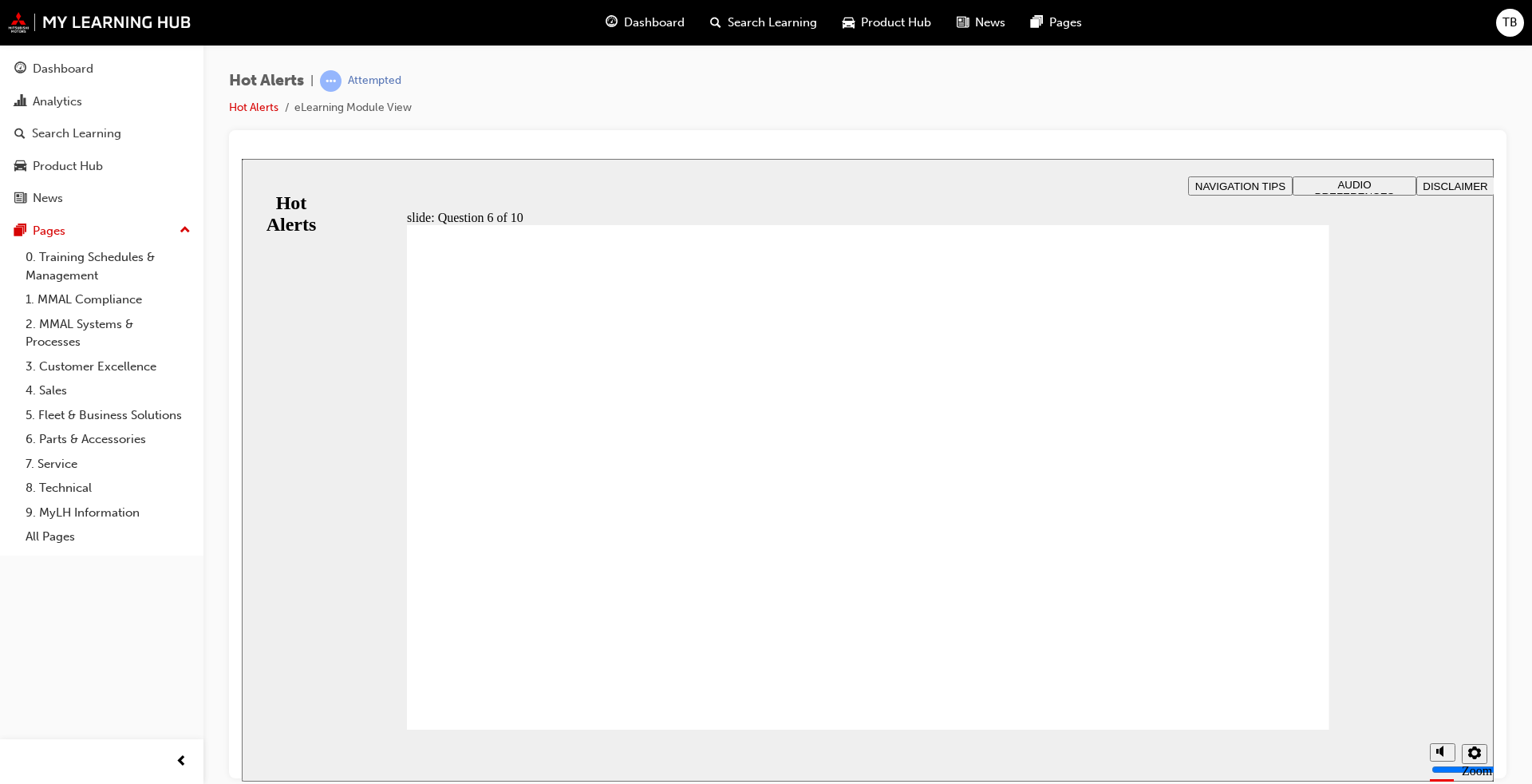
checkbox input "true"
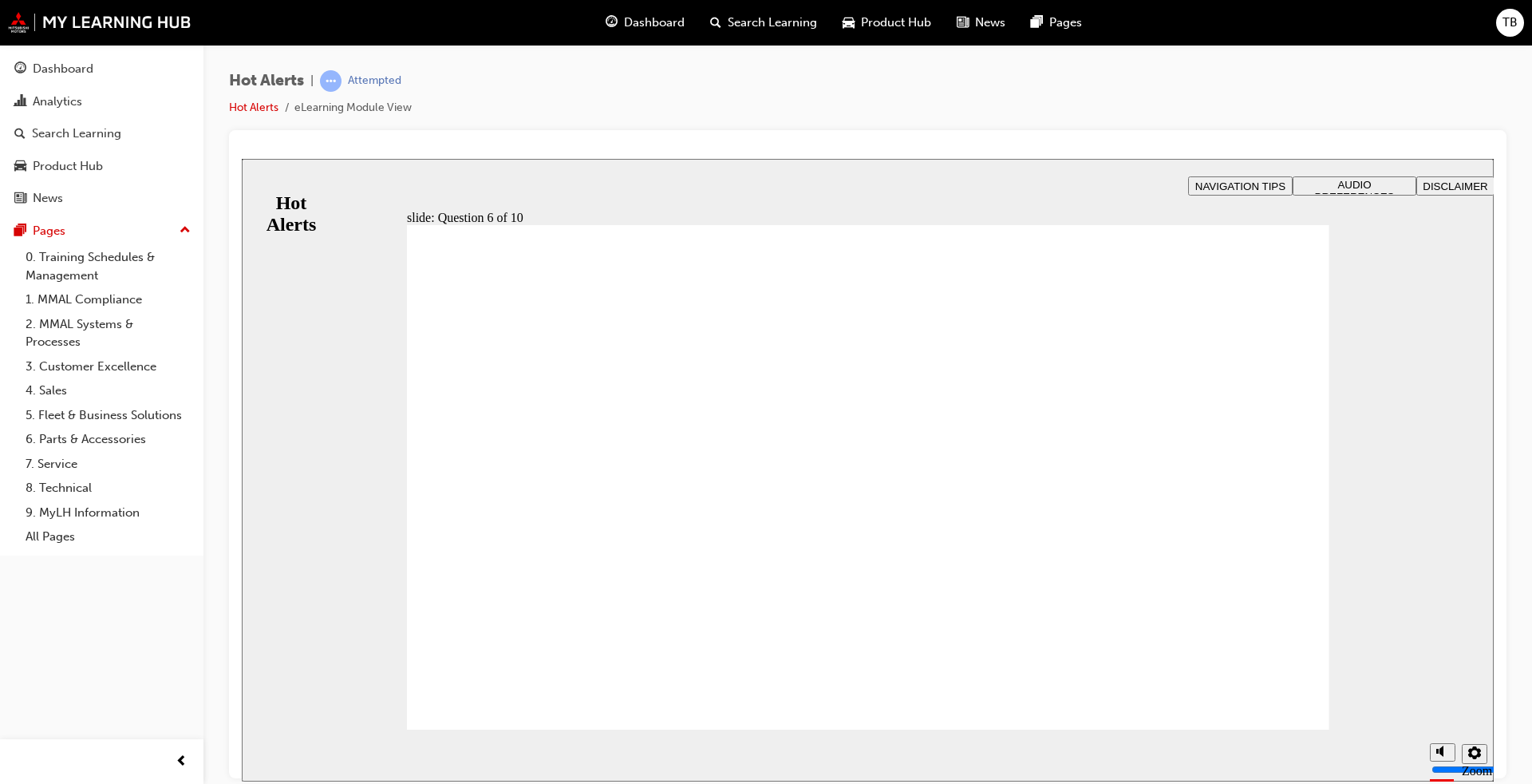
drag, startPoint x: 585, startPoint y: 539, endPoint x: 1014, endPoint y: 417, distance: 446.0
drag, startPoint x: 496, startPoint y: 639, endPoint x: 946, endPoint y: 497, distance: 471.9
drag, startPoint x: 593, startPoint y: 588, endPoint x: 1049, endPoint y: 634, distance: 458.3
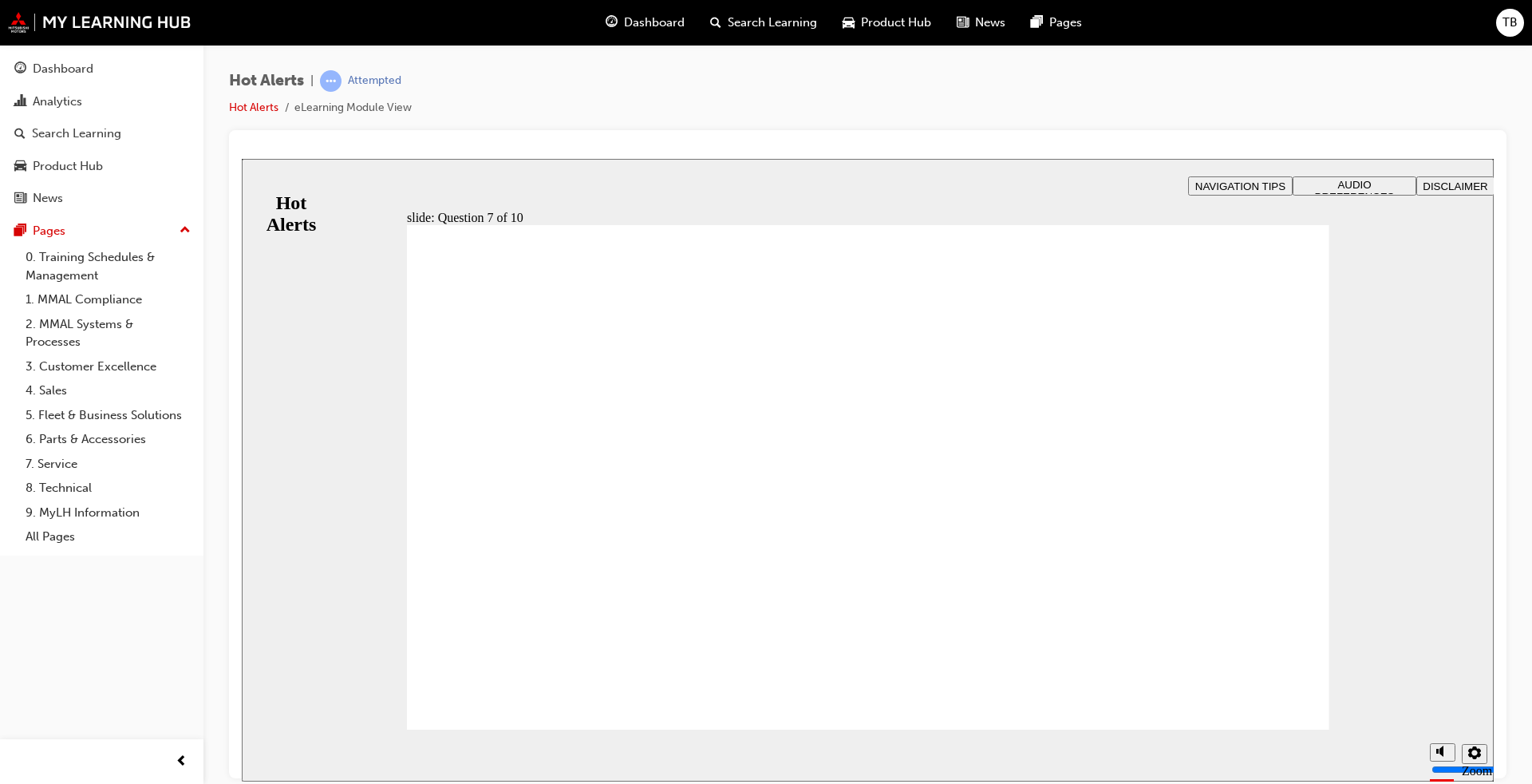
drag, startPoint x: 746, startPoint y: 490, endPoint x: 1186, endPoint y: 534, distance: 442.2
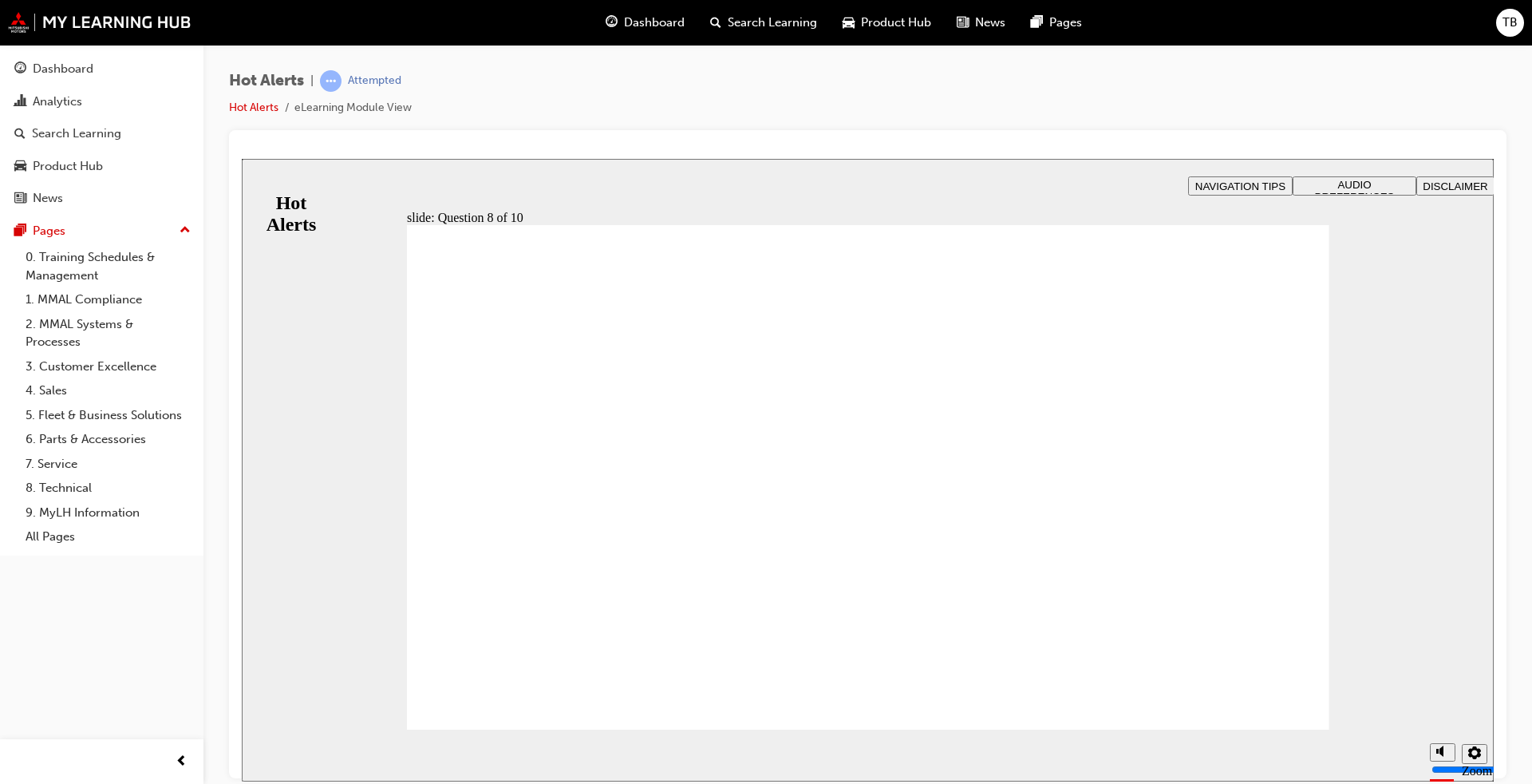
checkbox input "true"
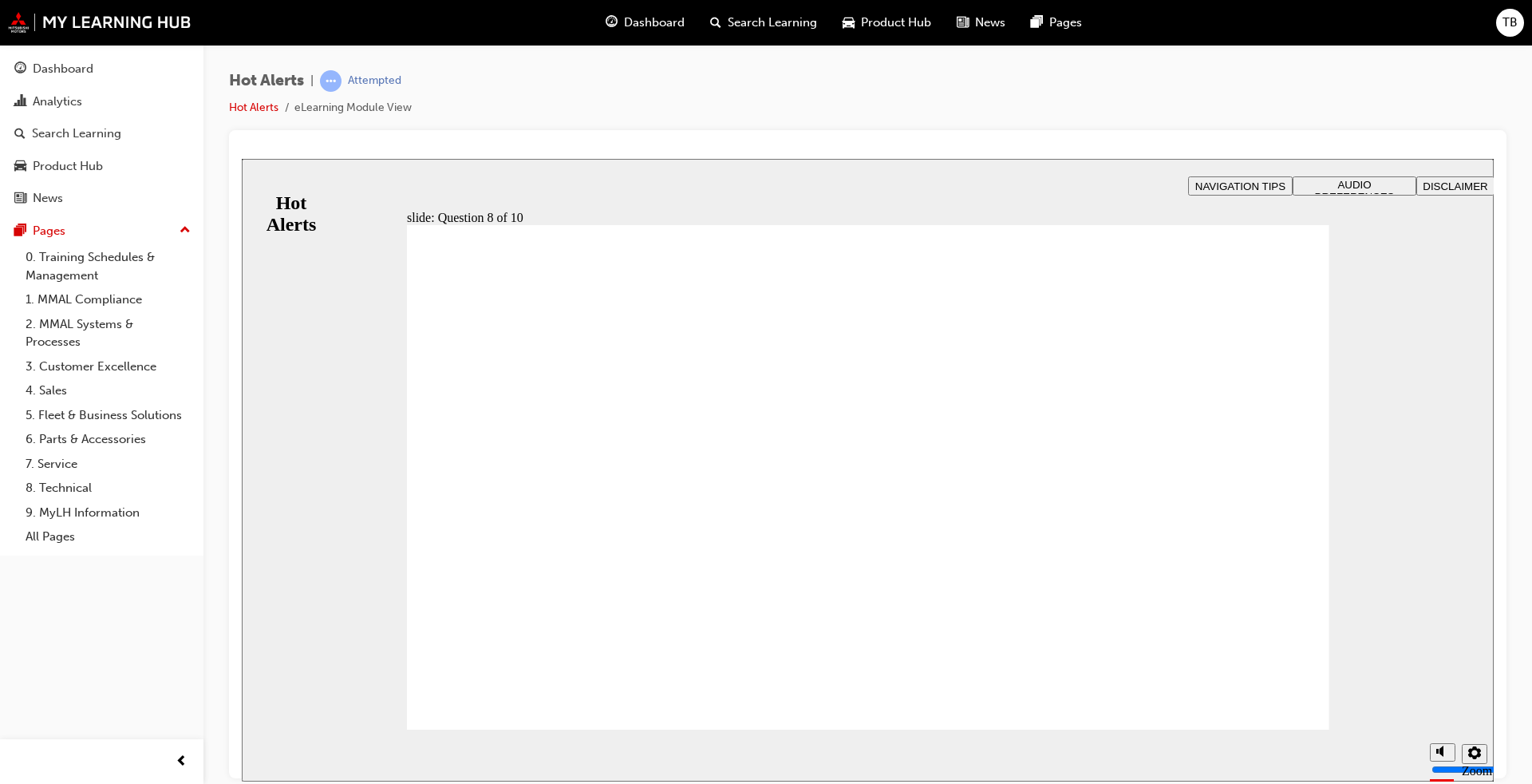
checkbox input "true"
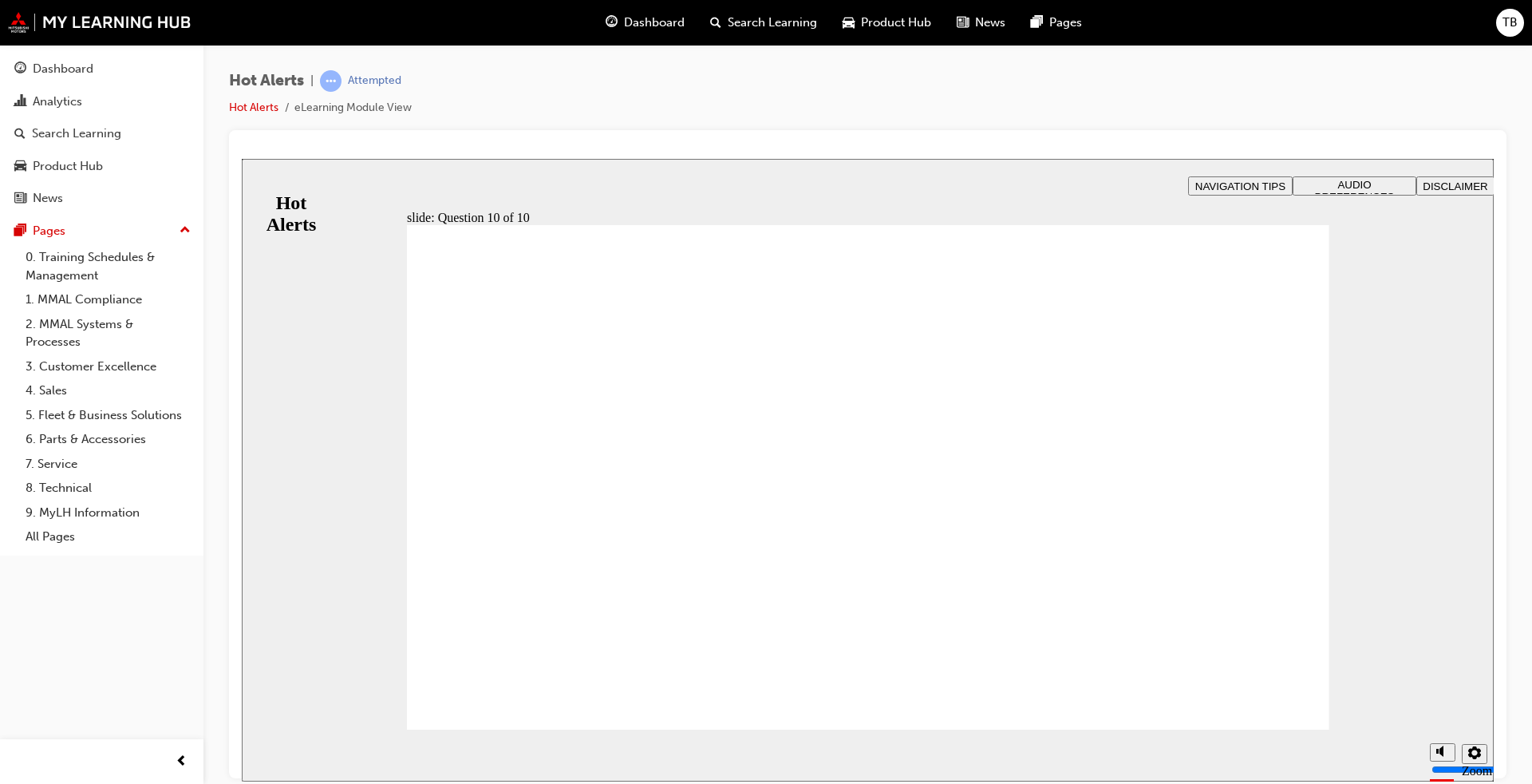
checkbox input "true"
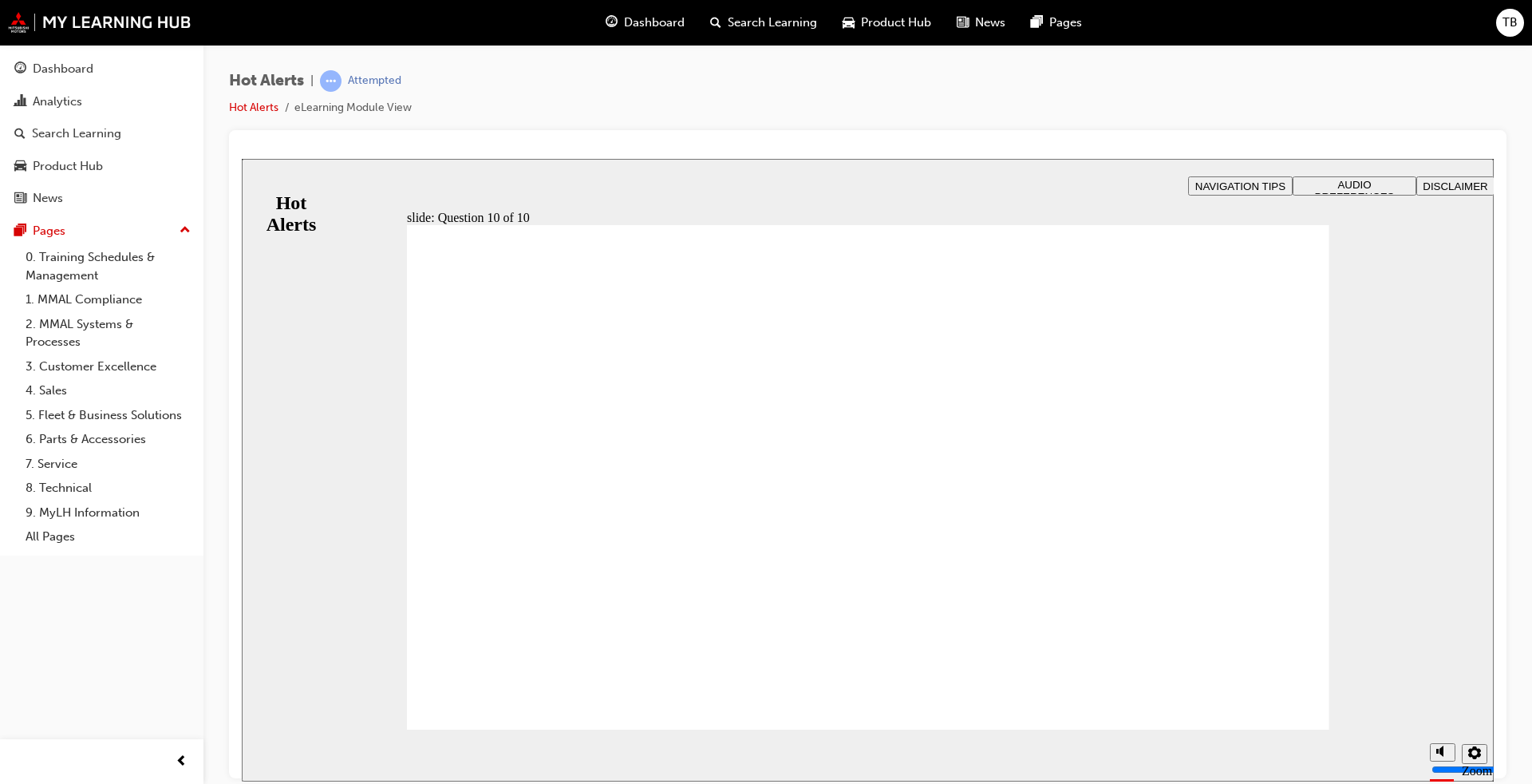
checkbox input "true"
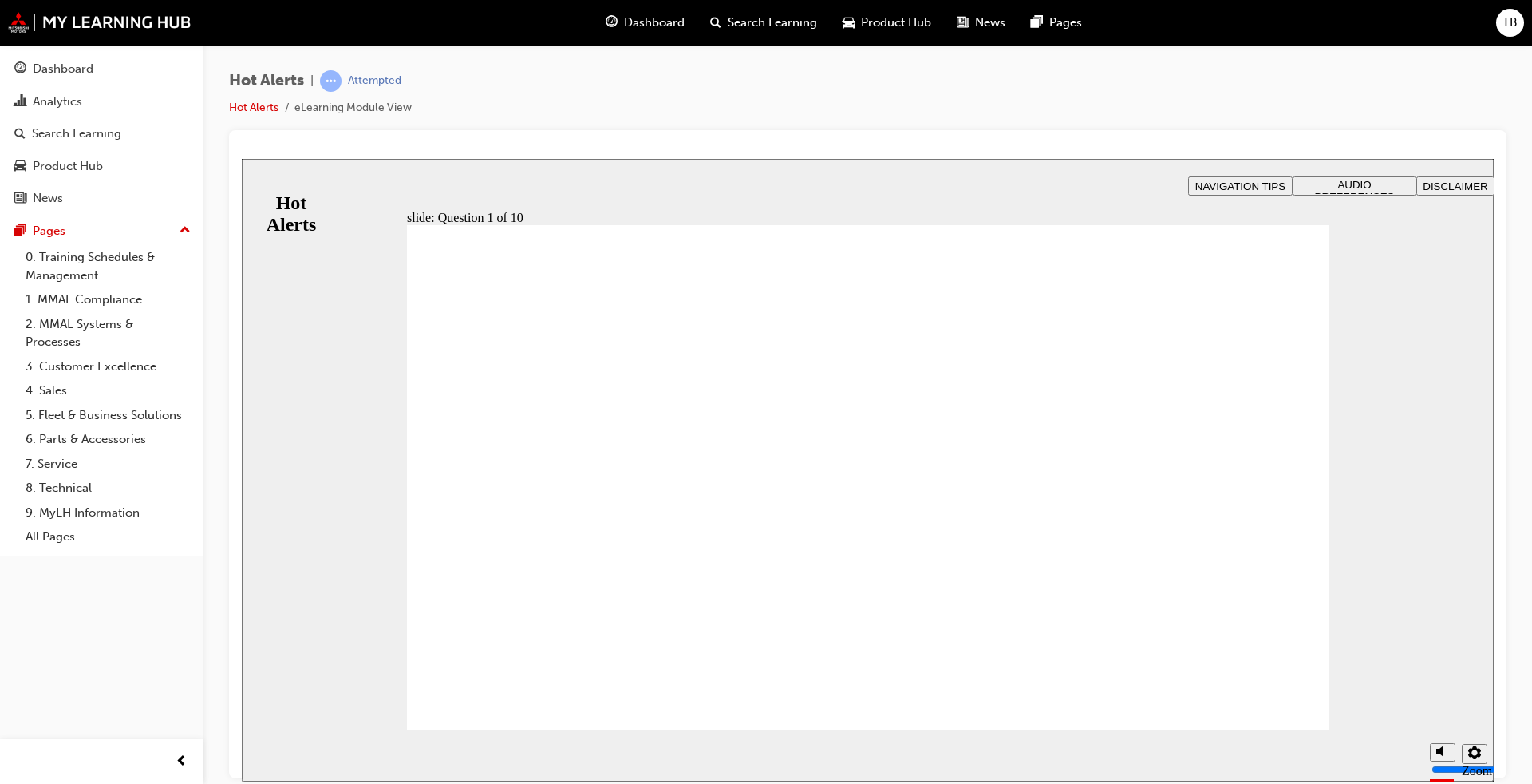
checkbox input "true"
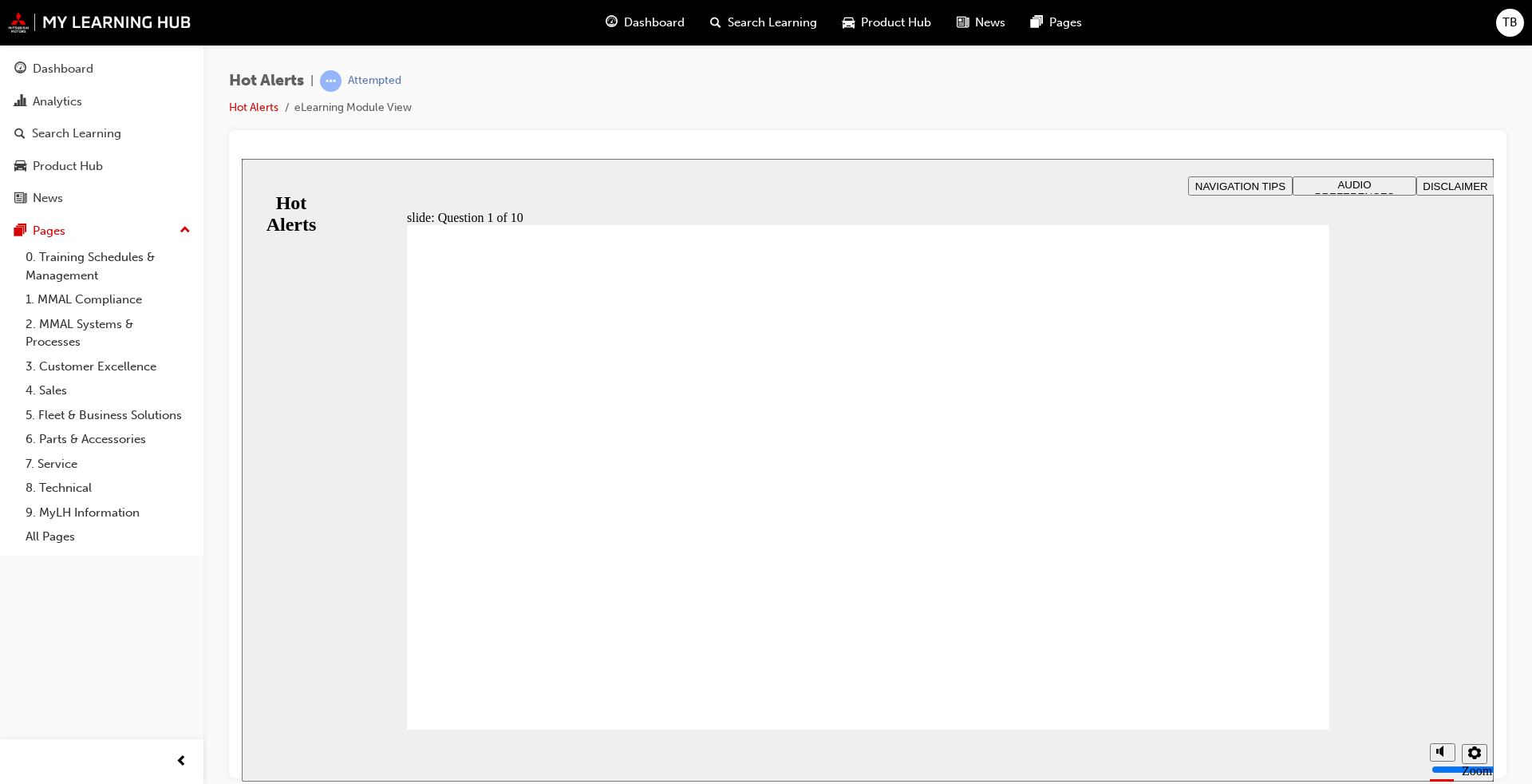
drag, startPoint x: 936, startPoint y: 584, endPoint x: 568, endPoint y: 401, distance: 411.0
drag, startPoint x: 891, startPoint y: 647, endPoint x: 529, endPoint y: 478, distance: 399.5
drag, startPoint x: 891, startPoint y: 422, endPoint x: 580, endPoint y: 543, distance: 333.7
drag, startPoint x: 877, startPoint y: 470, endPoint x: 529, endPoint y: 574, distance: 363.2
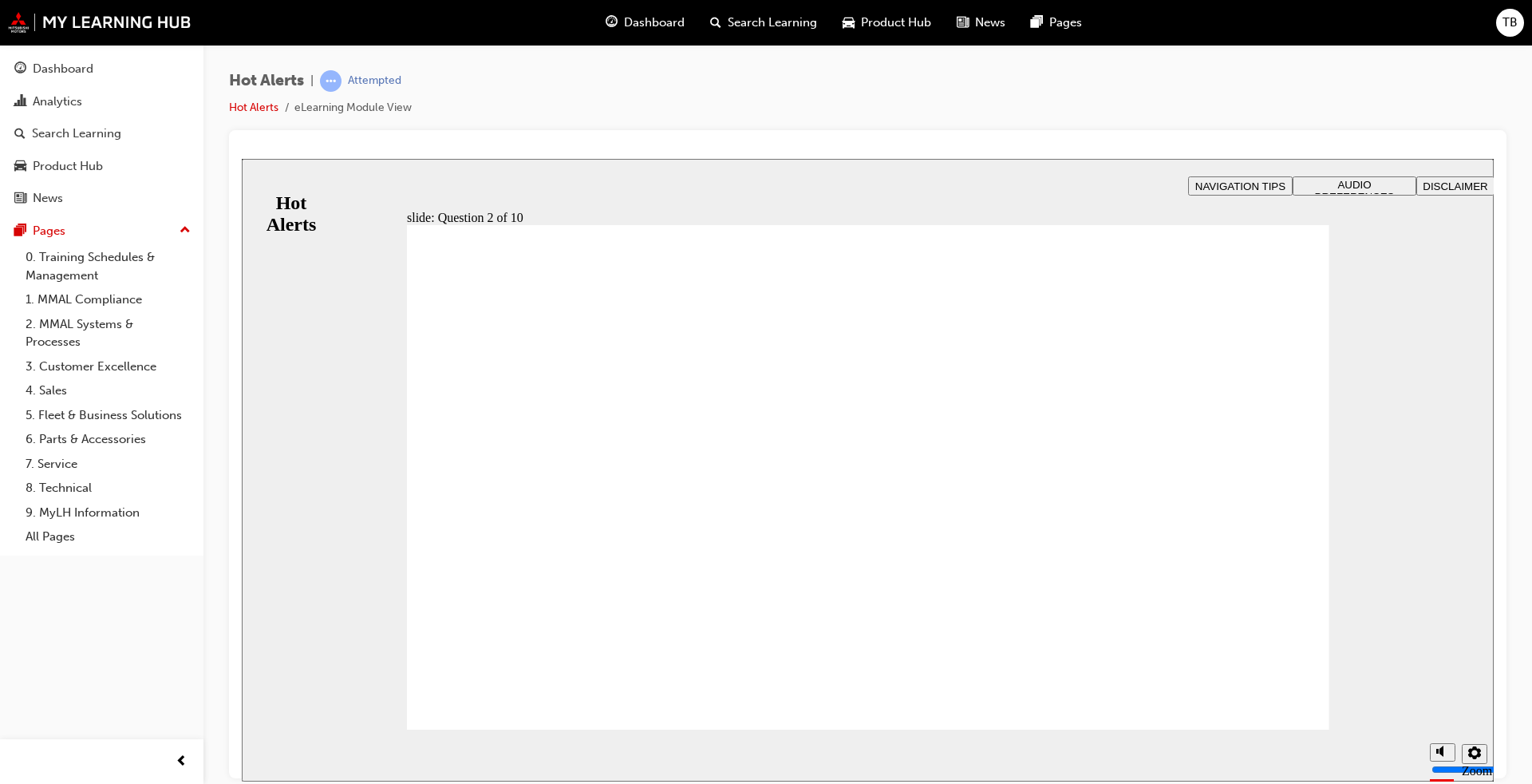
drag, startPoint x: 873, startPoint y: 528, endPoint x: 512, endPoint y: 634, distance: 376.2
checkbox input "true"
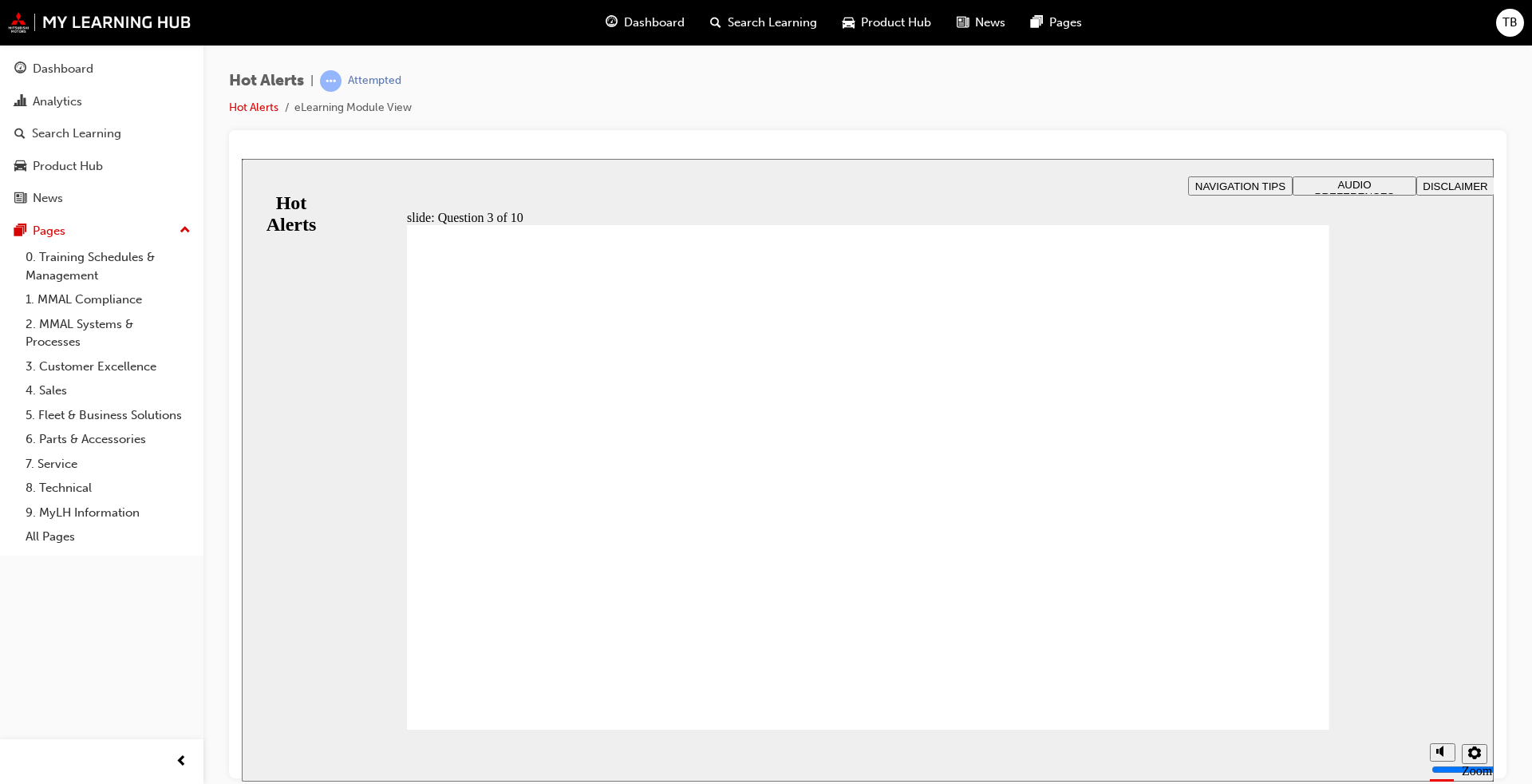
checkbox input "true"
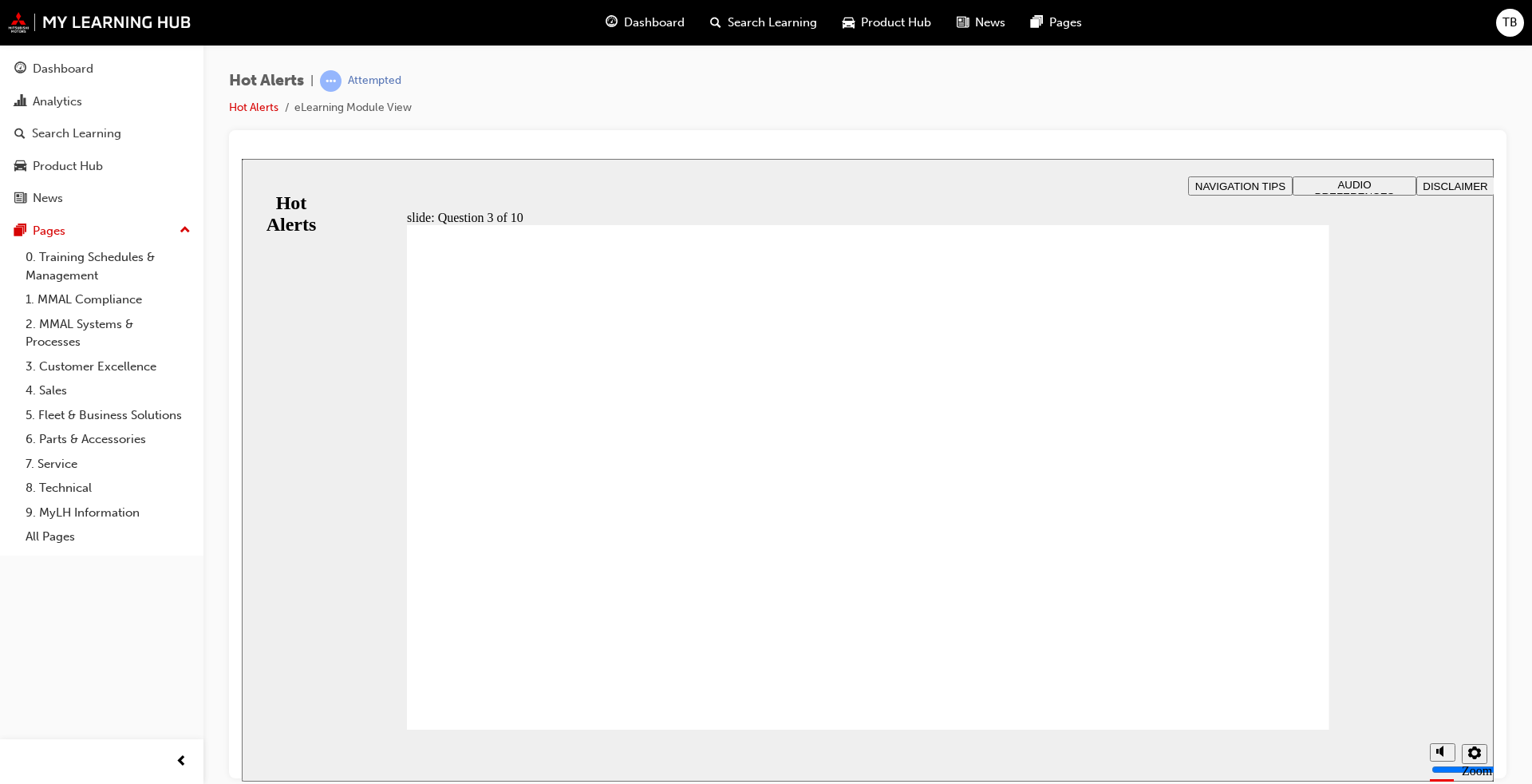
checkbox input "true"
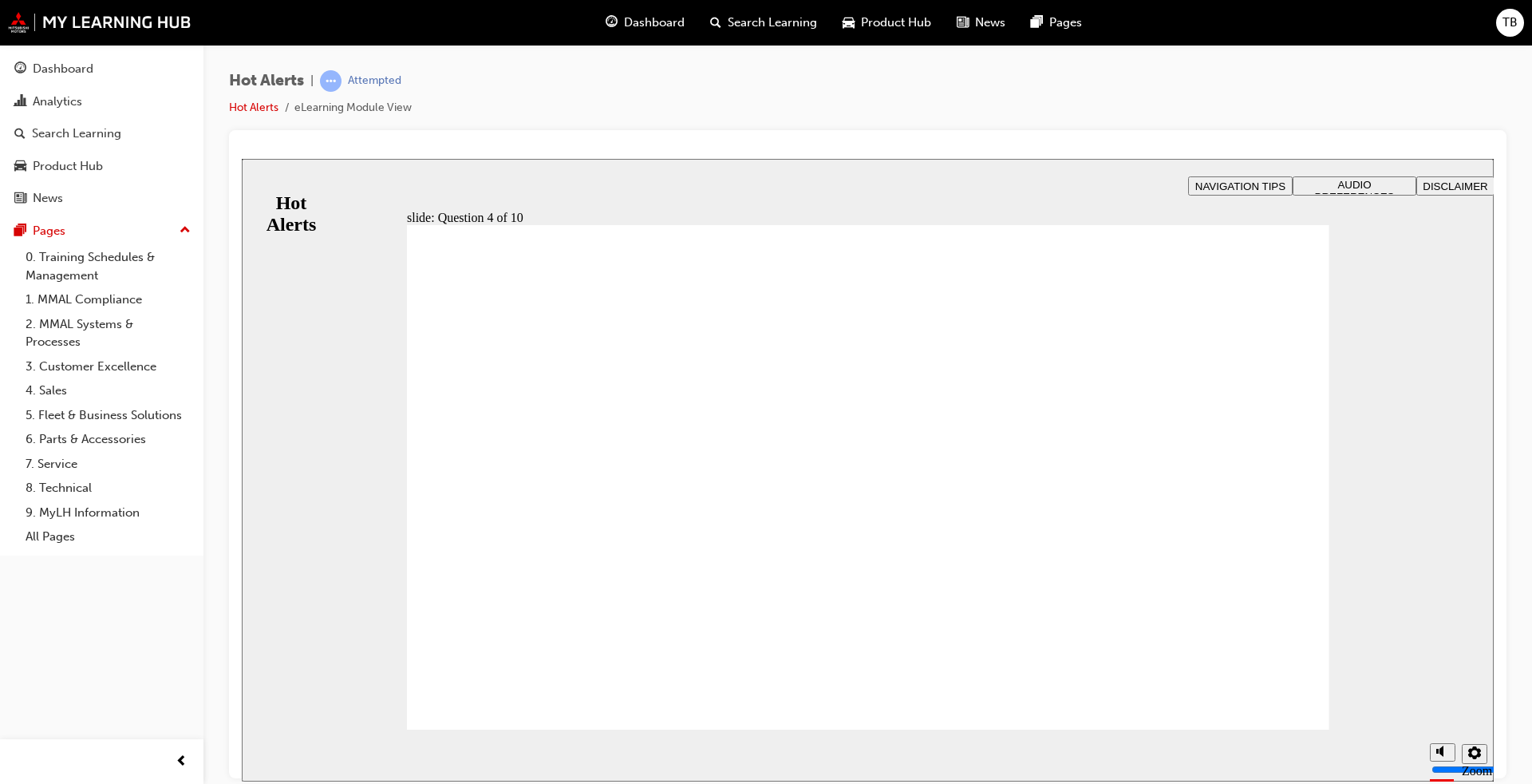
checkbox input "true"
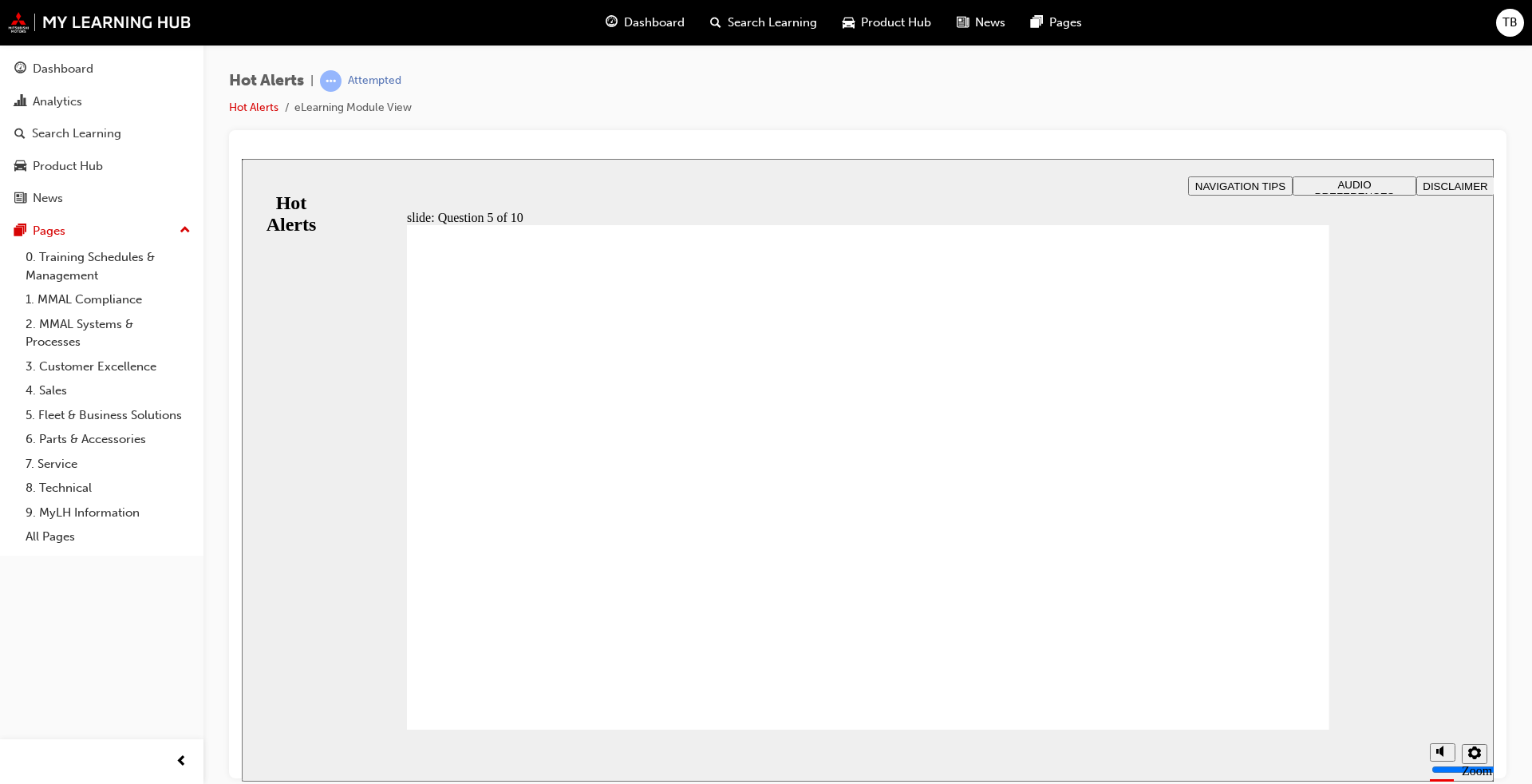
checkbox input "true"
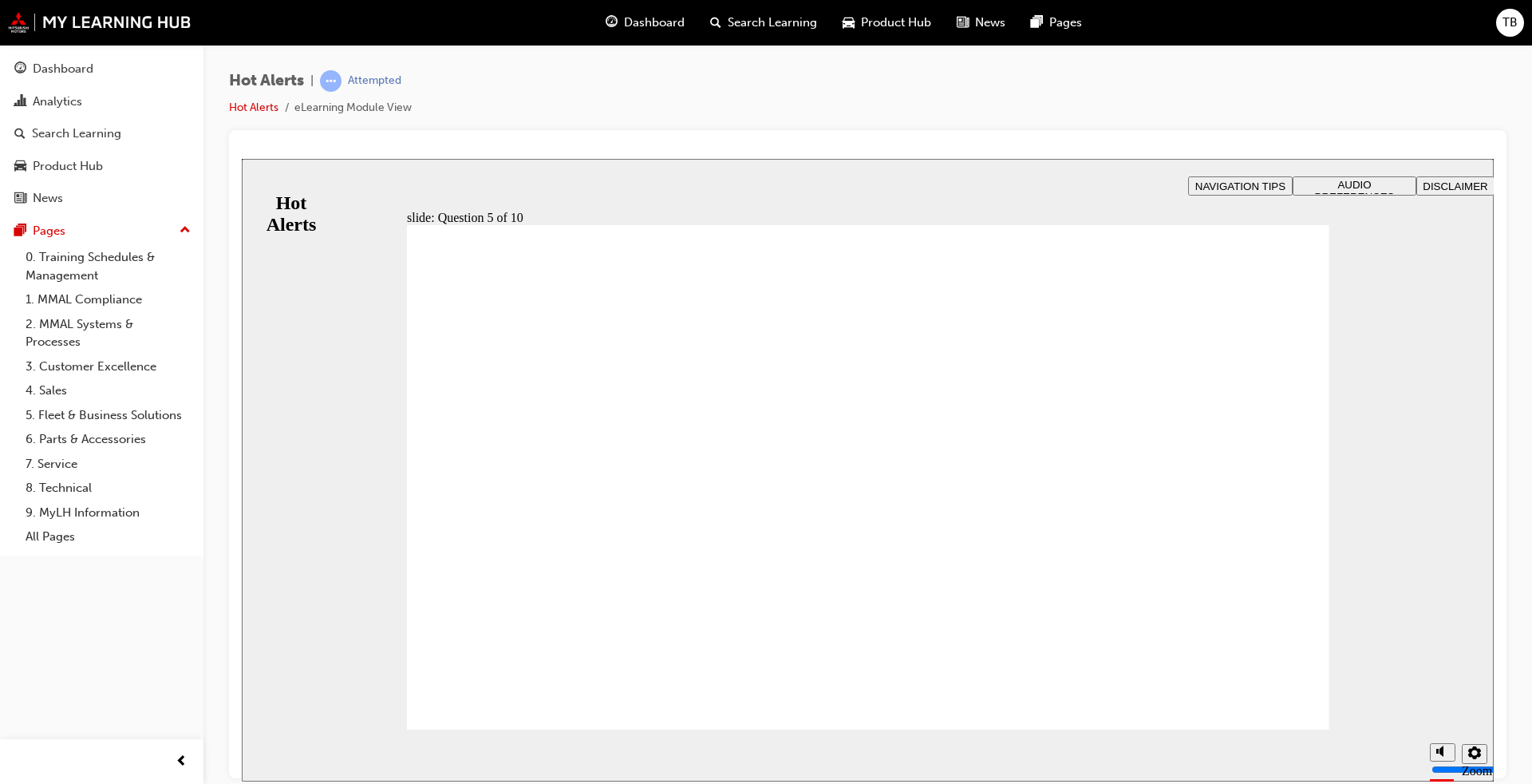
checkbox input "true"
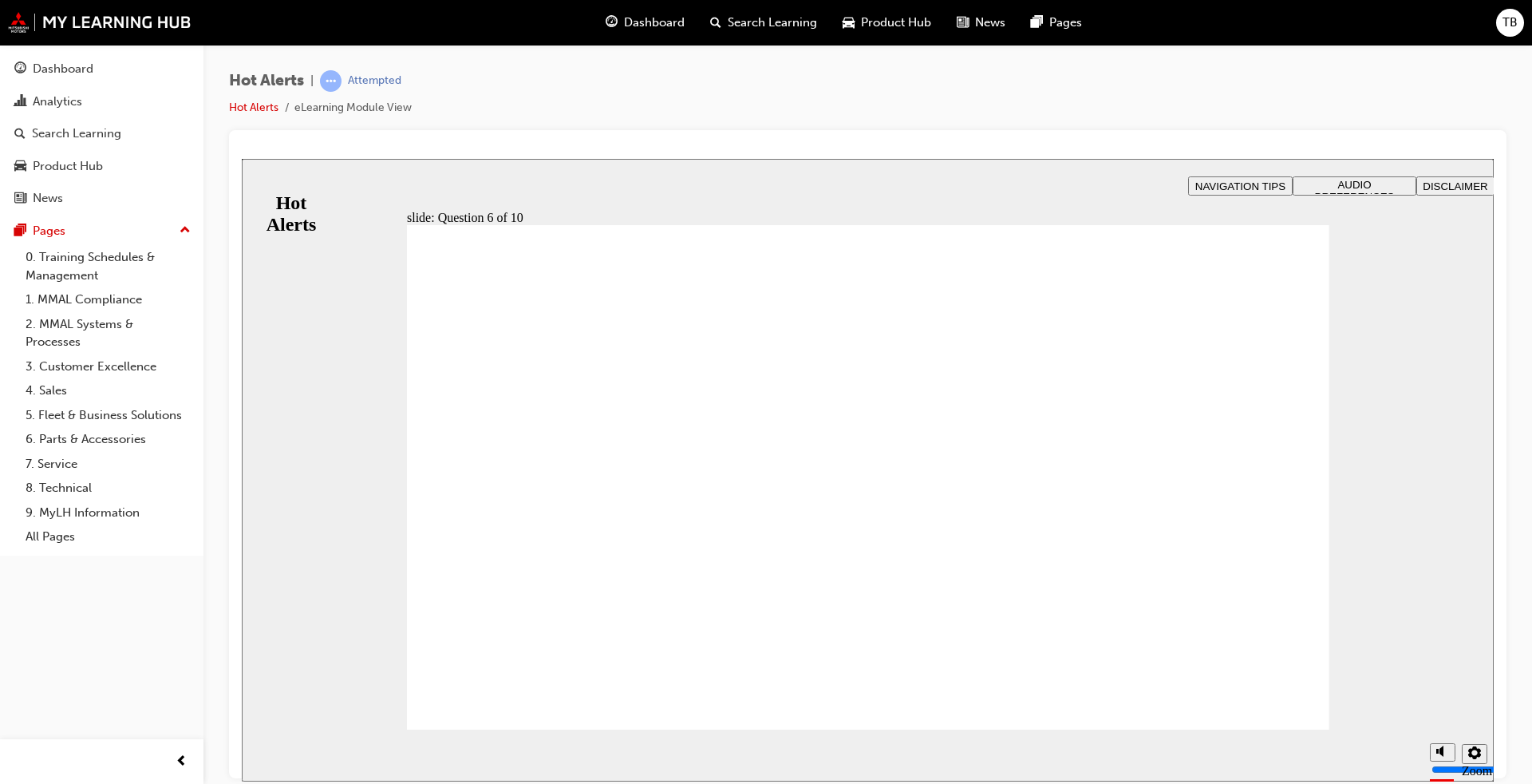
drag, startPoint x: 586, startPoint y: 536, endPoint x: 1047, endPoint y: 395, distance: 482.1
drag, startPoint x: 496, startPoint y: 644, endPoint x: 976, endPoint y: 487, distance: 505.0
drag, startPoint x: 522, startPoint y: 485, endPoint x: 961, endPoint y: 523, distance: 440.6
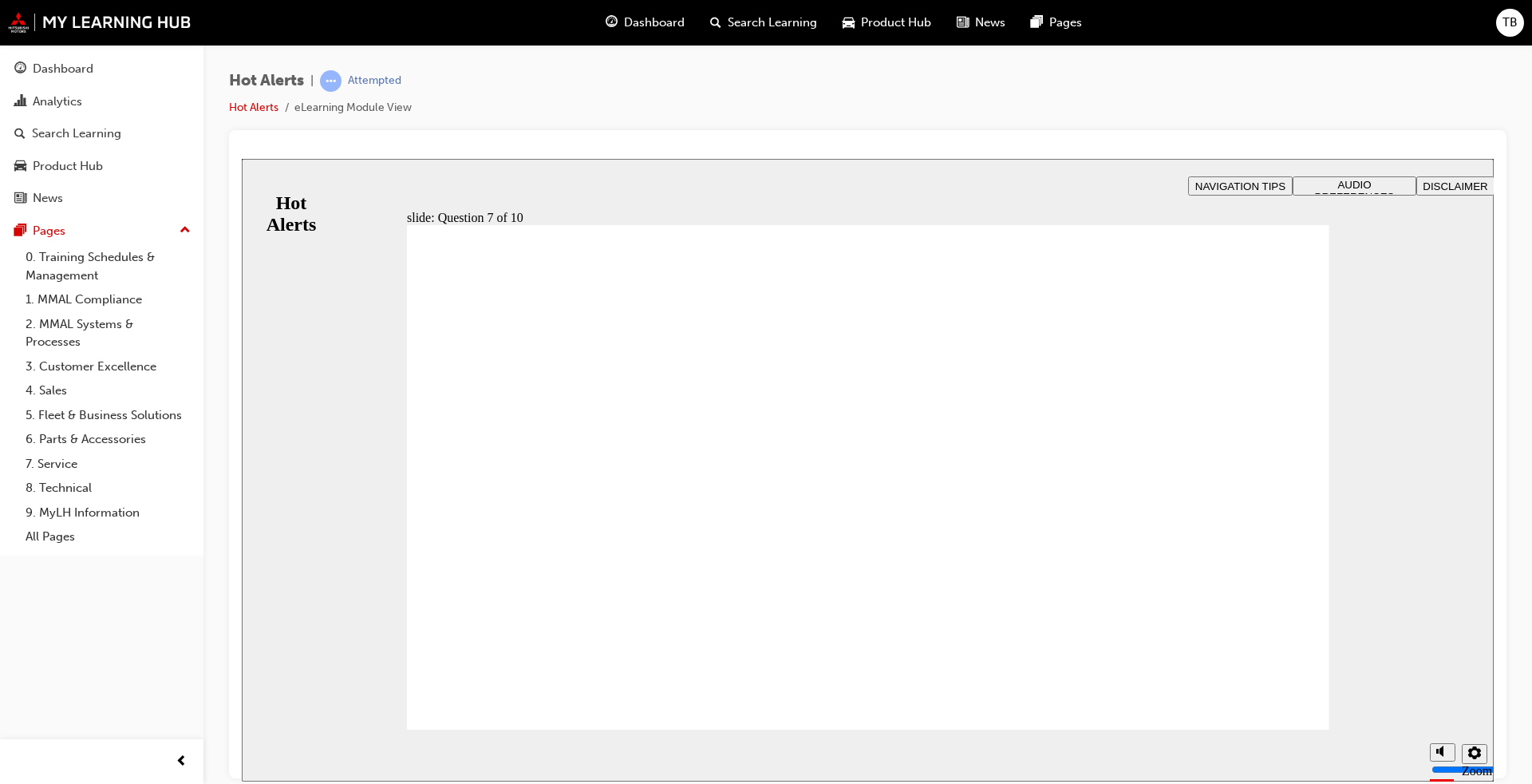
drag, startPoint x: 555, startPoint y: 599, endPoint x: 1002, endPoint y: 663, distance: 451.6
checkbox input "true"
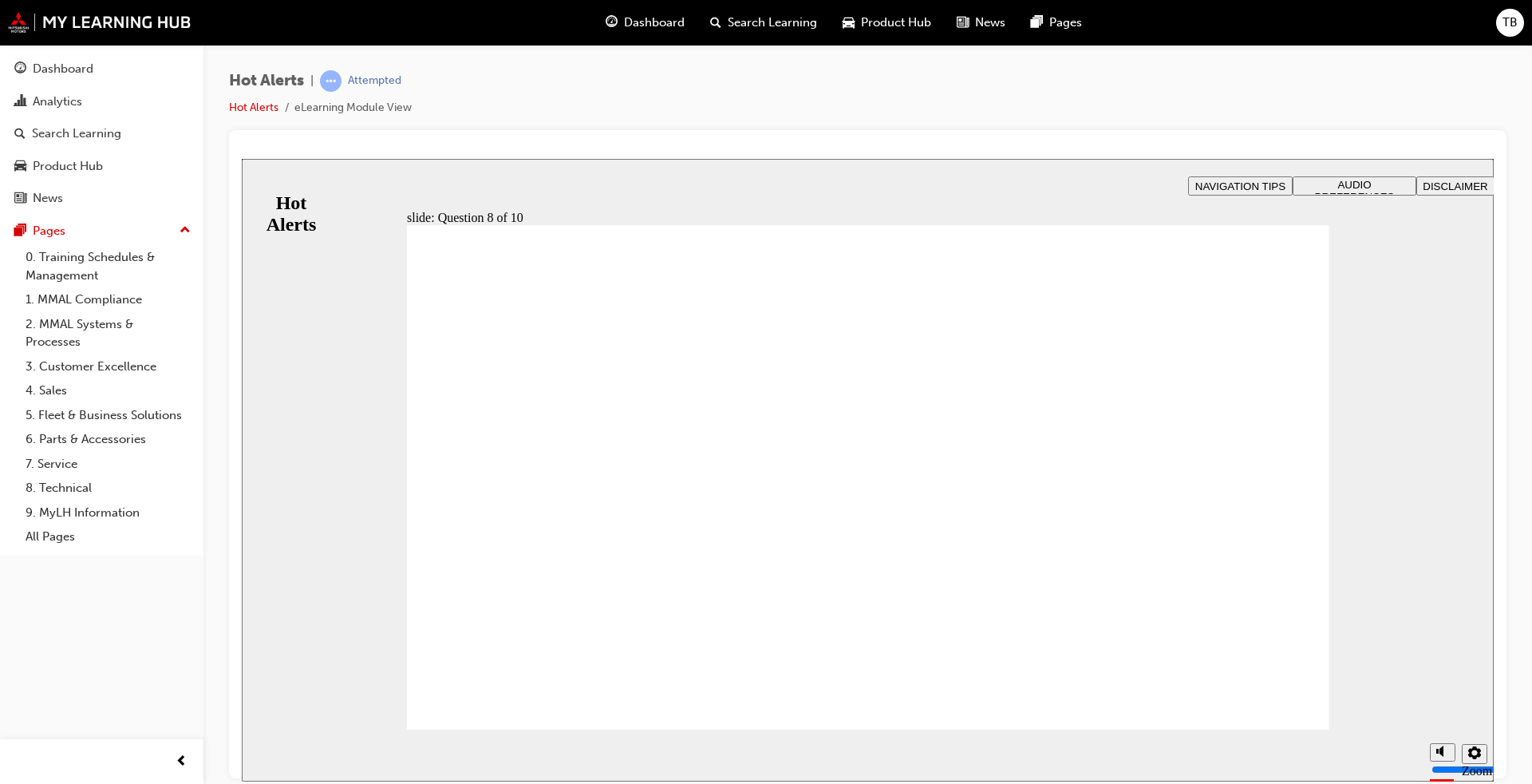
checkbox input "true"
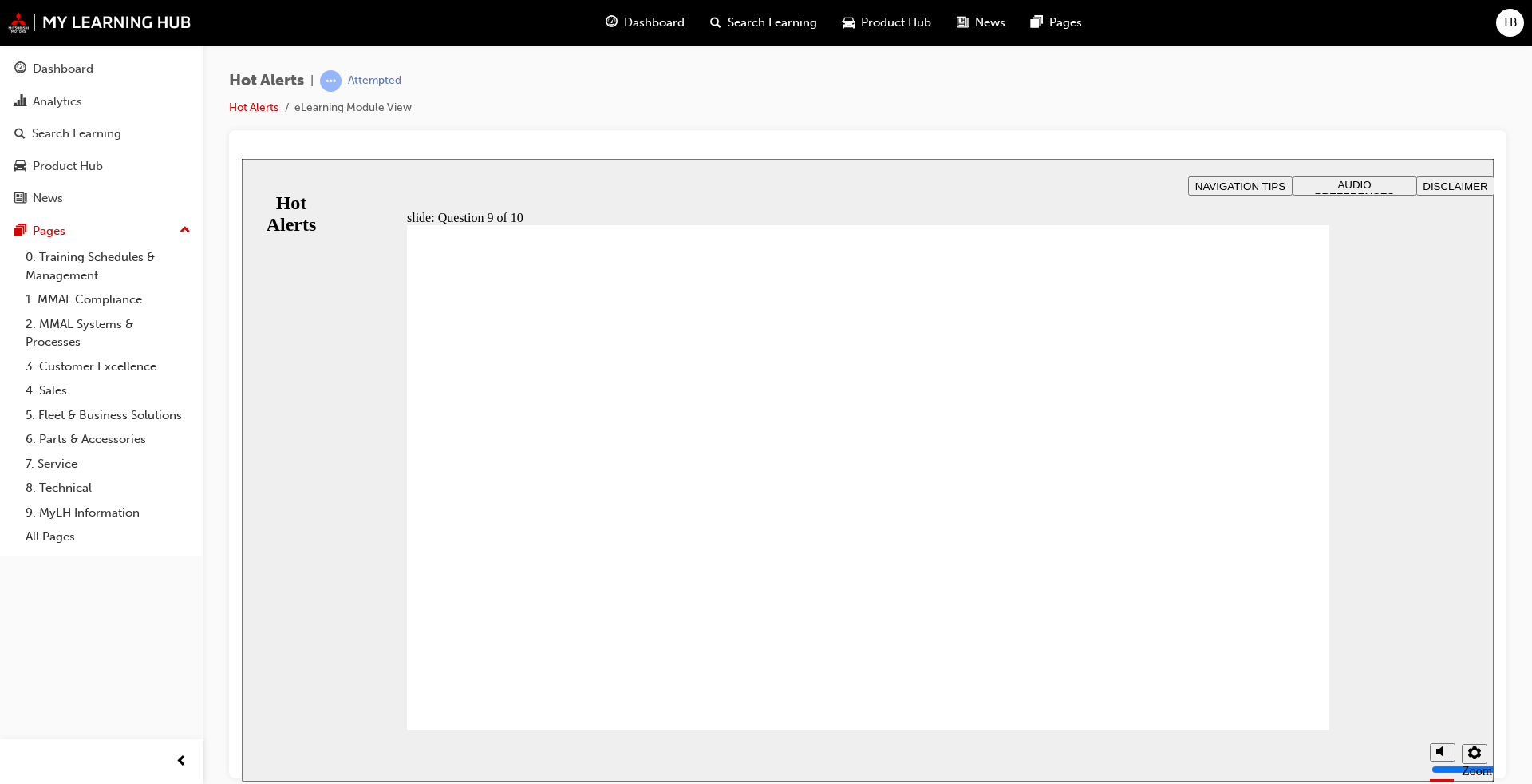
checkbox input "true"
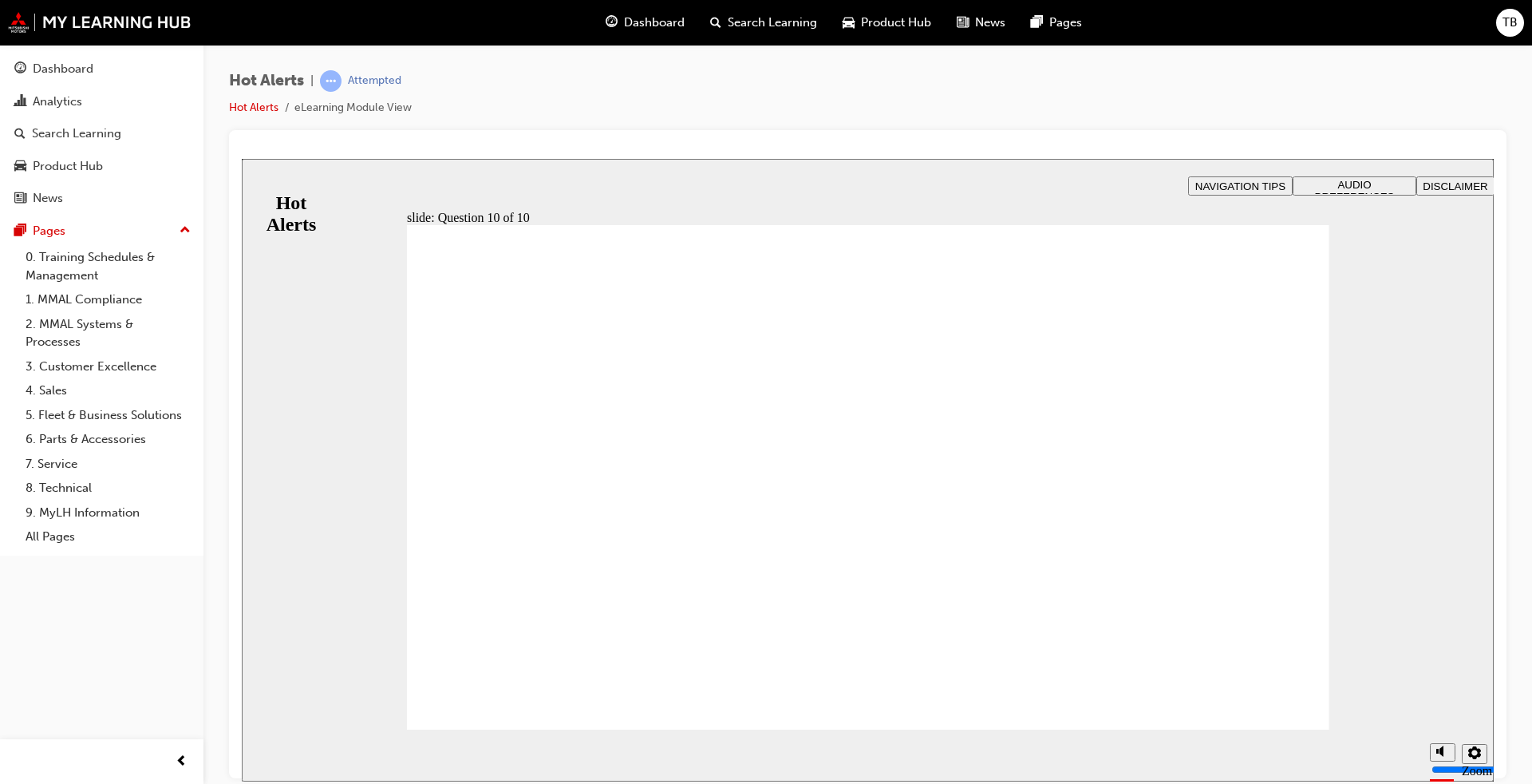
checkbox input "true"
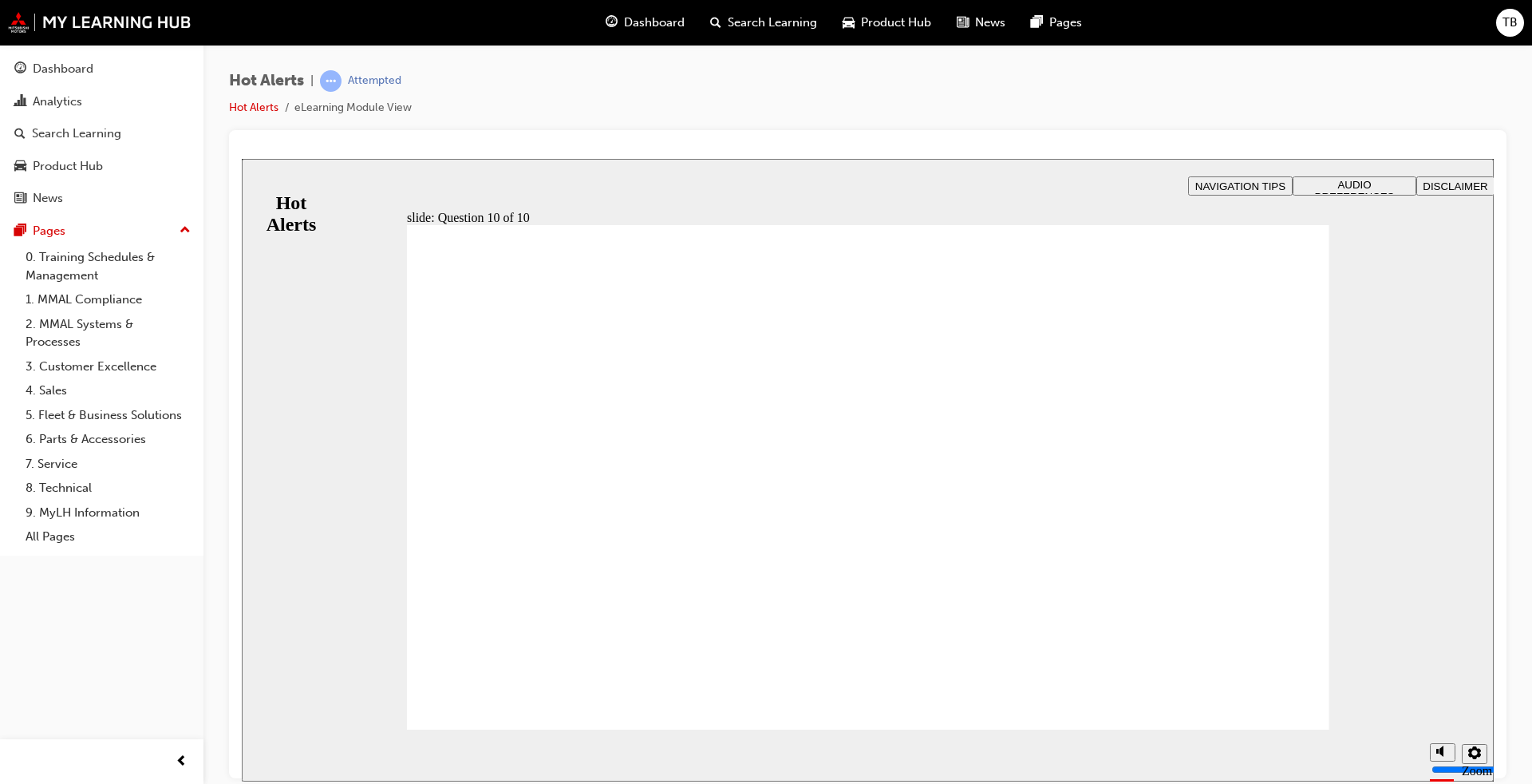
click at [93, 363] on link "3. Customer Excellence" at bounding box center [108, 367] width 178 height 25
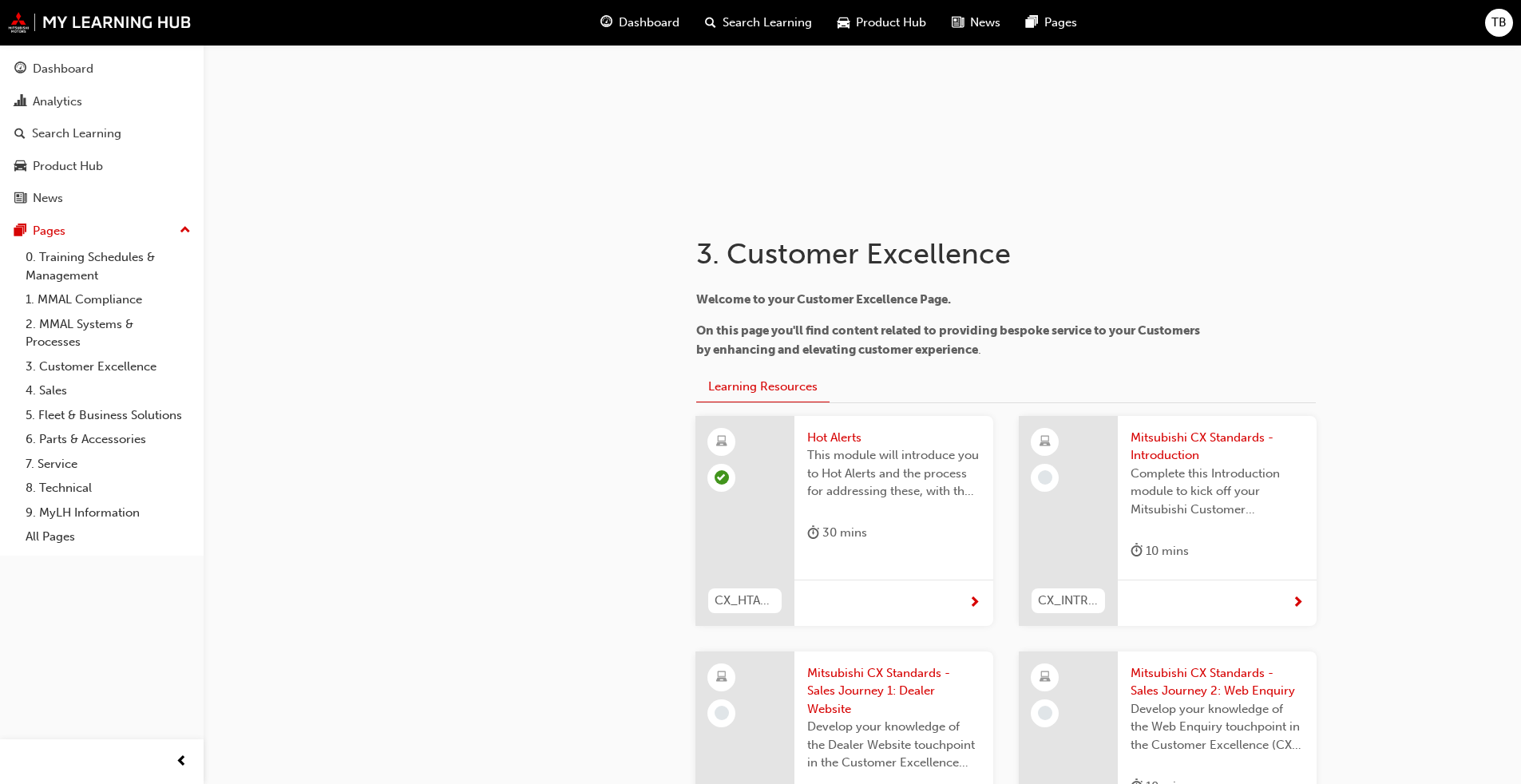
scroll to position [320, 0]
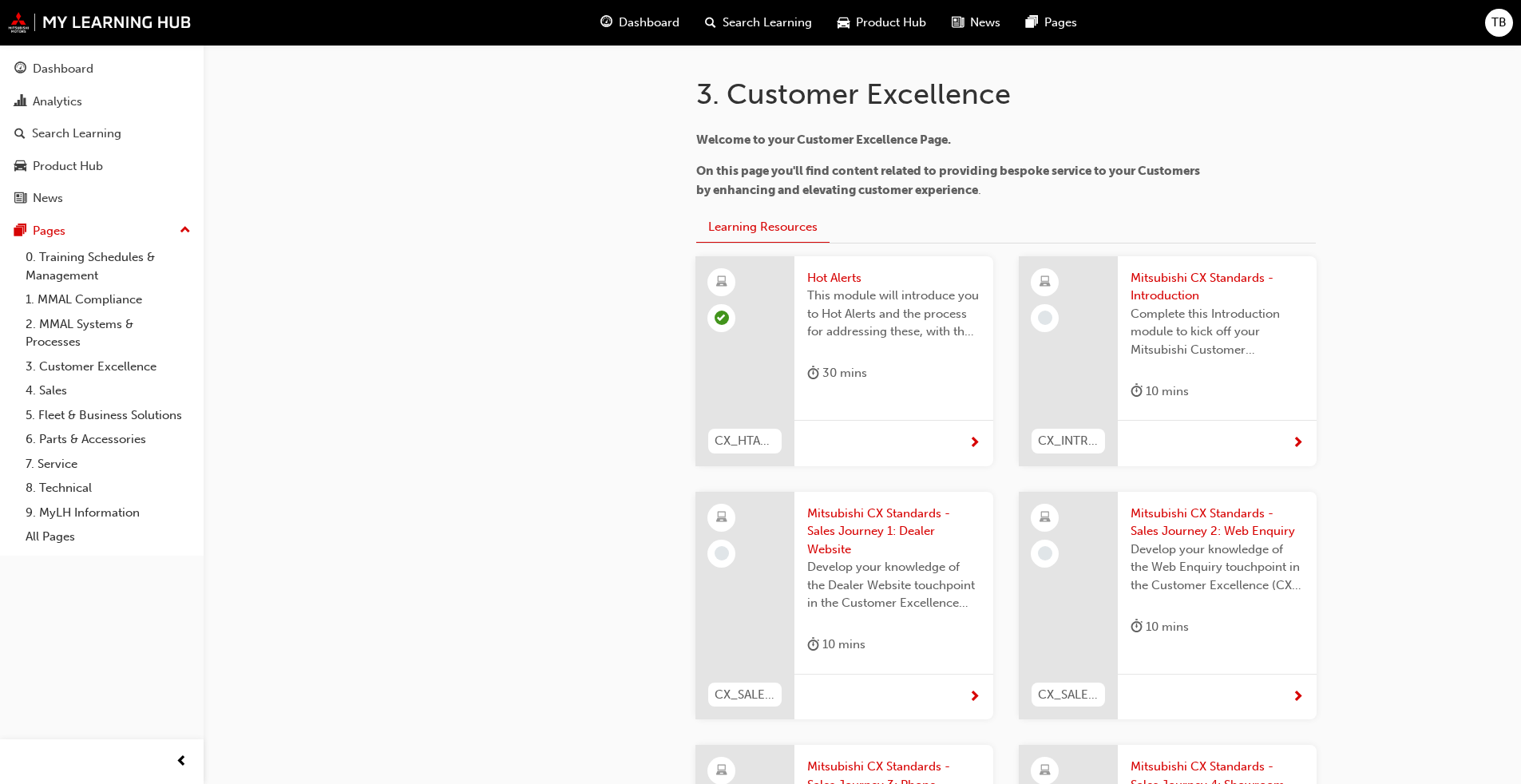
click at [1297, 439] on span "next-icon" at bounding box center [1298, 443] width 12 height 14
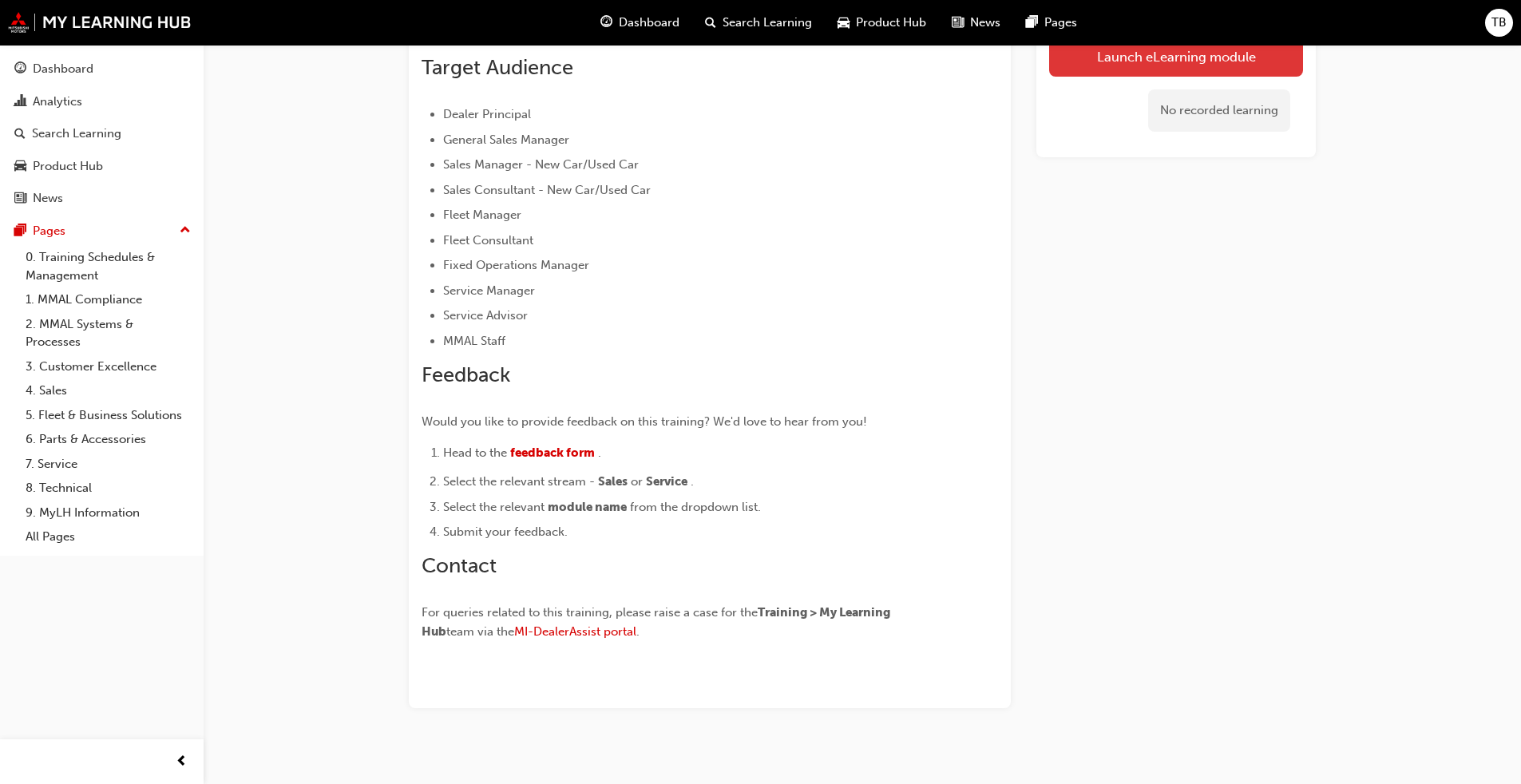
click at [1199, 58] on link "Launch eLearning module" at bounding box center [1176, 56] width 254 height 40
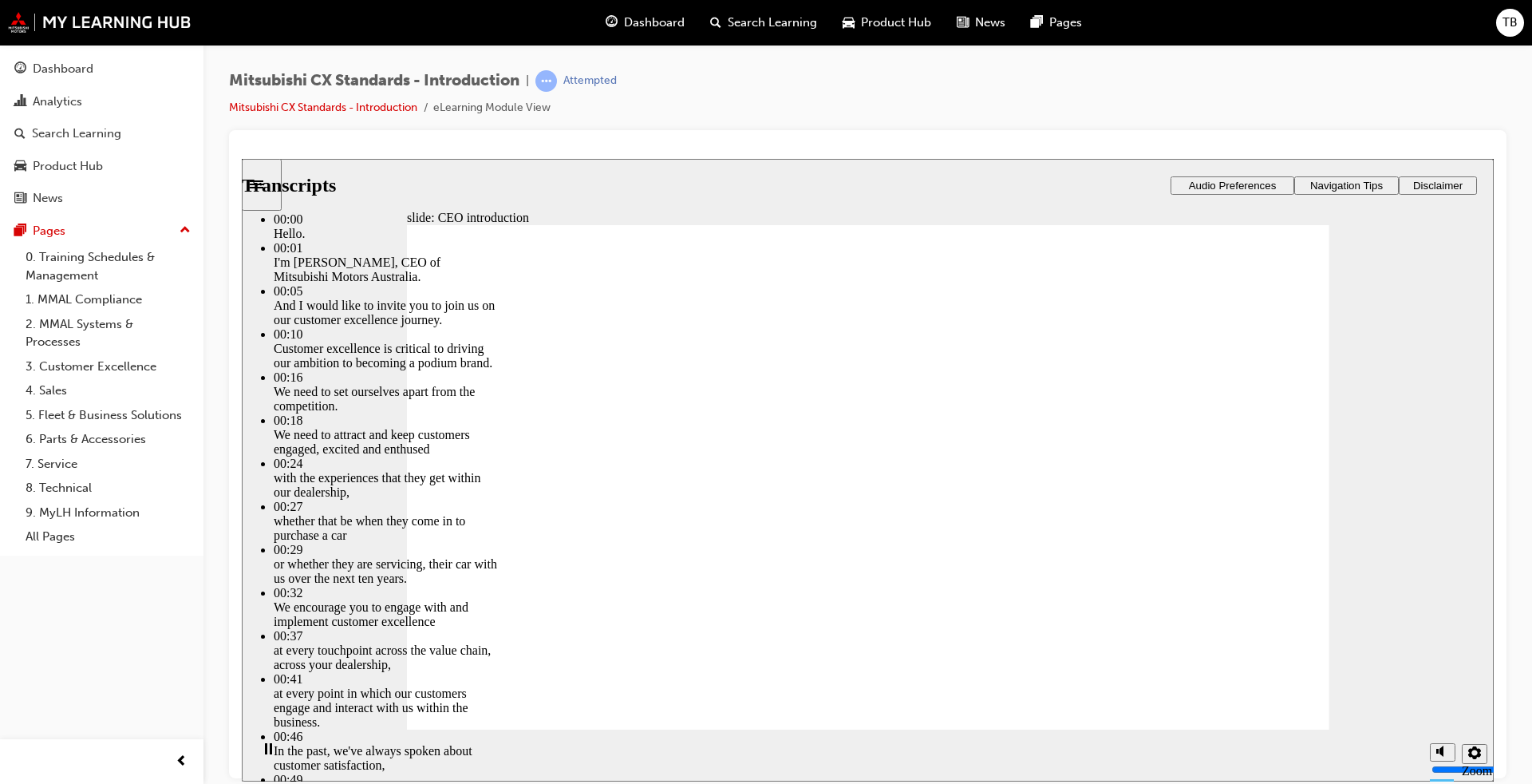
type input "155"
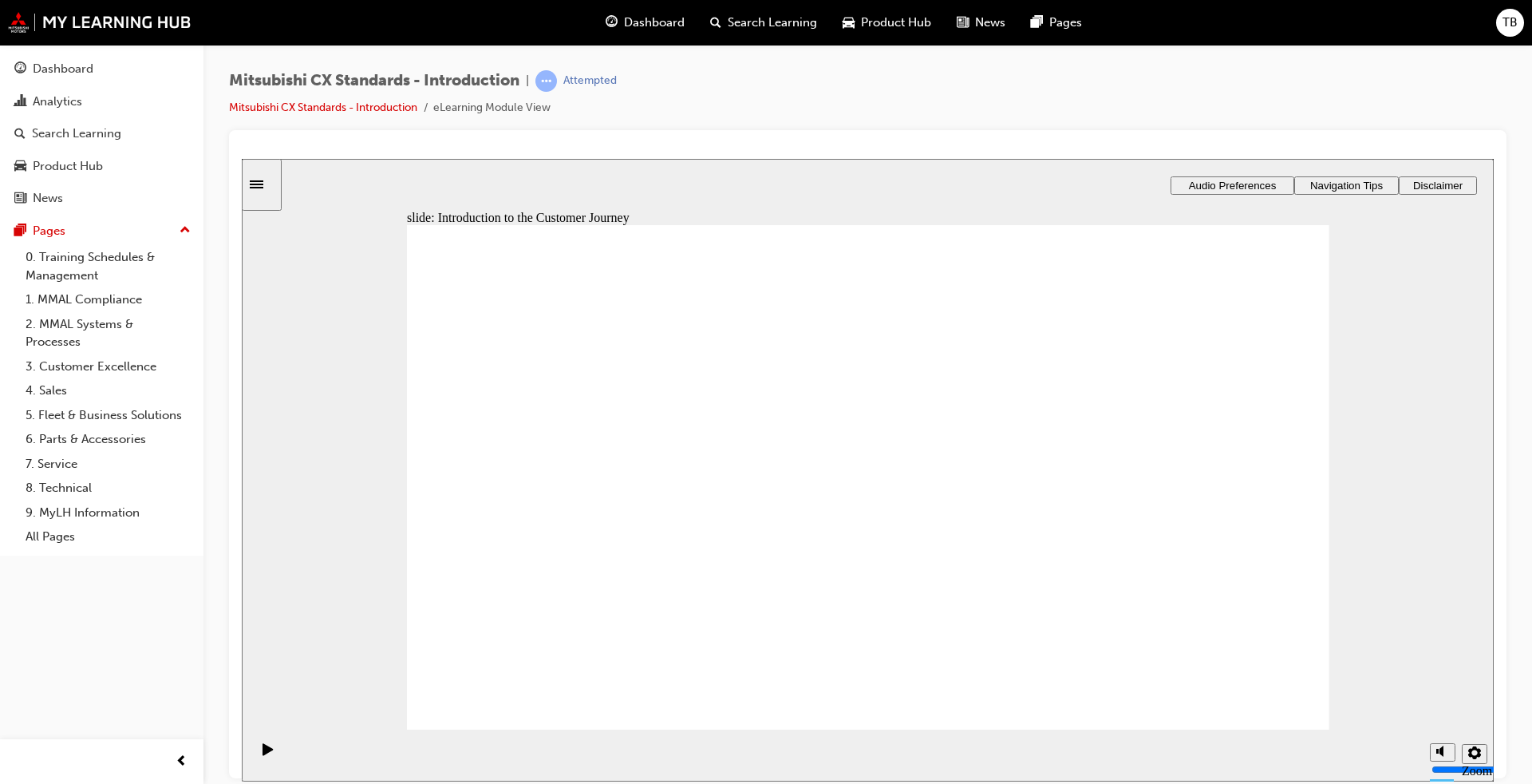
drag, startPoint x: 506, startPoint y: 426, endPoint x: 523, endPoint y: 432, distance: 18.0
drag, startPoint x: 506, startPoint y: 435, endPoint x: 537, endPoint y: 432, distance: 31.1
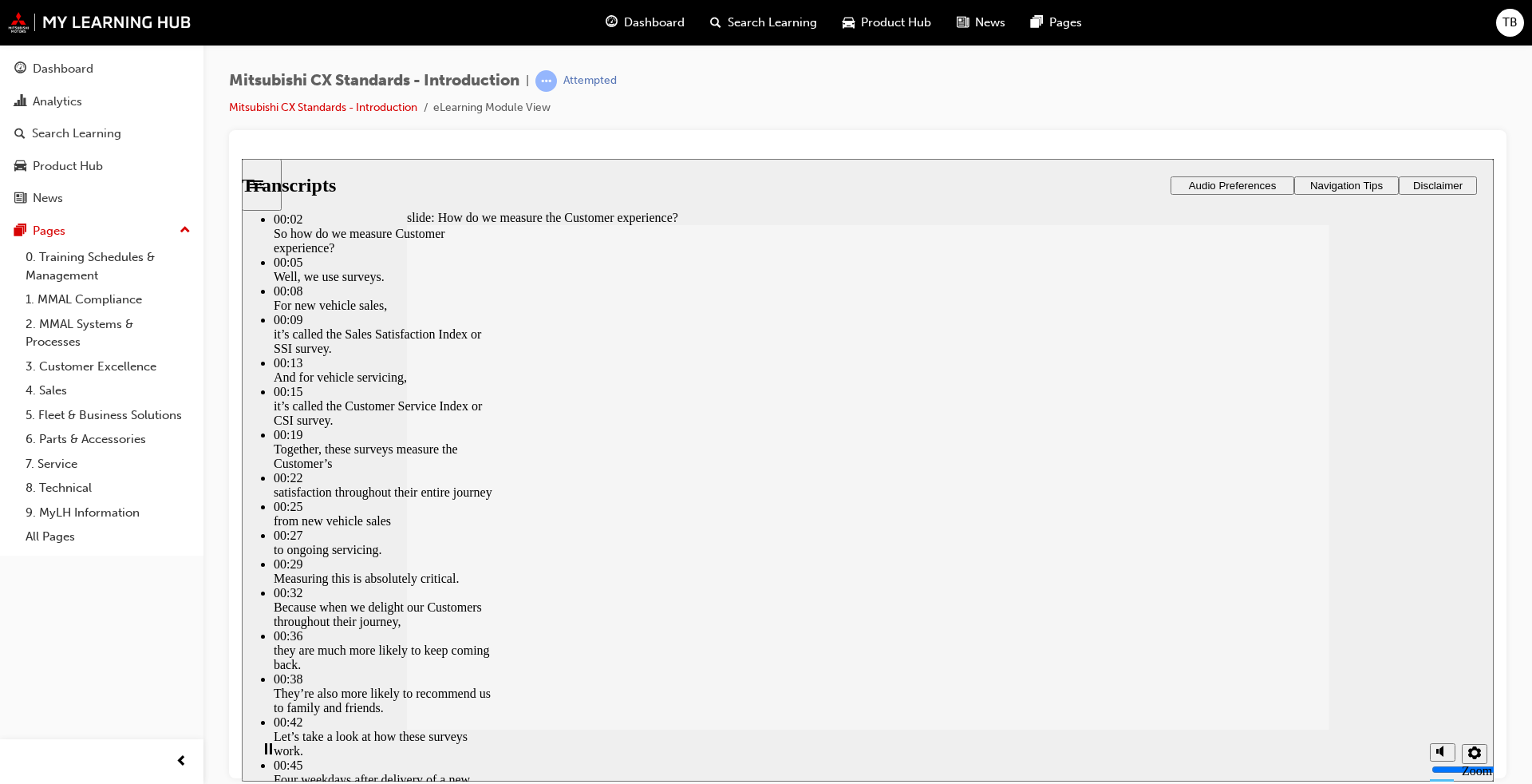
type input "187"
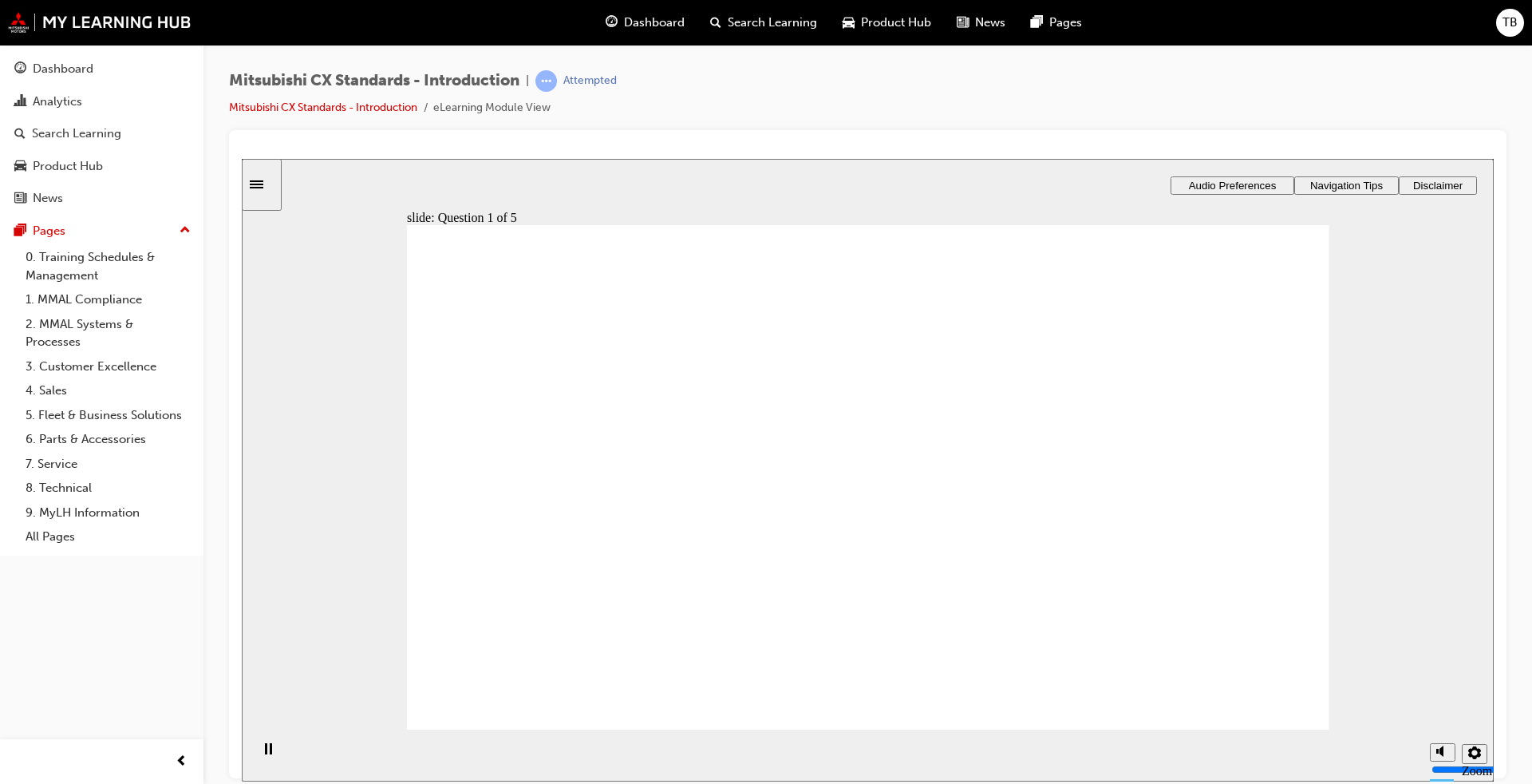
radio input "true"
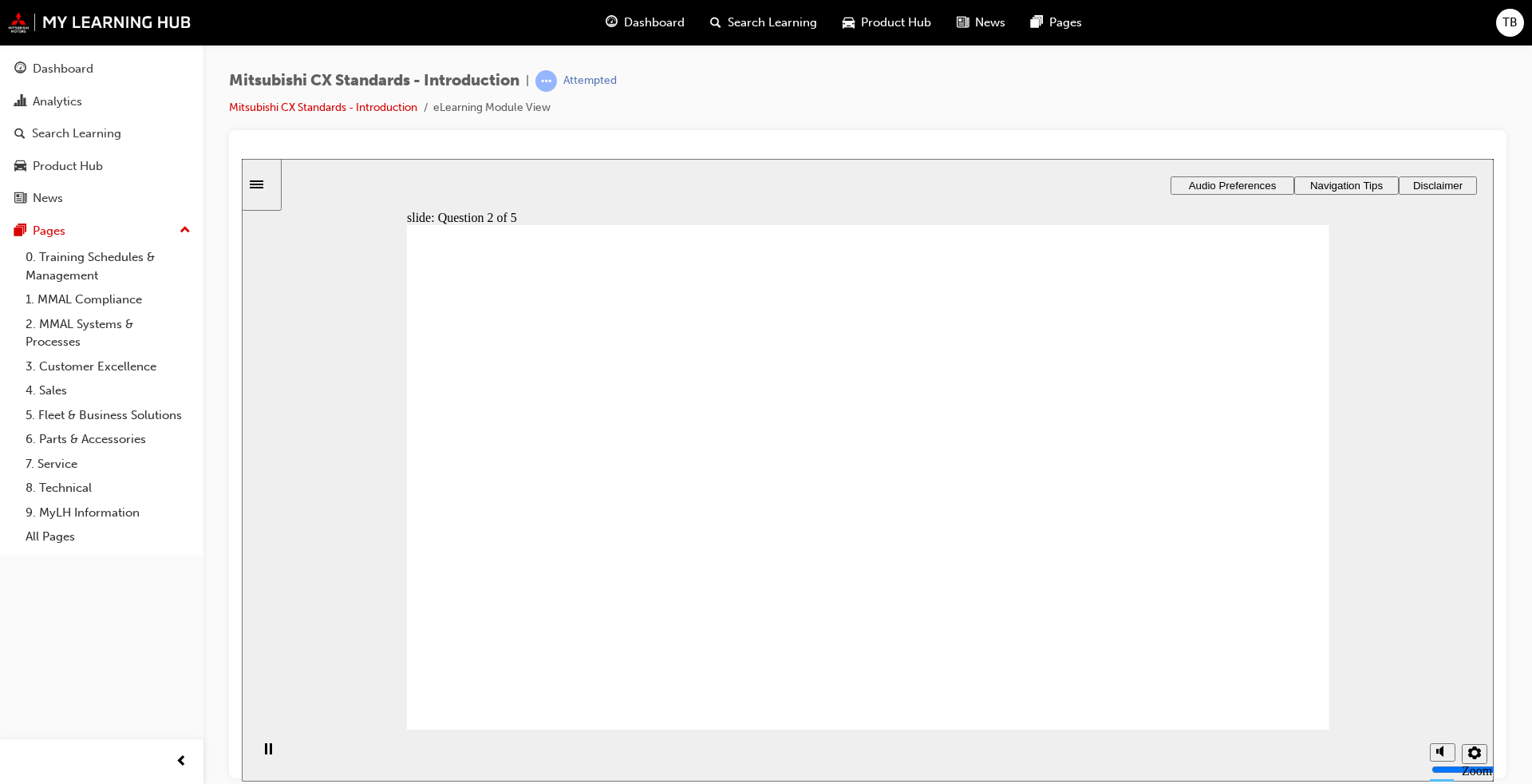
radio input "false"
radio input "true"
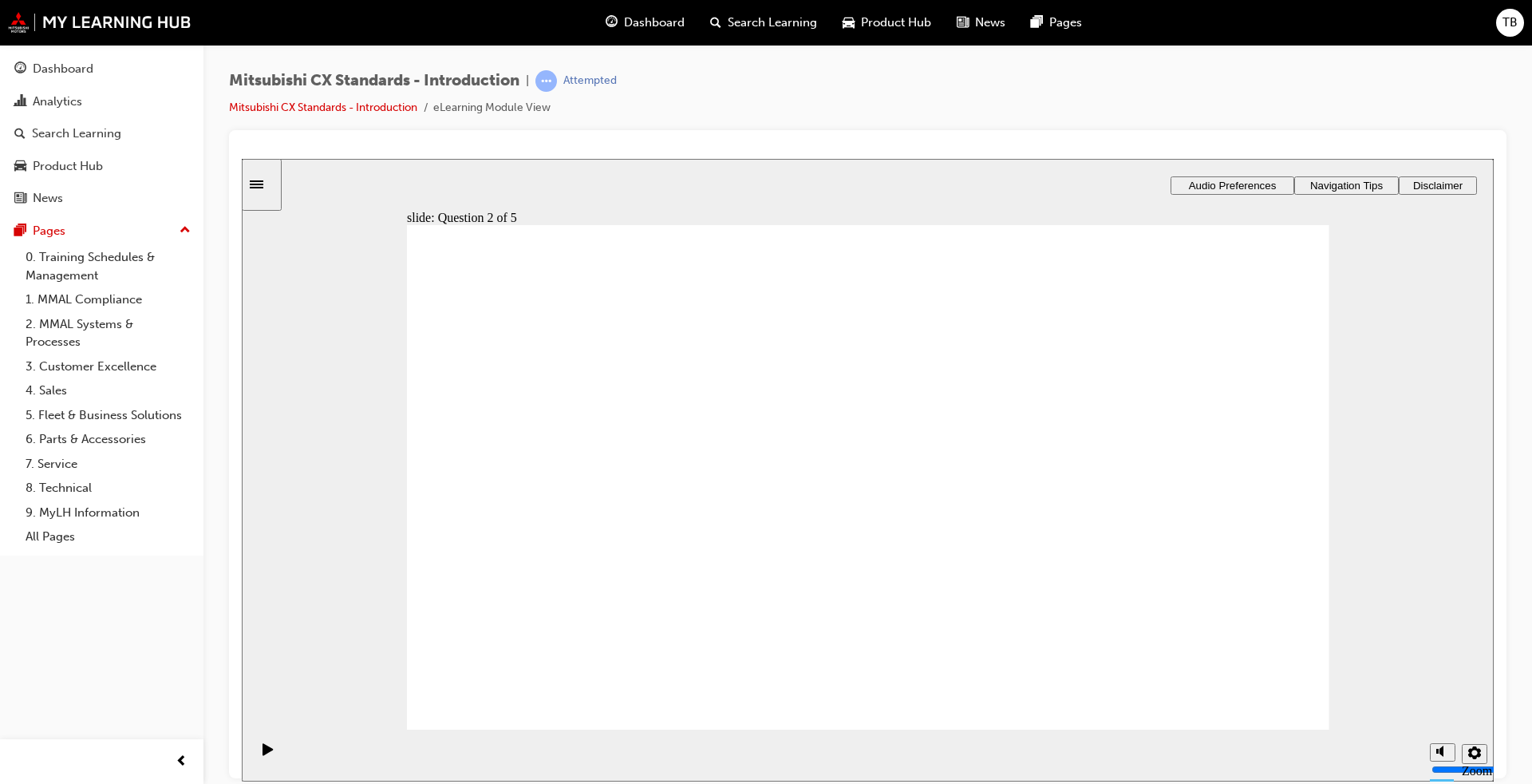
radio input "false"
radio input "true"
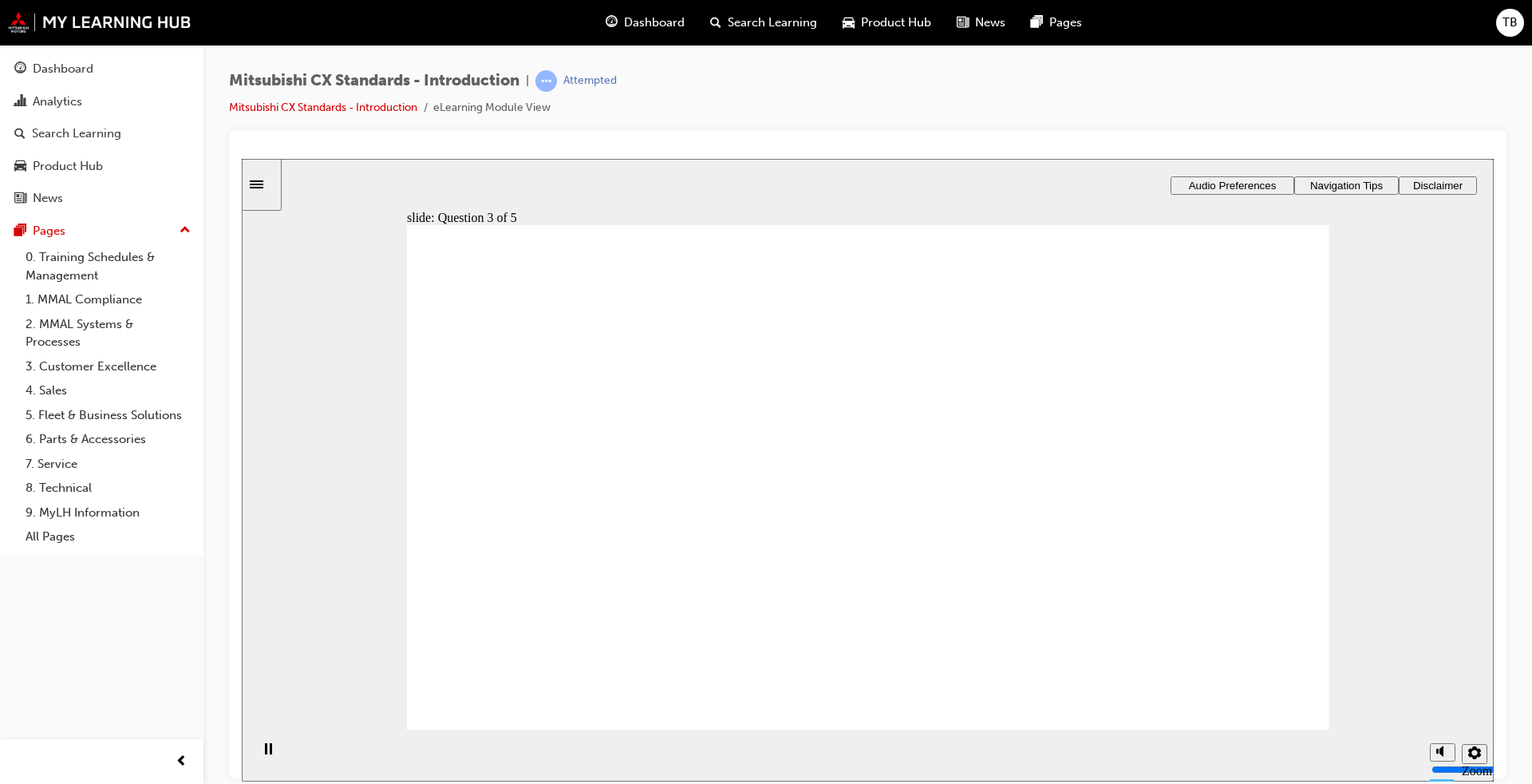
radio input "true"
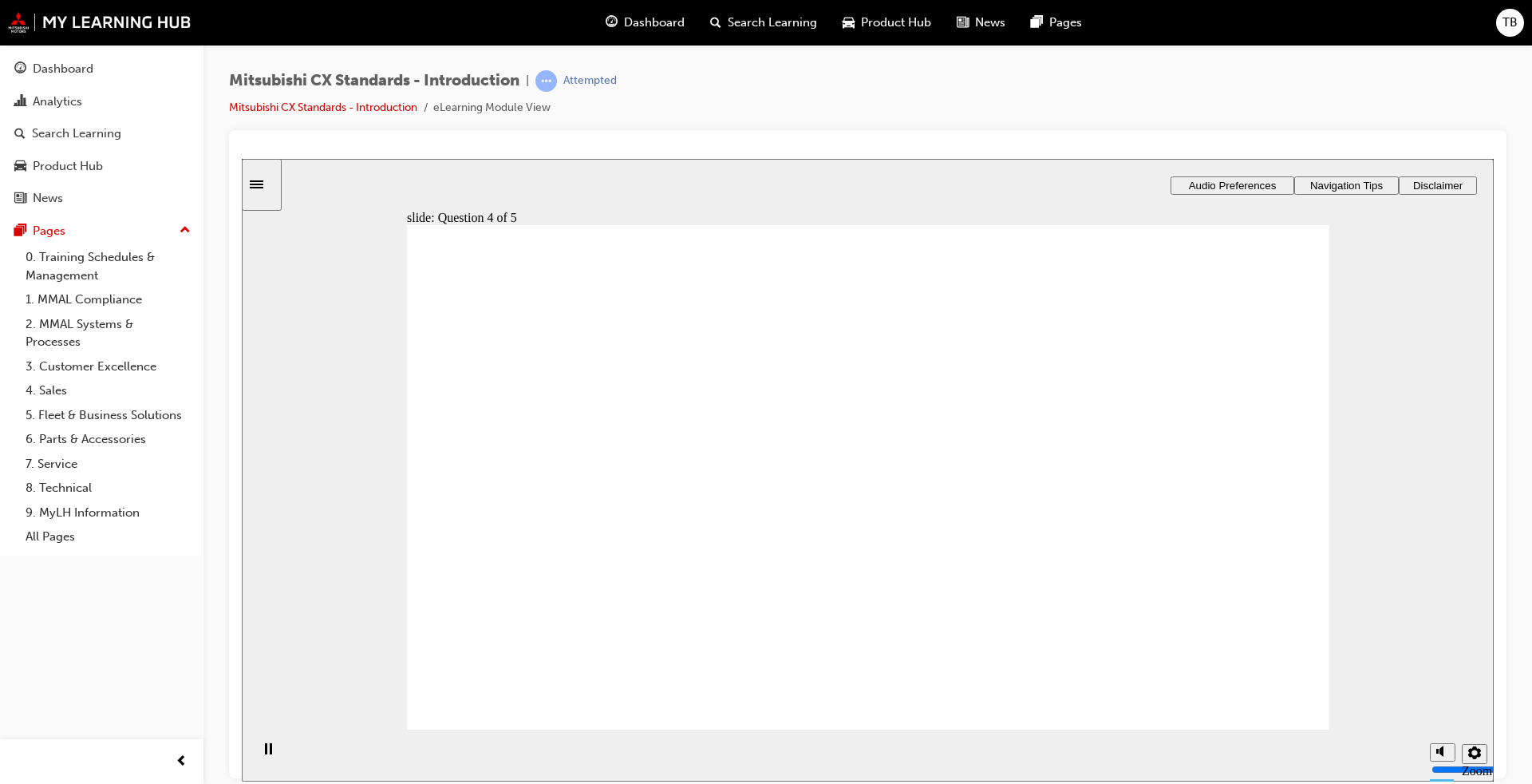
radio input "true"
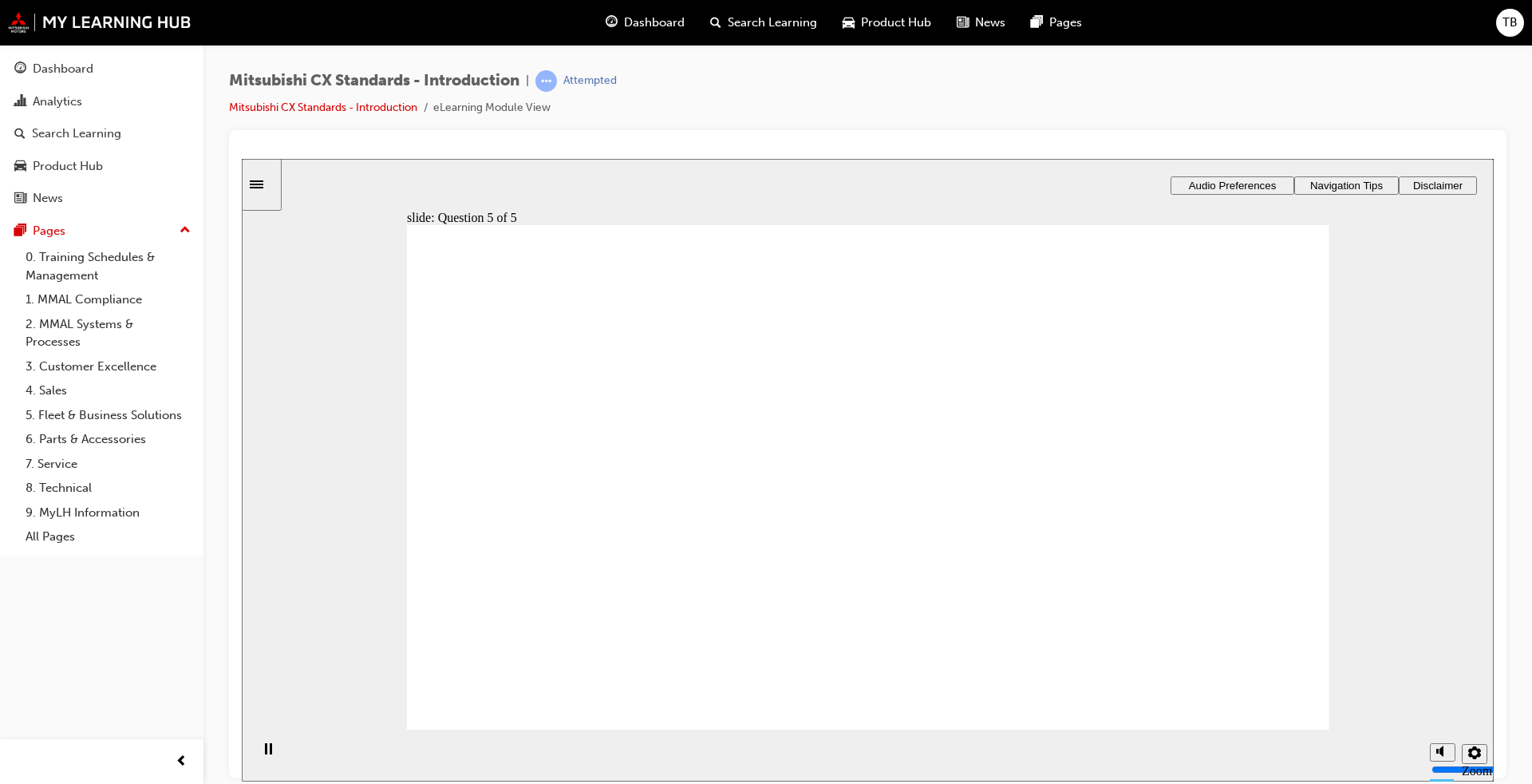
radio input "true"
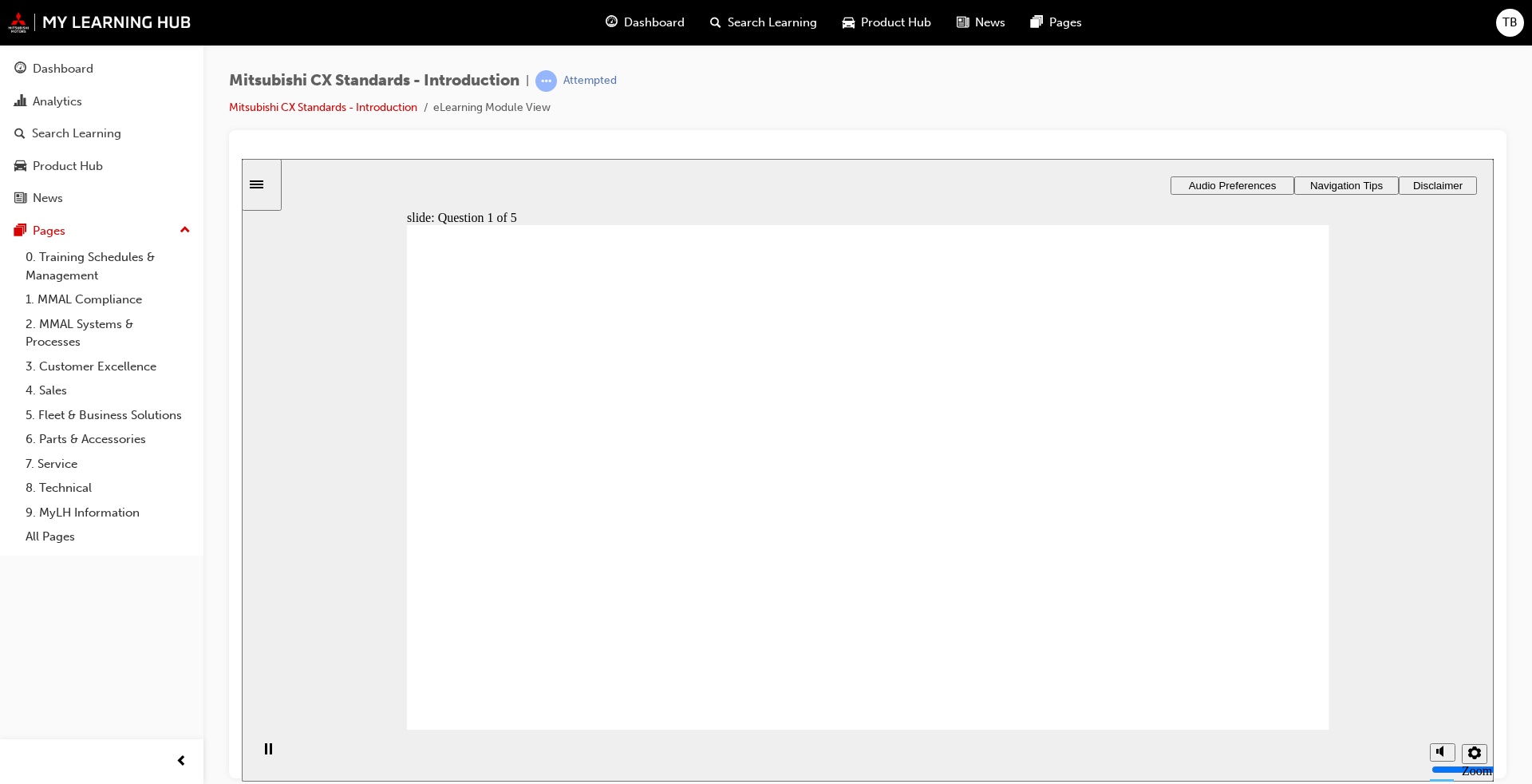
radio input "true"
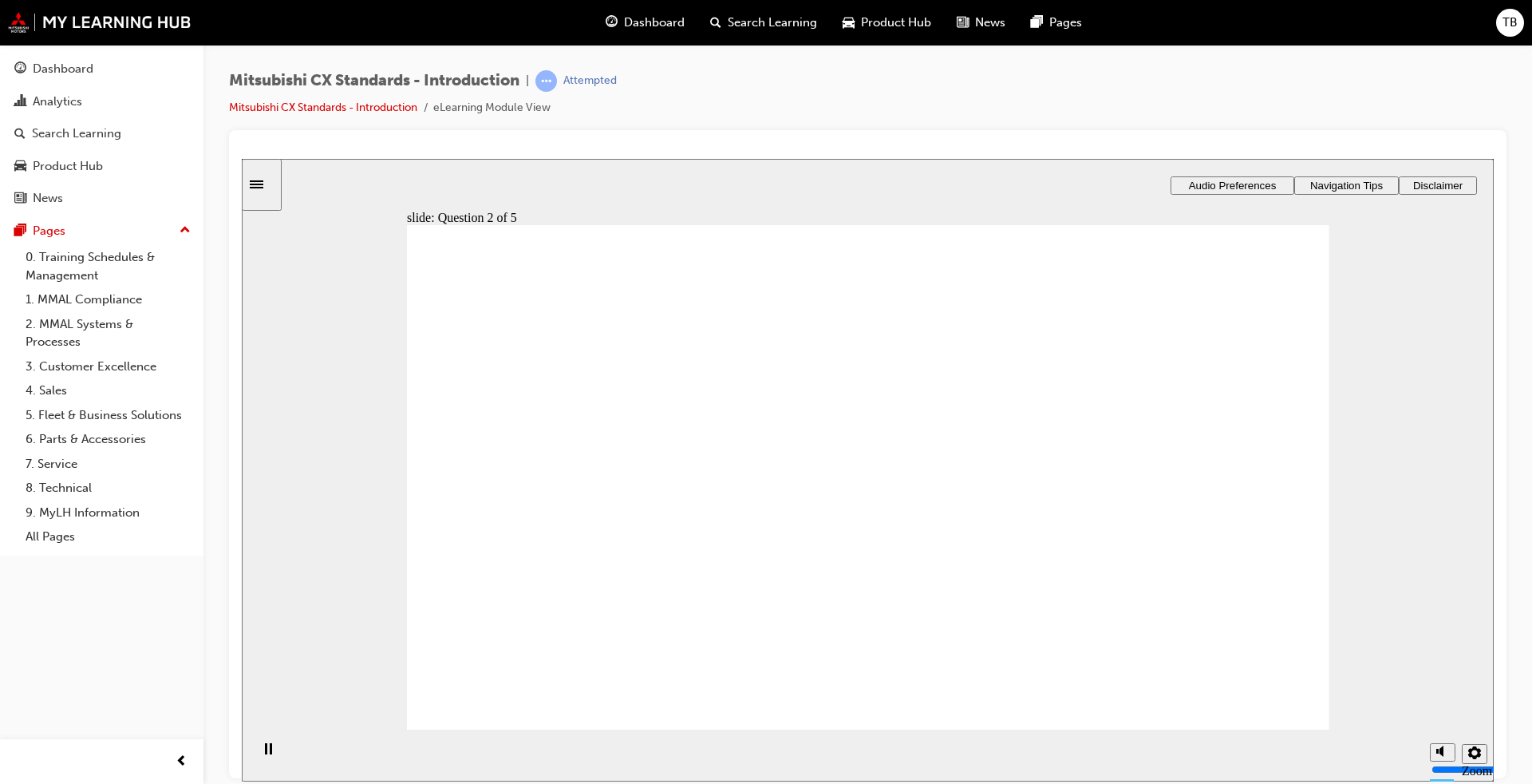
radio input "true"
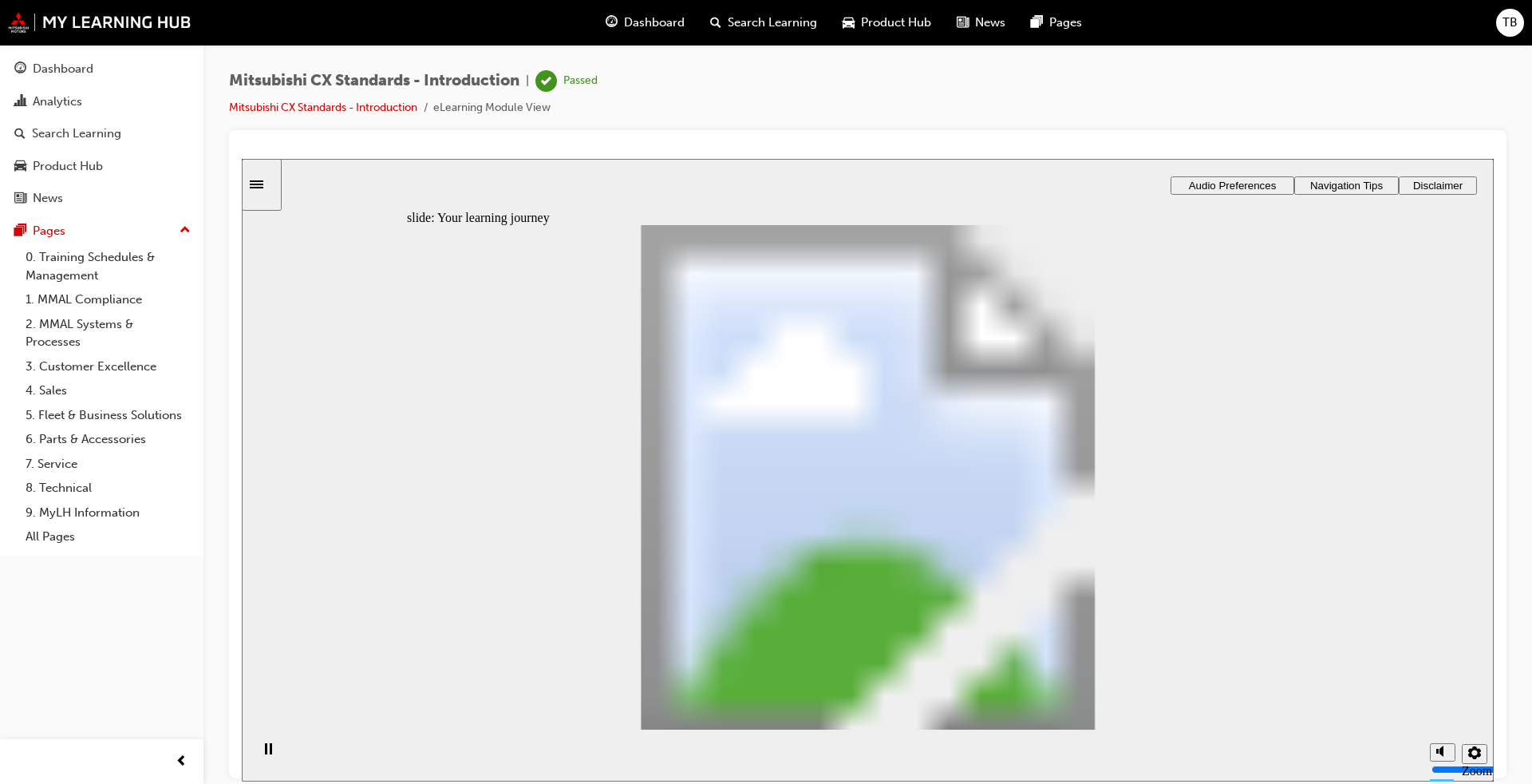
click at [101, 327] on link "2. MMAL Systems & Processes" at bounding box center [108, 333] width 178 height 42
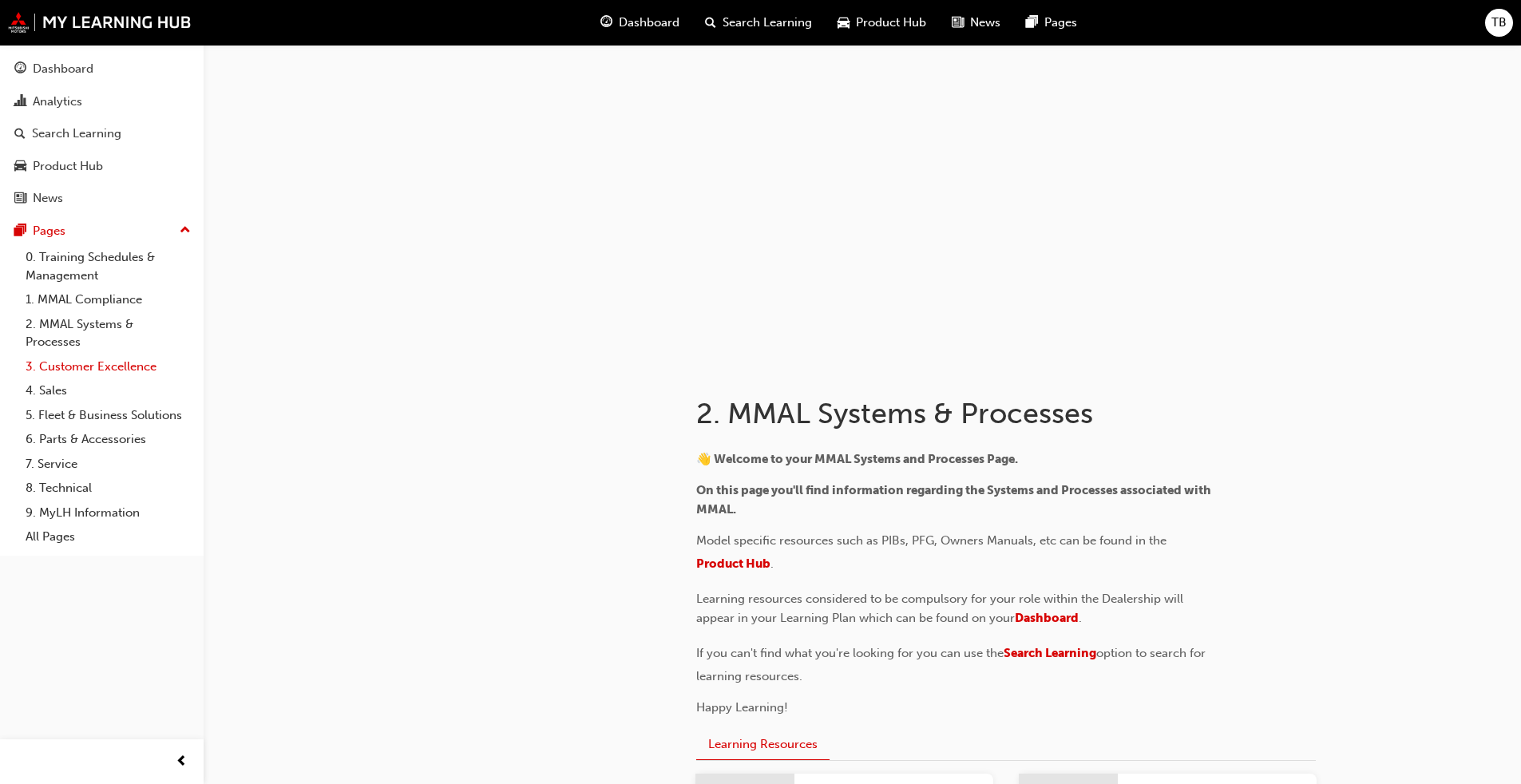
click at [65, 368] on link "3. Customer Excellence" at bounding box center [108, 367] width 178 height 25
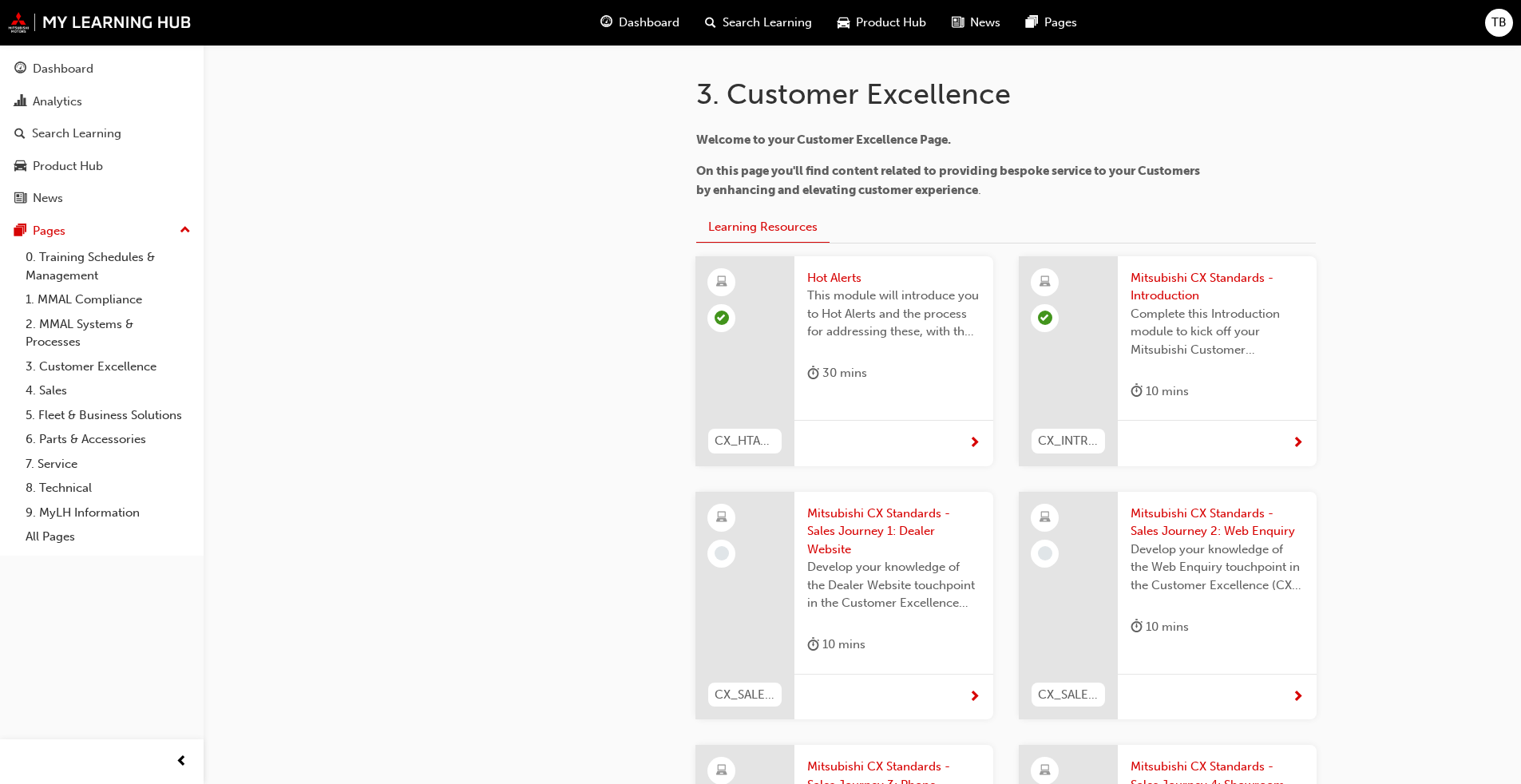
scroll to position [478, 0]
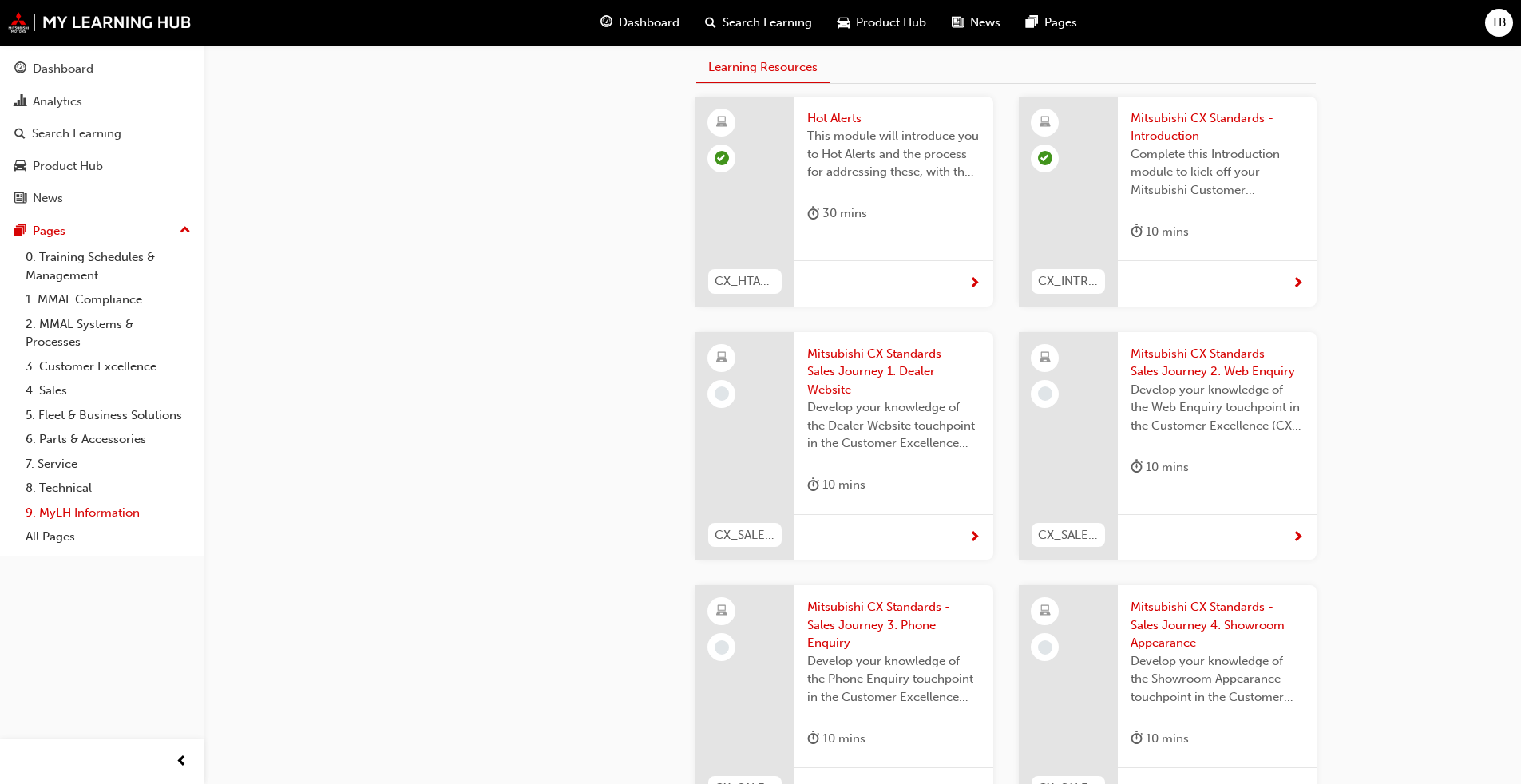
click at [66, 515] on link "9. MyLH Information" at bounding box center [108, 513] width 178 height 25
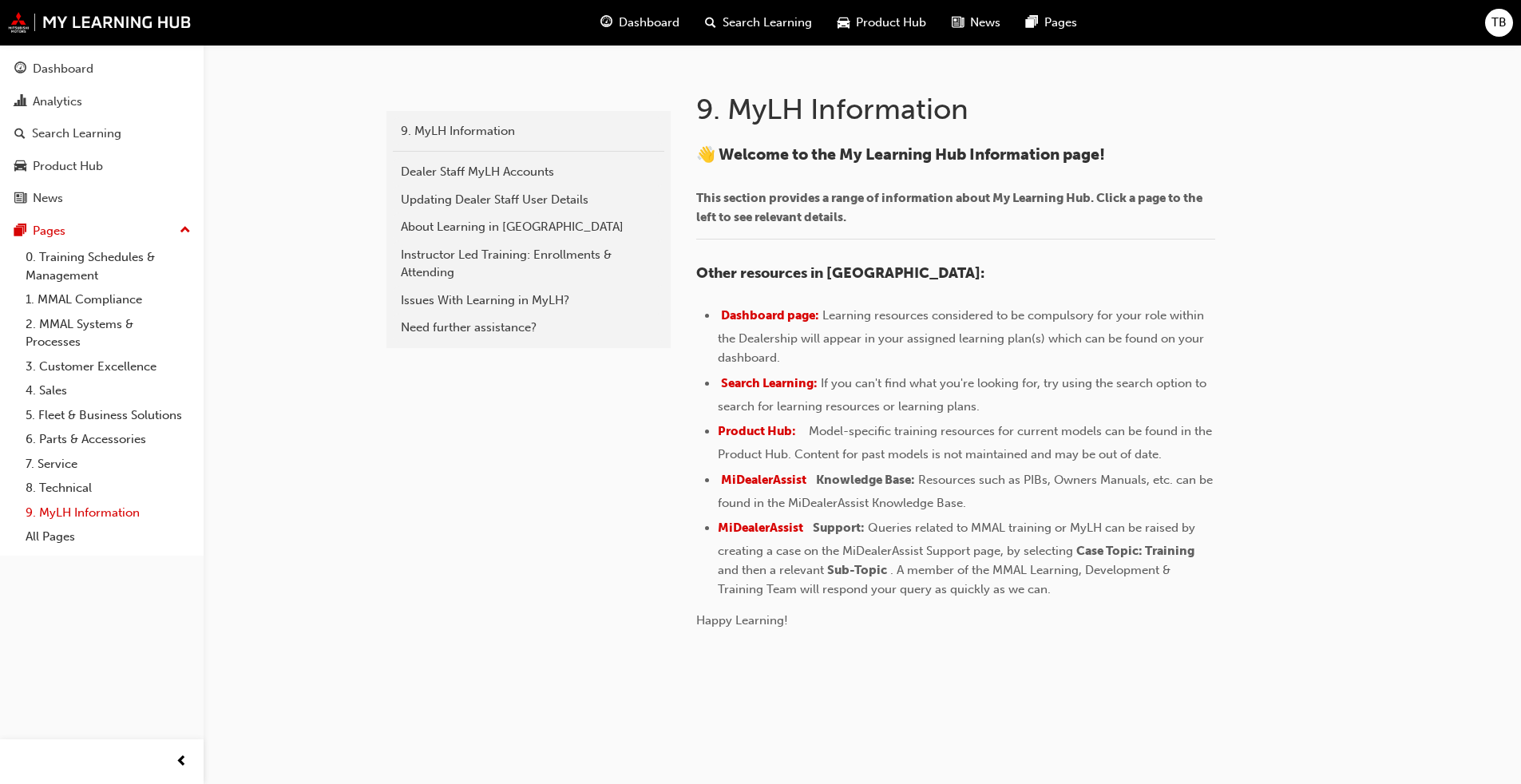
scroll to position [304, 0]
click at [61, 94] on div "Analytics" at bounding box center [57, 101] width 49 height 18
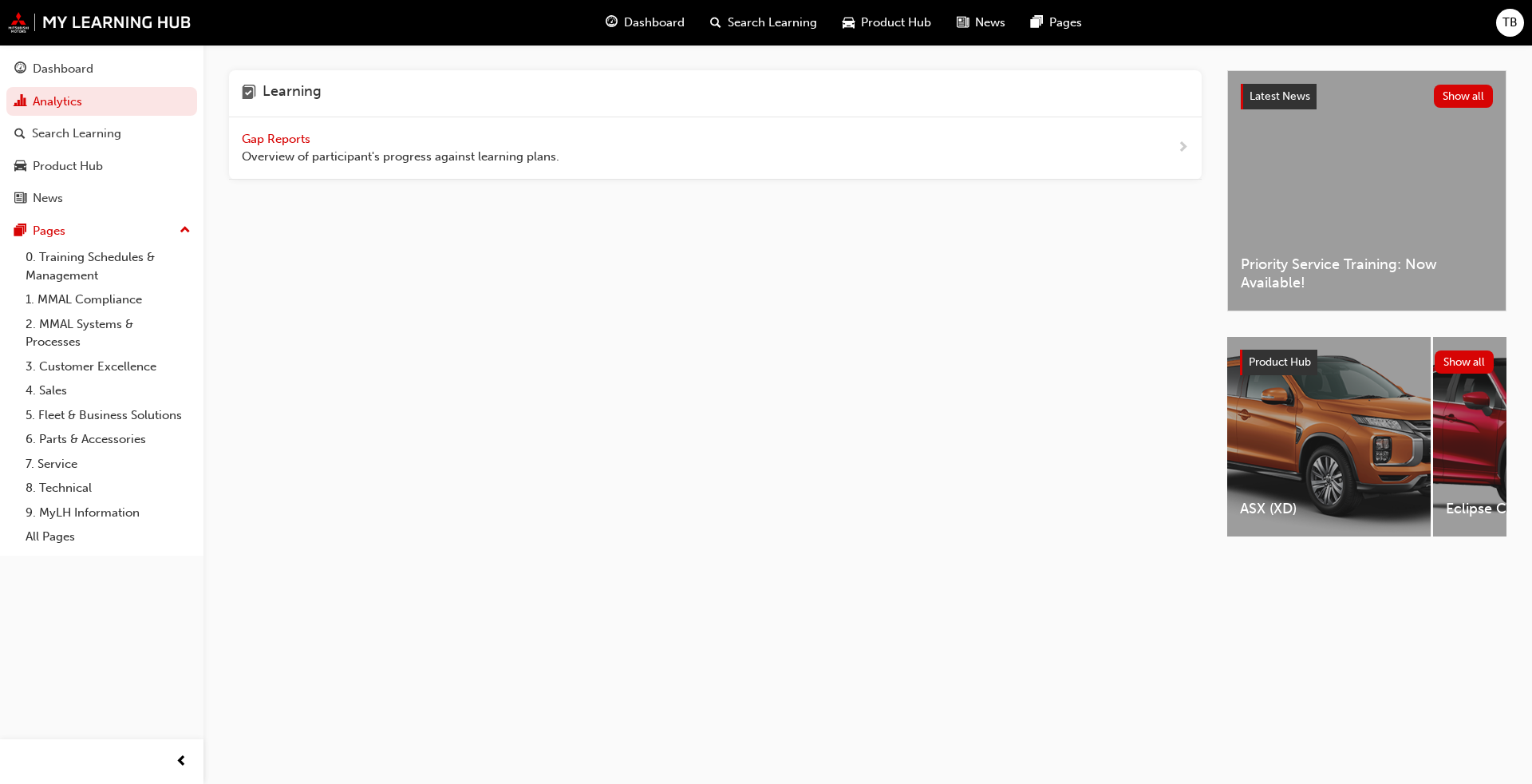
click at [285, 140] on span "Gap Reports" at bounding box center [277, 139] width 72 height 14
